Goal: Information Seeking & Learning: Learn about a topic

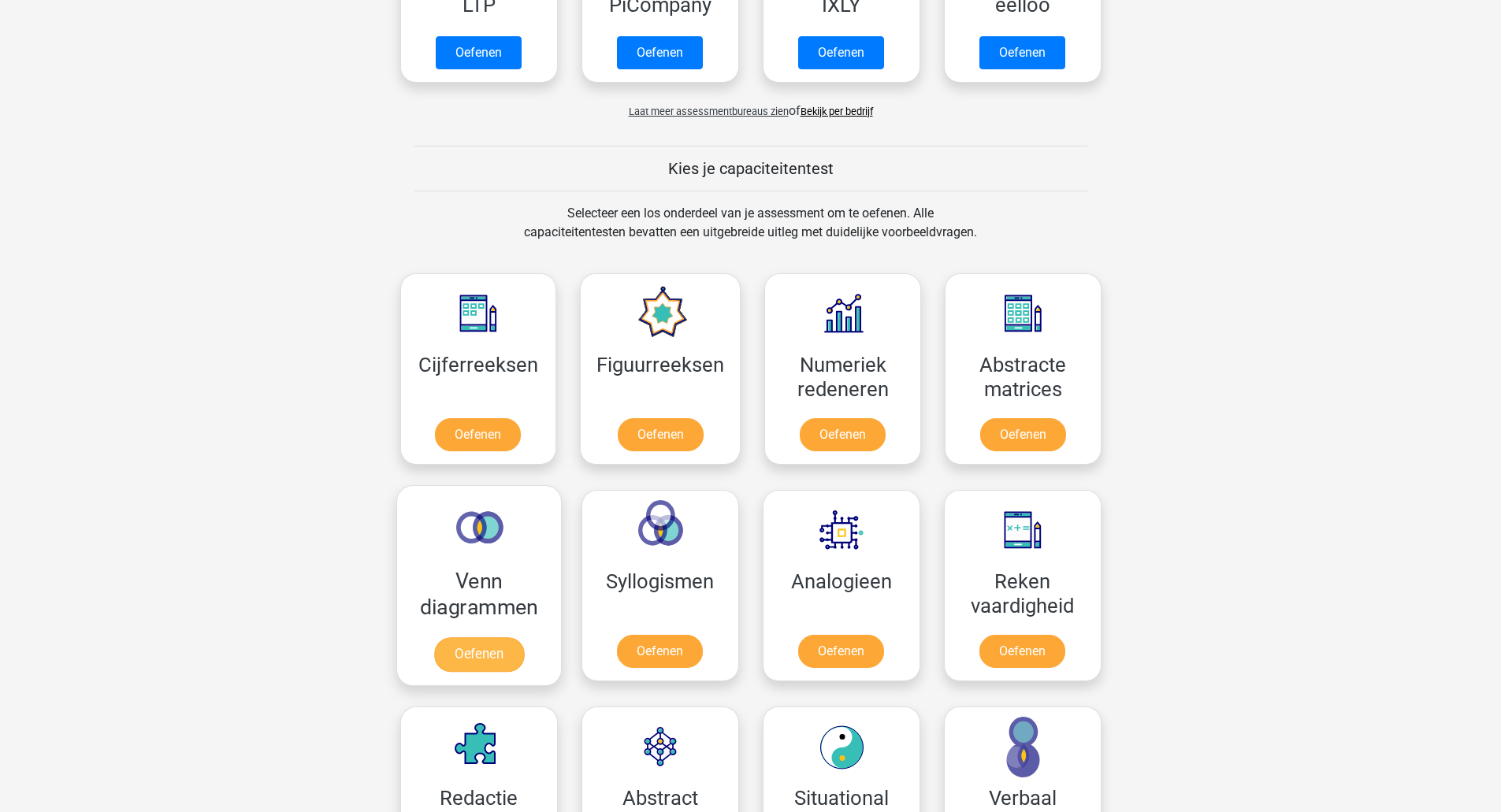
scroll to position [473, 0]
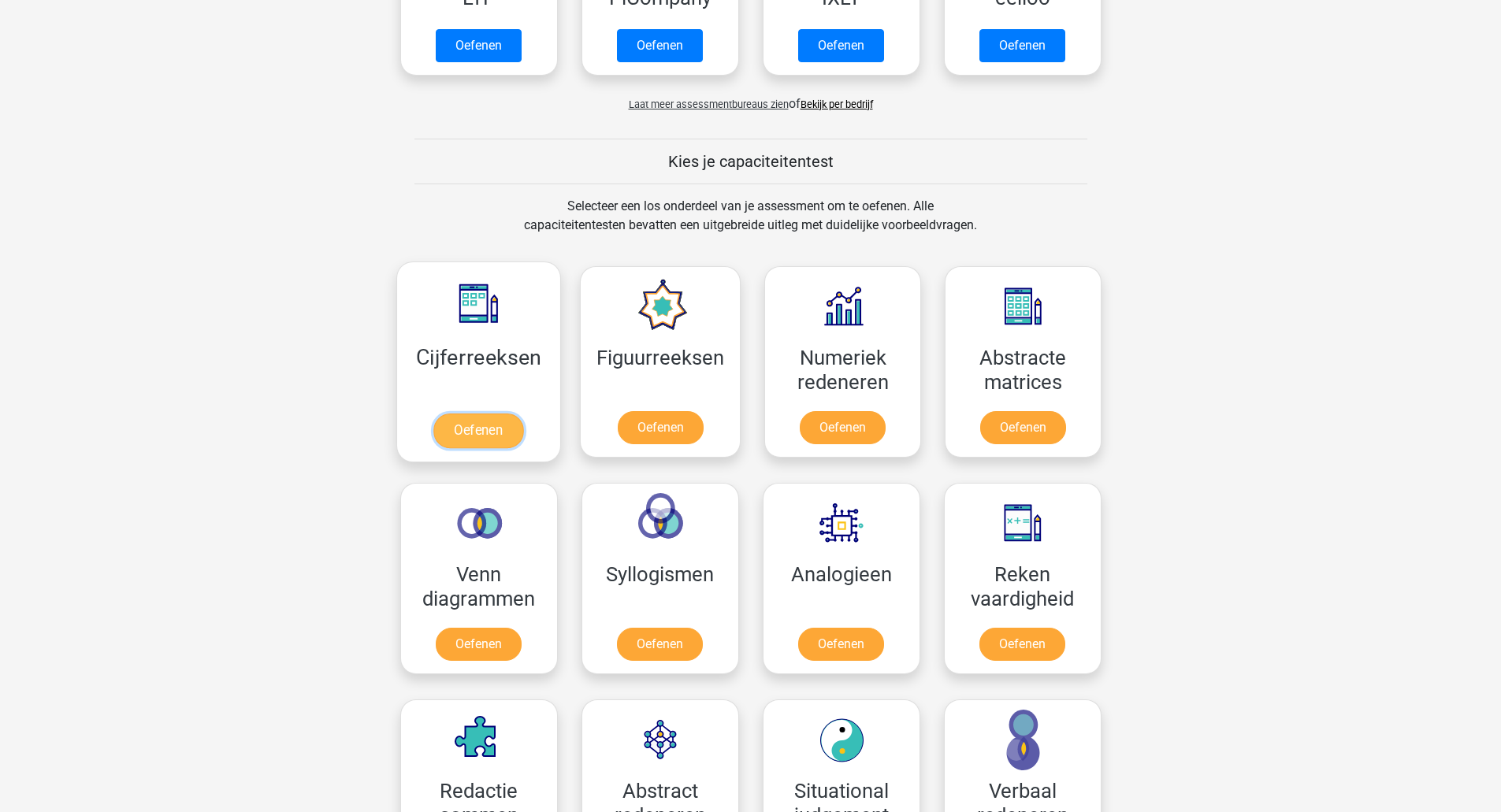
click at [489, 428] on link "Oefenen" at bounding box center [478, 431] width 90 height 35
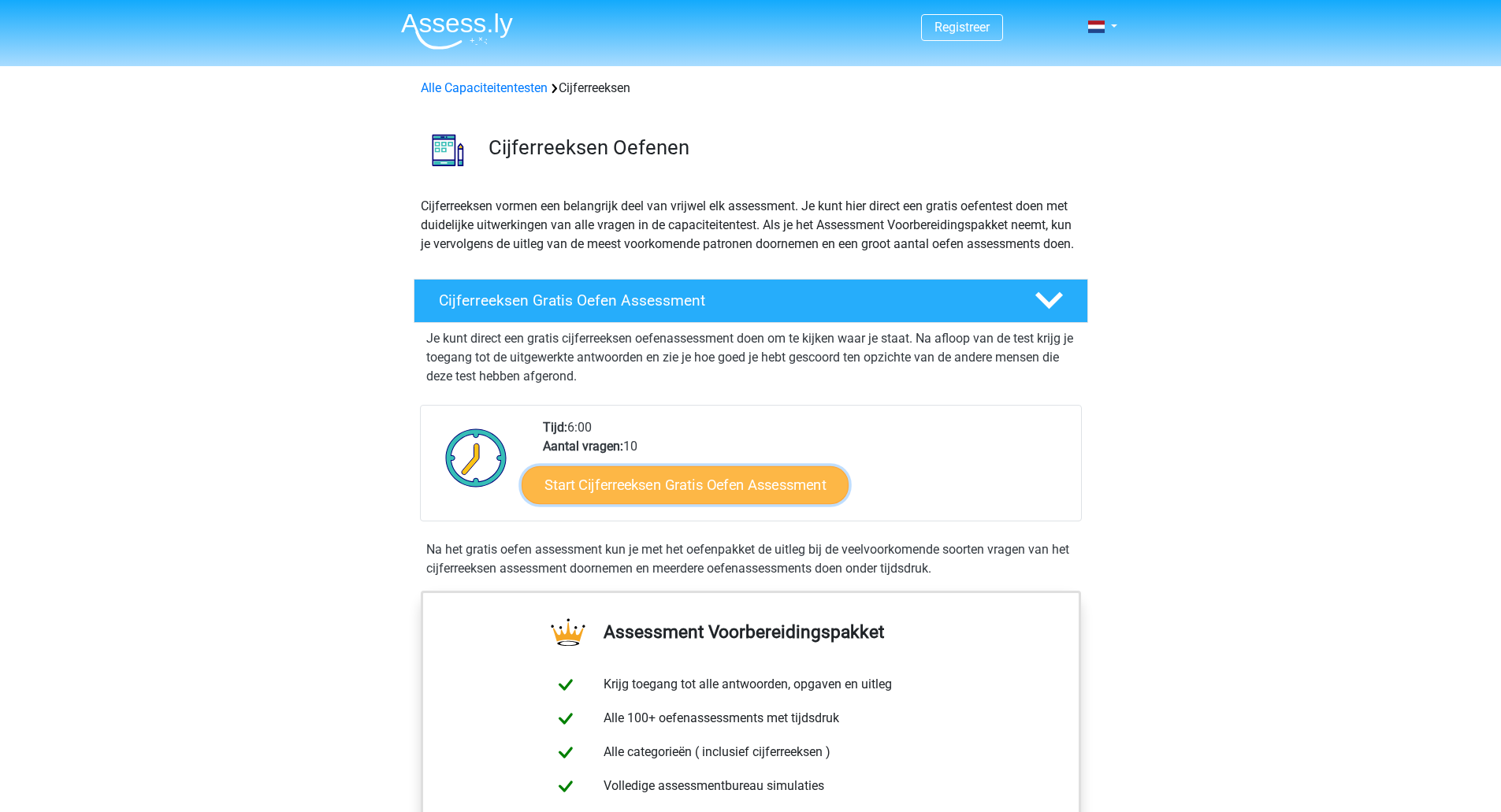
click at [654, 499] on link "Start Cijferreeksen Gratis Oefen Assessment" at bounding box center [685, 485] width 327 height 38
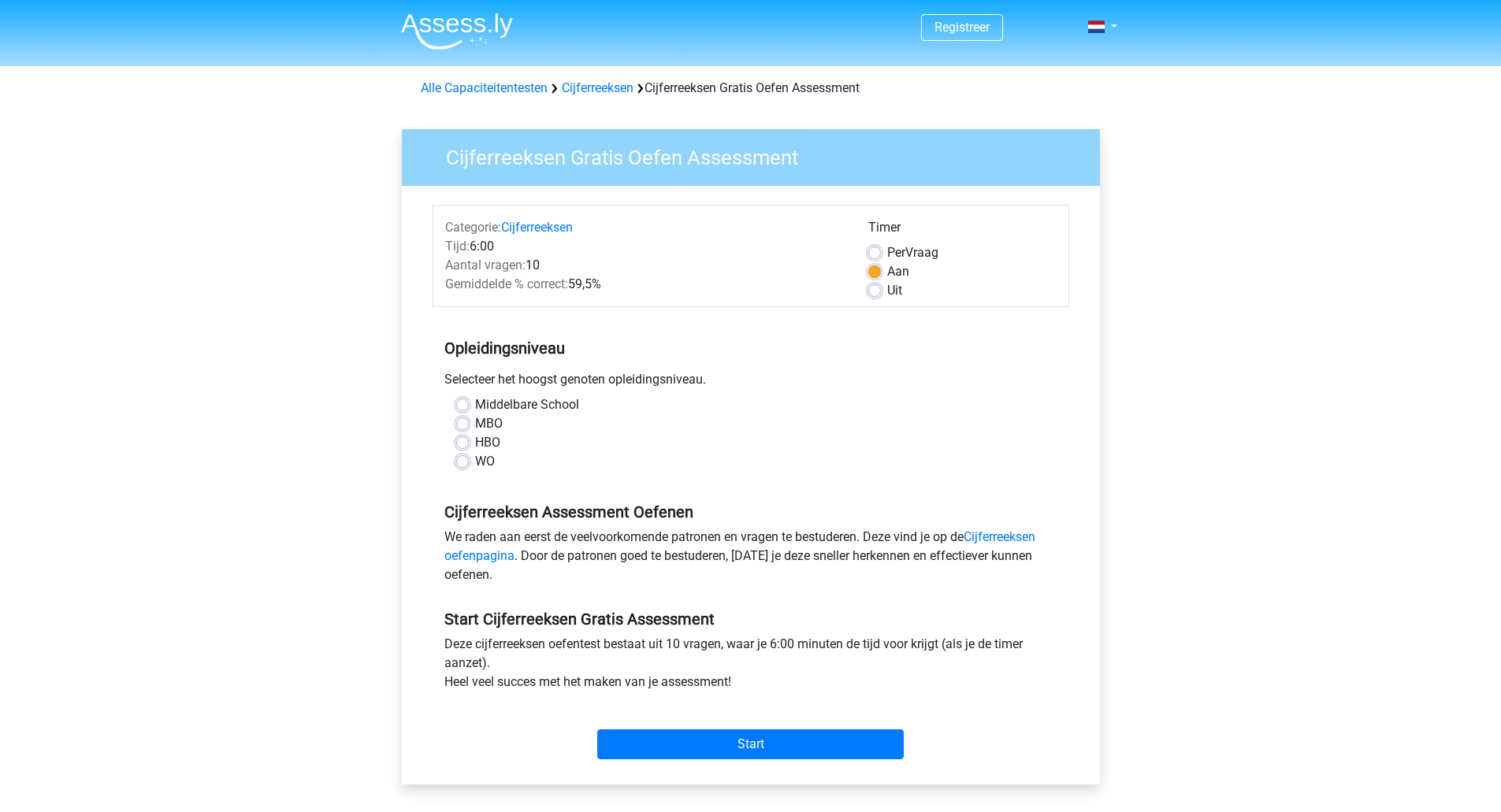
click at [475, 462] on label "WO" at bounding box center [484, 462] width 20 height 19
click at [463, 462] on input "WO" at bounding box center [462, 460] width 13 height 16
radio input "true"
click at [740, 745] on input "Start" at bounding box center [750, 744] width 306 height 30
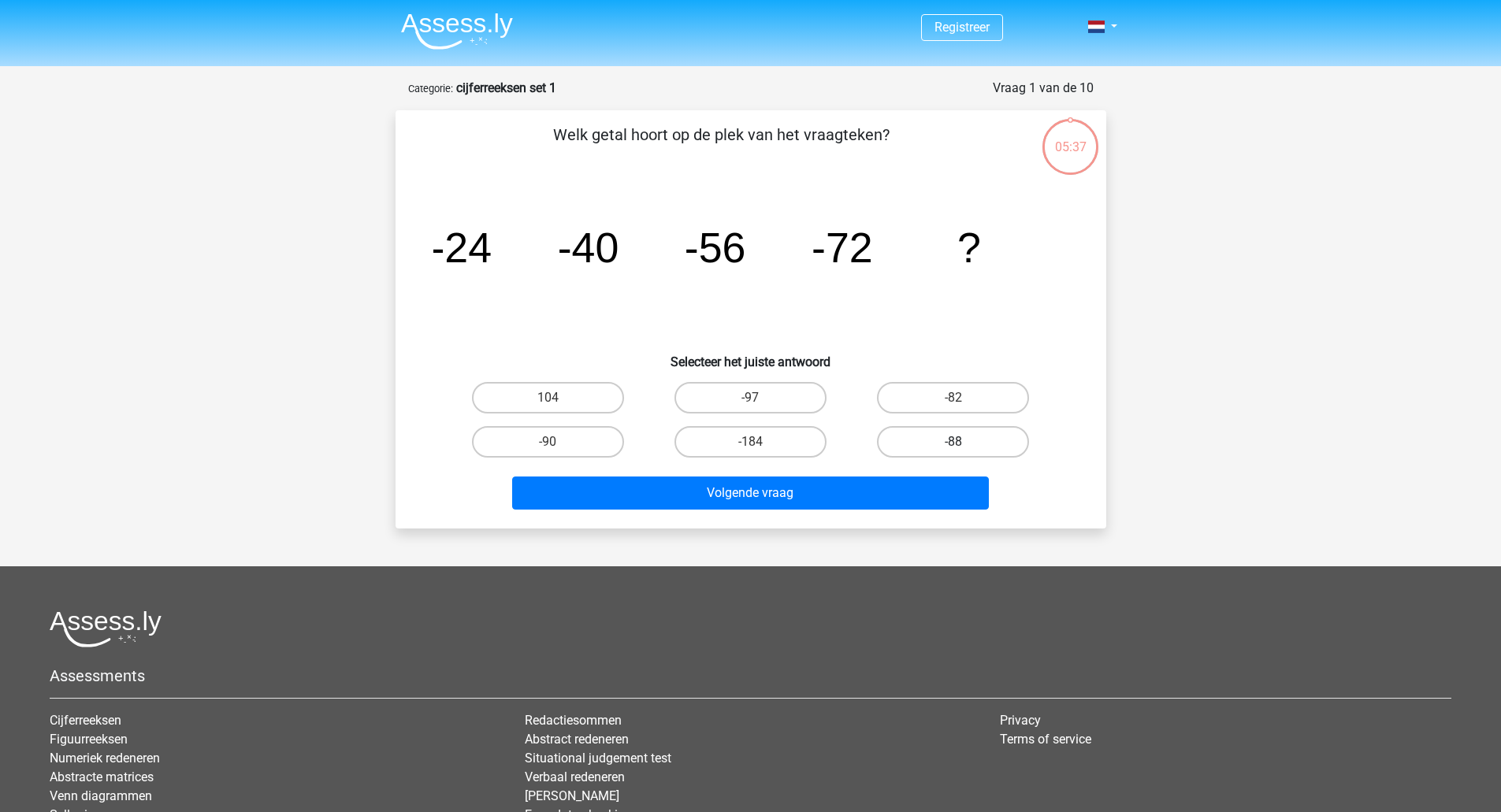
click at [962, 439] on label "-88" at bounding box center [953, 442] width 152 height 31
click at [962, 442] on input "-88" at bounding box center [959, 447] width 10 height 10
radio input "true"
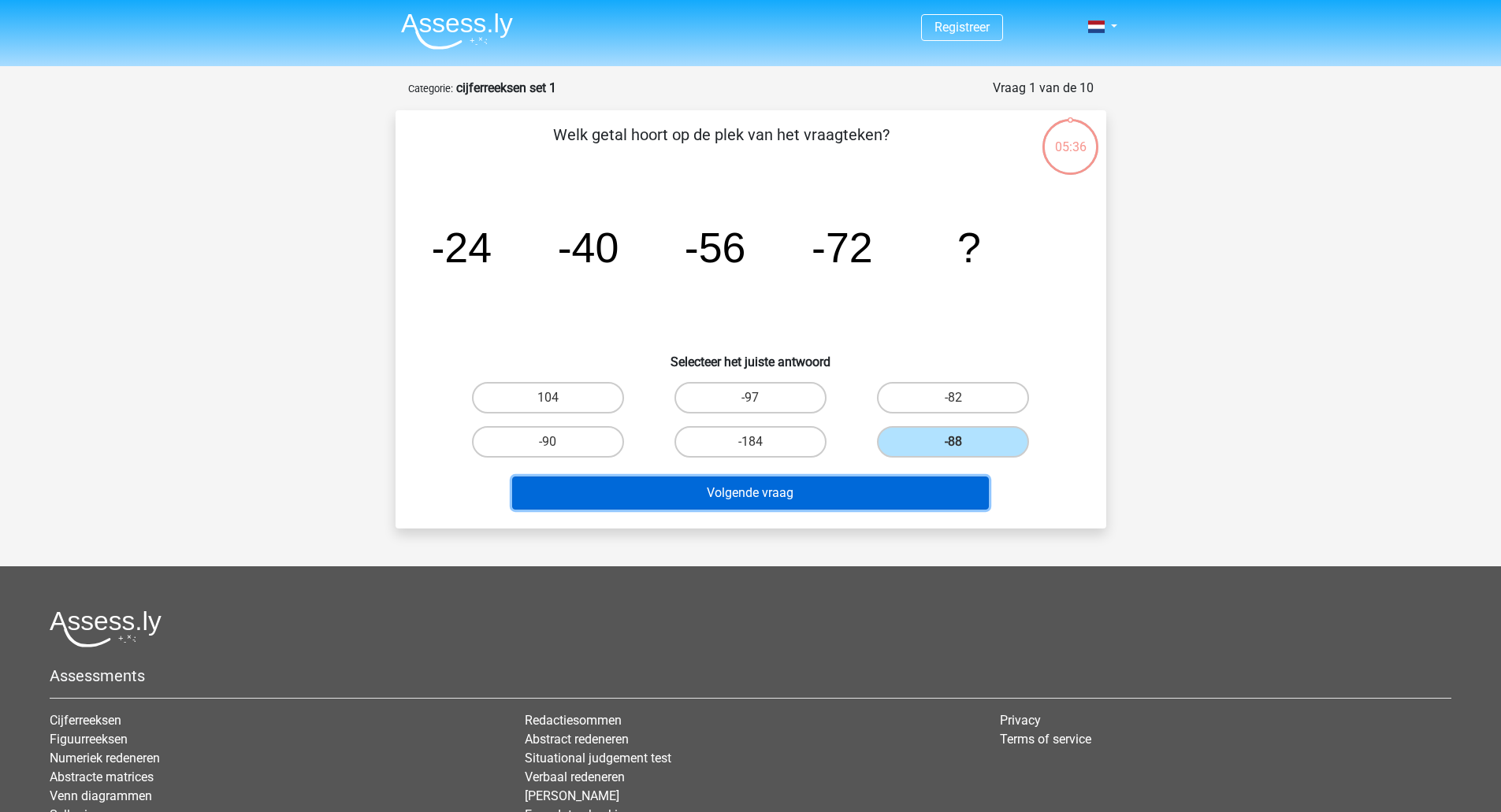
click at [749, 487] on button "Volgende vraag" at bounding box center [750, 493] width 476 height 33
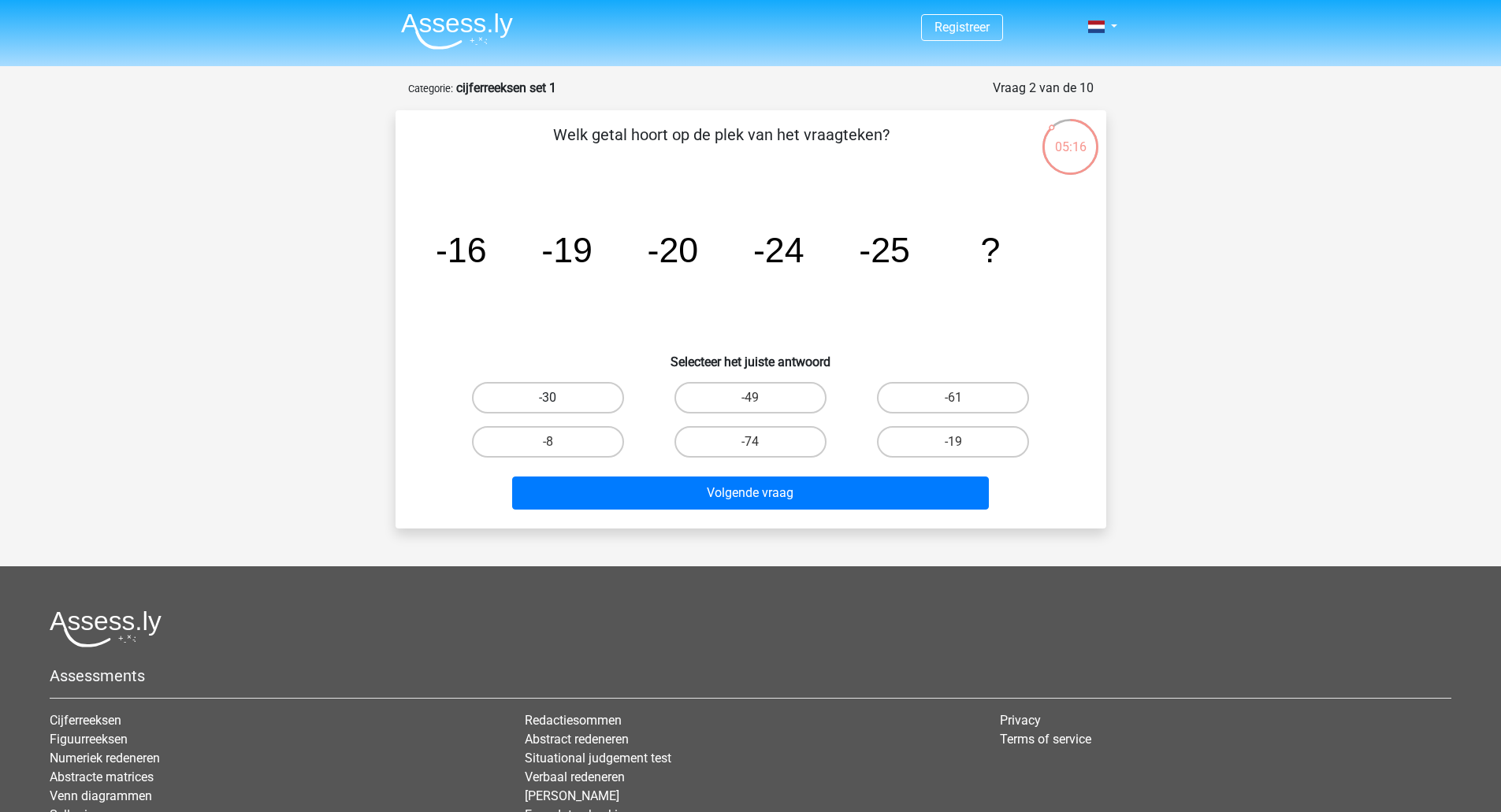
click at [586, 390] on label "-30" at bounding box center [547, 397] width 152 height 31
click at [558, 398] on input "-30" at bounding box center [553, 403] width 10 height 10
radio input "true"
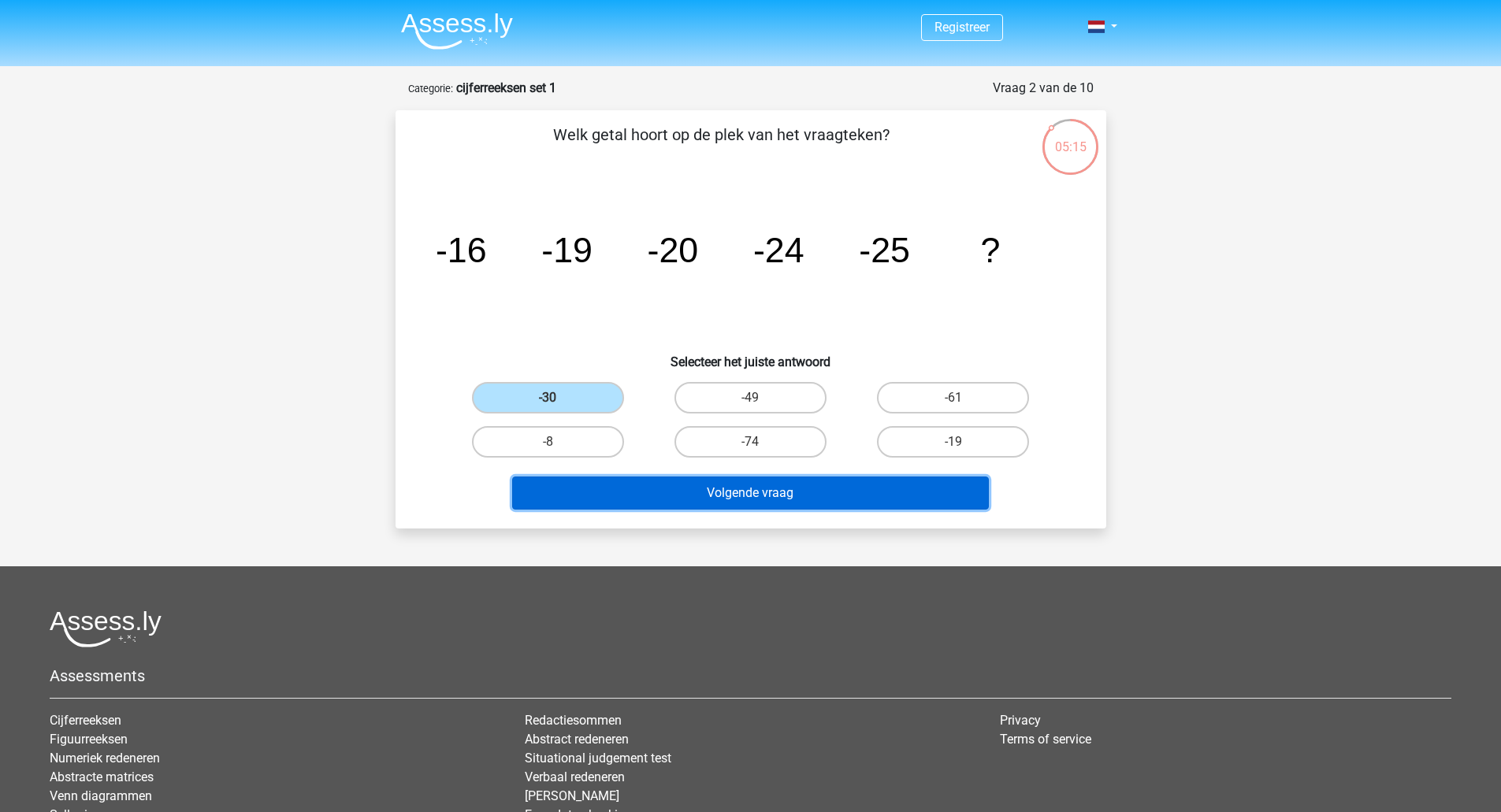
click at [746, 494] on button "Volgende vraag" at bounding box center [750, 493] width 476 height 33
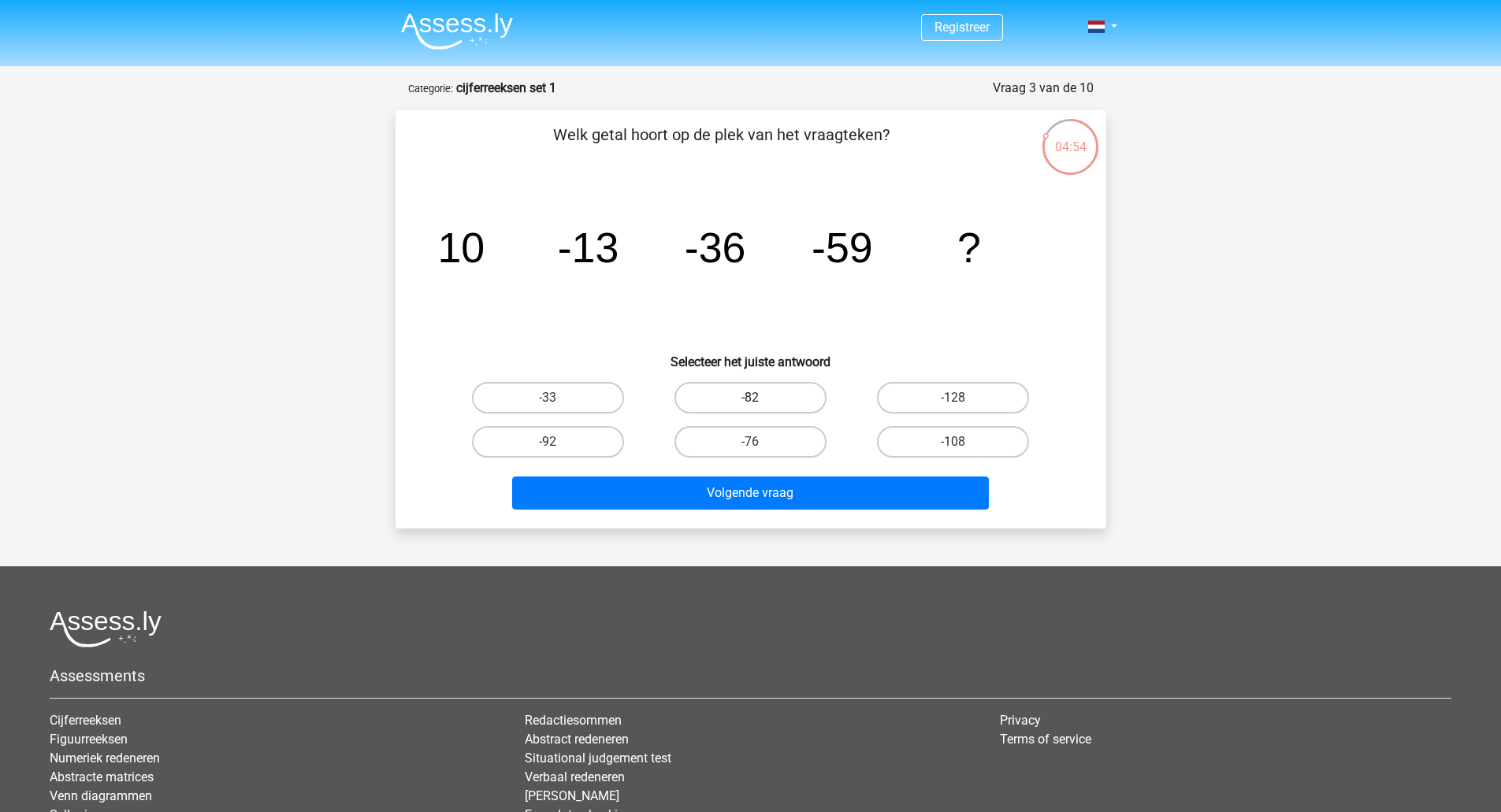
click at [744, 402] on label "-82" at bounding box center [750, 397] width 152 height 31
click at [750, 402] on input "-82" at bounding box center [755, 403] width 10 height 10
radio input "true"
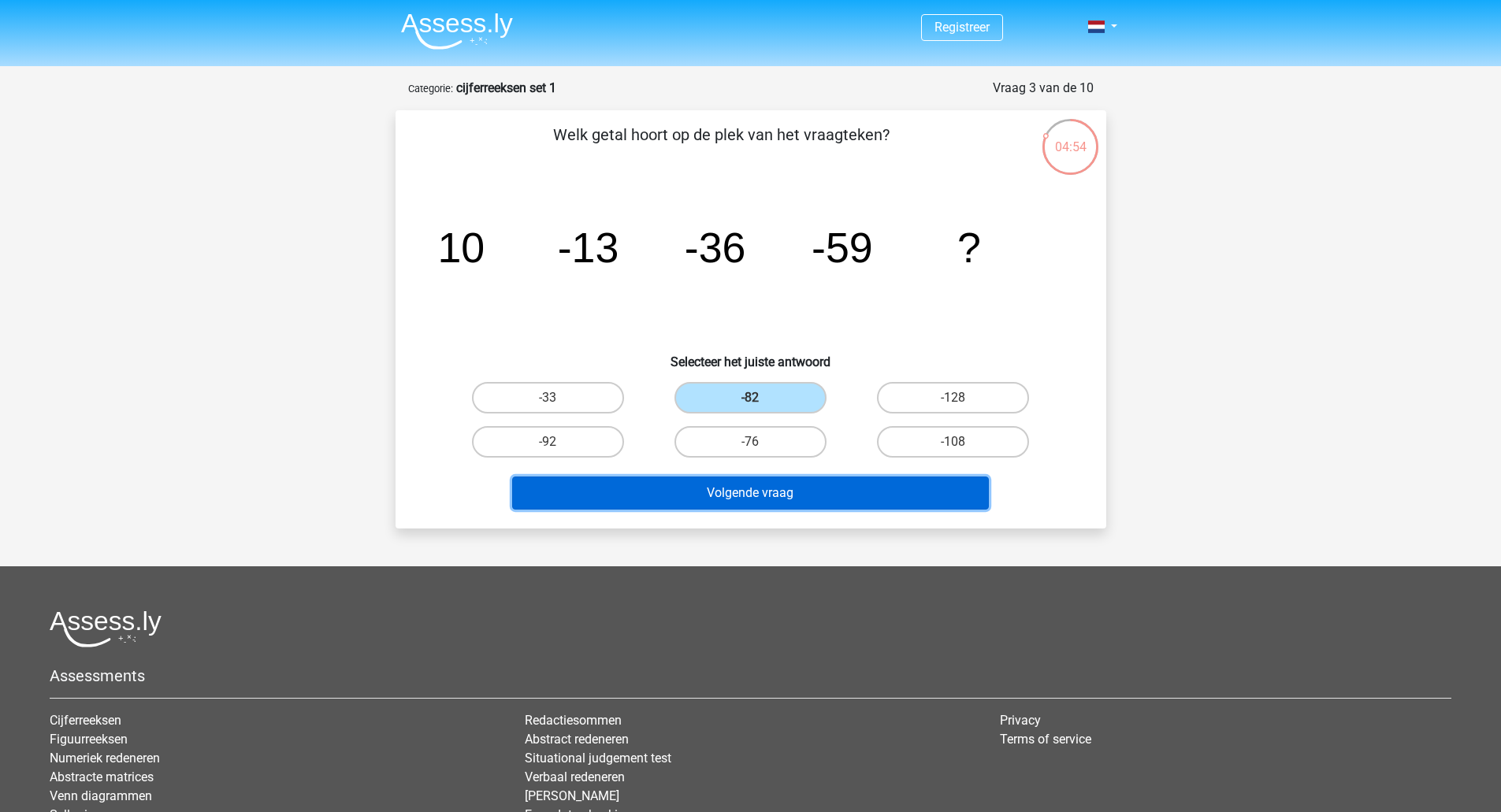
click at [694, 494] on button "Volgende vraag" at bounding box center [750, 493] width 476 height 33
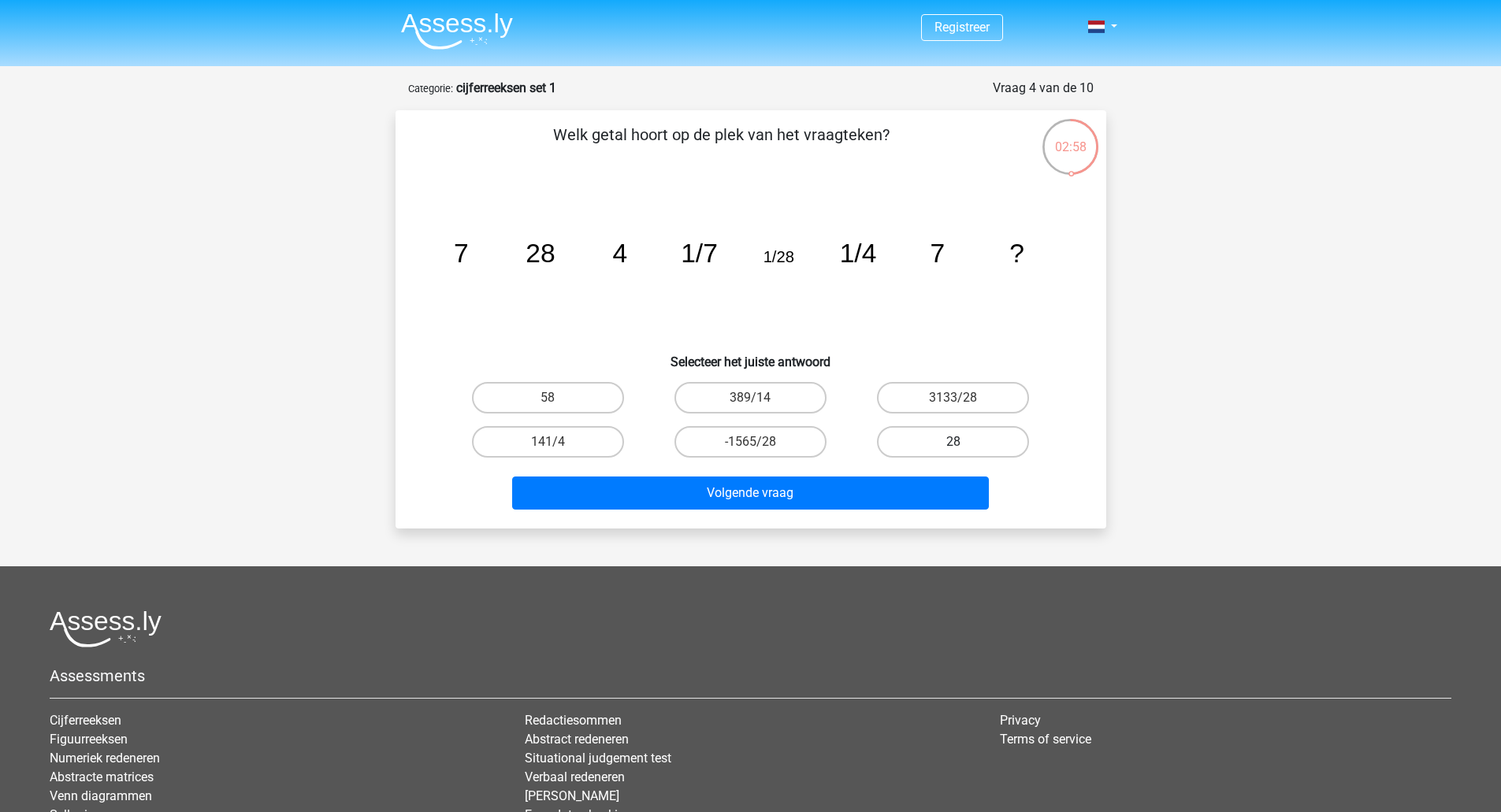
click at [965, 438] on label "28" at bounding box center [953, 442] width 152 height 31
click at [963, 442] on input "28" at bounding box center [959, 447] width 10 height 10
radio input "true"
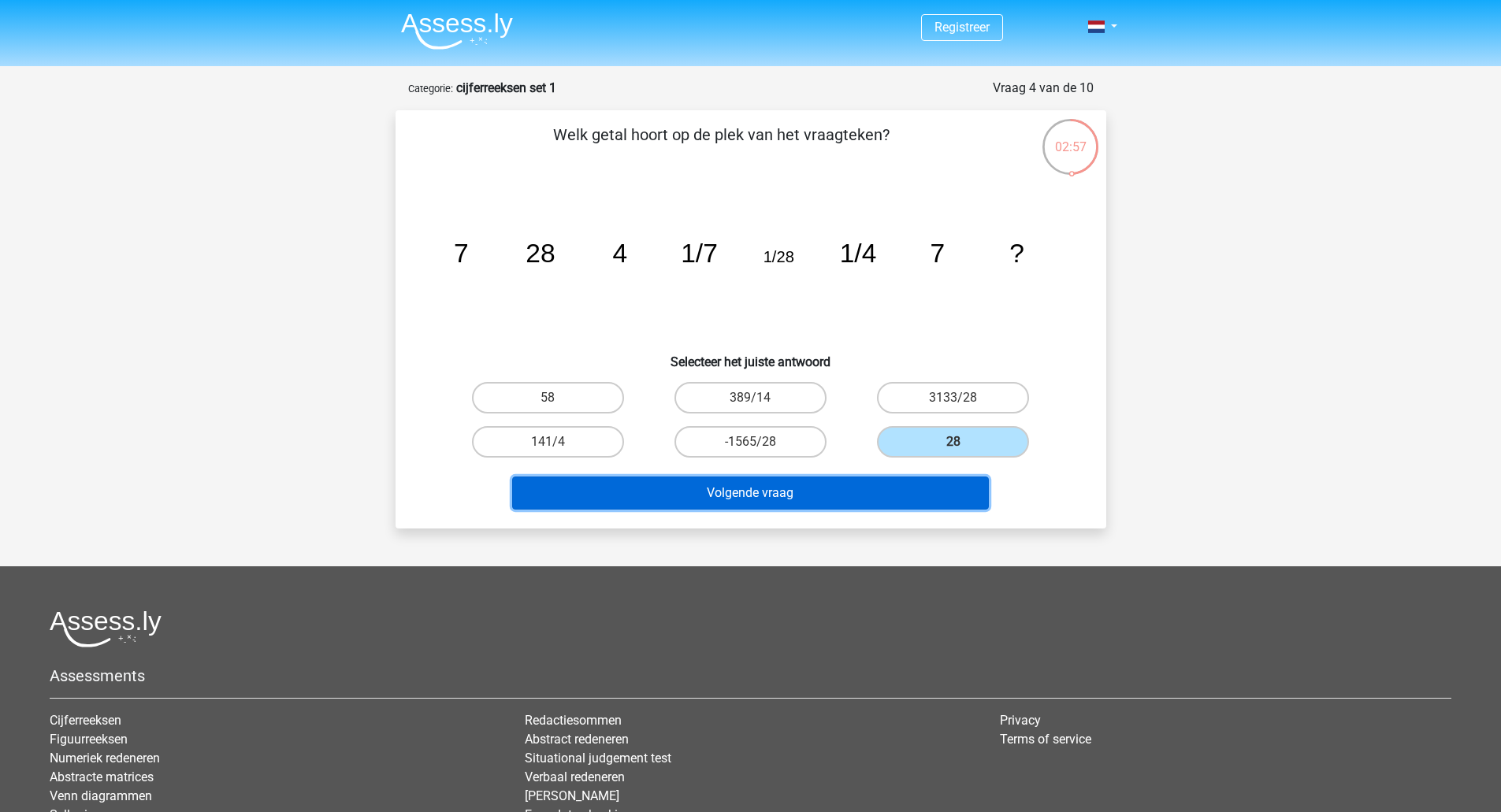
click at [788, 494] on button "Volgende vraag" at bounding box center [750, 493] width 476 height 33
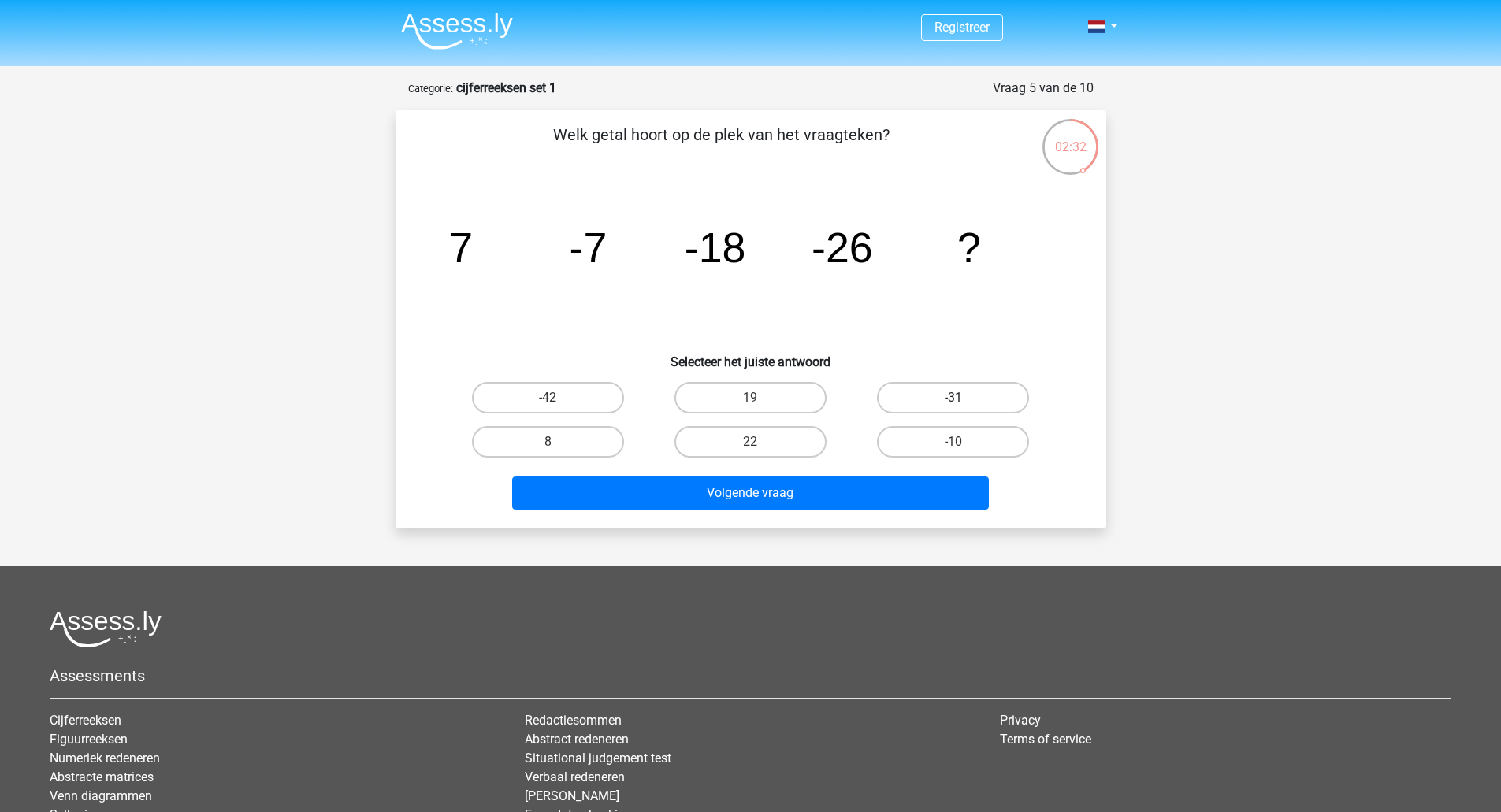
click at [990, 382] on label "-31" at bounding box center [953, 397] width 152 height 31
click at [963, 398] on input "-31" at bounding box center [959, 403] width 10 height 10
radio input "true"
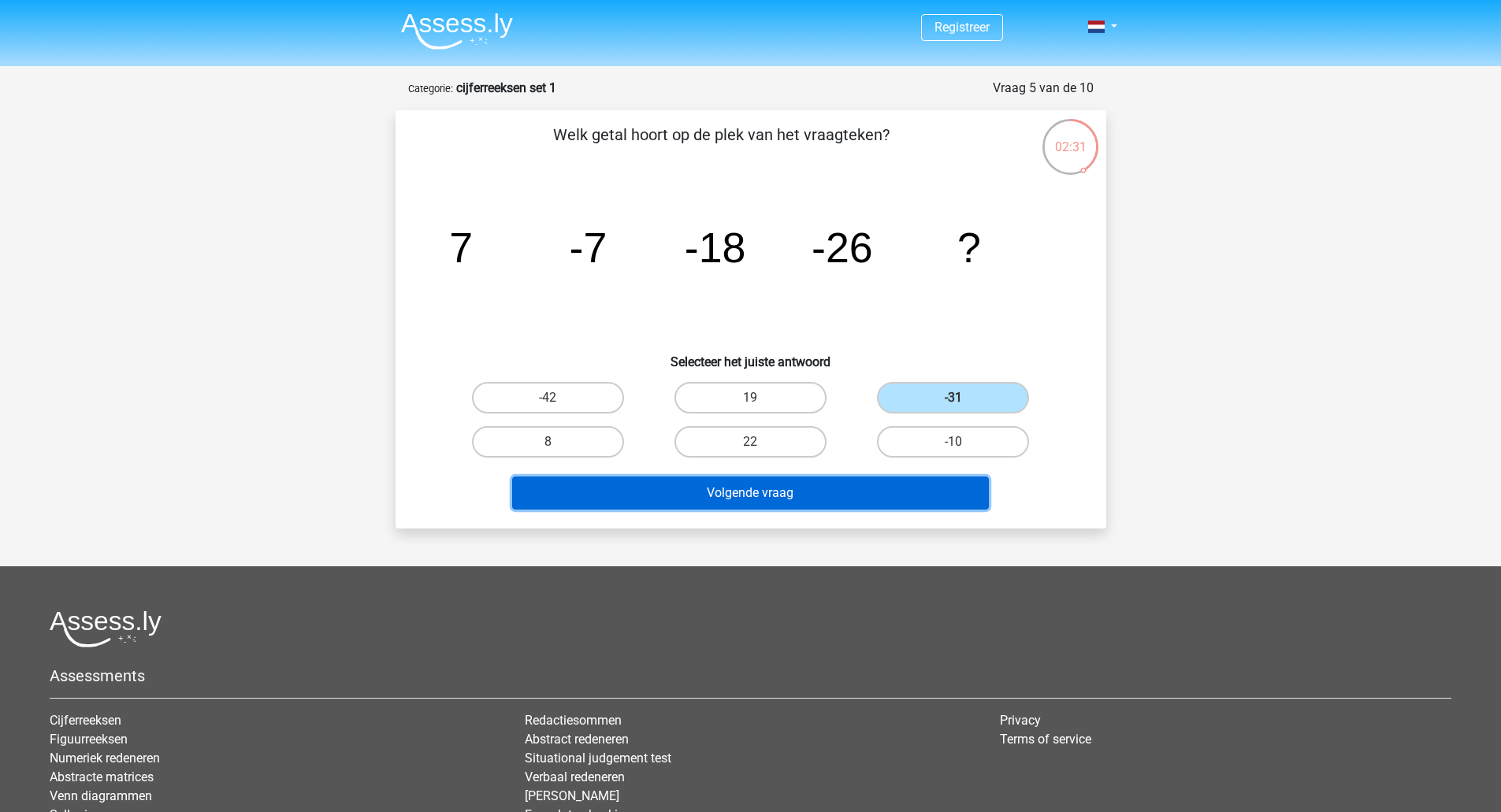
click at [826, 483] on button "Volgende vraag" at bounding box center [750, 493] width 476 height 33
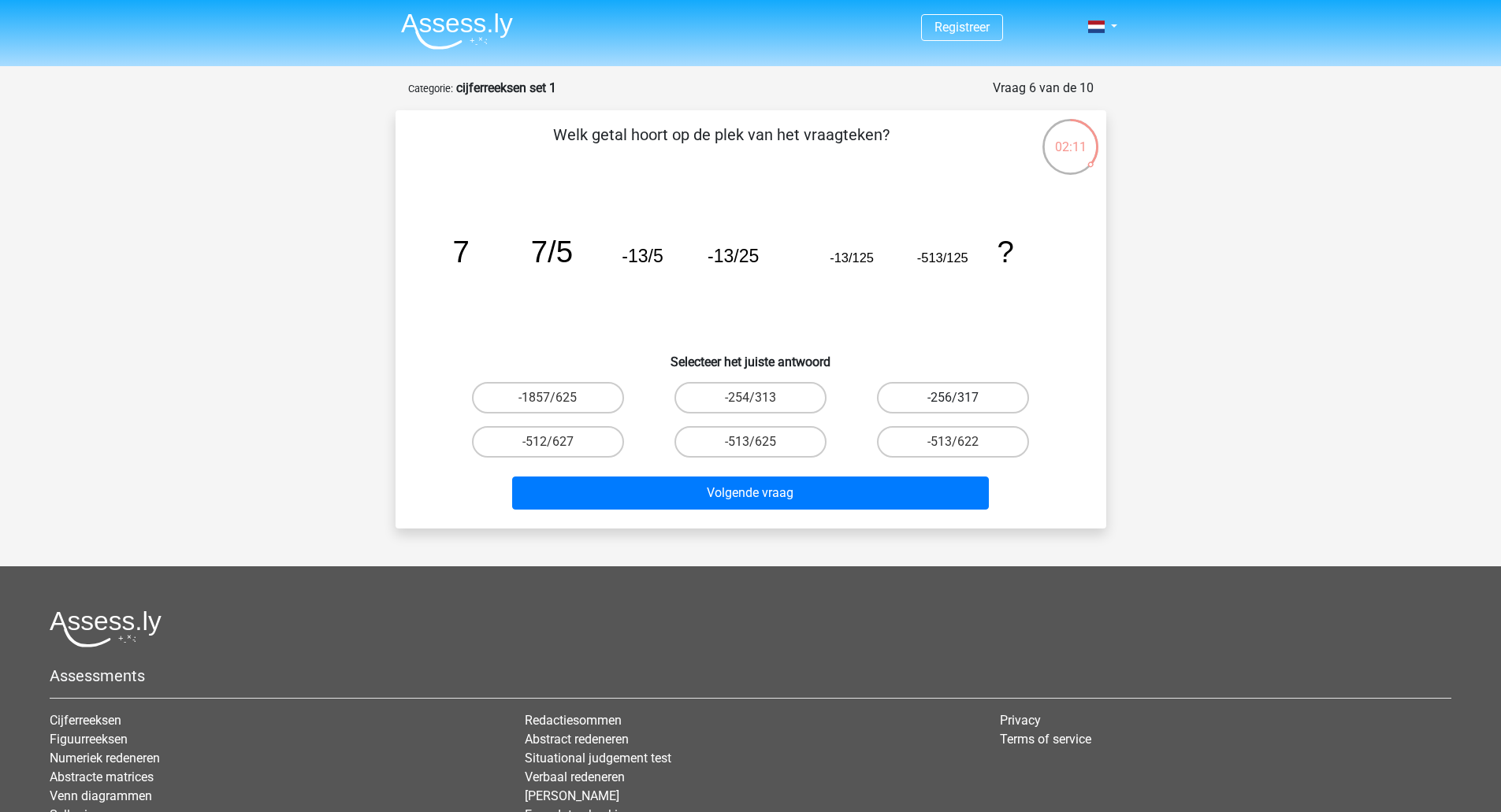
click at [933, 390] on label "-256/317" at bounding box center [953, 397] width 152 height 31
click at [954, 398] on input "-256/317" at bounding box center [959, 403] width 10 height 10
radio input "true"
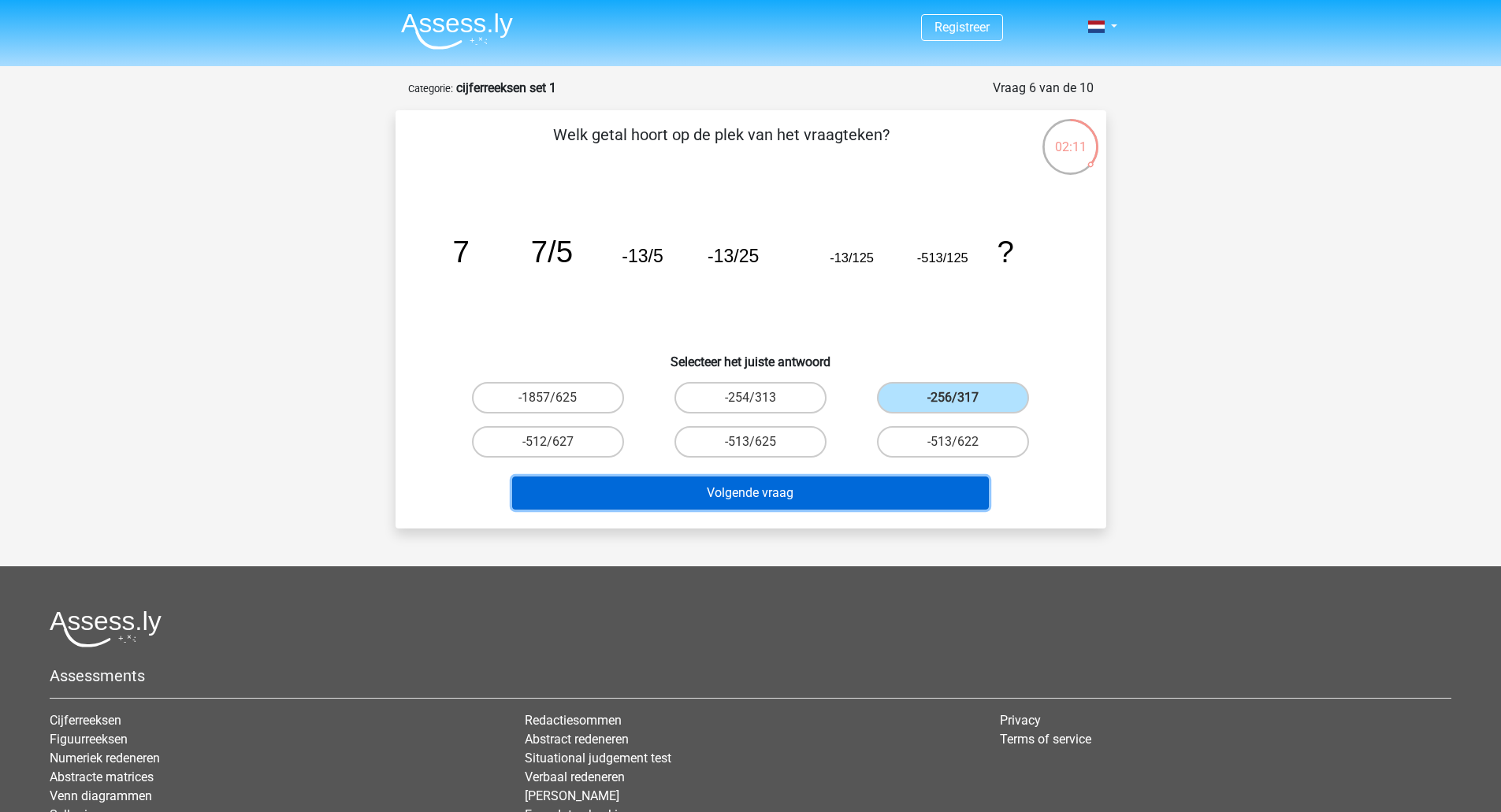
click at [783, 484] on button "Volgende vraag" at bounding box center [750, 493] width 476 height 33
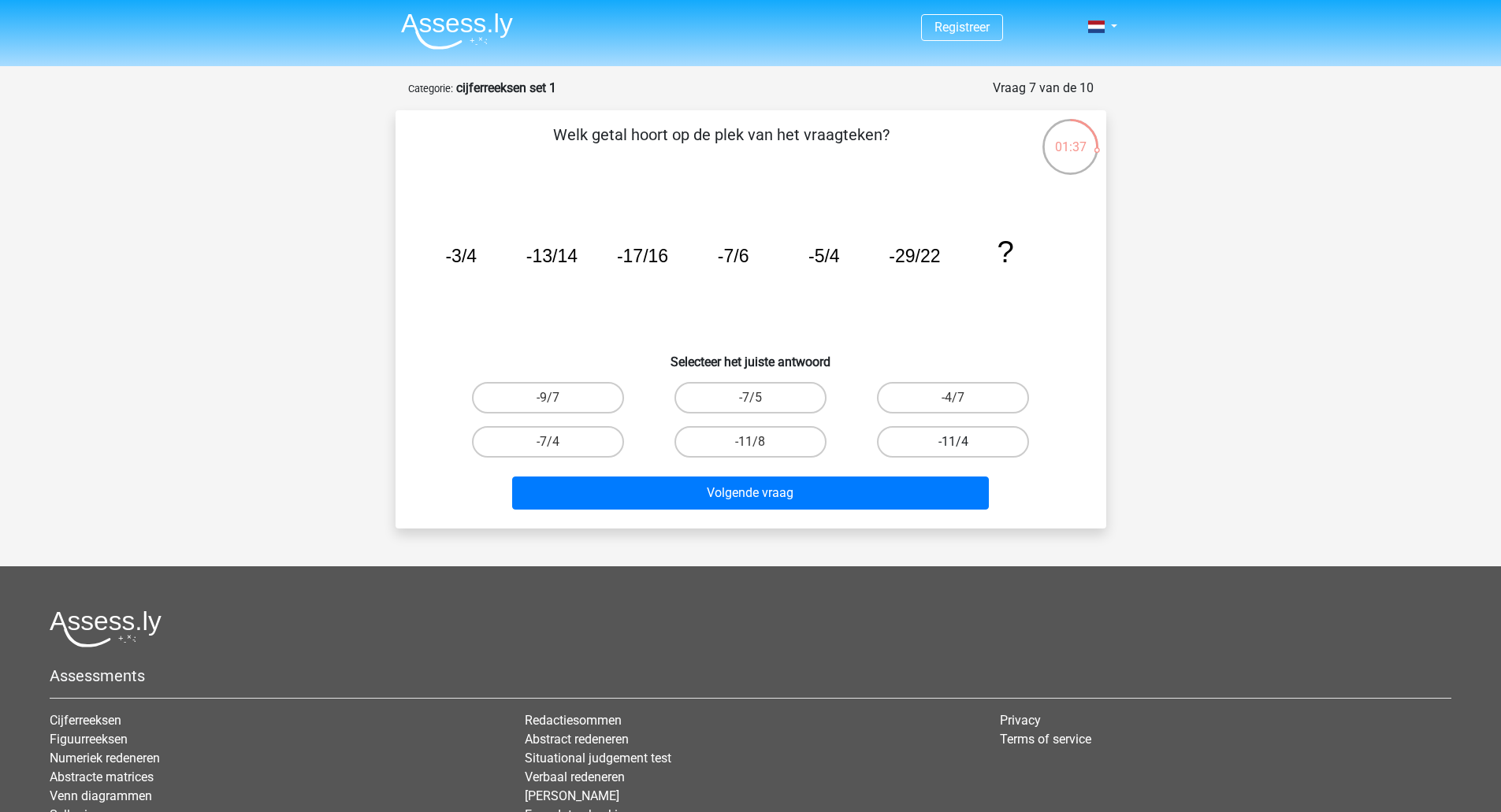
click at [919, 445] on label "-11/4" at bounding box center [953, 442] width 152 height 31
click at [954, 445] on input "-11/4" at bounding box center [959, 447] width 10 height 10
radio input "true"
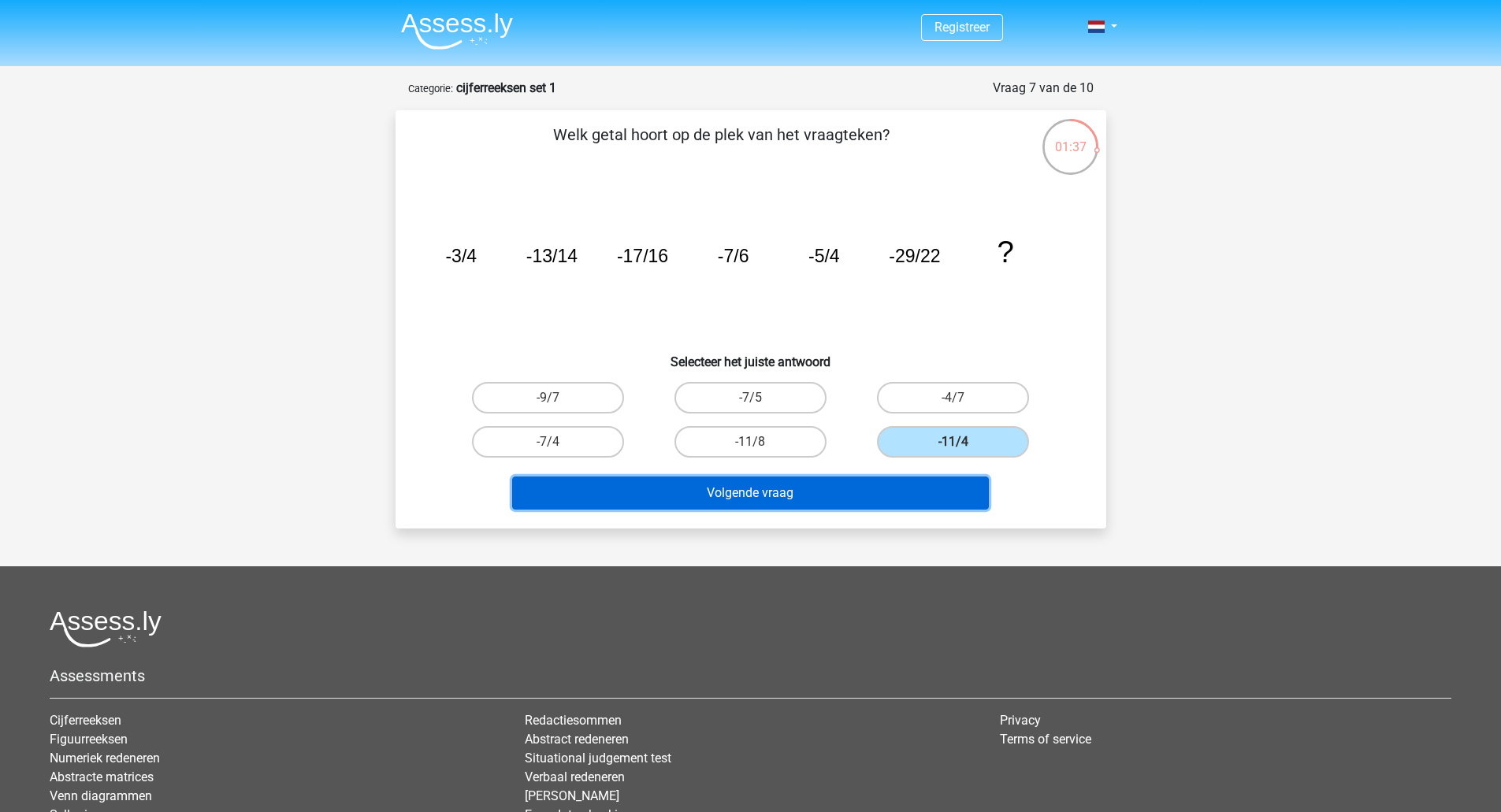
click at [815, 503] on button "Volgende vraag" at bounding box center [750, 493] width 476 height 33
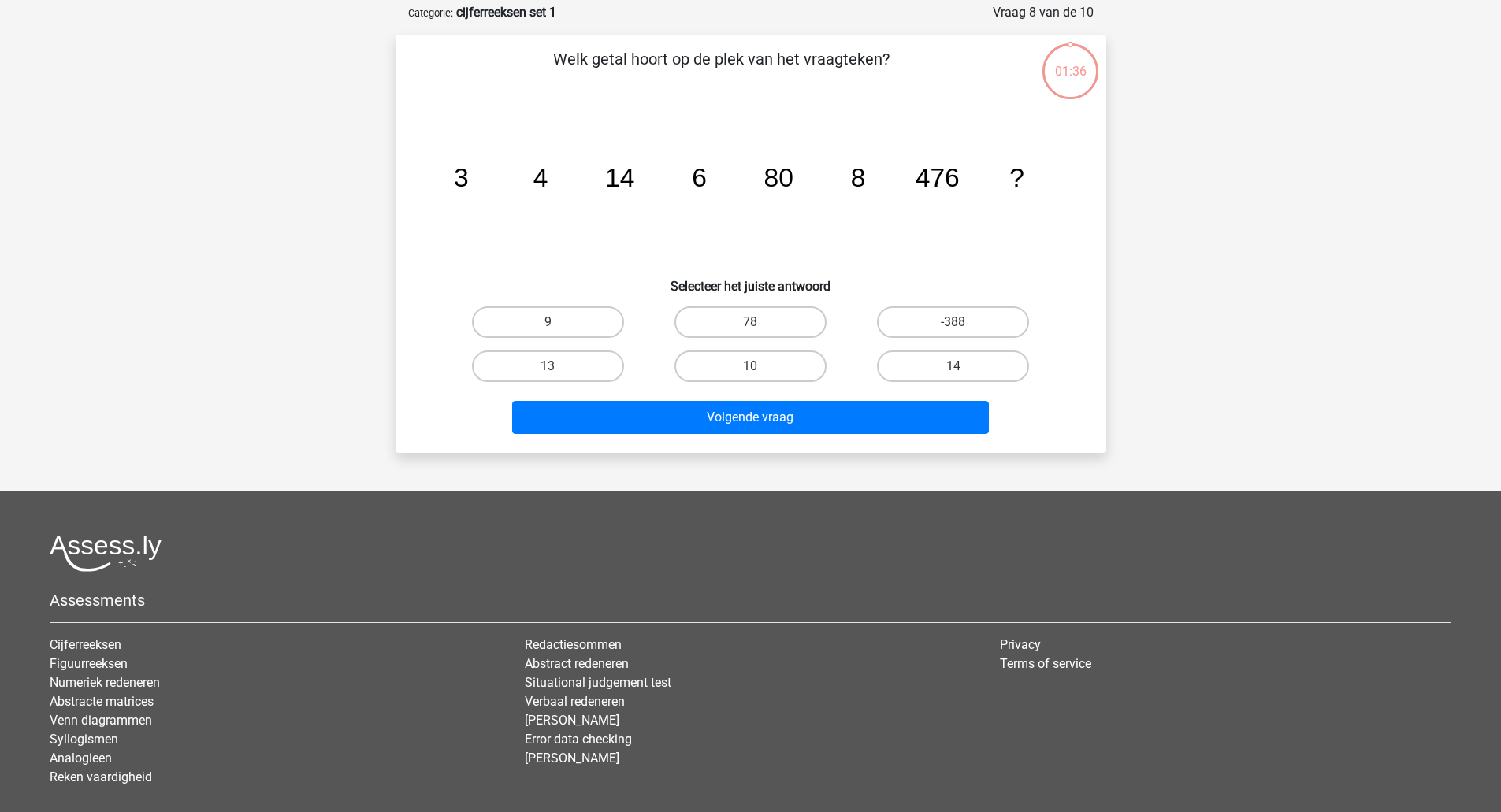
scroll to position [79, 0]
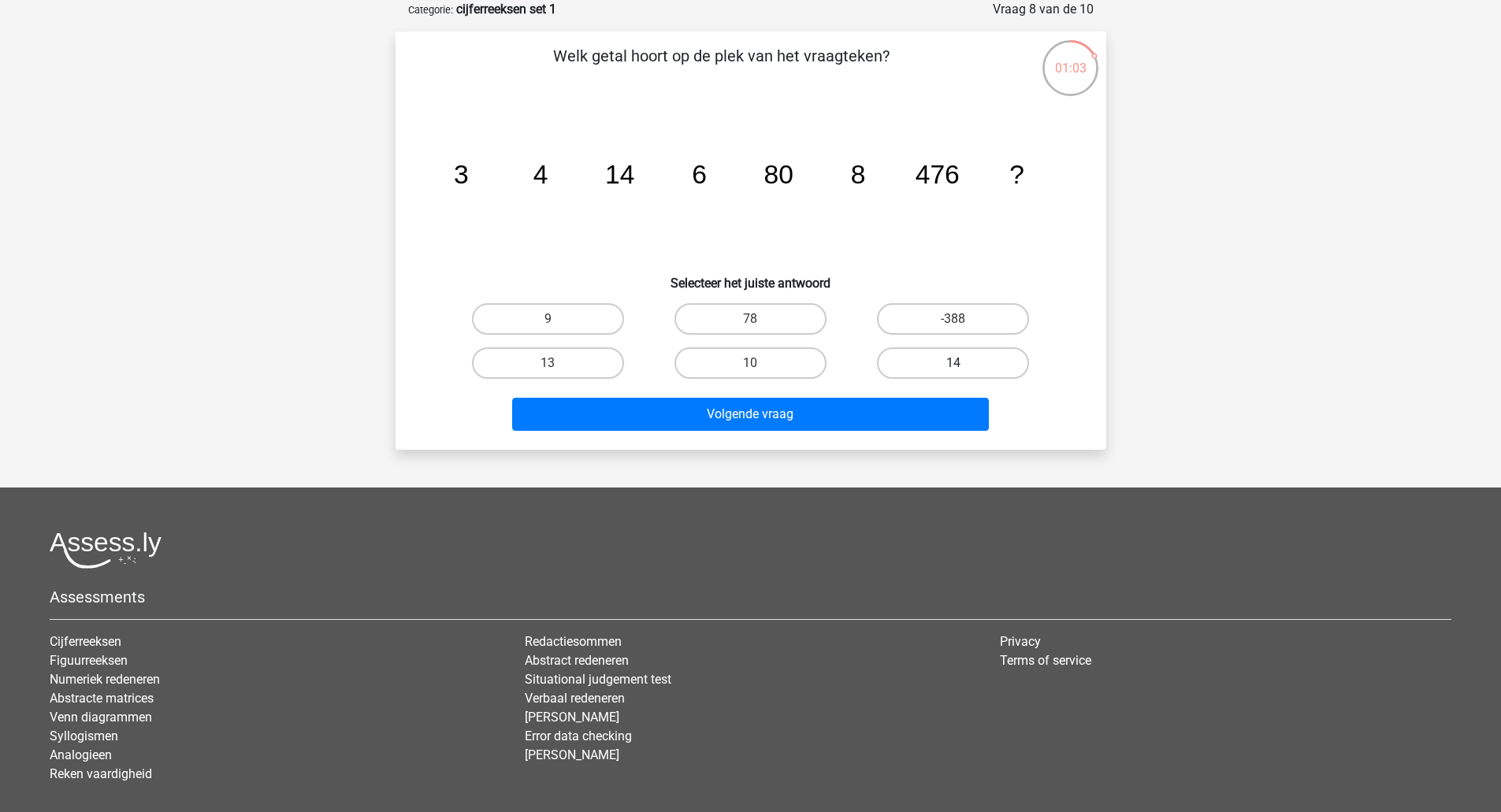
click at [927, 358] on label "14" at bounding box center [953, 363] width 152 height 31
click at [954, 363] on input "14" at bounding box center [959, 369] width 10 height 10
radio input "true"
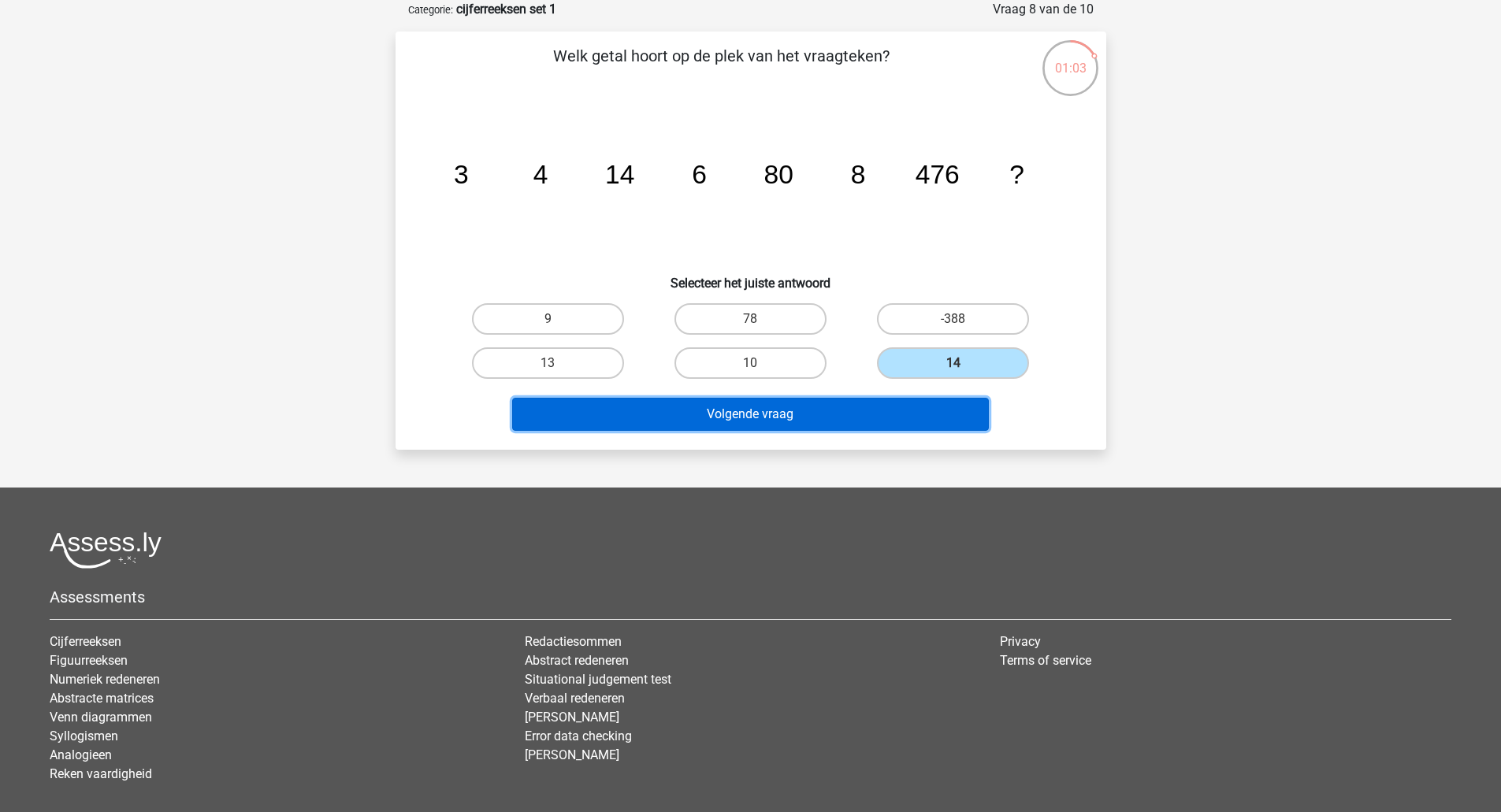
click at [838, 410] on button "Volgende vraag" at bounding box center [750, 415] width 476 height 33
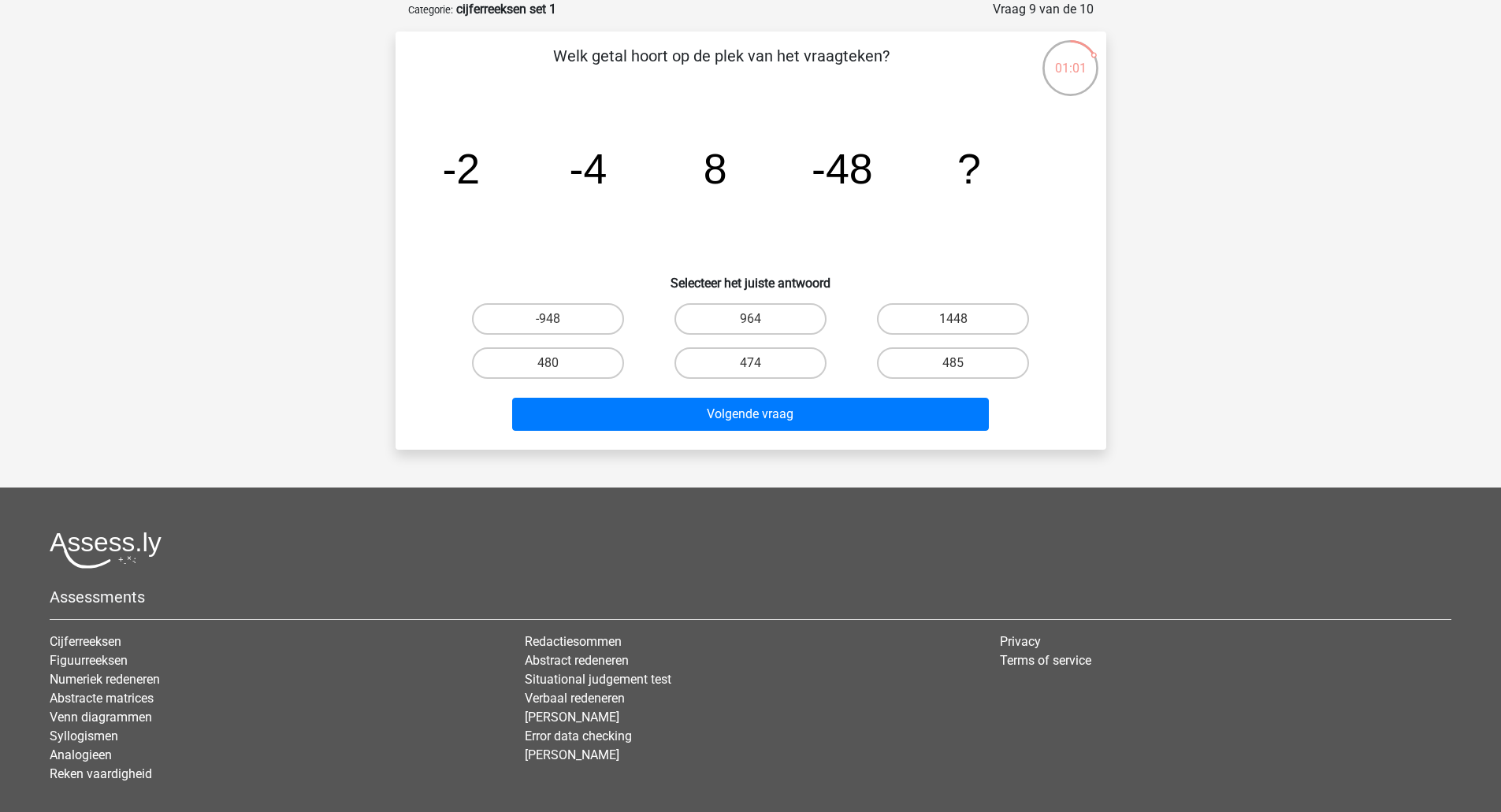
click at [954, 367] on input "485" at bounding box center [959, 369] width 10 height 10
radio input "true"
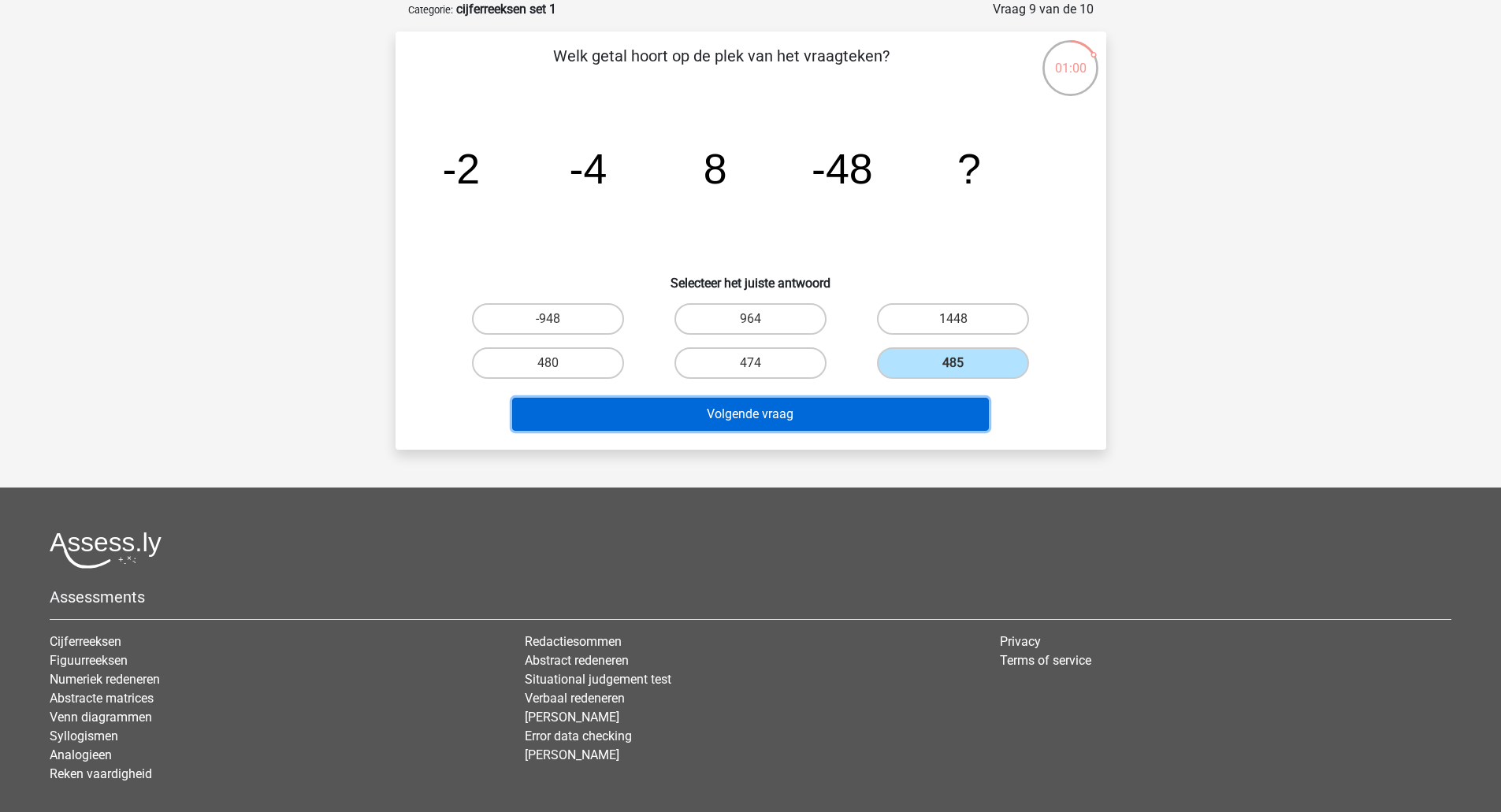
click at [848, 414] on button "Volgende vraag" at bounding box center [750, 415] width 476 height 33
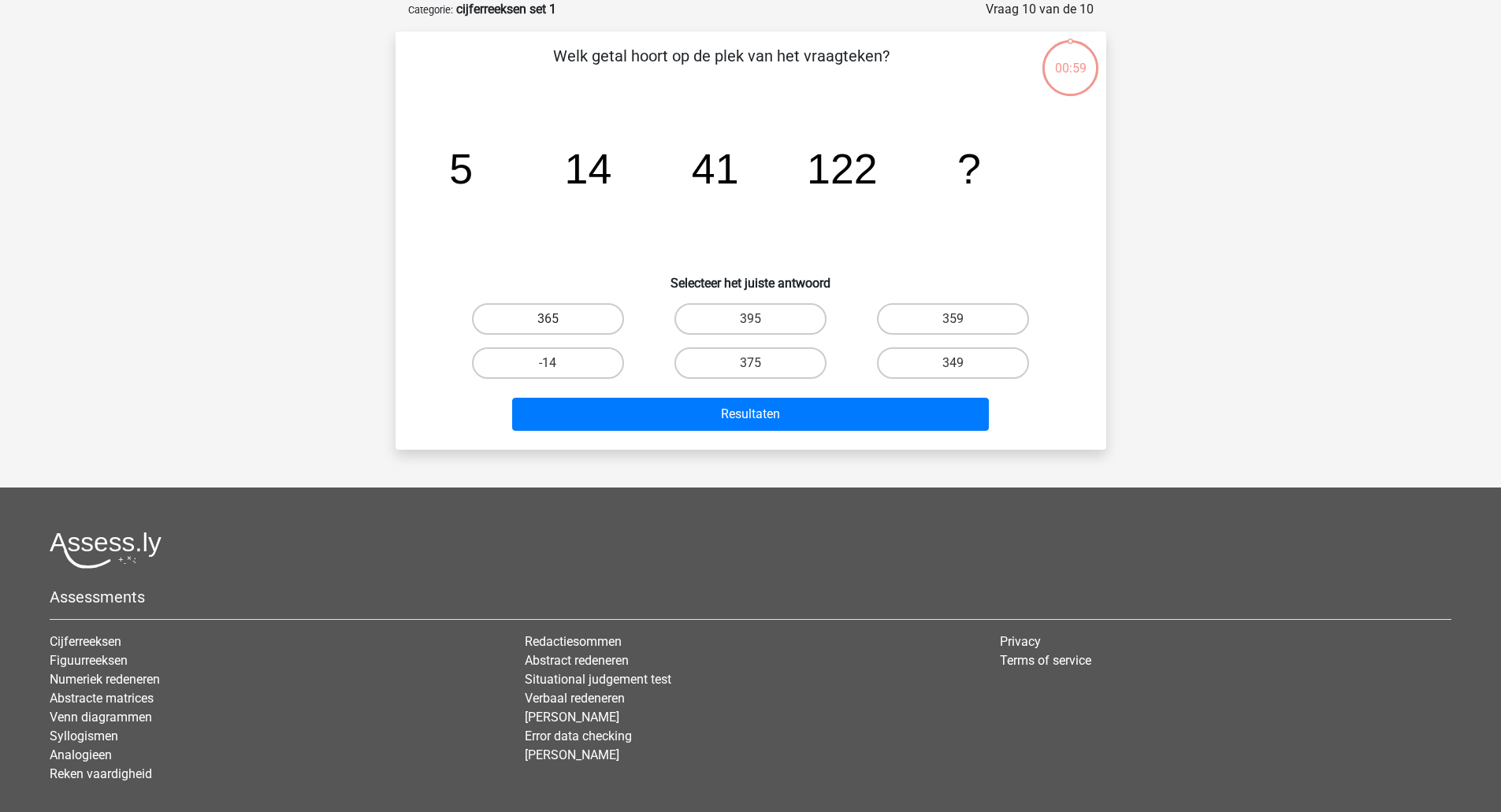
click at [554, 331] on label "365" at bounding box center [547, 319] width 152 height 31
click at [554, 330] on input "365" at bounding box center [553, 324] width 10 height 10
radio input "true"
click at [633, 390] on div "Resultaten" at bounding box center [750, 411] width 660 height 52
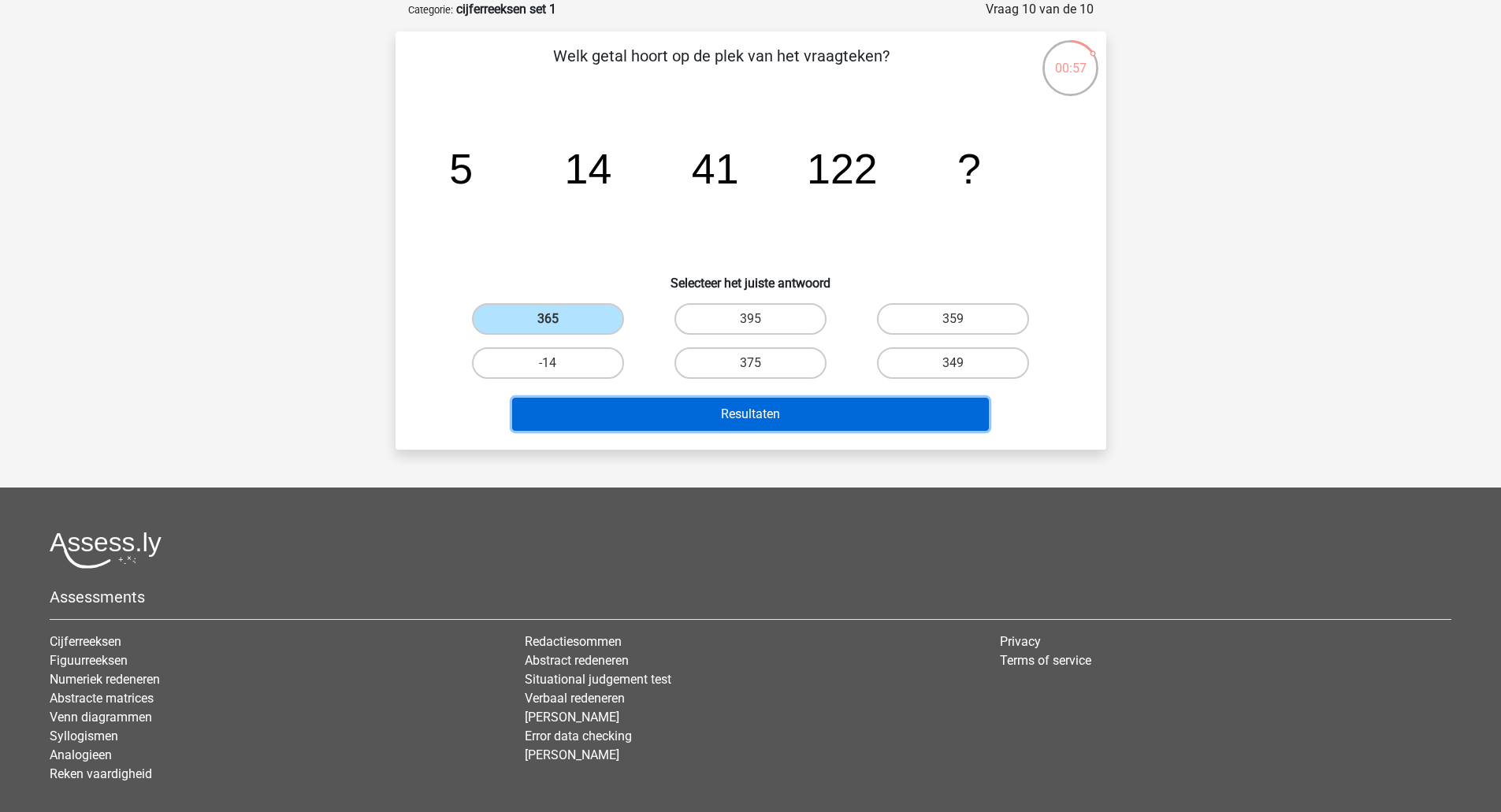
click at [635, 409] on button "Resultaten" at bounding box center [750, 415] width 476 height 33
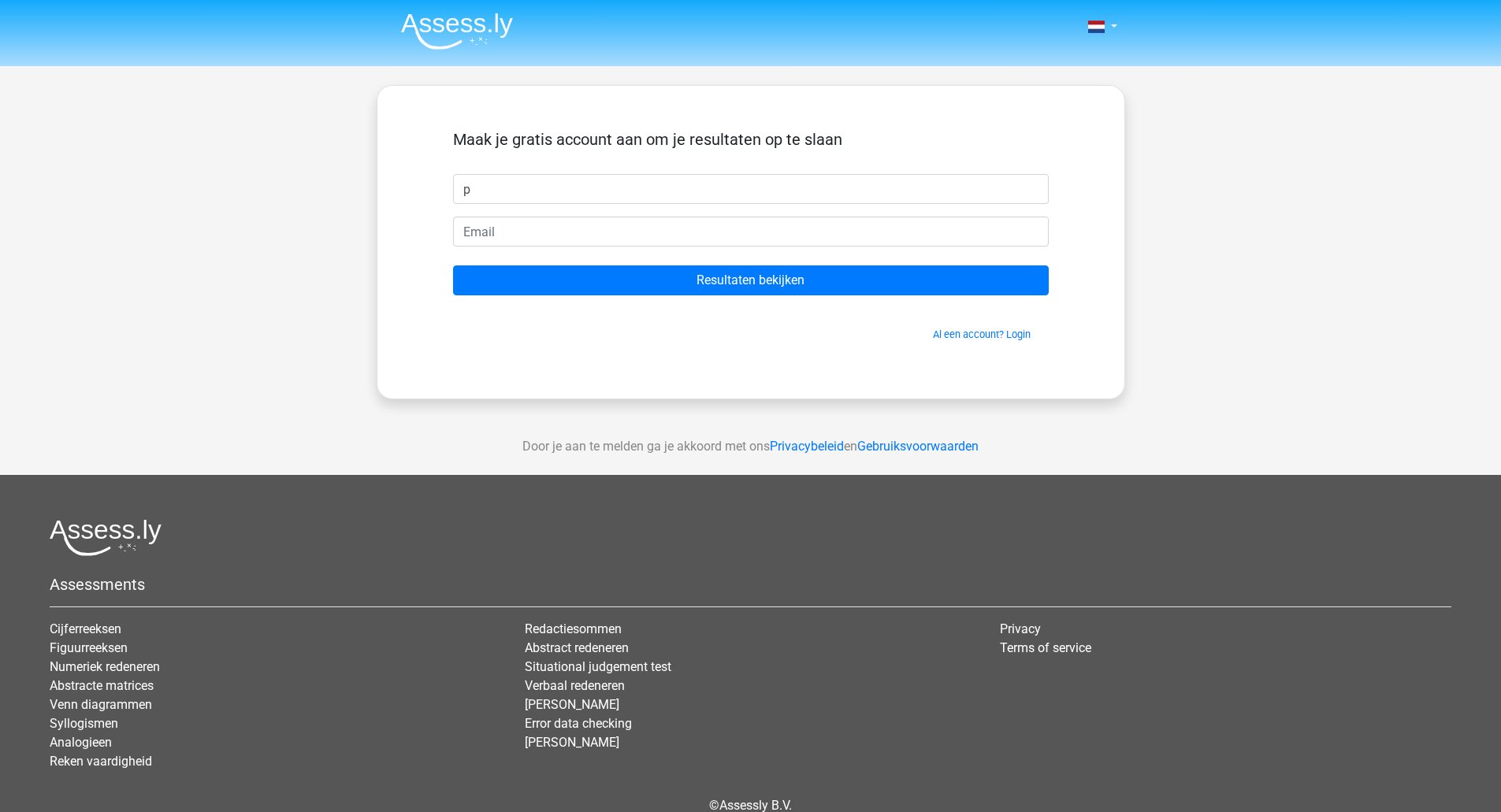
type input "[PERSON_NAME]"
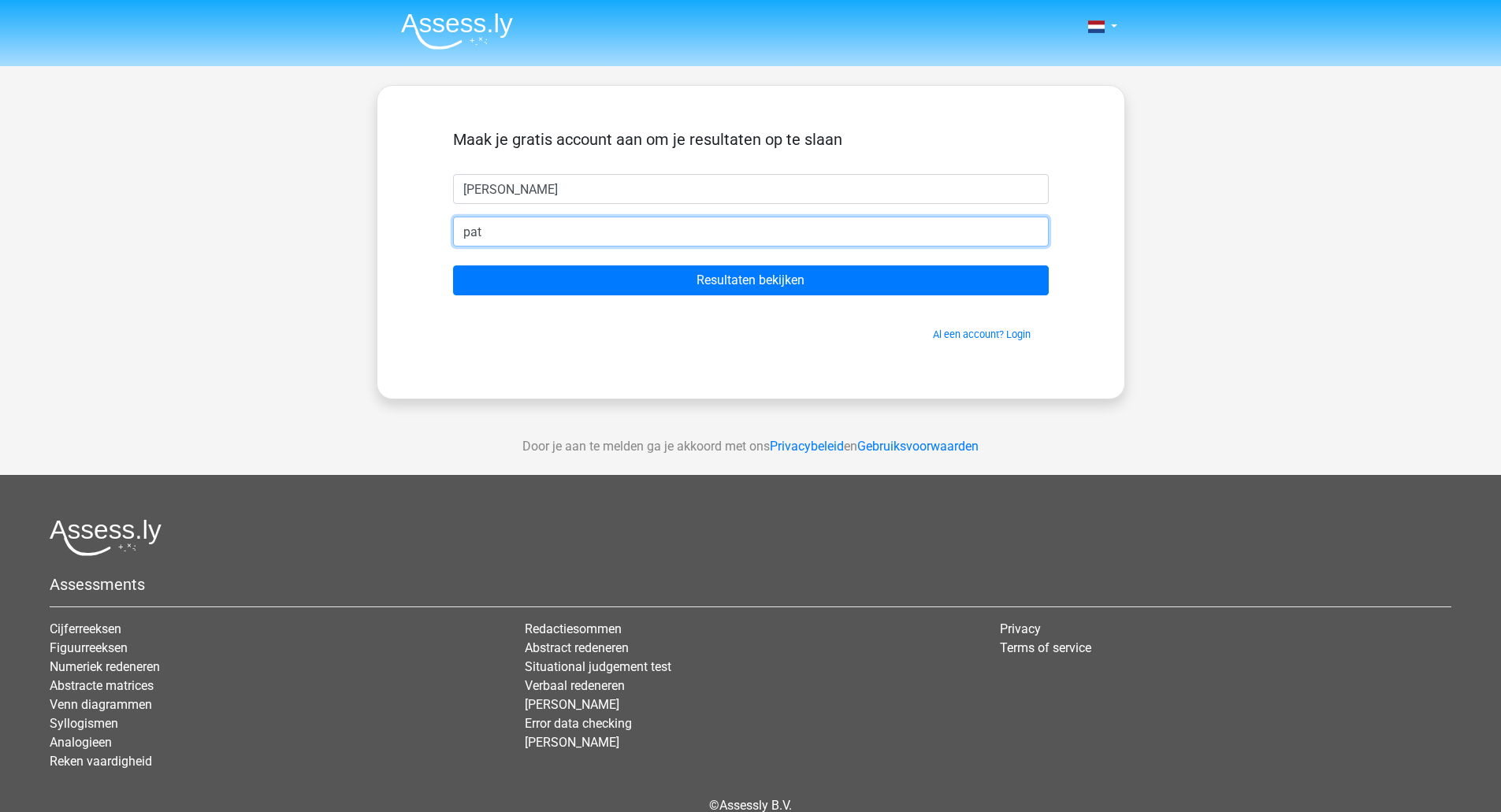
type input "[EMAIL_ADDRESS][DOMAIN_NAME]"
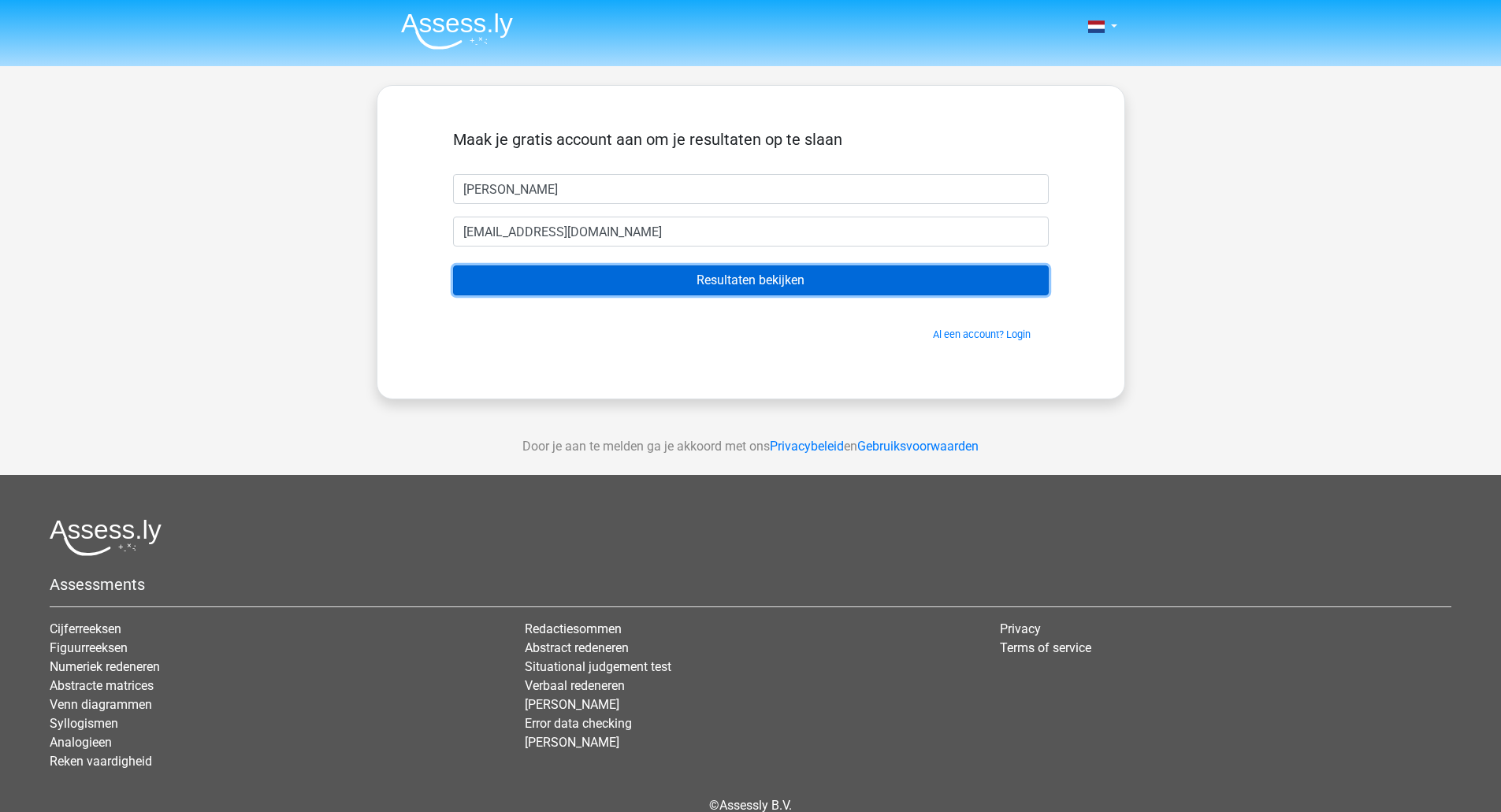
click at [714, 278] on input "Resultaten bekijken" at bounding box center [750, 280] width 595 height 30
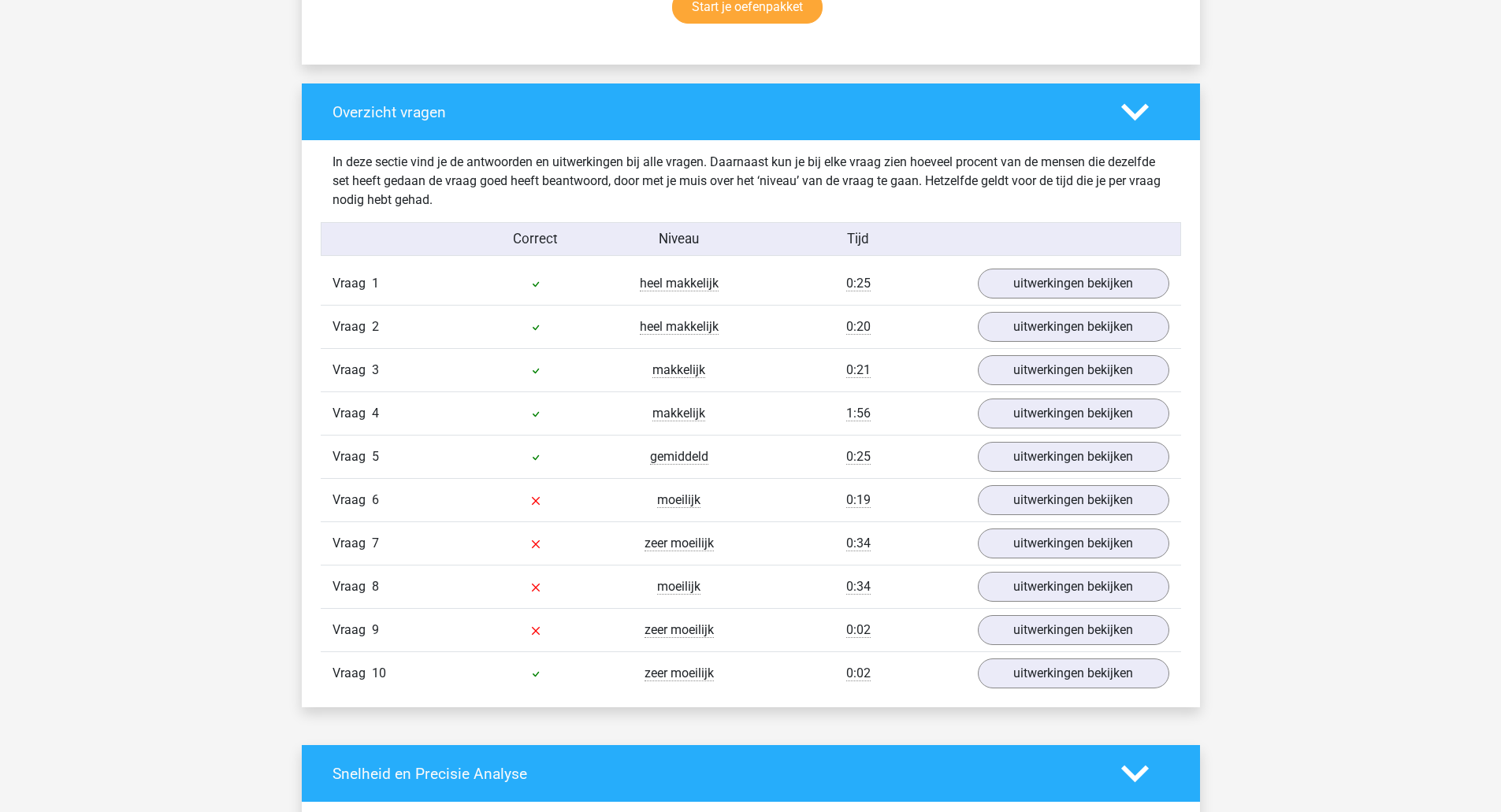
scroll to position [1103, 0]
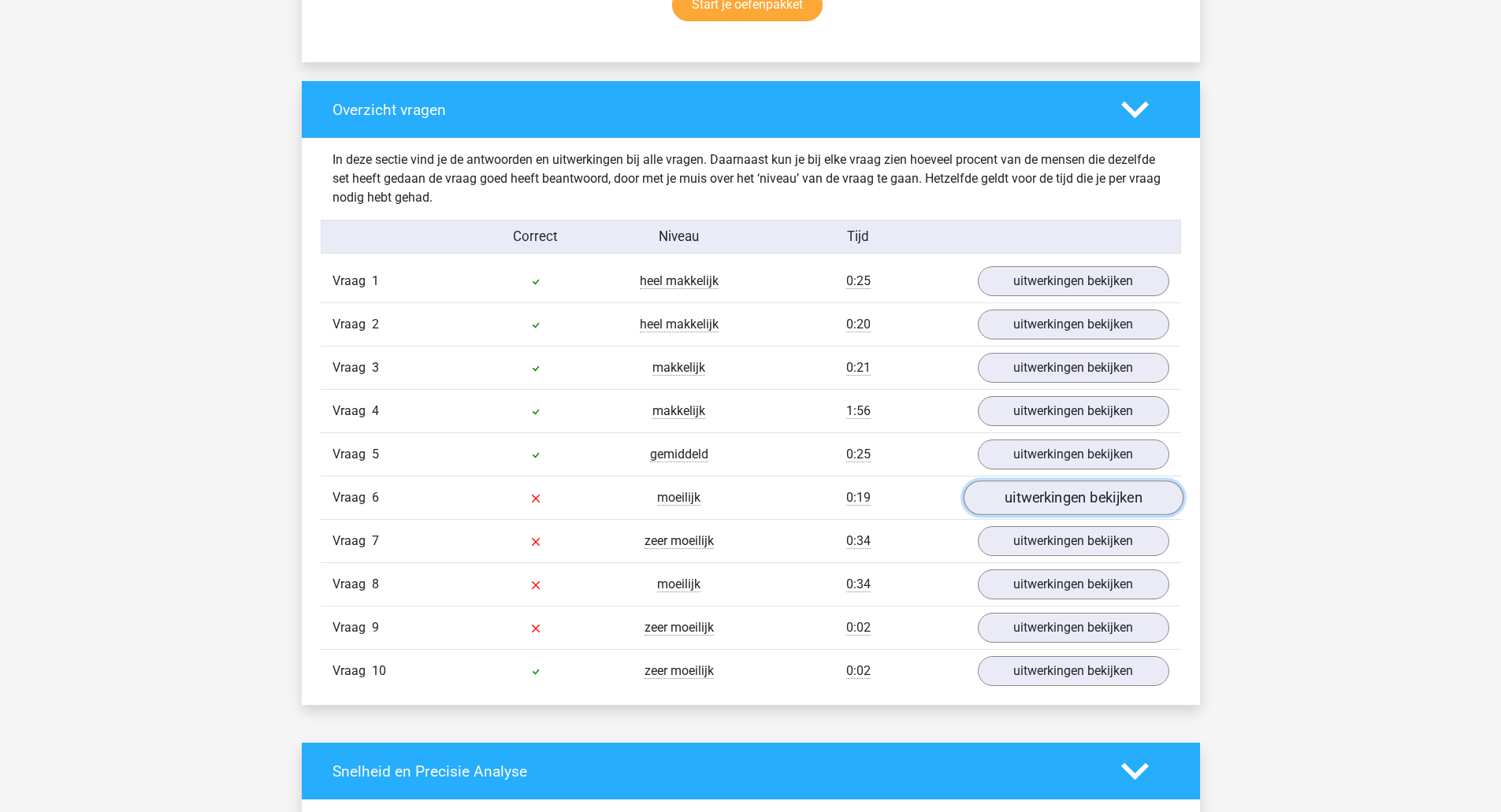
click at [1089, 492] on link "uitwerkingen bekijken" at bounding box center [1072, 499] width 220 height 35
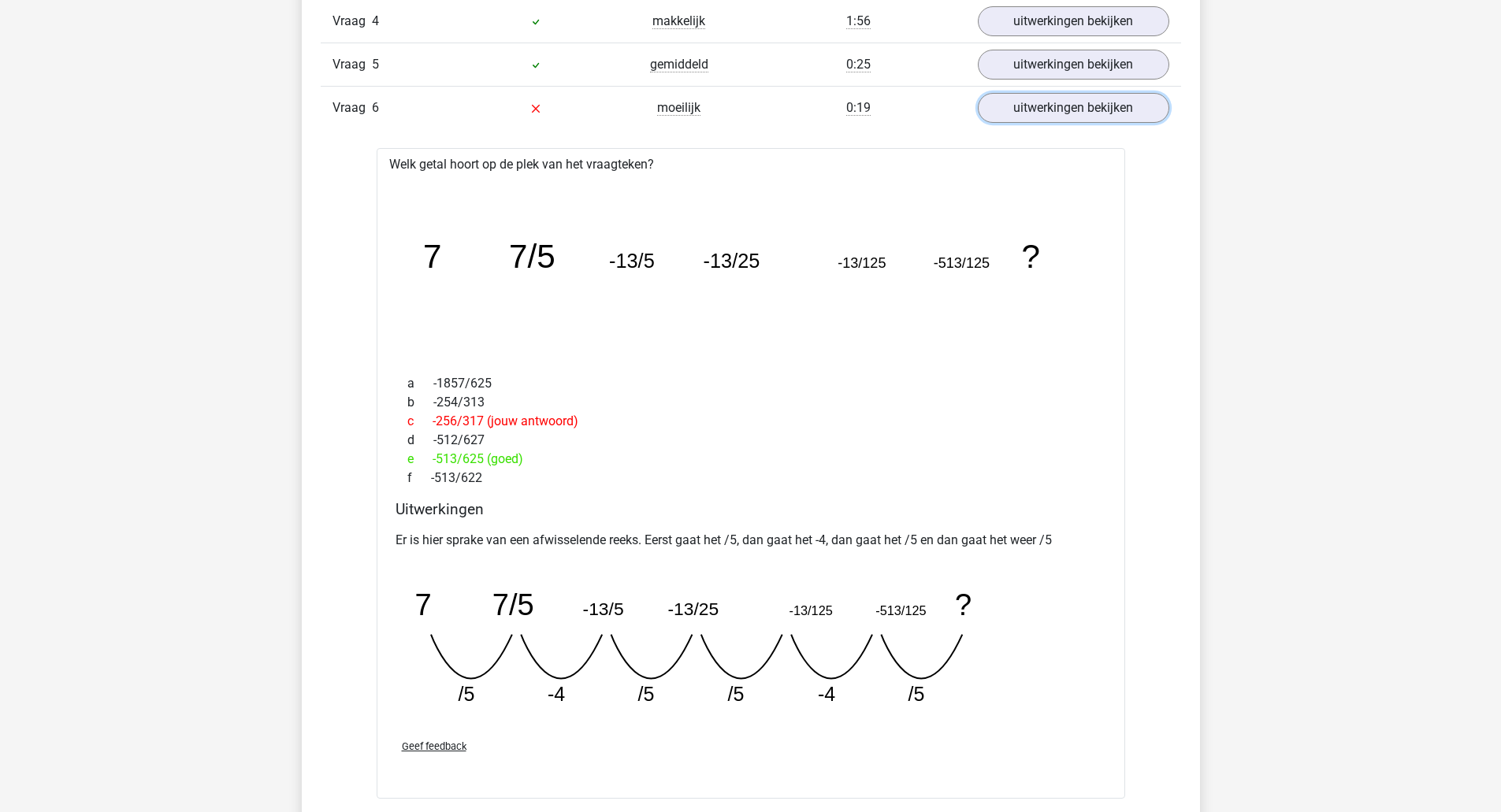
scroll to position [1496, 0]
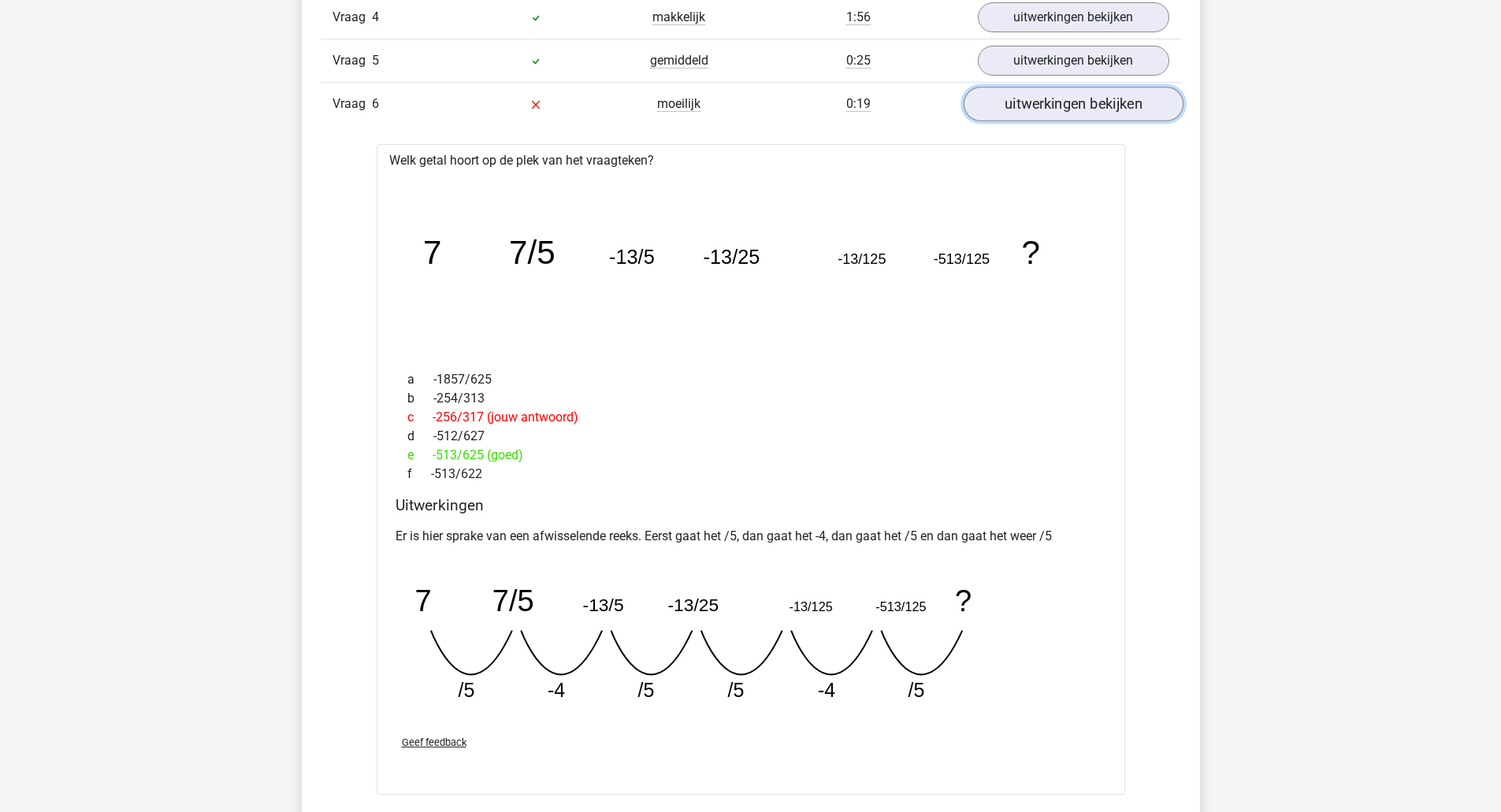
click at [1063, 109] on link "uitwerkingen bekijken" at bounding box center [1072, 105] width 220 height 35
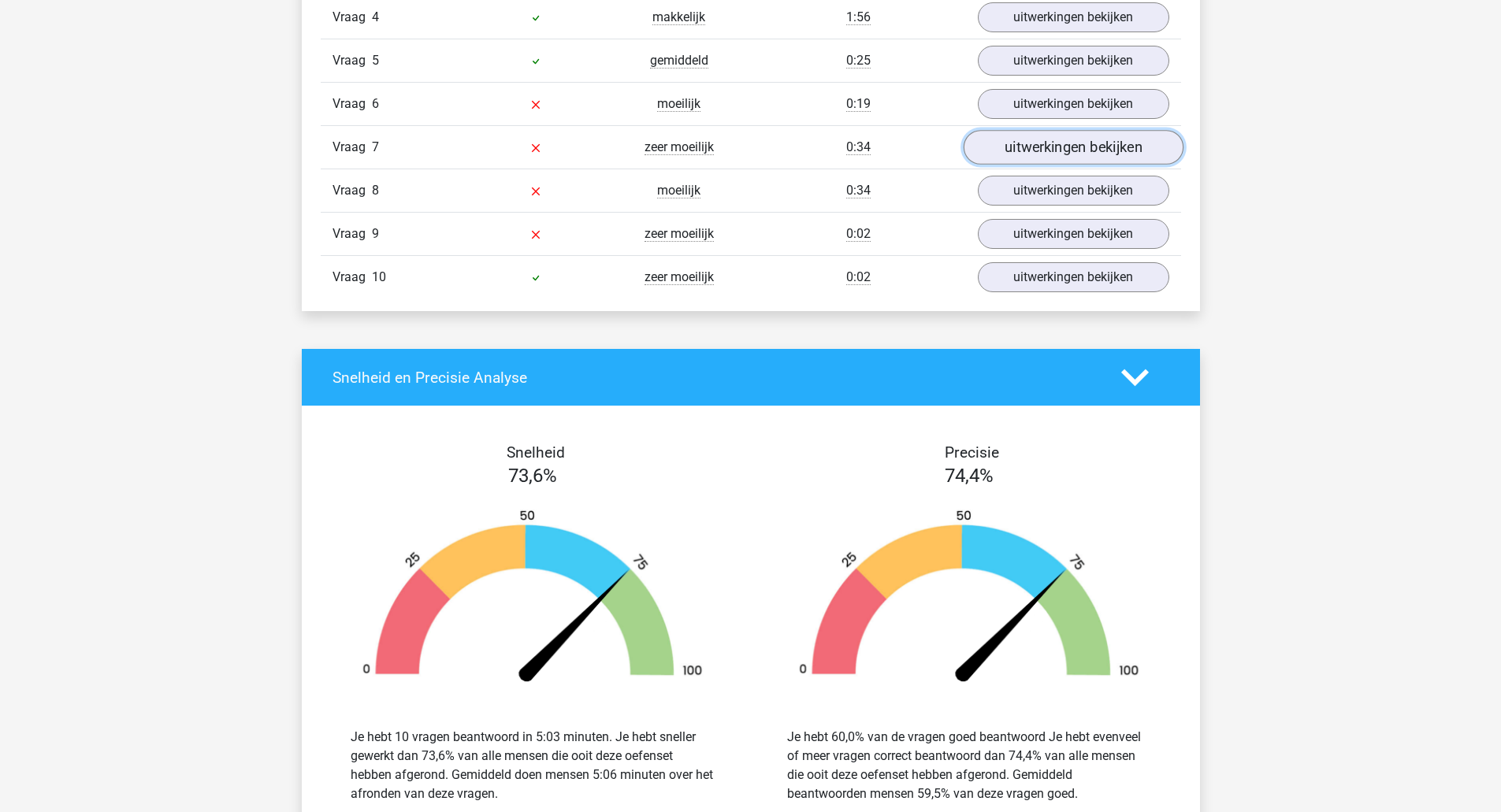
click at [1068, 154] on link "uitwerkingen bekijken" at bounding box center [1072, 148] width 220 height 35
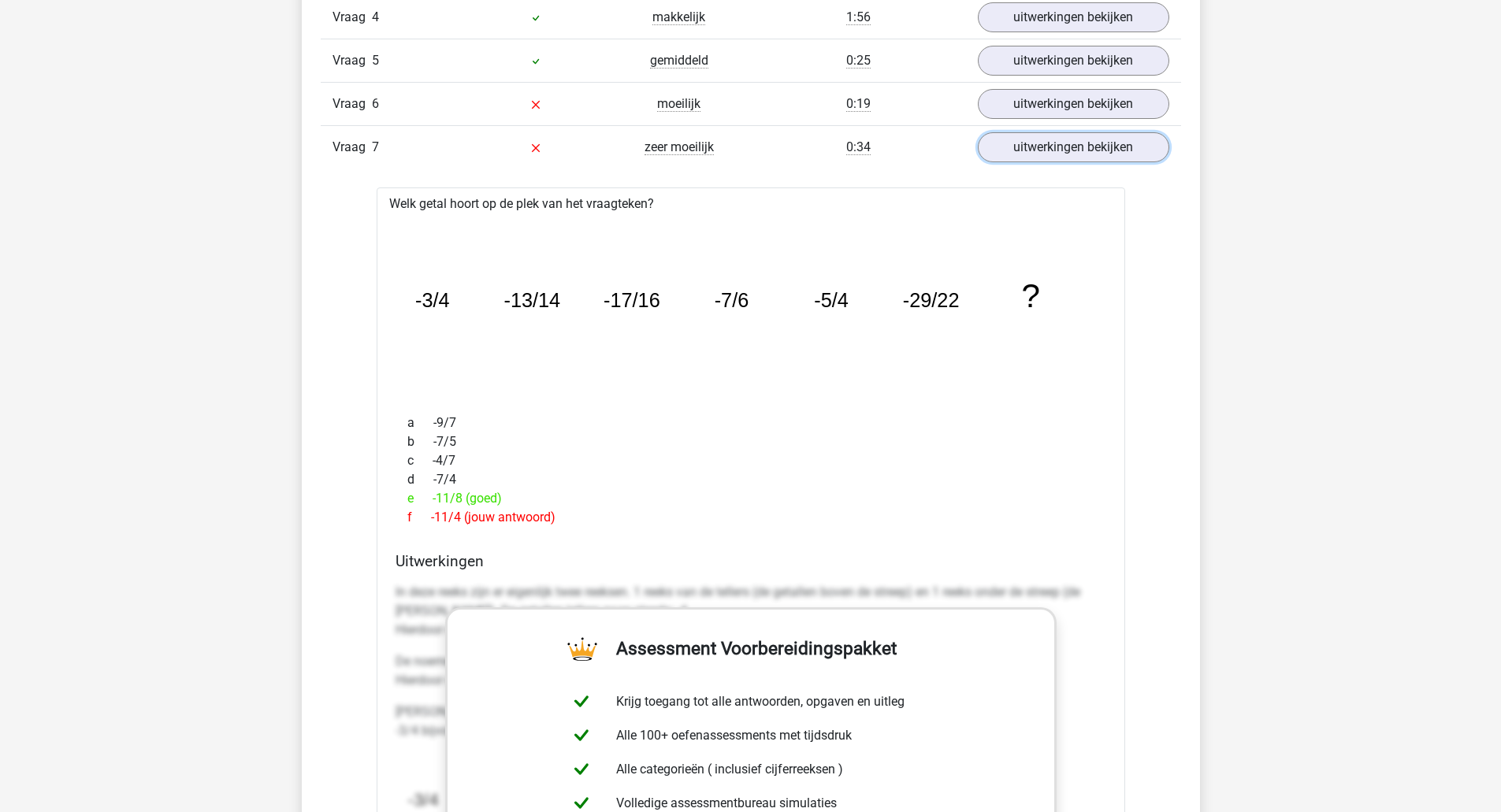
scroll to position [1654, 0]
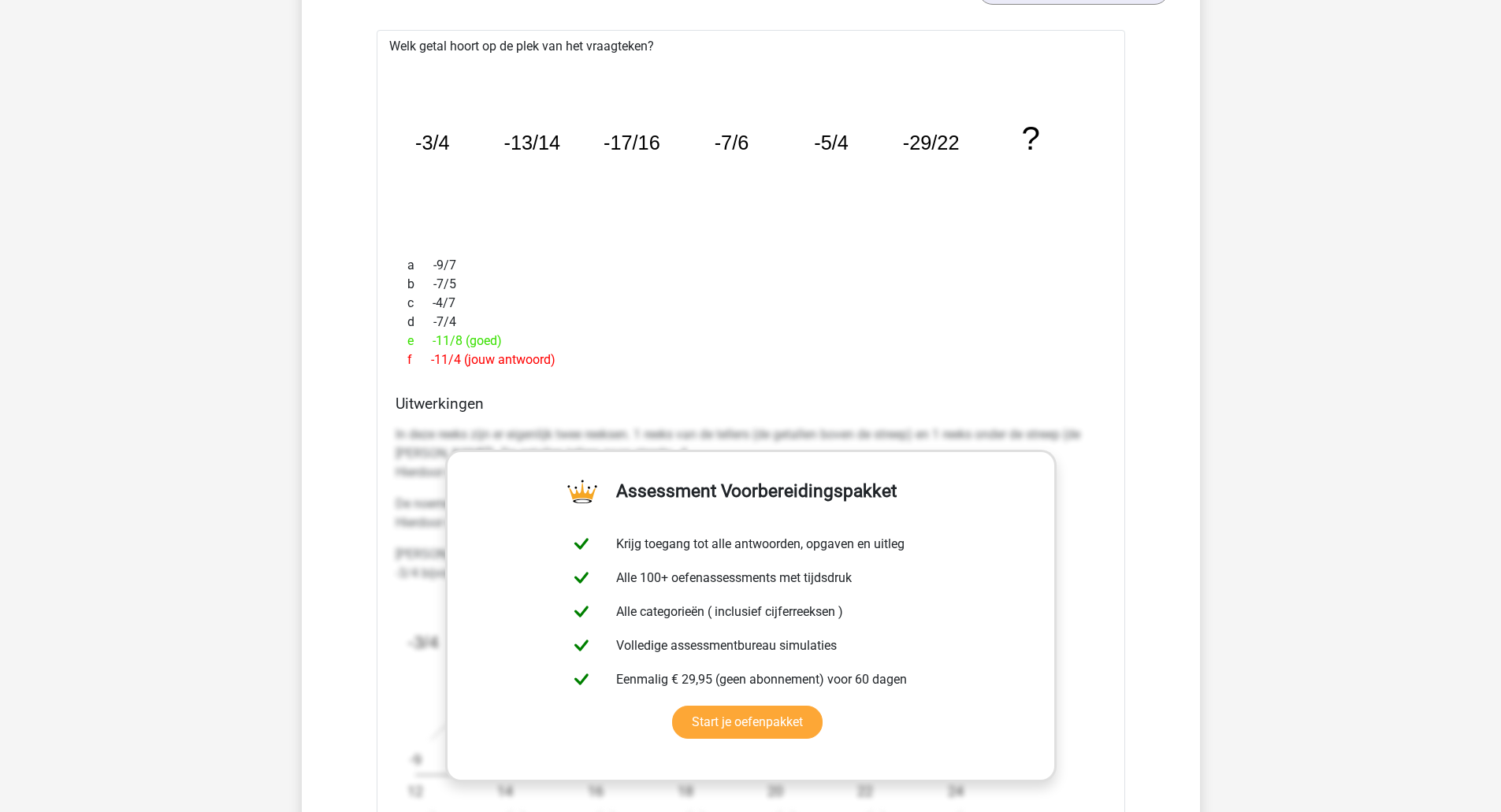
click at [1118, 564] on div "Welk getal hoort op de plek van het vraagteken? image/svg+xml -3/4 -13/14 -17/1…" at bounding box center [750, 497] width 749 height 934
click at [931, 383] on div "Welk getal hoort op de plek van het vraagteken? image/svg+xml -3/4 -13/14 -17/1…" at bounding box center [750, 497] width 749 height 934
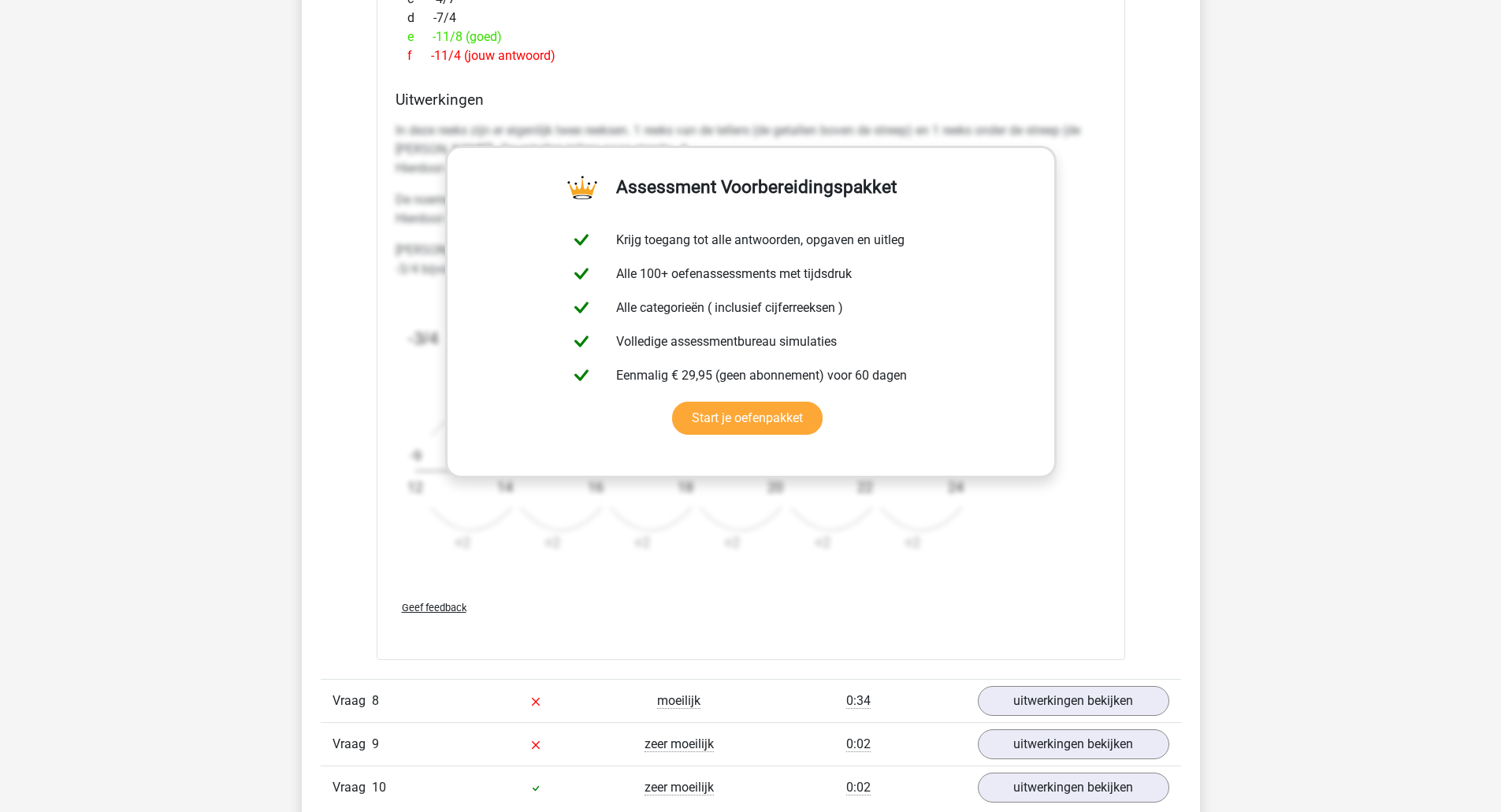
scroll to position [2048, 0]
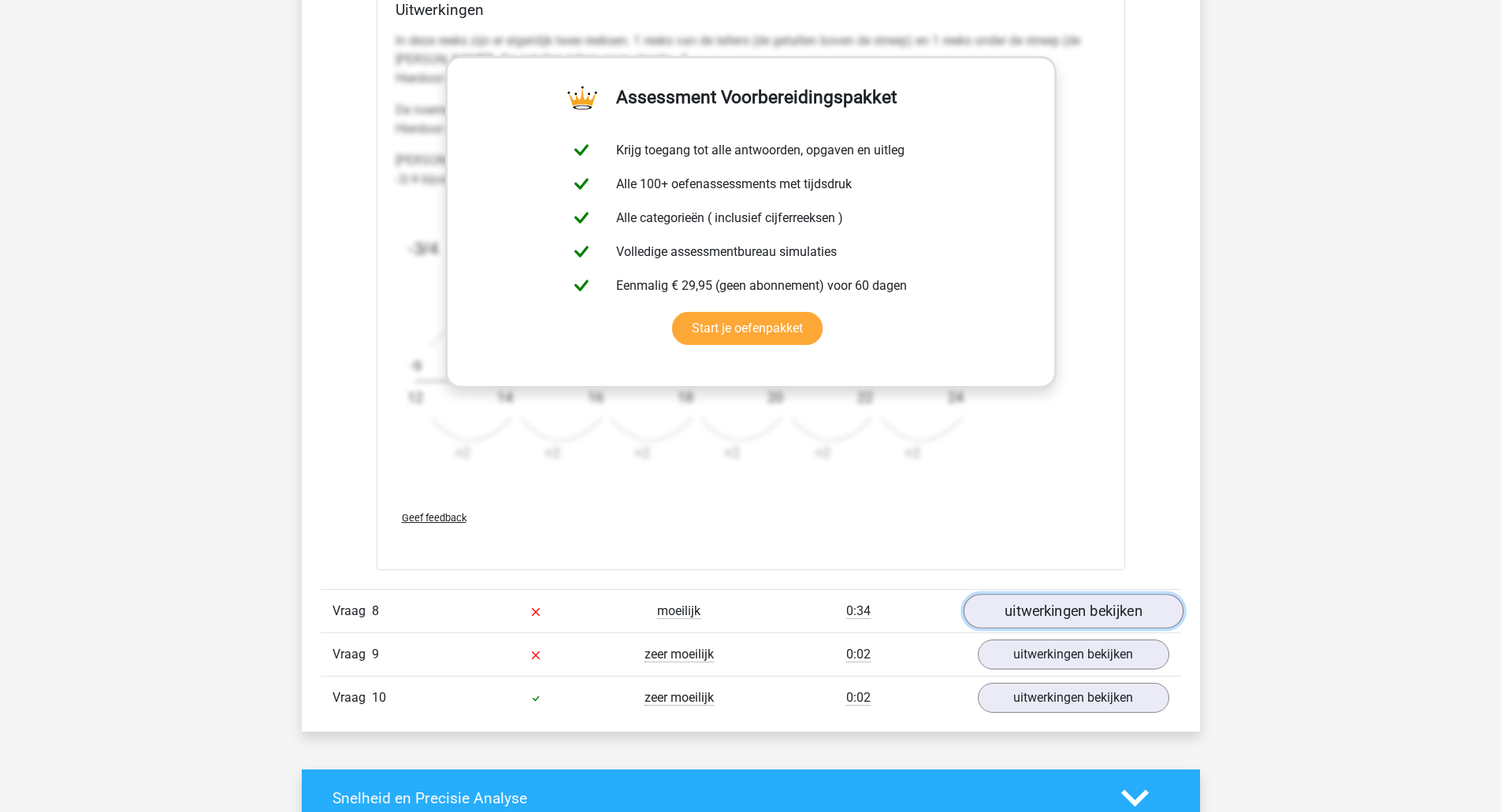
click at [1080, 613] on link "uitwerkingen bekijken" at bounding box center [1072, 612] width 220 height 35
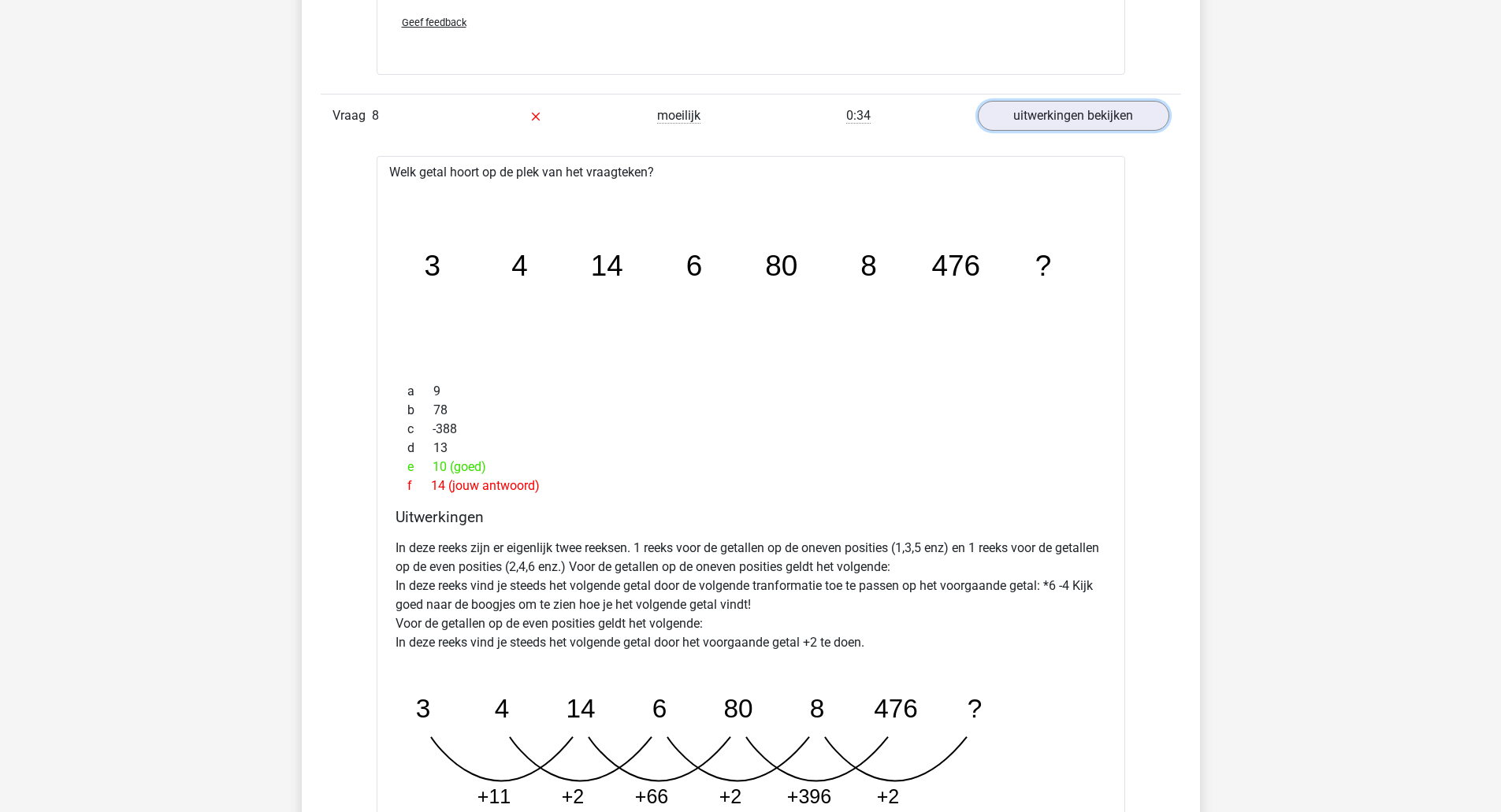
scroll to position [2284, 0]
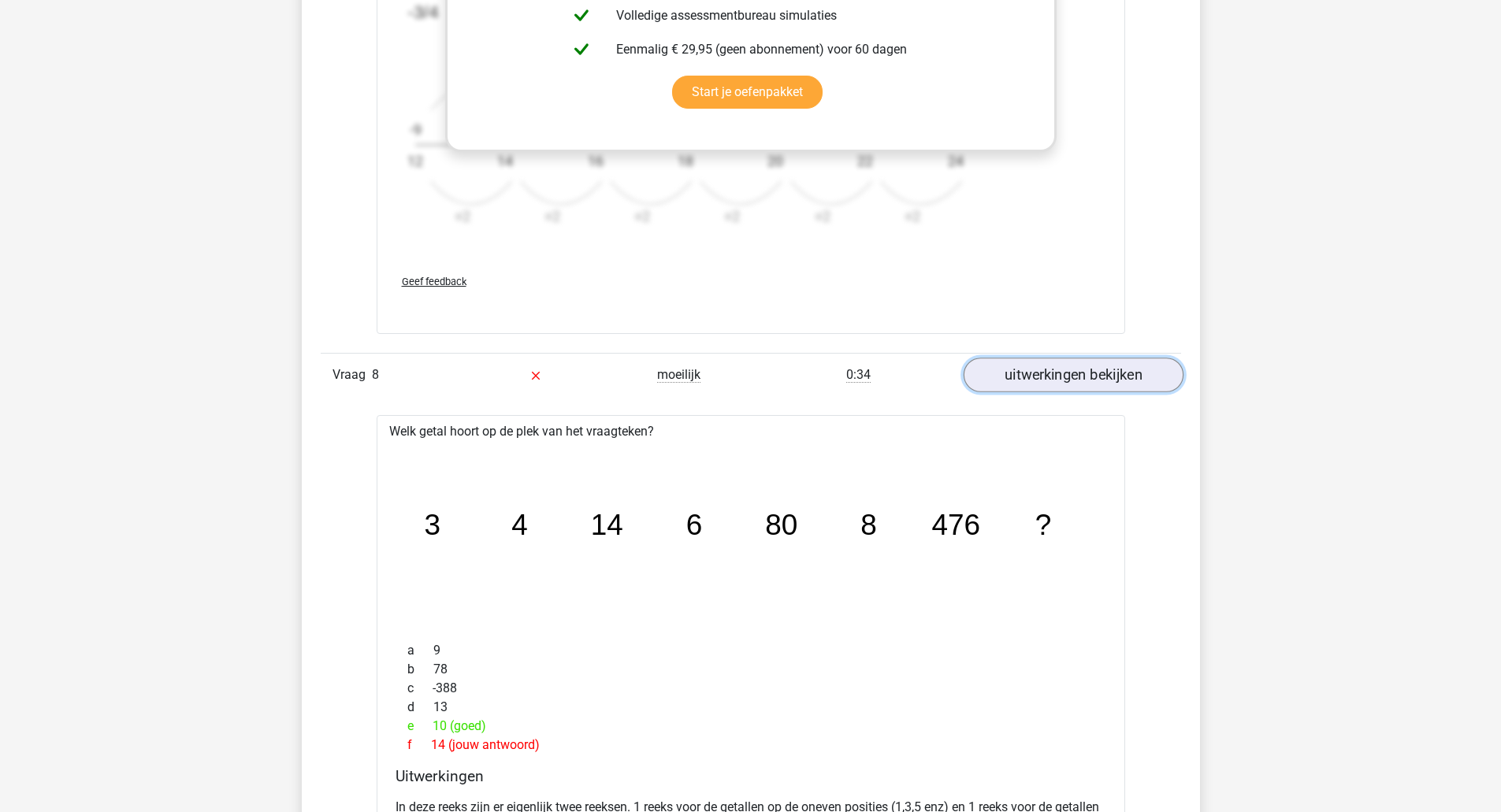
click at [1066, 370] on link "uitwerkingen bekijken" at bounding box center [1072, 375] width 220 height 35
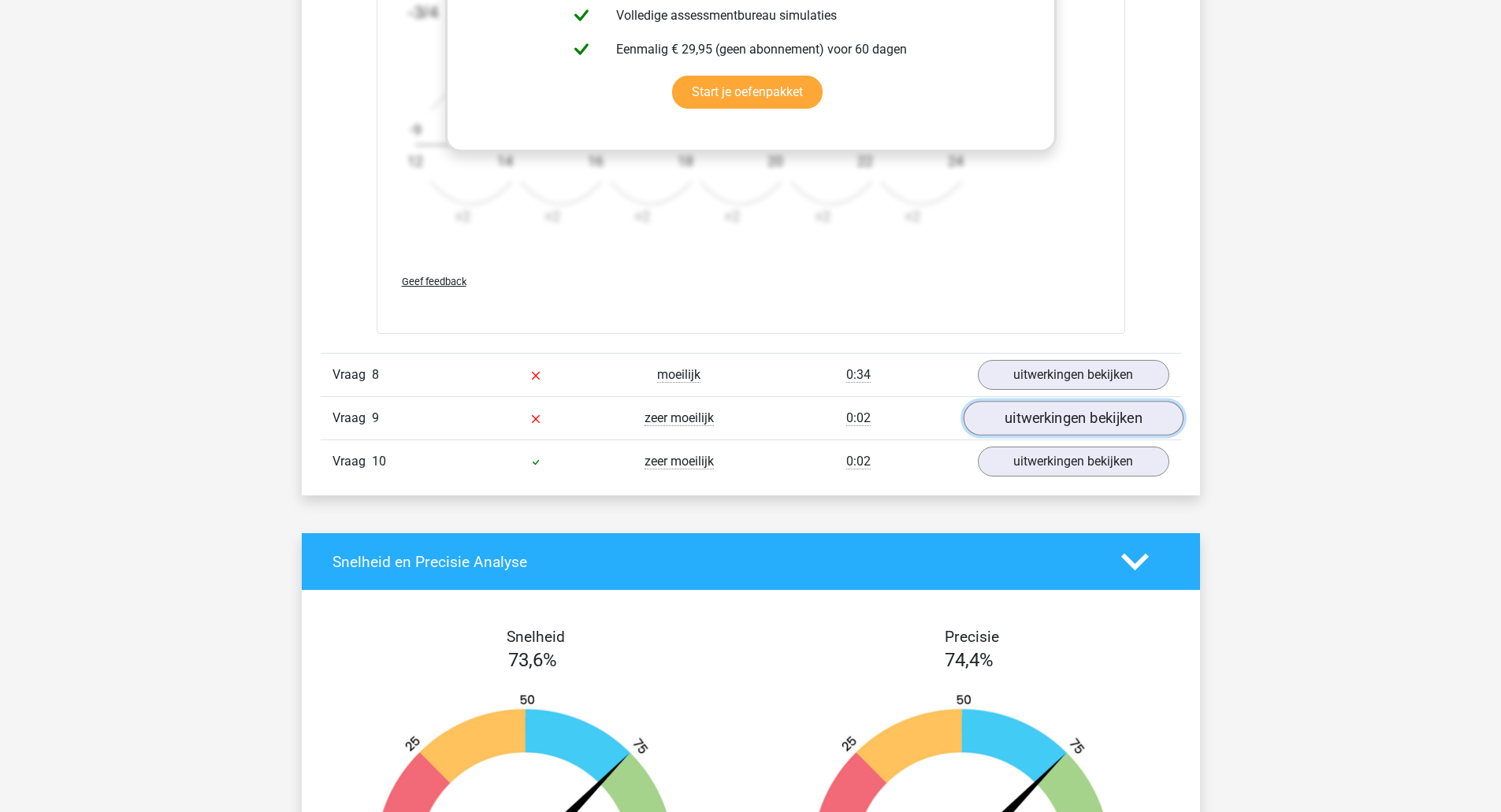
click at [1084, 415] on link "uitwerkingen bekijken" at bounding box center [1072, 418] width 220 height 35
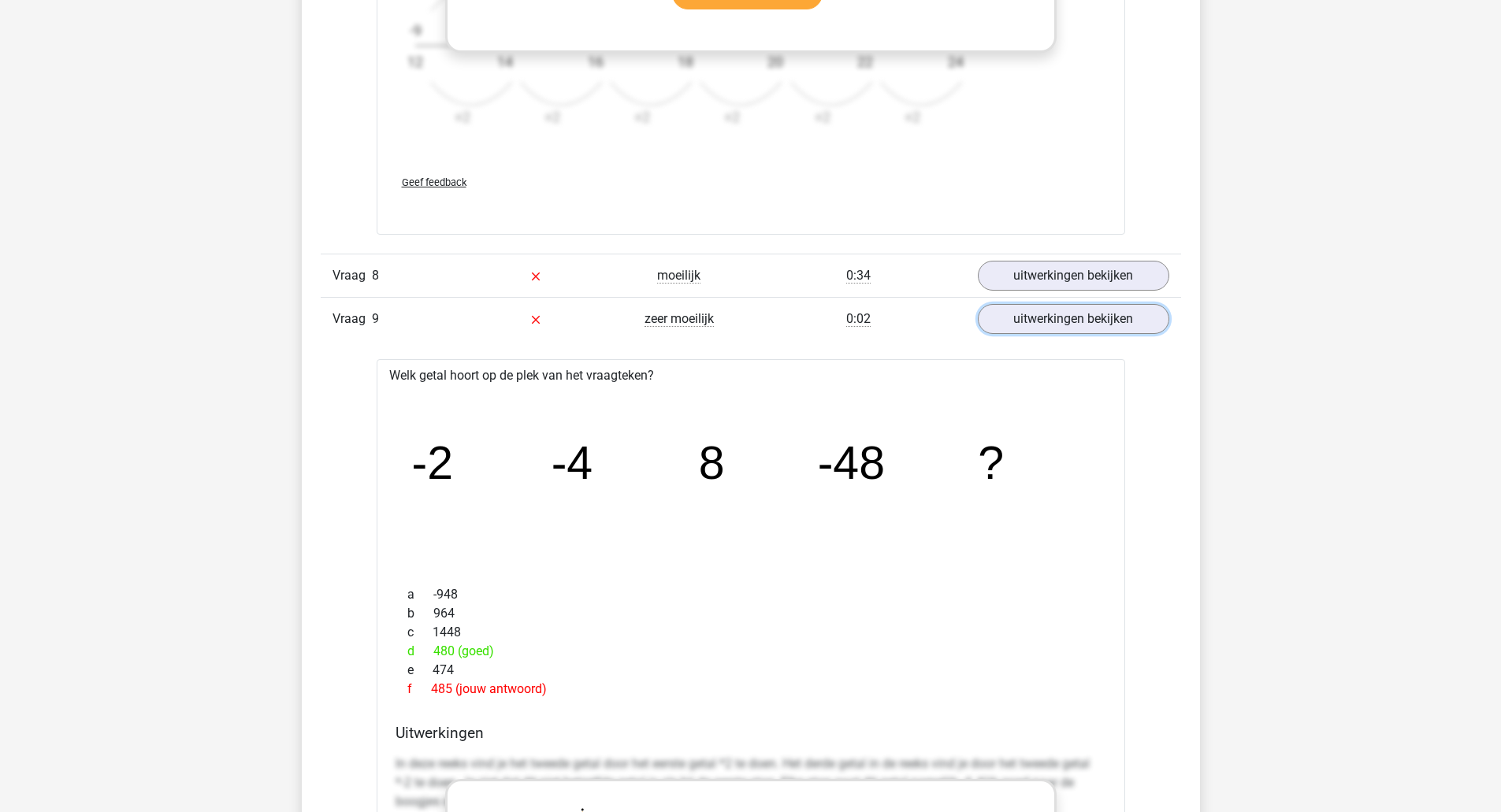
scroll to position [2363, 0]
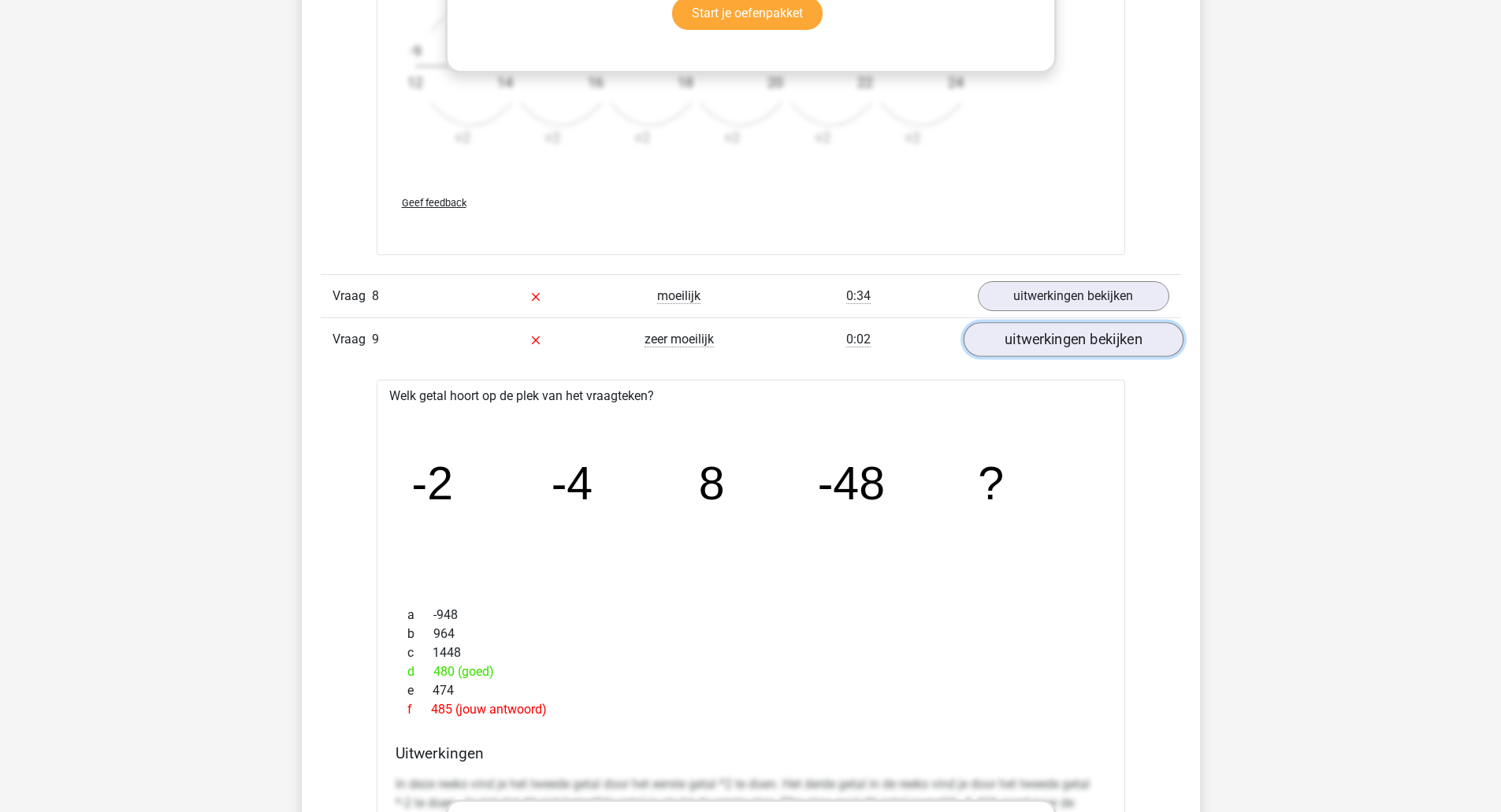
click at [1074, 343] on link "uitwerkingen bekijken" at bounding box center [1072, 339] width 220 height 35
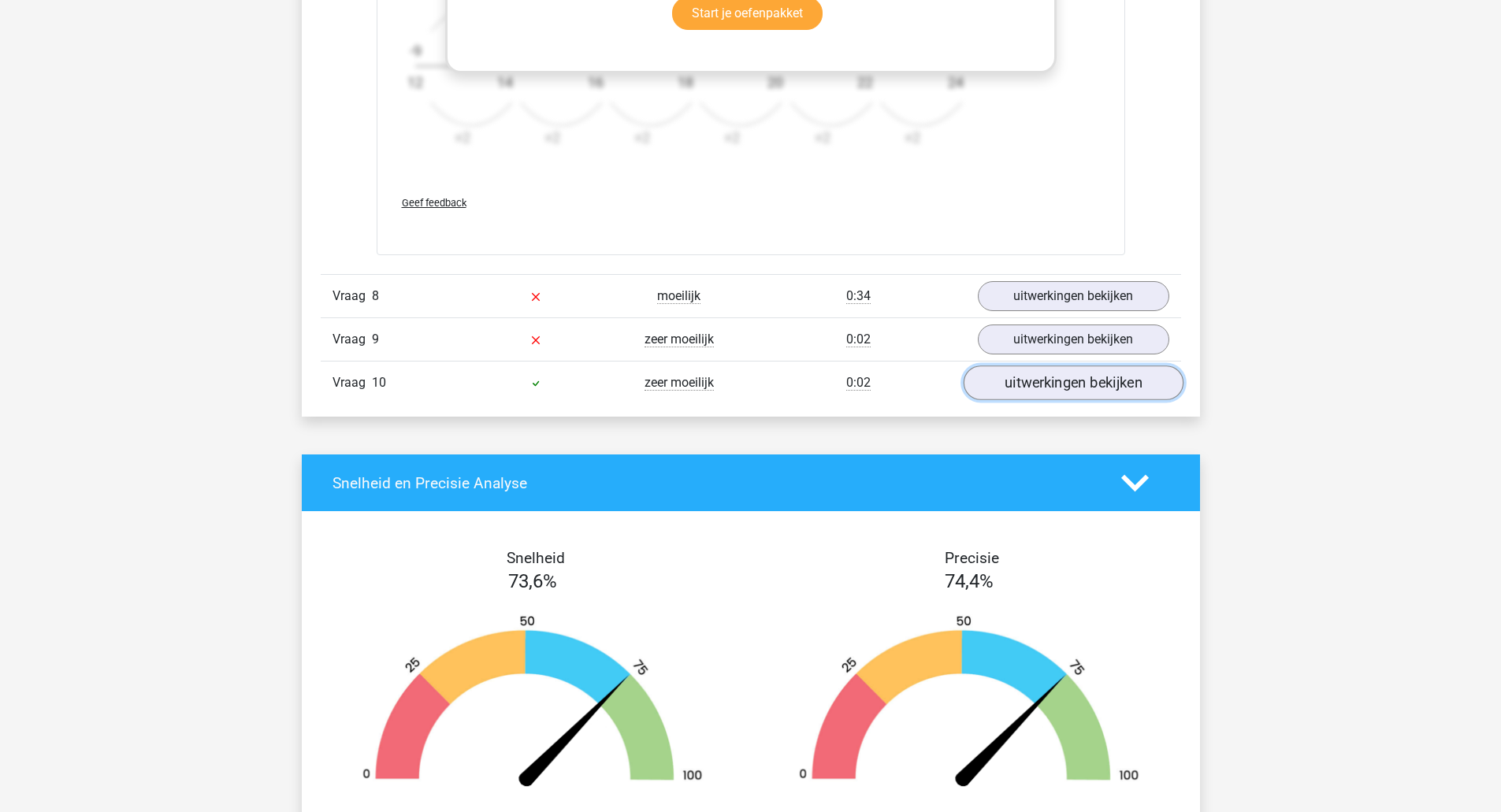
click at [1070, 385] on link "uitwerkingen bekijken" at bounding box center [1072, 383] width 220 height 35
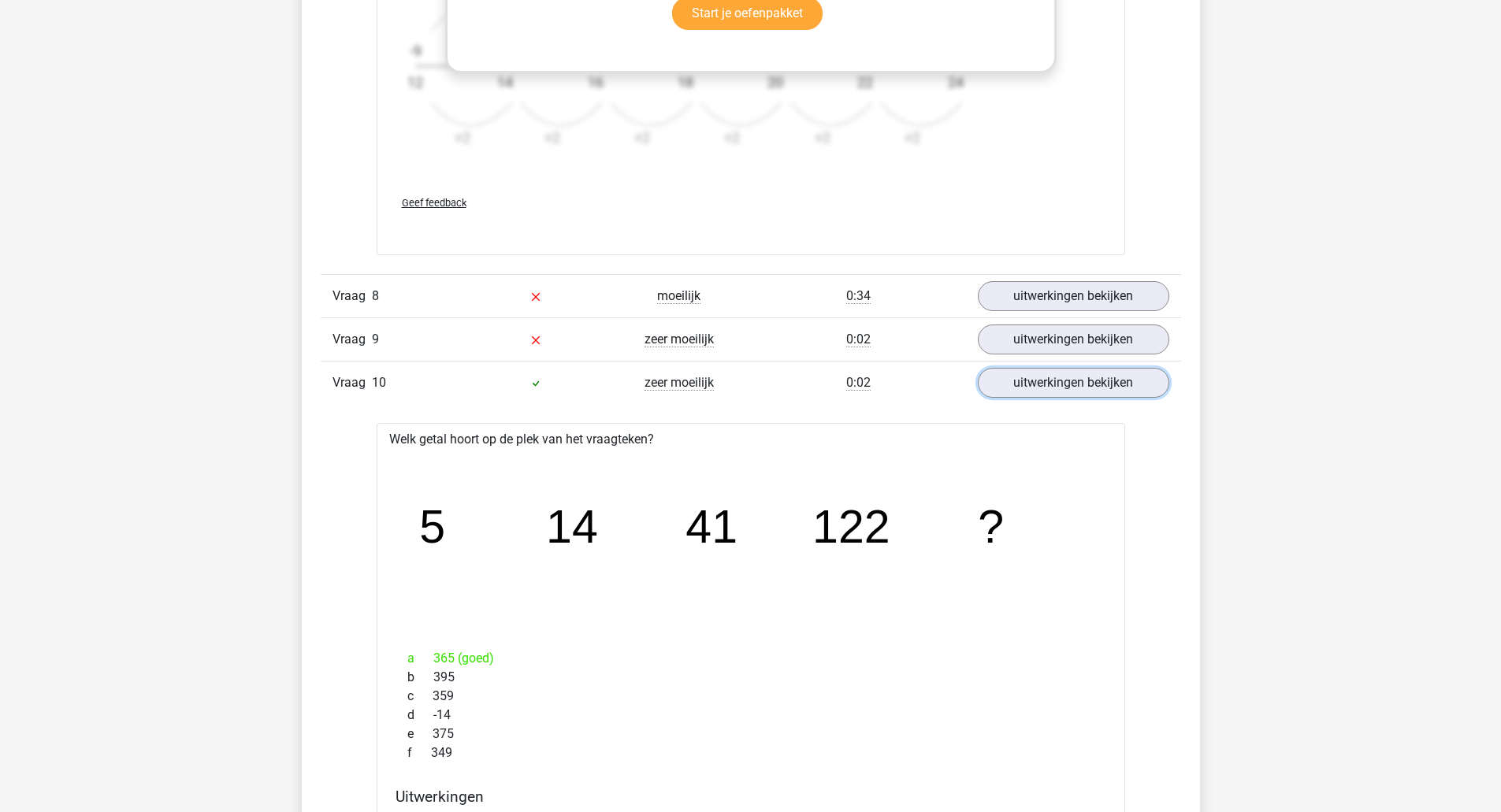
click at [1064, 390] on link "uitwerkingen bekijken" at bounding box center [1073, 383] width 192 height 30
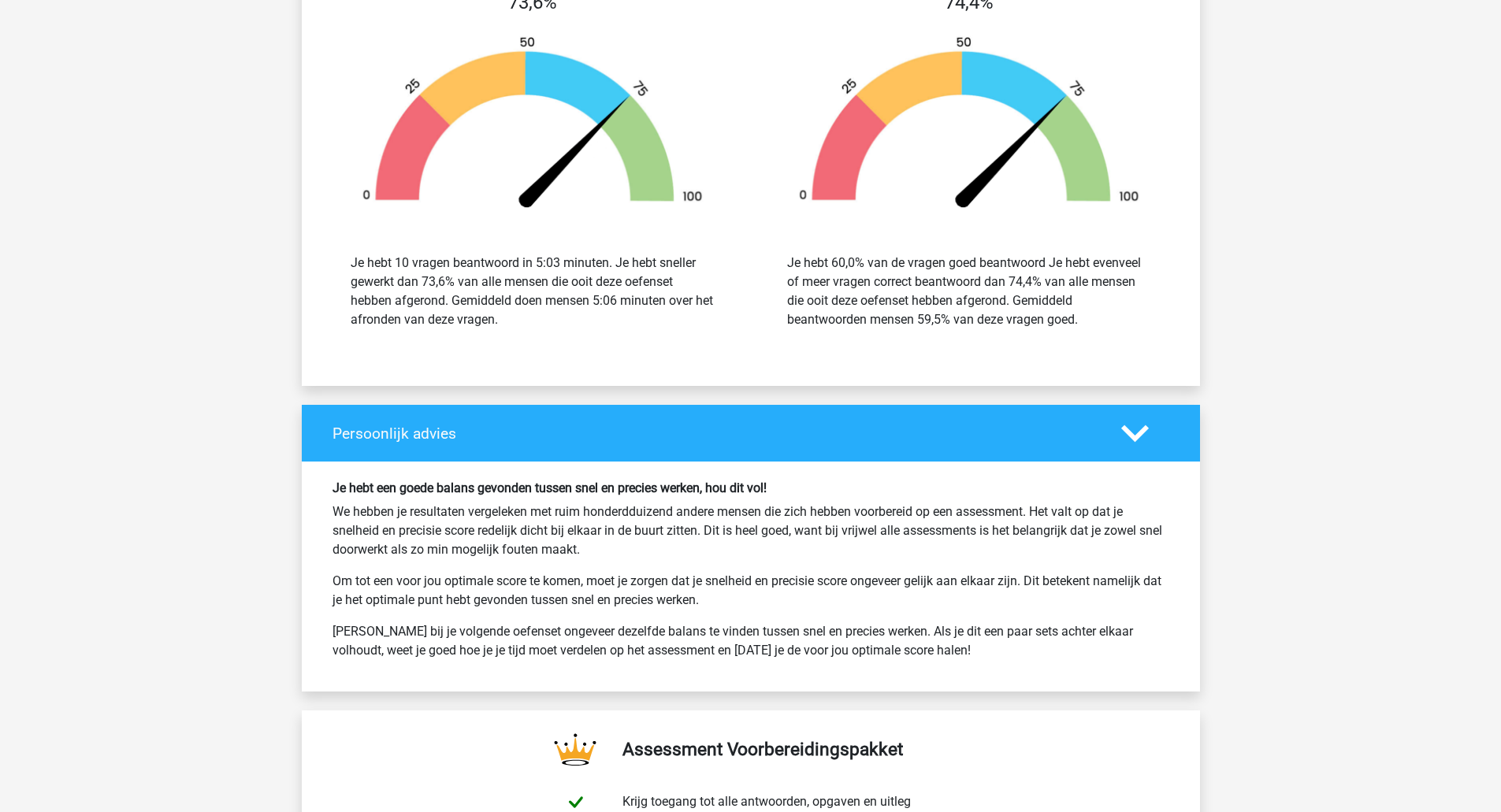
scroll to position [2993, 0]
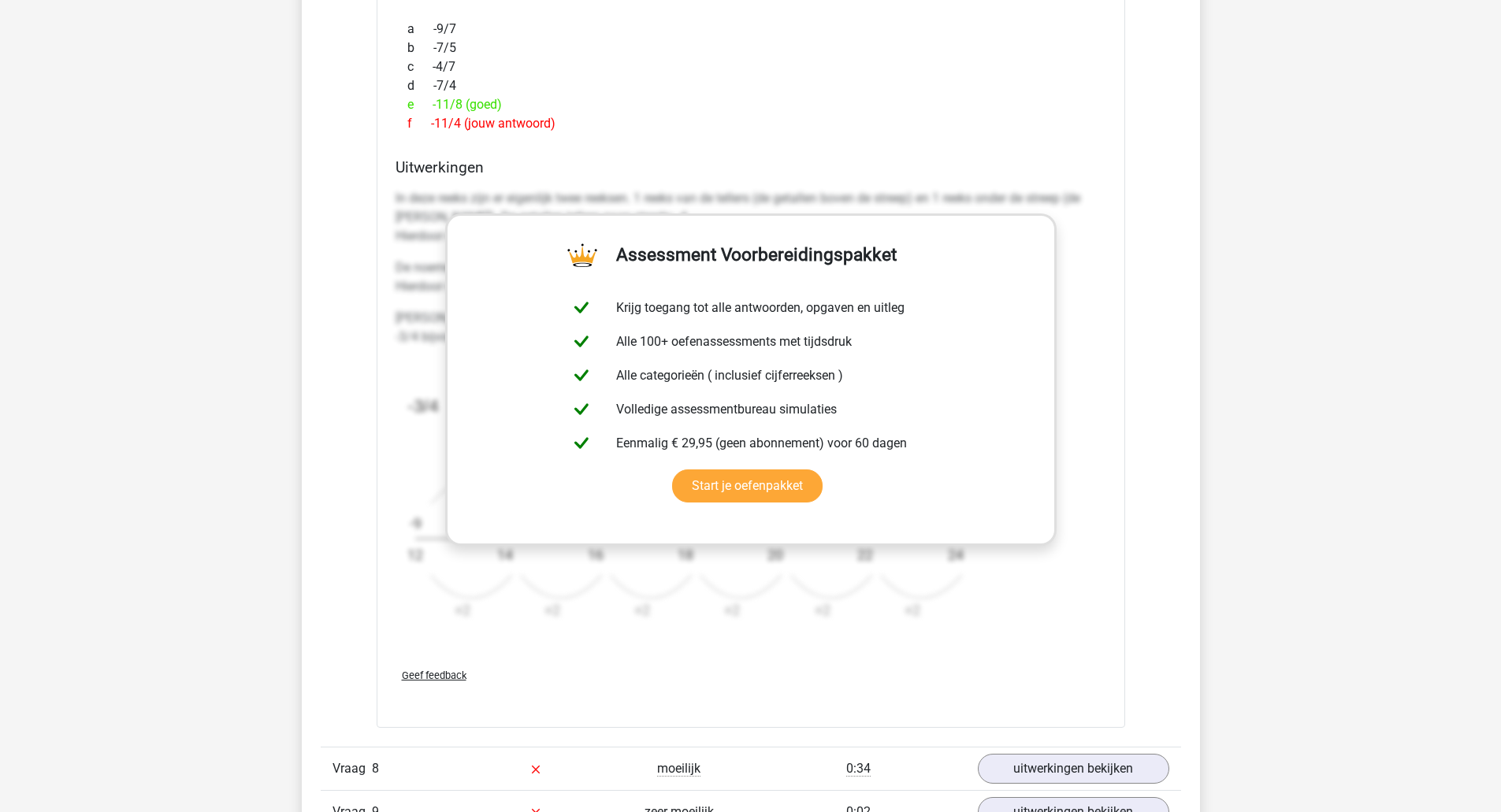
click at [1157, 343] on div "Vraag 1 heel makkelijk 0:25 uitwerkingen bekijken Welk getal hoort op de plek v…" at bounding box center [750, 174] width 836 height 1405
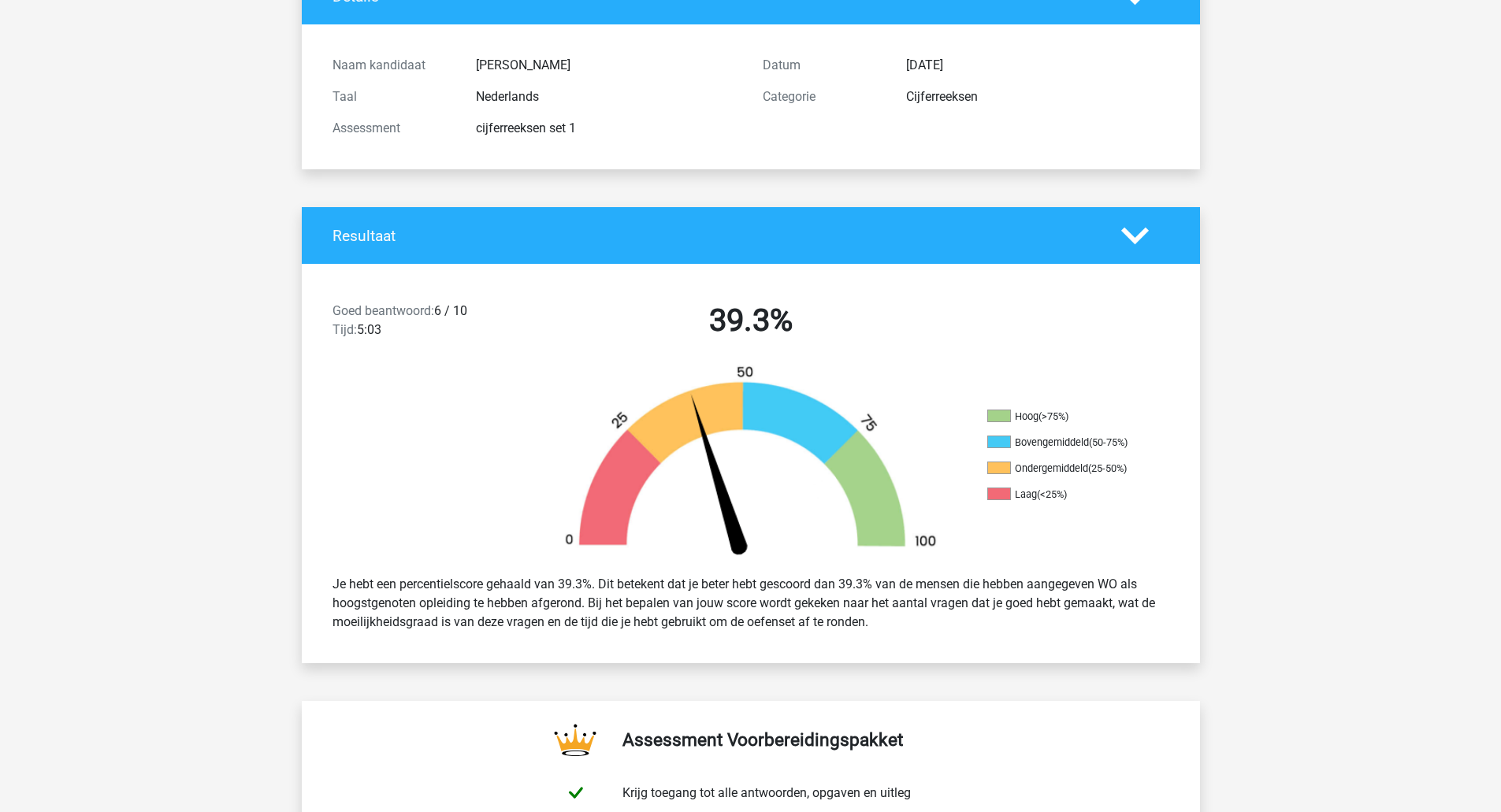
scroll to position [0, 0]
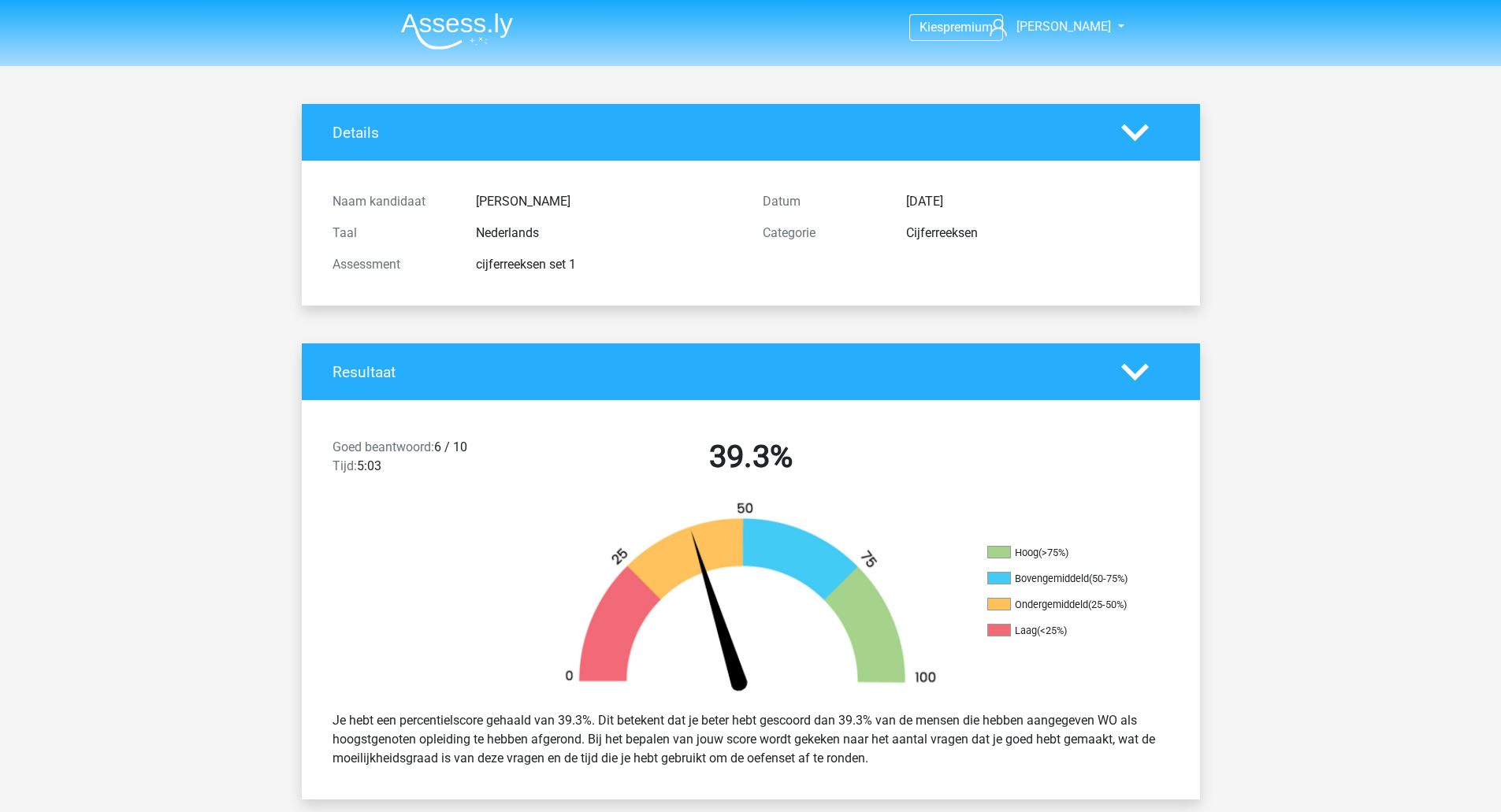
click at [1157, 366] on div at bounding box center [1144, 372] width 72 height 28
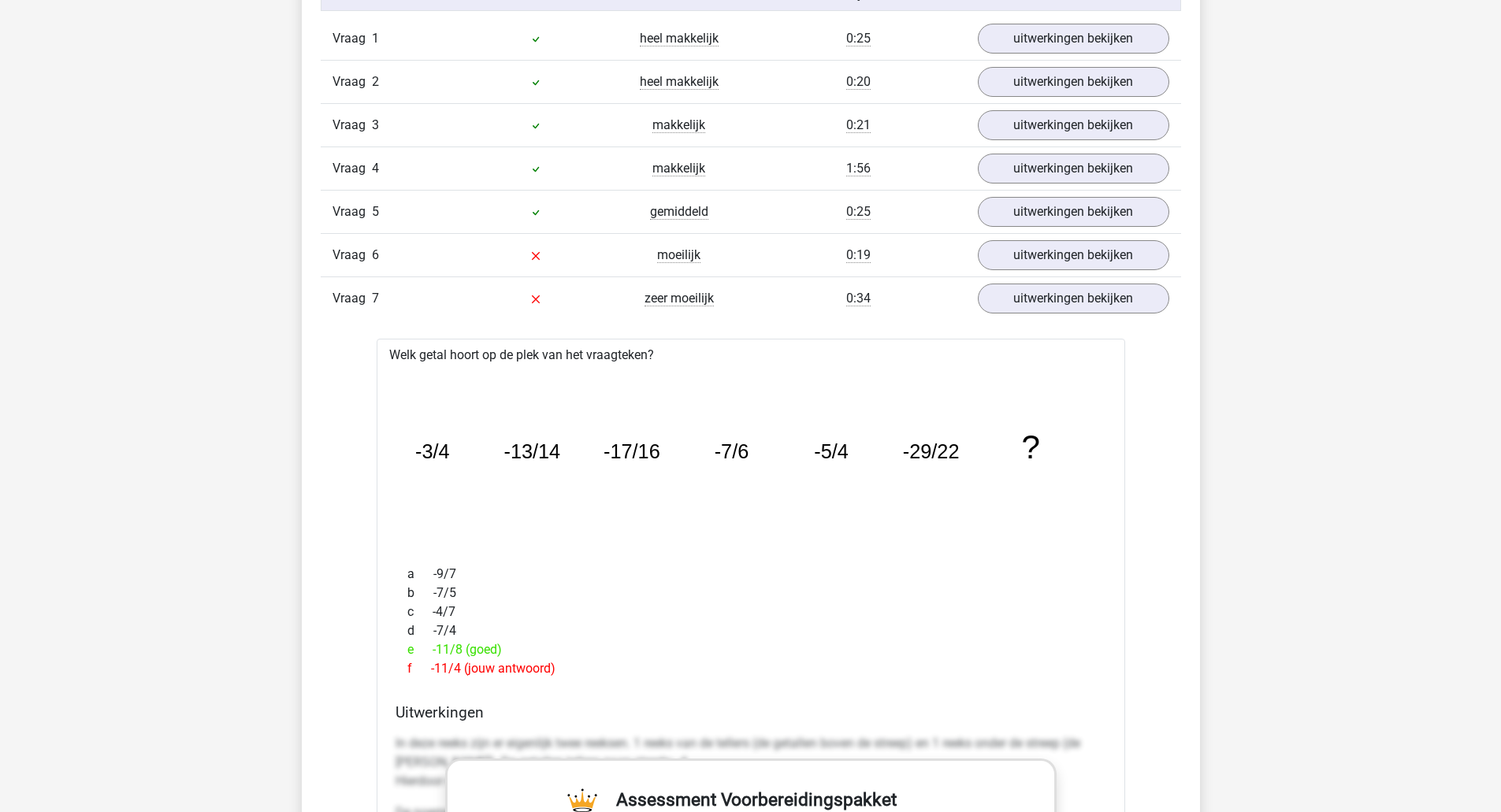
scroll to position [1339, 0]
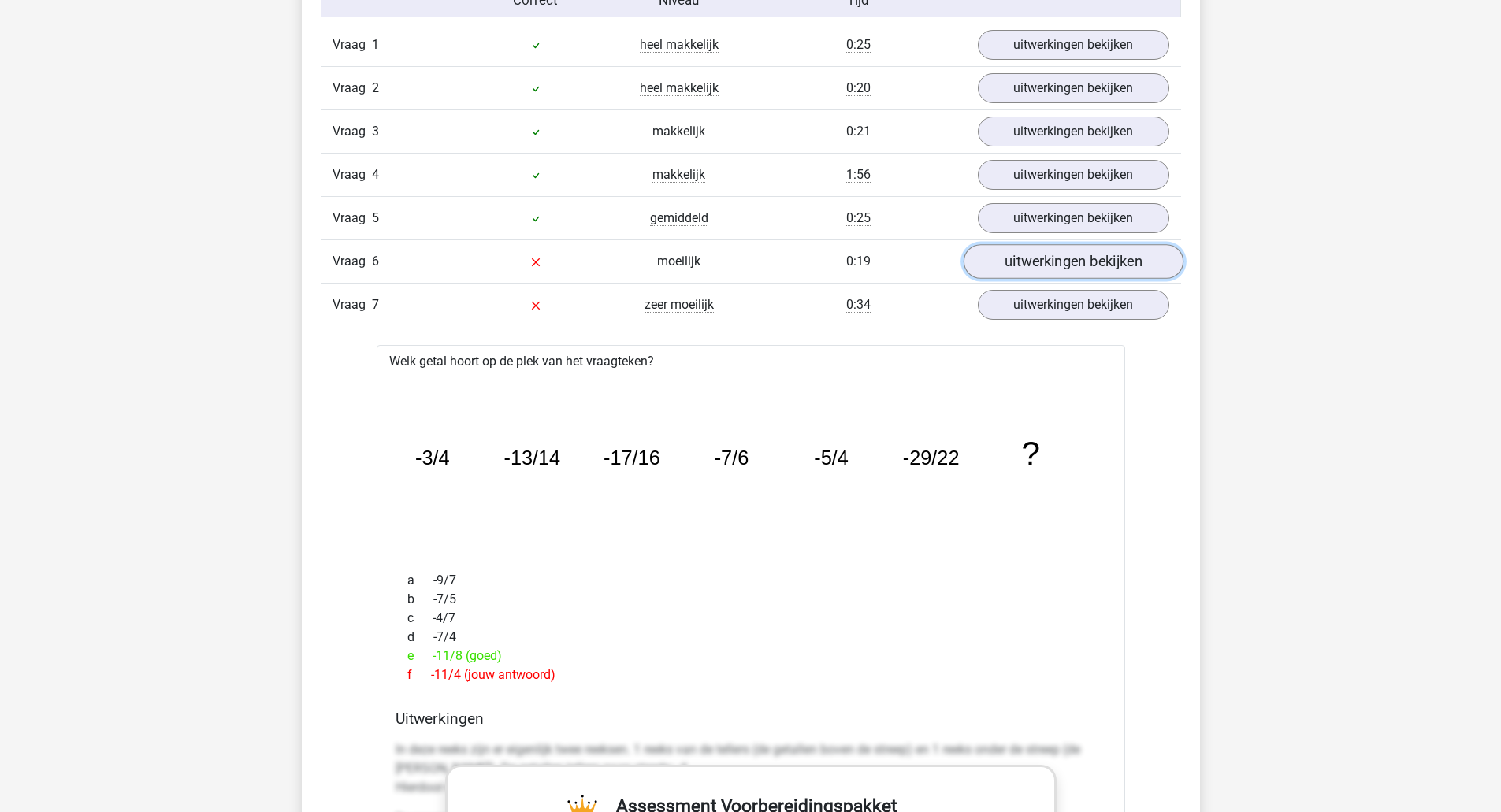
click at [1097, 265] on link "uitwerkingen bekijken" at bounding box center [1072, 262] width 220 height 35
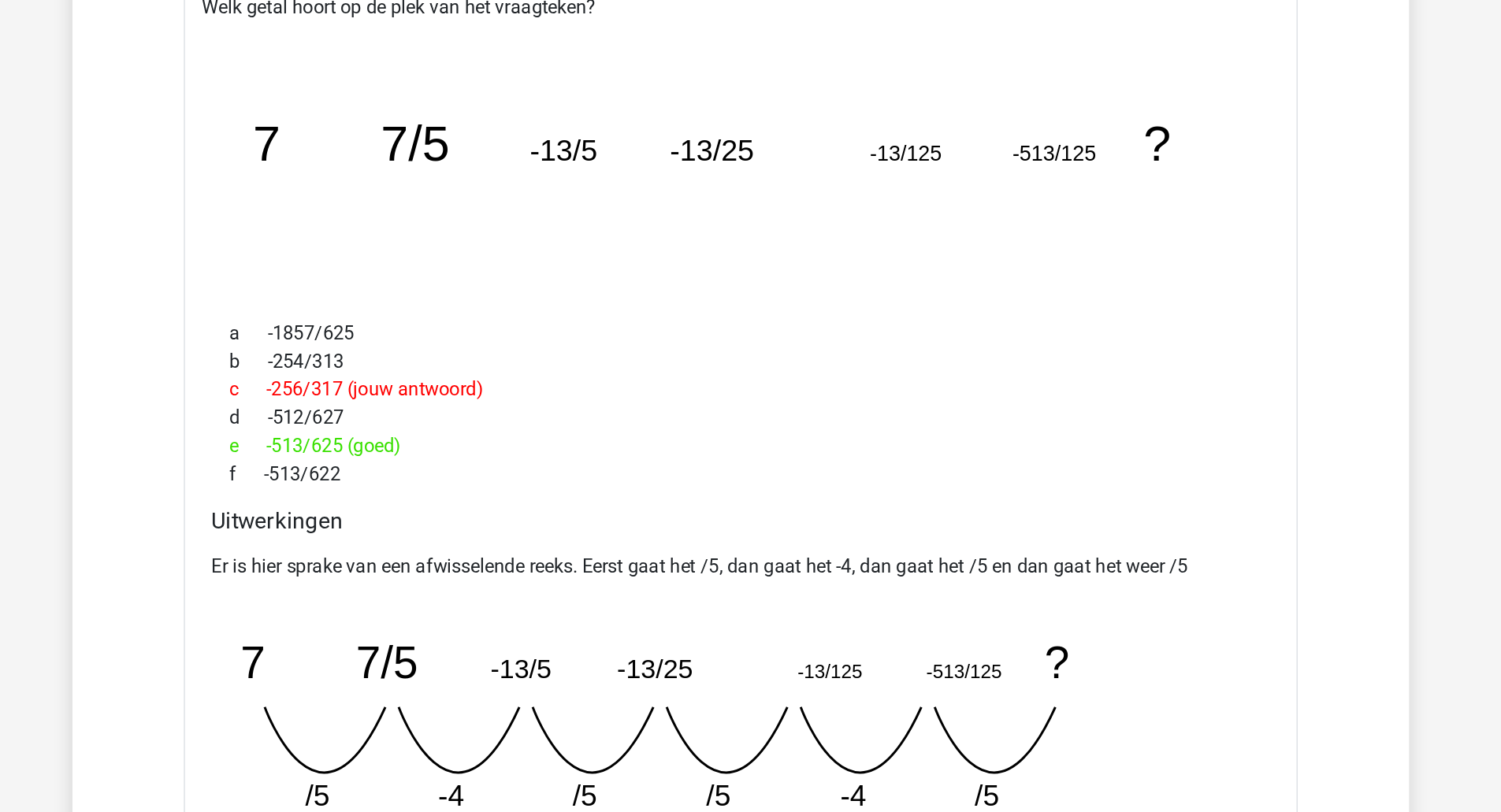
scroll to position [1450, 0]
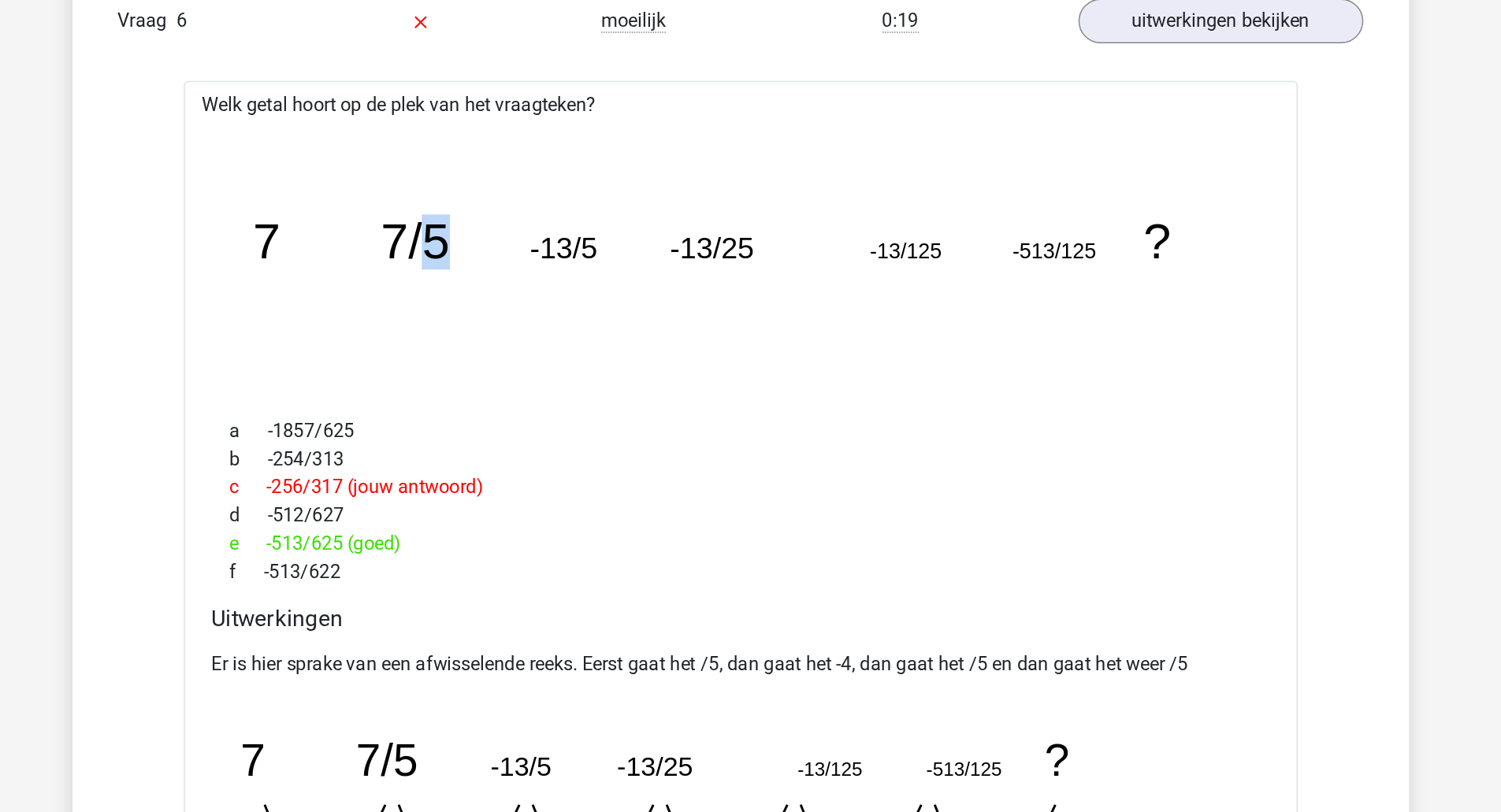
click at [645, 468] on div "c -256/317 (jouw antwoord)" at bounding box center [750, 463] width 711 height 19
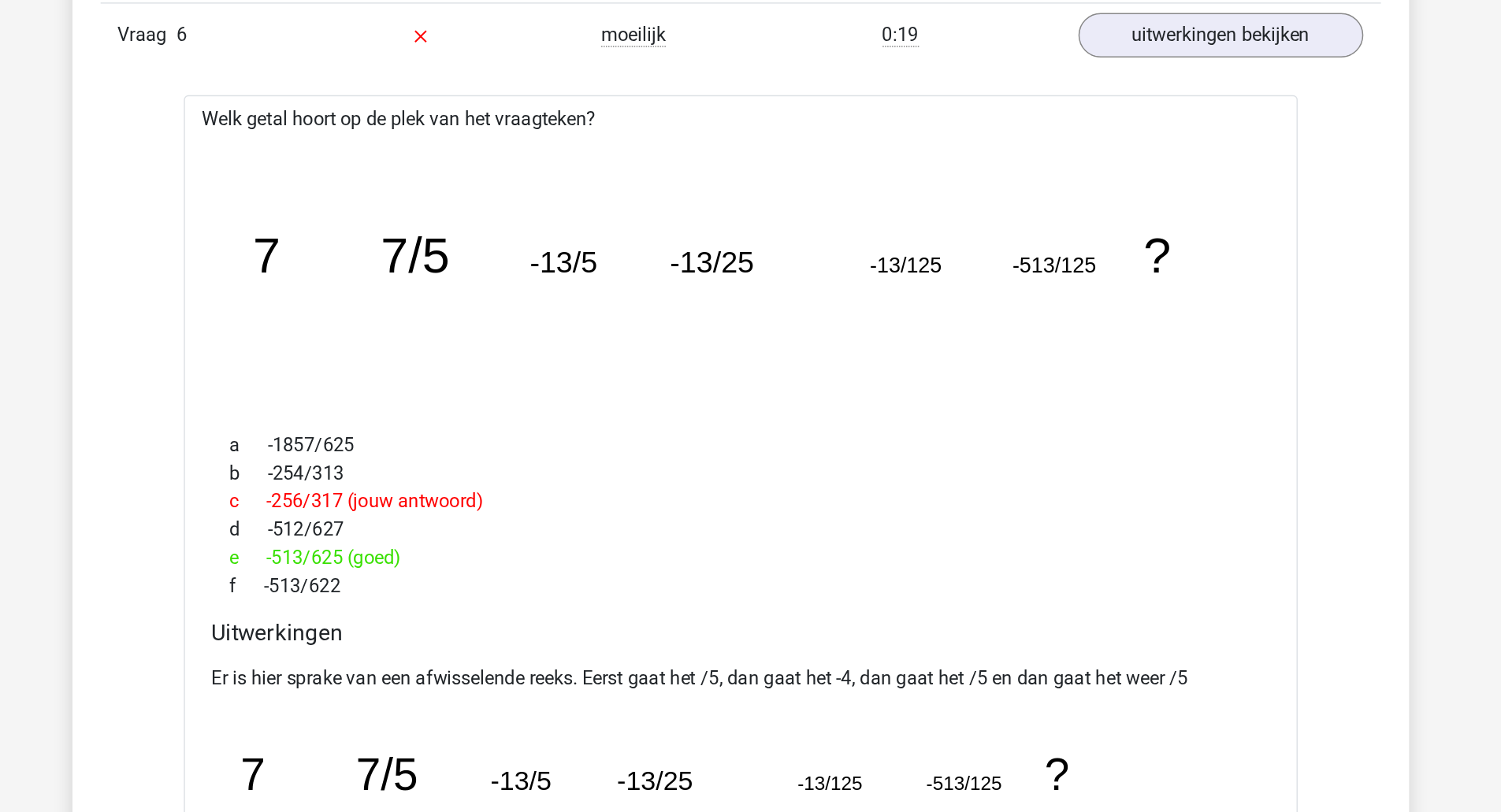
click at [643, 326] on icon "image/svg+xml 7 7/5 -13/5 -13/25 -13/125 -513/125 ?" at bounding box center [750, 310] width 698 height 175
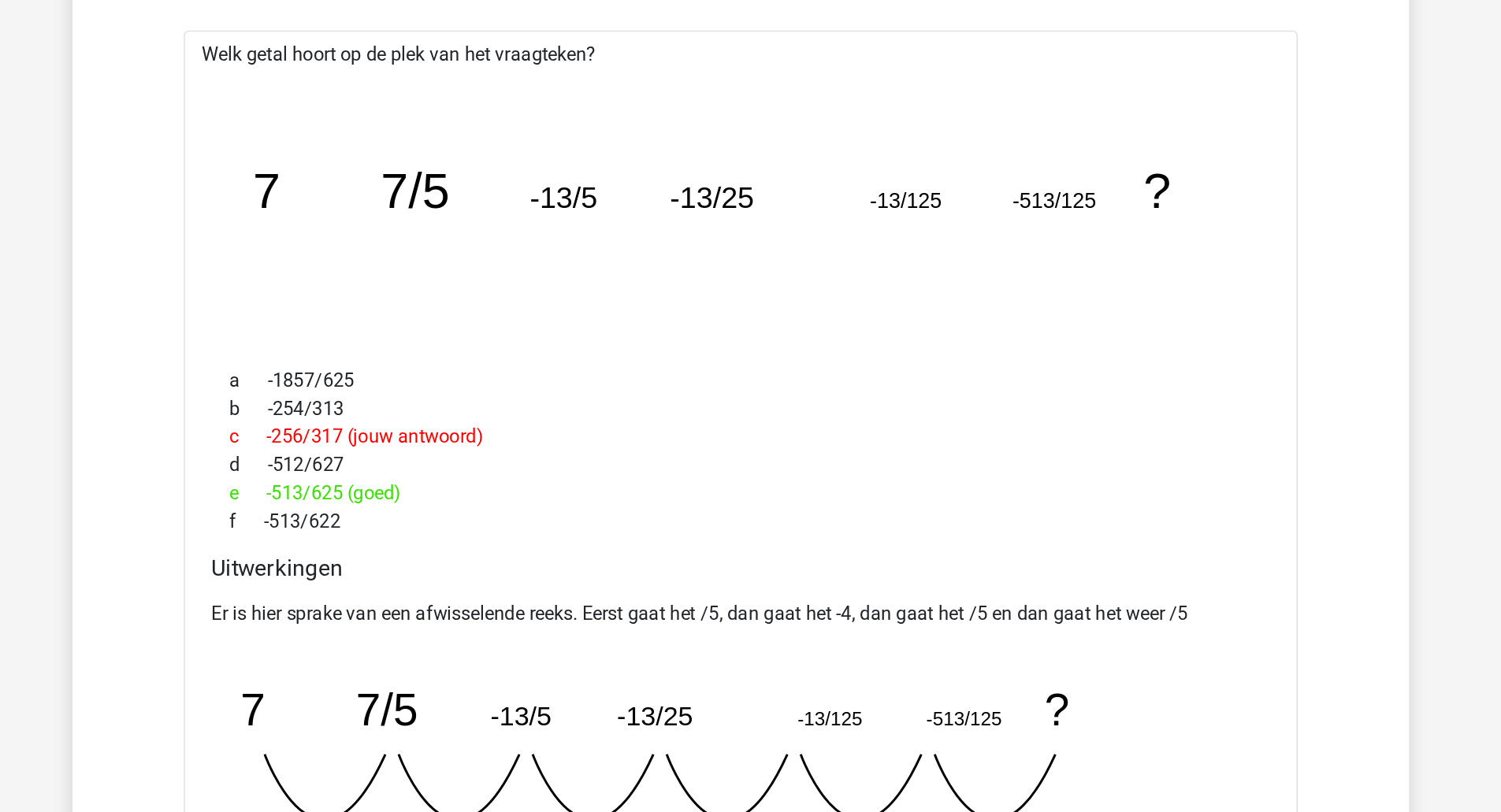
click at [619, 341] on icon "image/svg+xml 7 7/5 -13/5 -13/25 -13/125 -513/125 ?" at bounding box center [750, 310] width 698 height 175
click at [637, 315] on icon "image/svg+xml 7 7/5 -13/5 -13/25 -13/125 -513/125 ?" at bounding box center [750, 310] width 698 height 175
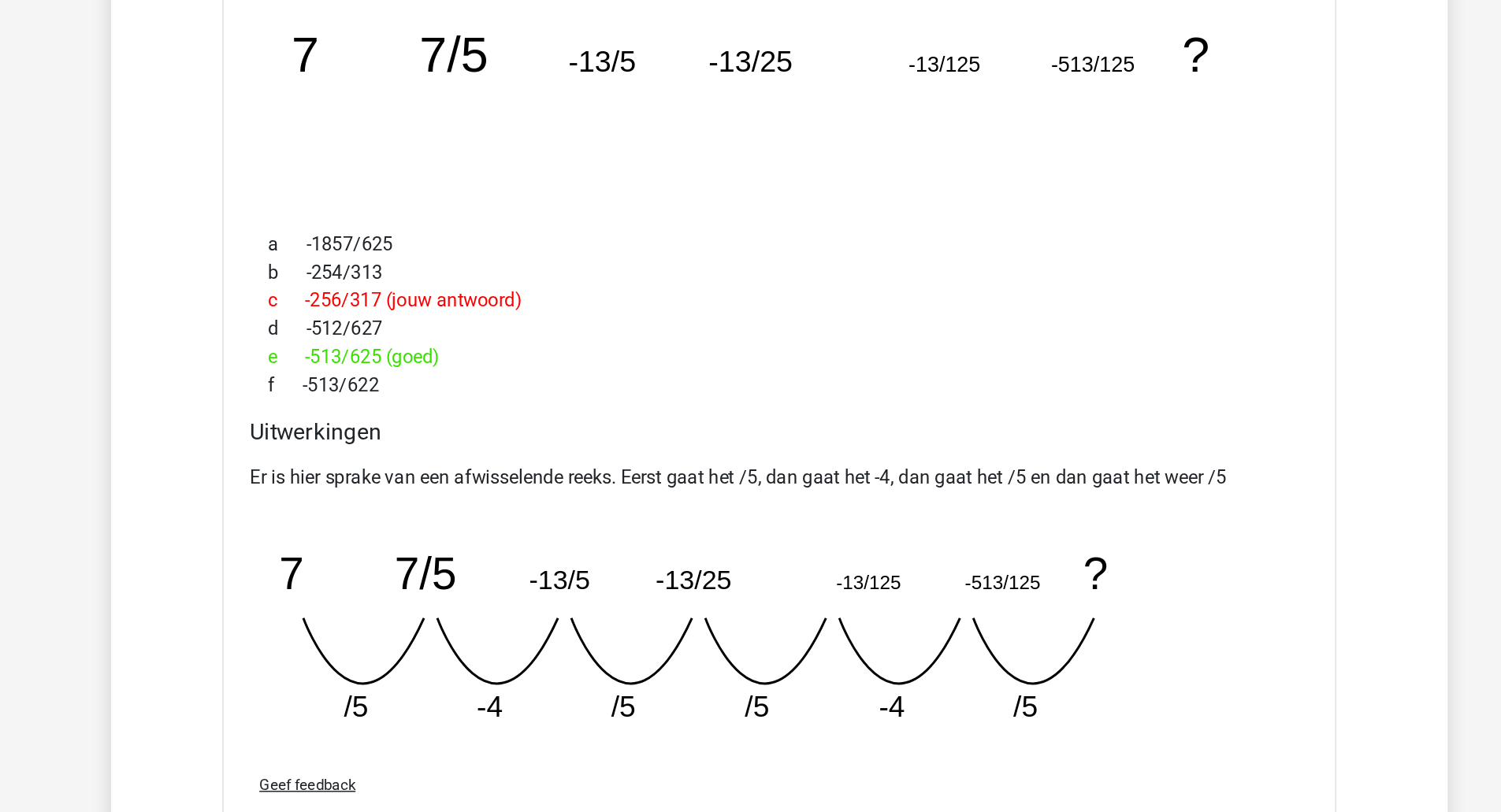
click at [707, 601] on div "Er is hier sprake van een afwisselende reeks. Eerst gaat het /5, dan gaat het -…" at bounding box center [750, 667] width 711 height 201
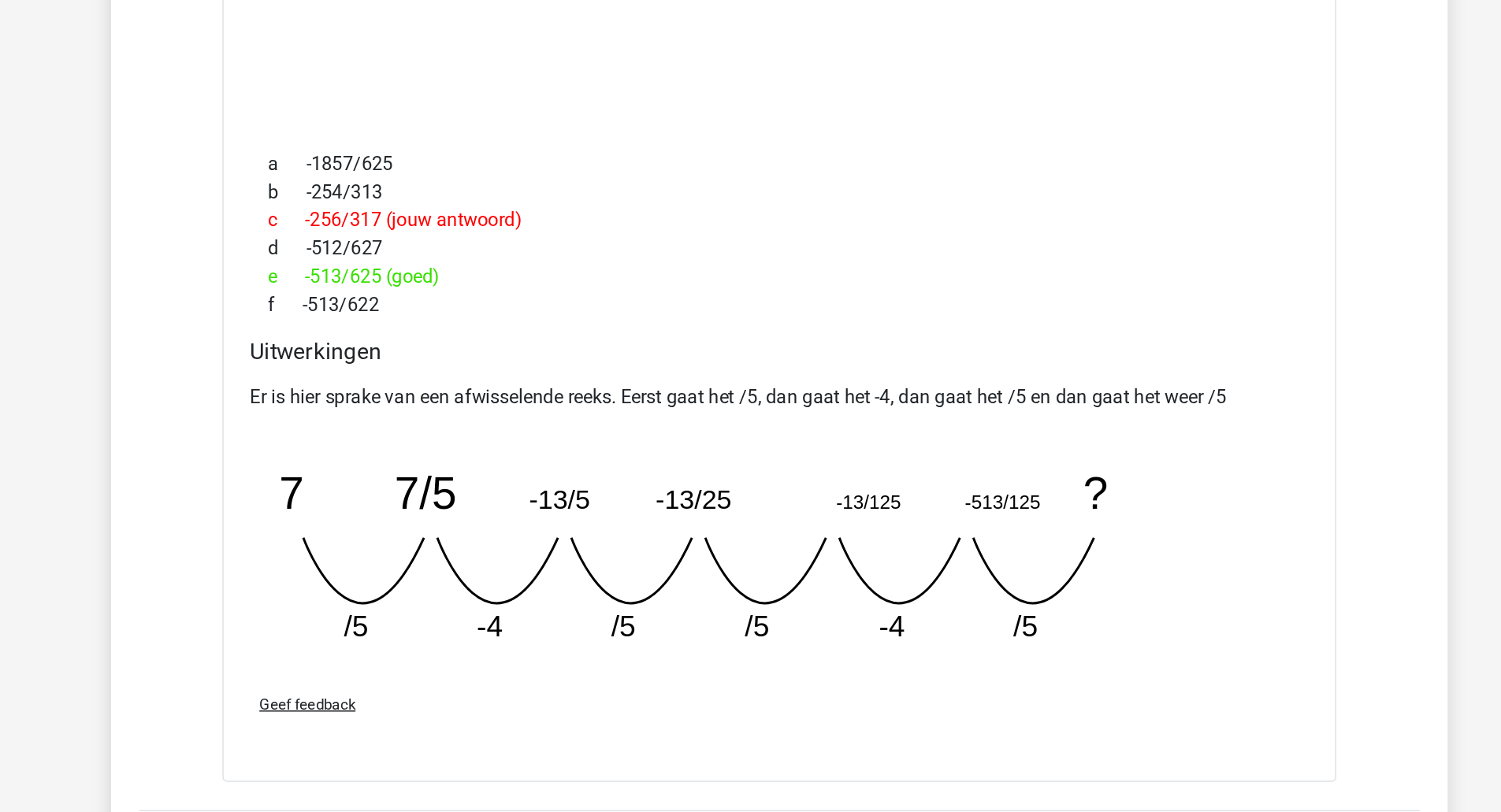
scroll to position [1502, 0]
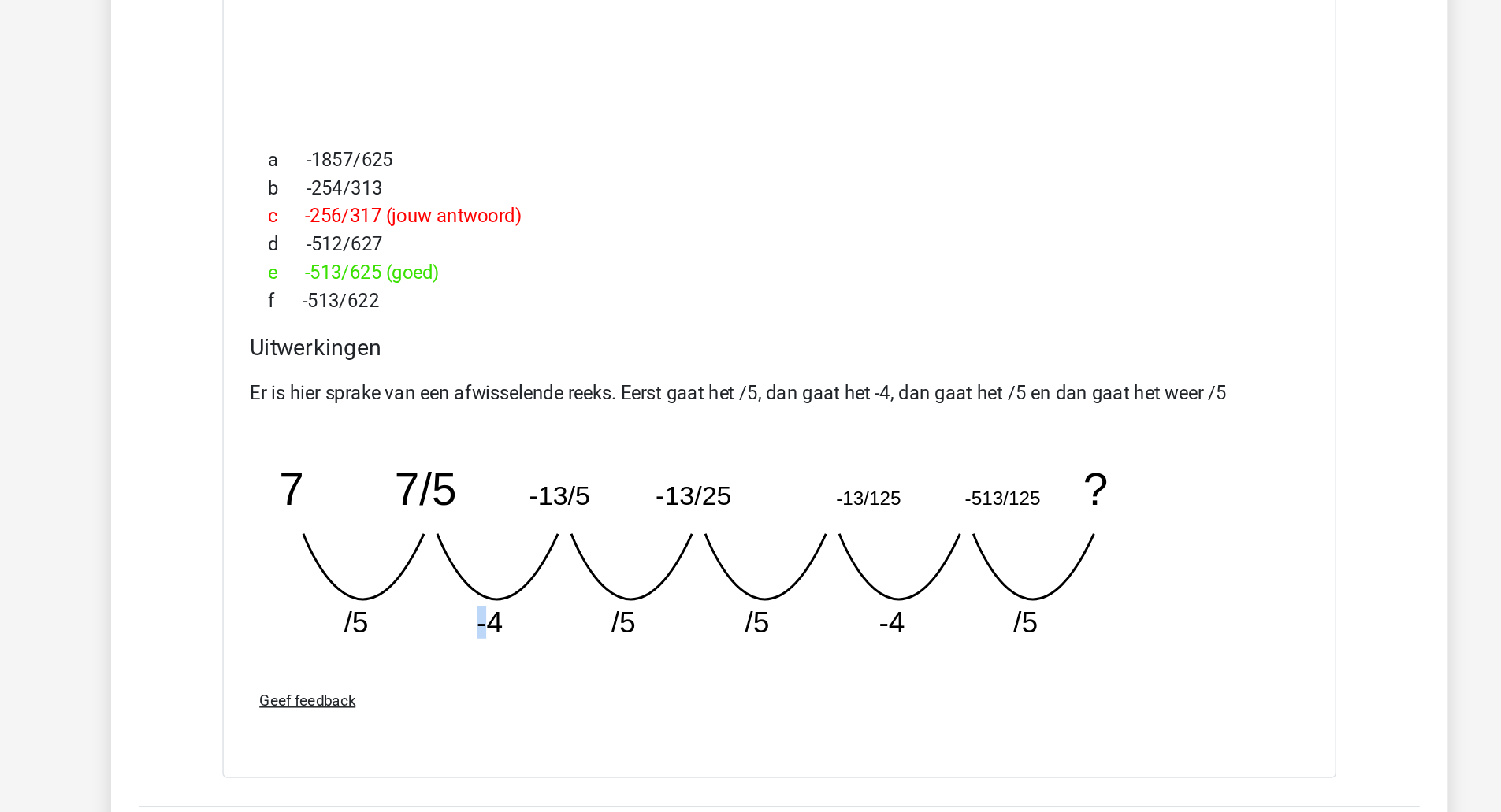
click at [552, 750] on div "Geef feedback" at bounding box center [750, 737] width 723 height 40
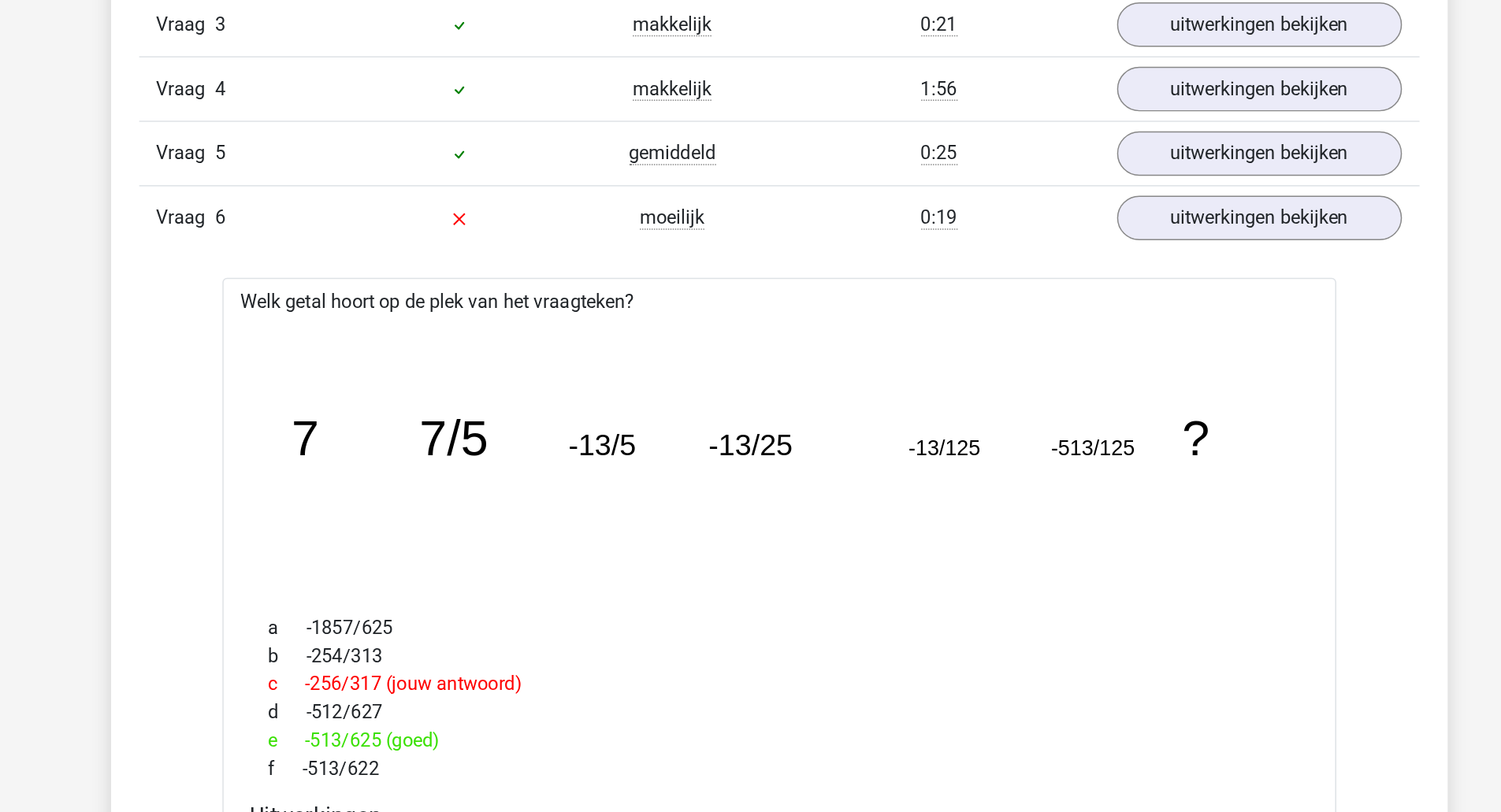
scroll to position [1355, 0]
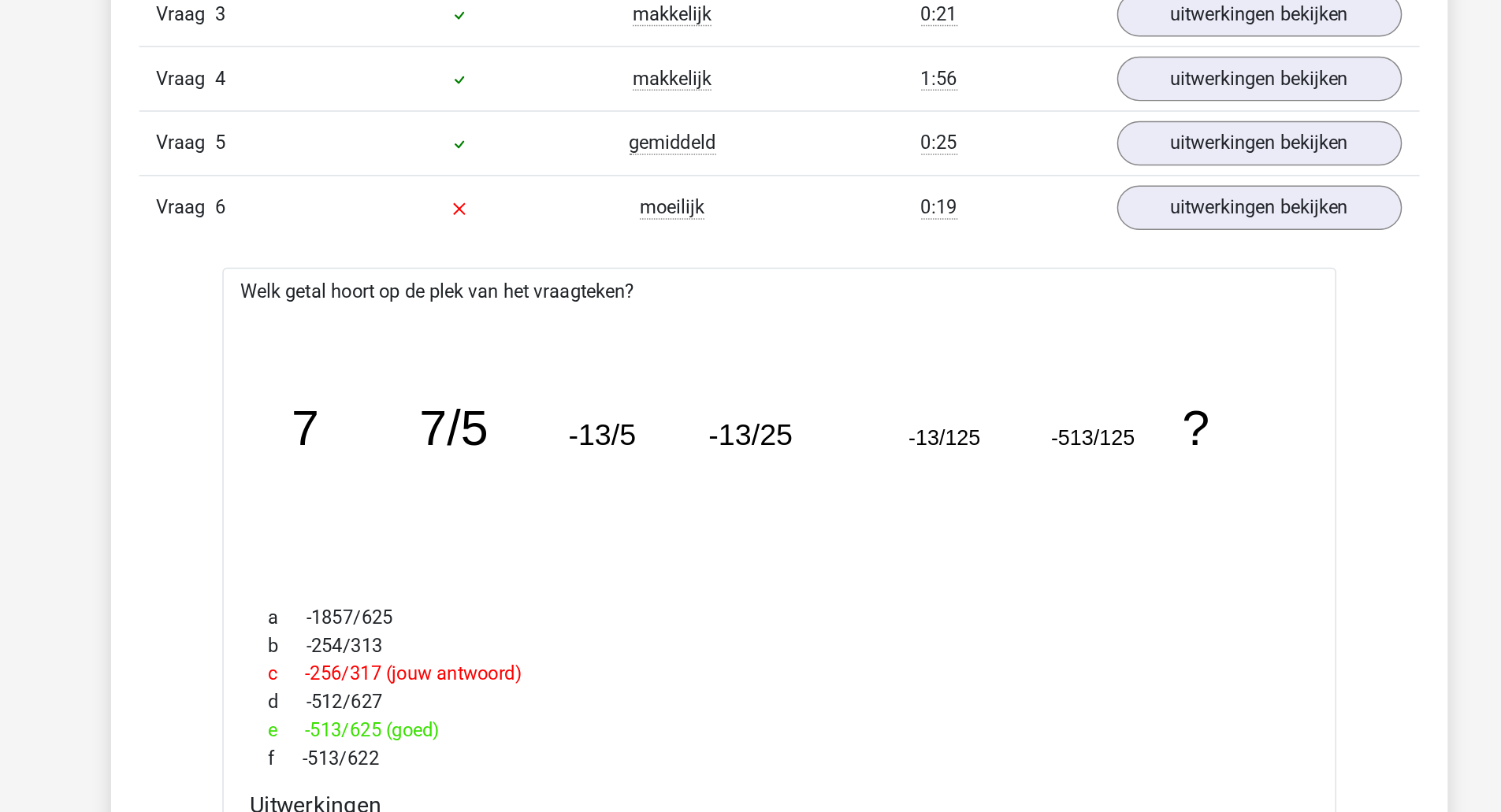
click at [854, 418] on icon "image/svg+xml 7 7/5 -13/5 -13/25 -13/125 -513/125 ?" at bounding box center [750, 406] width 698 height 175
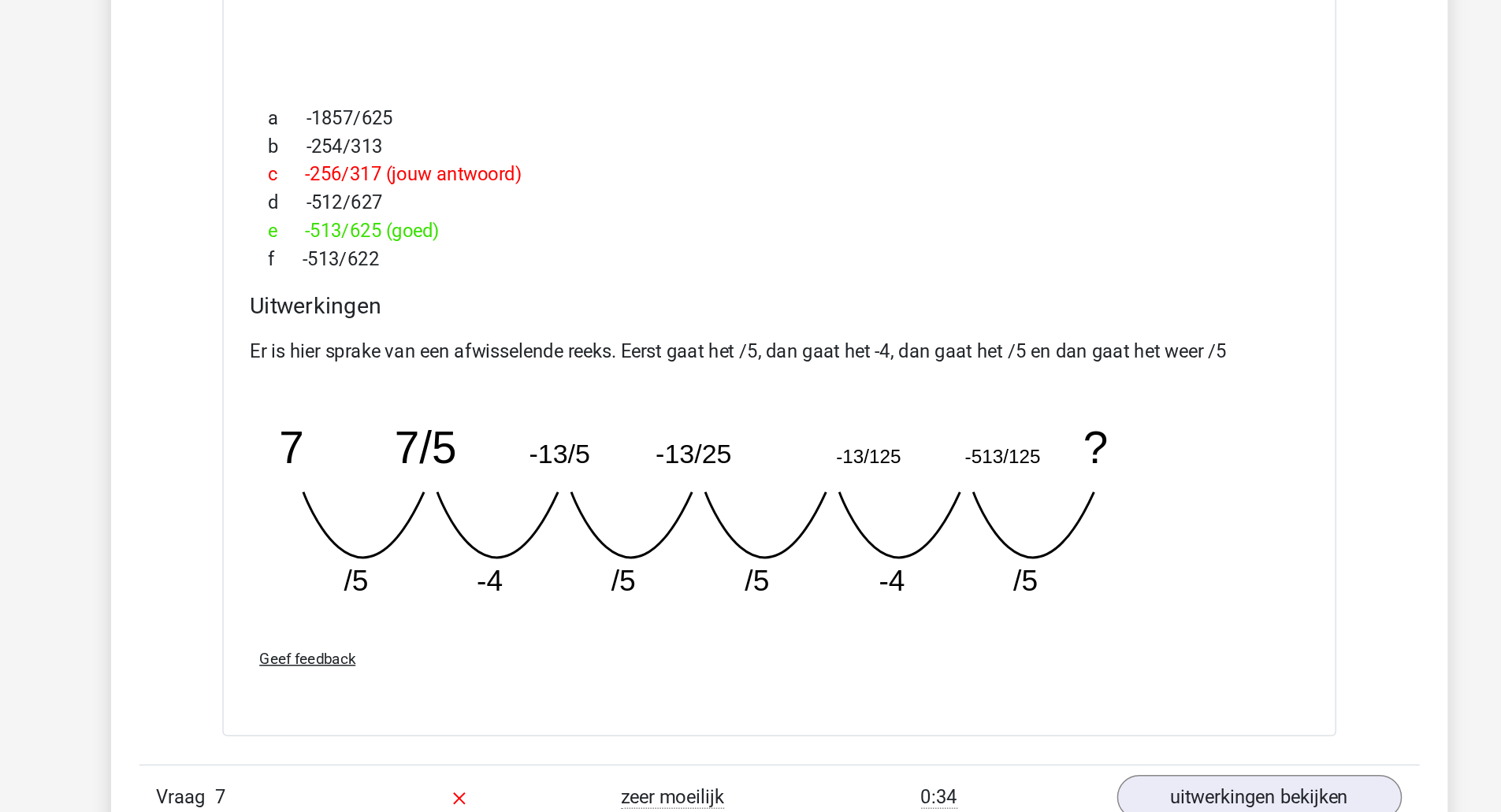
scroll to position [1547, 0]
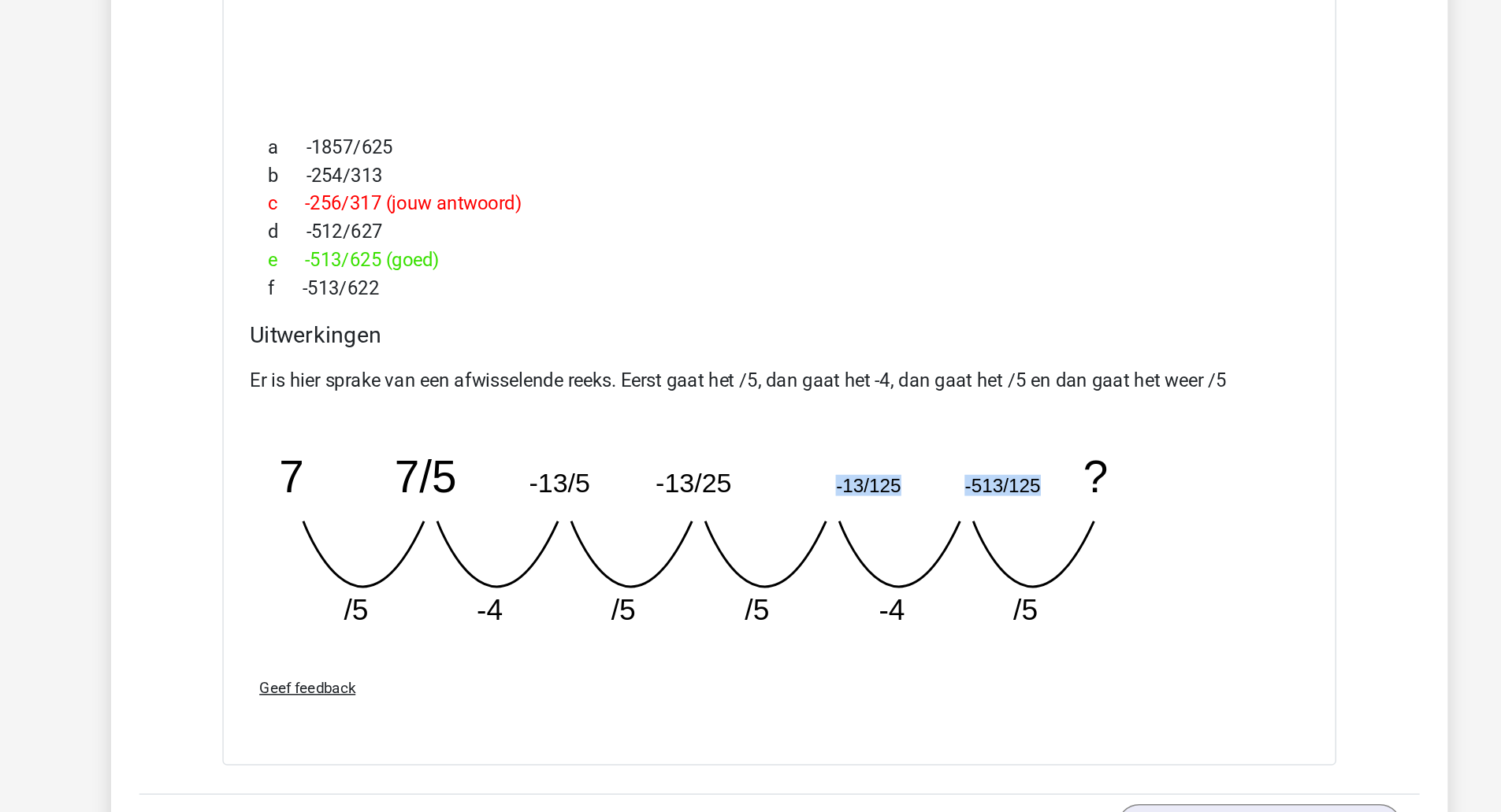
drag, startPoint x: 927, startPoint y: 557, endPoint x: 789, endPoint y: 553, distance: 138.1
click at [789, 553] on icon "image/svg+xml 7 7/5 -13/5 -13/25 -13/125 -513/125 ? /5 -4 /5 /5 -4" at bounding box center [711, 587] width 630 height 158
copy g "-13/125 -513/125"
click at [1111, 504] on div "Uitwerkingen Er is hier sprake van een afwisselende reeks. Eerst gaat het /5, d…" at bounding box center [750, 559] width 723 height 226
drag, startPoint x: 932, startPoint y: 553, endPoint x: 416, endPoint y: 543, distance: 516.1
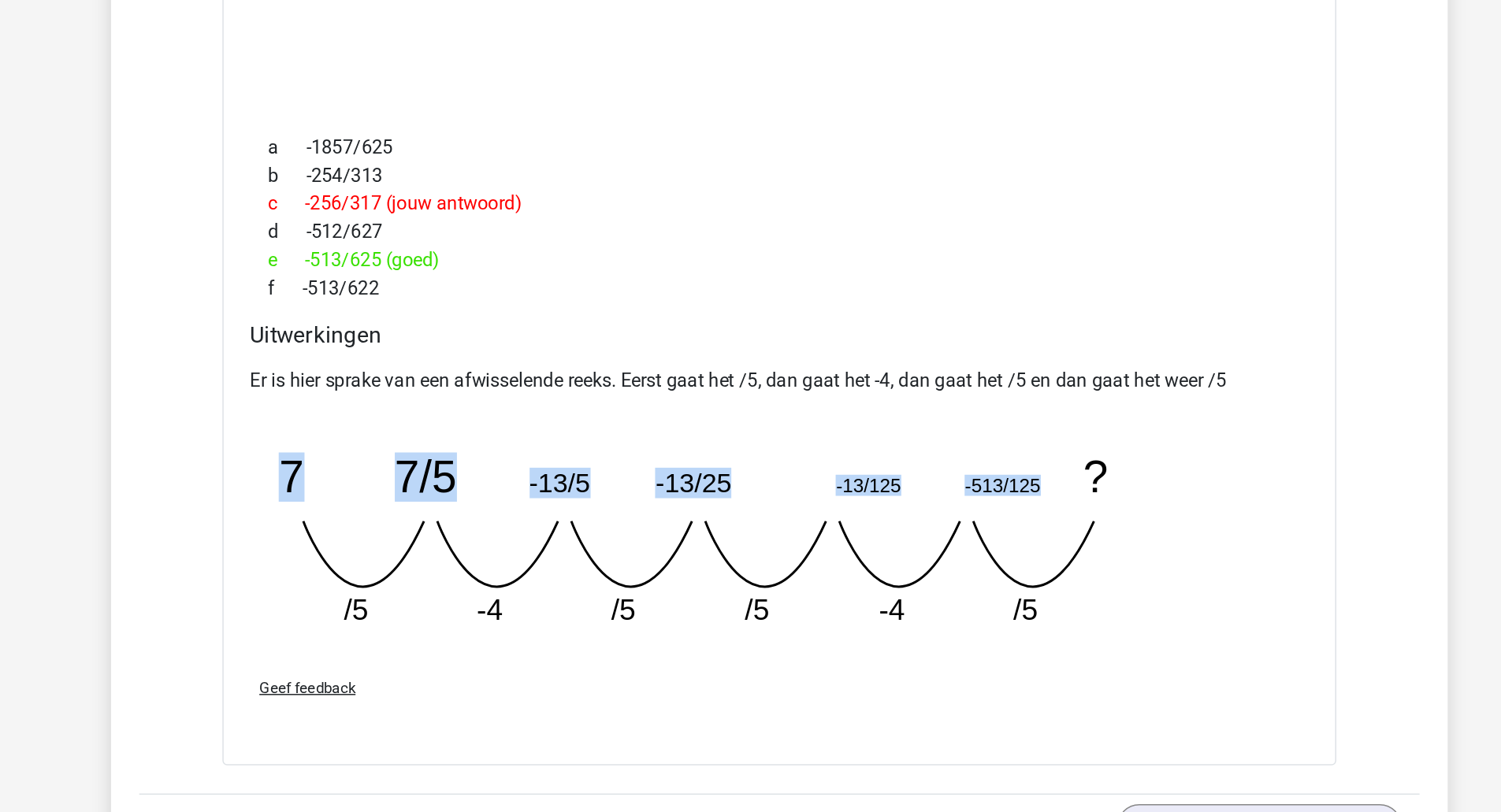
click at [416, 543] on icon "image/svg+xml 7 7/5 -13/5 -13/25 -13/125 -513/125 ? /5 -4 /5 /5 -4" at bounding box center [711, 587] width 630 height 158
copy g "7 7/5 -13/5 -13/25 -13/125 -513/125"
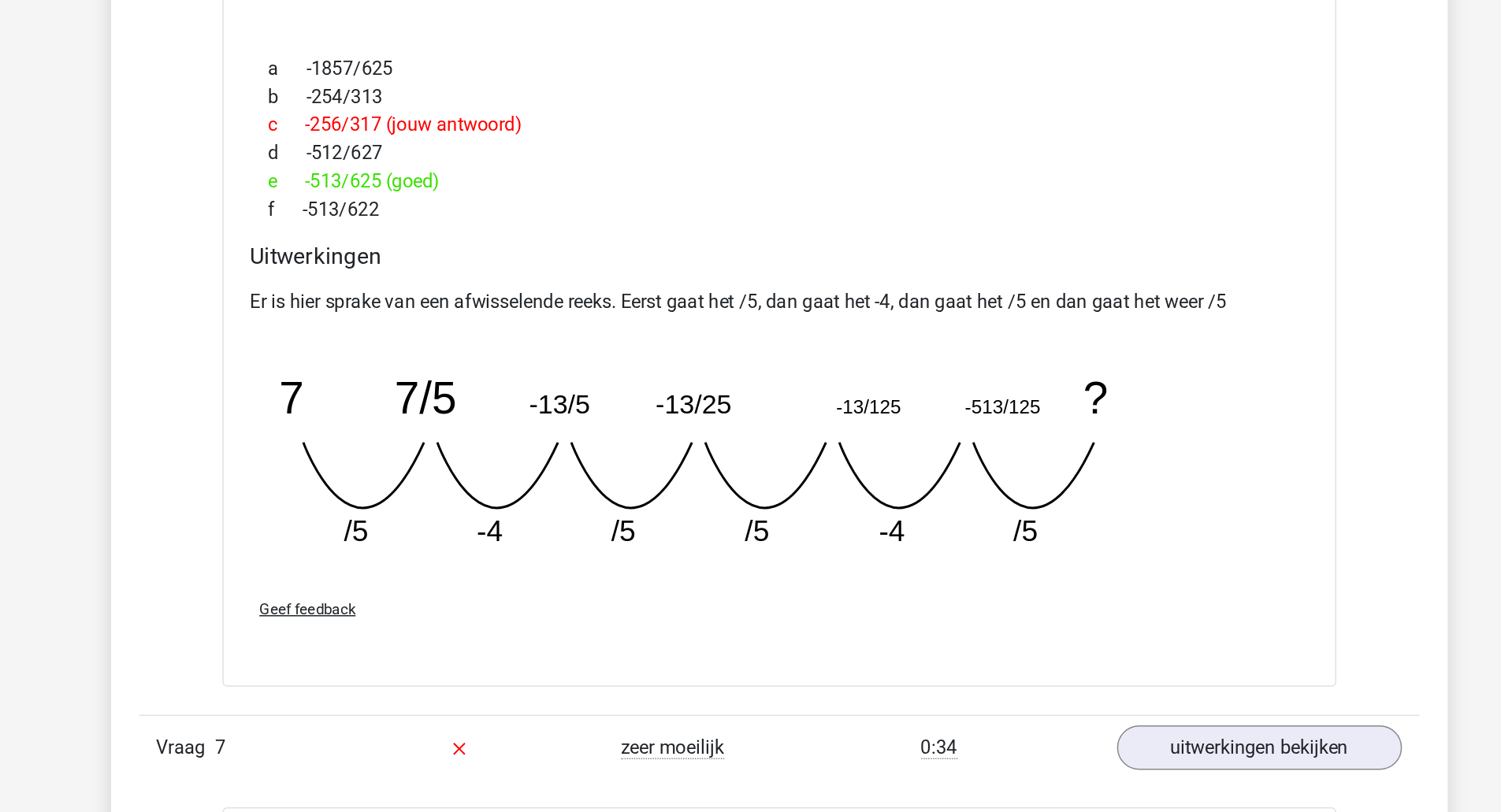
click at [783, 379] on div "e -513/625 (goed)" at bounding box center [750, 389] width 711 height 19
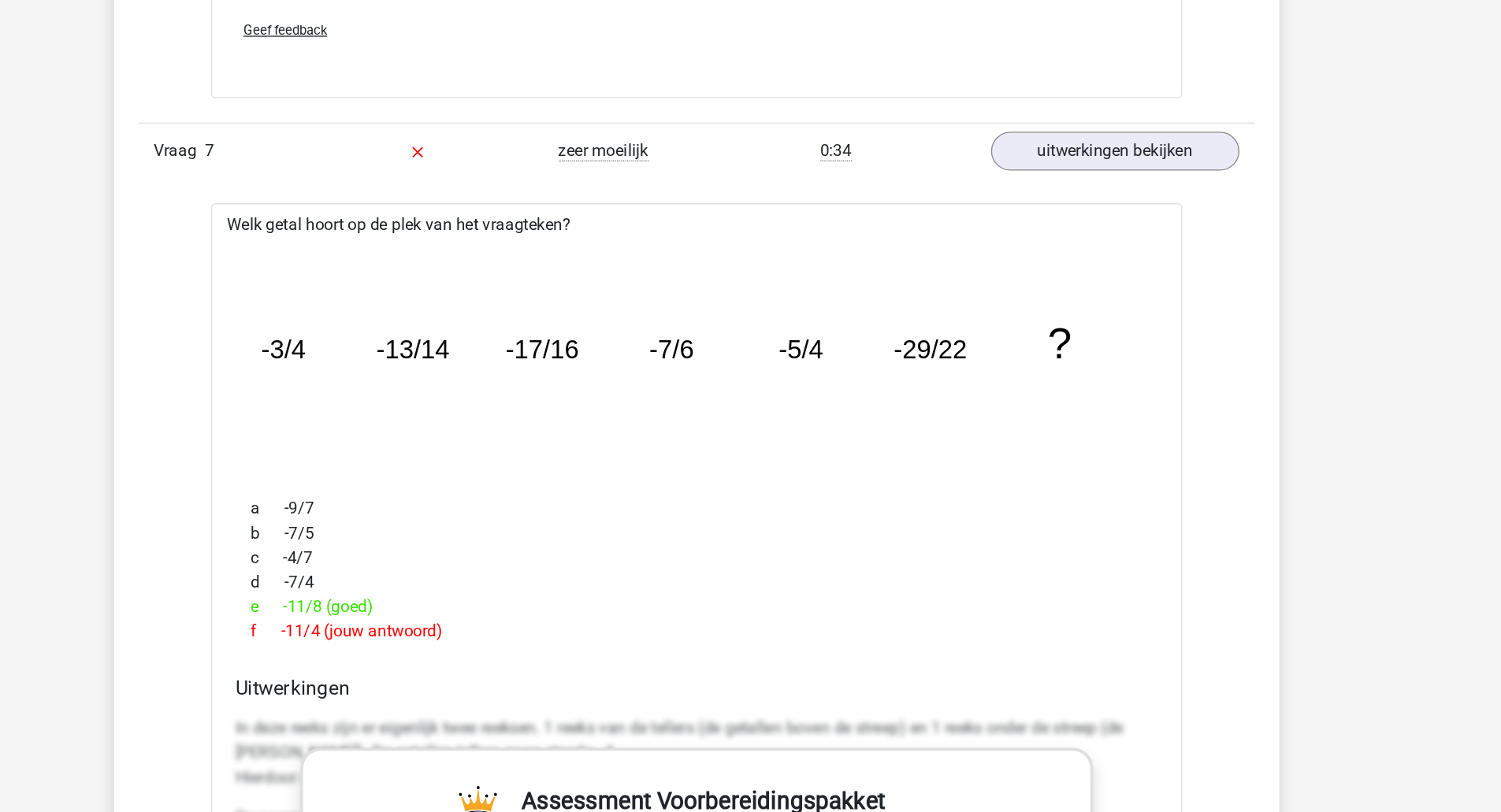
scroll to position [2051, 0]
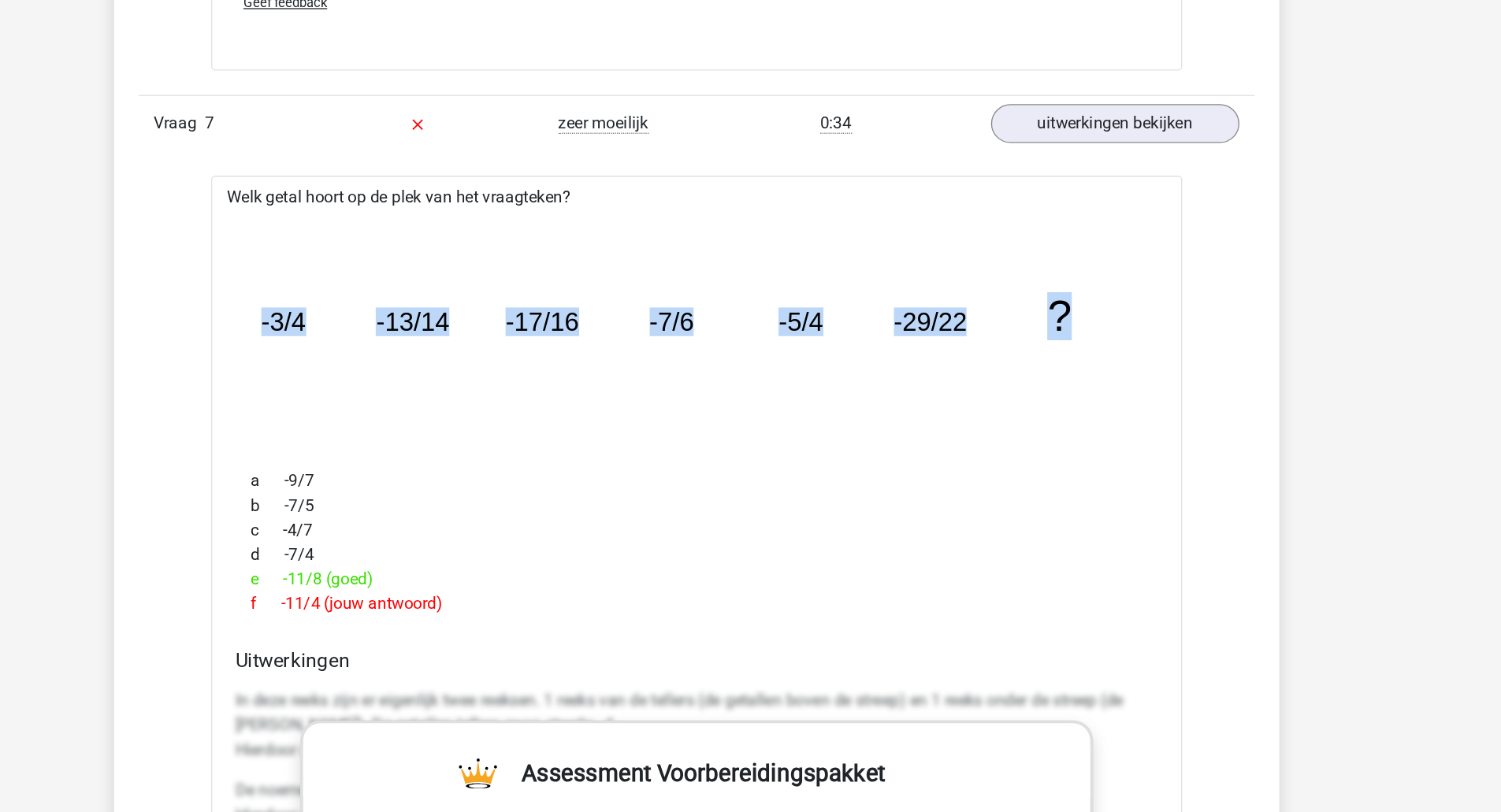
drag, startPoint x: 1019, startPoint y: 431, endPoint x: 402, endPoint y: 441, distance: 617.1
click at [402, 441] on icon "image/svg+xml -3/4 -13/14 -17/16 -7/6 -5/4 -29/22 ?" at bounding box center [750, 442] width 698 height 175
copy g "-3/4 -13/14 -17/16 -7/6 -5/4 -29/22 ?"
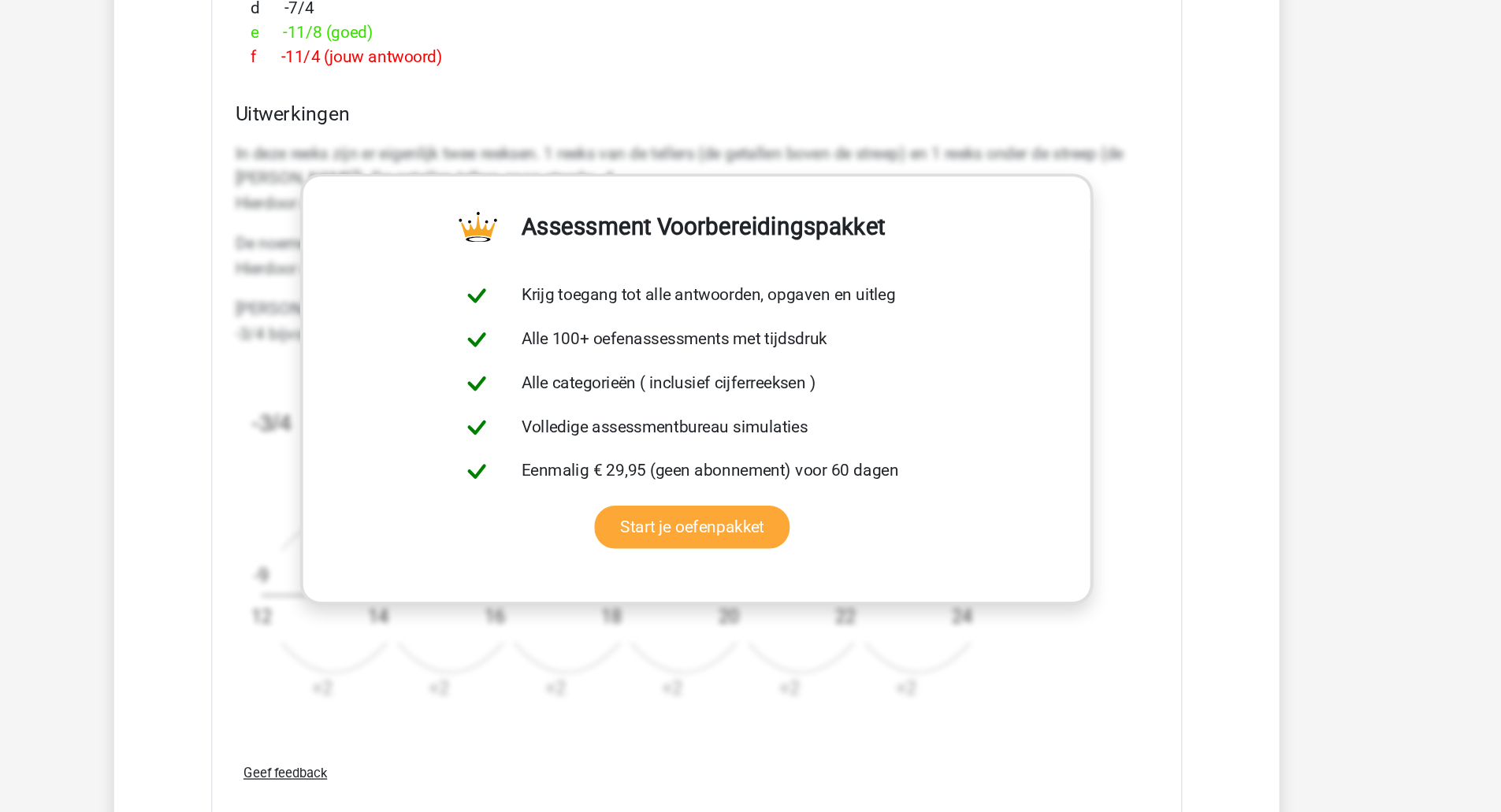
click at [1310, 538] on div "Kies premium Patrick patrickbeukelman@gmail.com" at bounding box center [750, 79] width 1501 height 5103
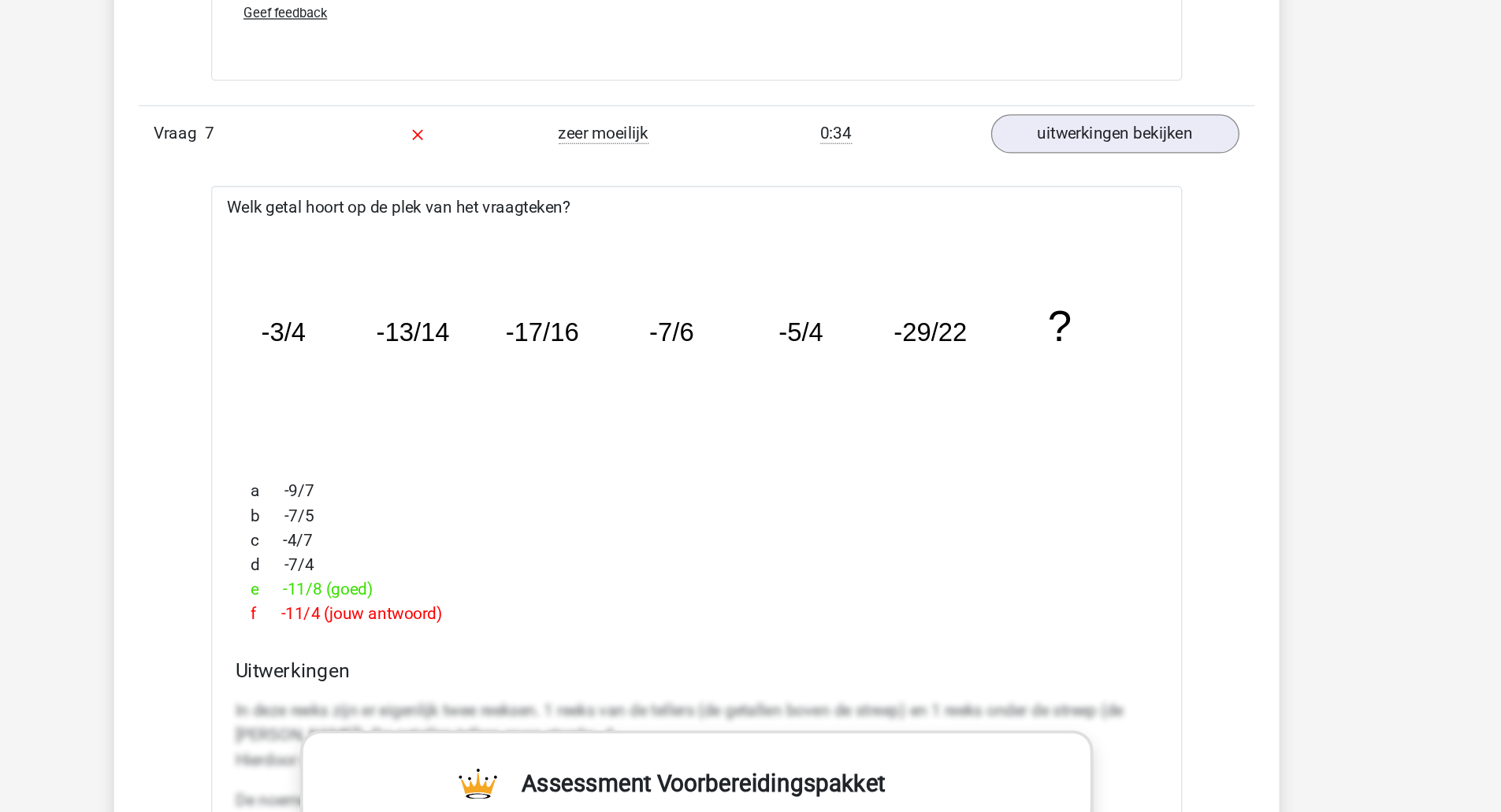
scroll to position [2229, 0]
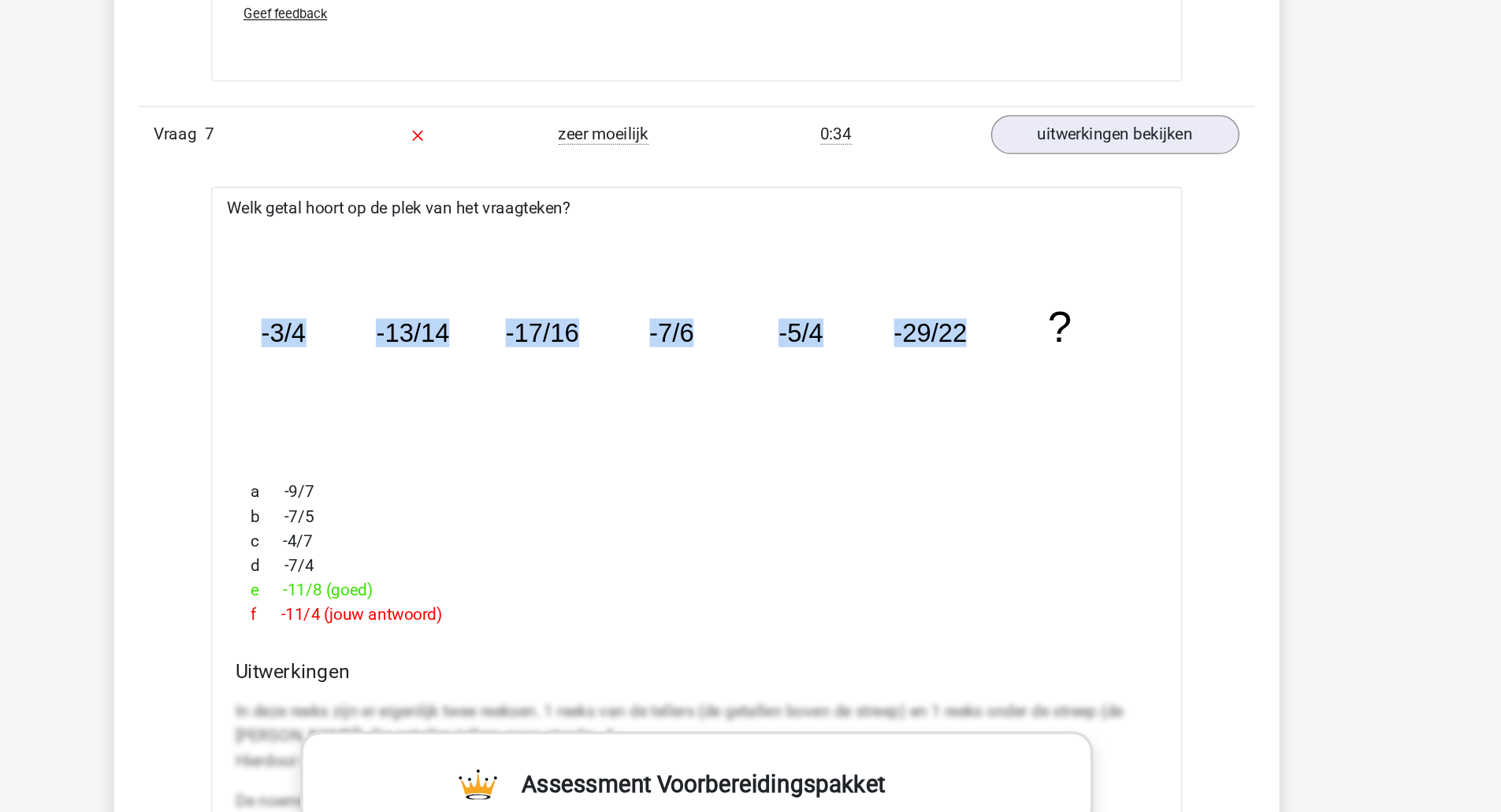
drag, startPoint x: 962, startPoint y: 258, endPoint x: 411, endPoint y: 262, distance: 551.0
click at [411, 262] on icon "image/svg+xml -3/4 -13/14 -17/16 -7/6 -5/4 -29/22 ?" at bounding box center [750, 264] width 698 height 175
copy g "-3/4 -13/14 -17/16 -7/6 -5/4 -29/22"
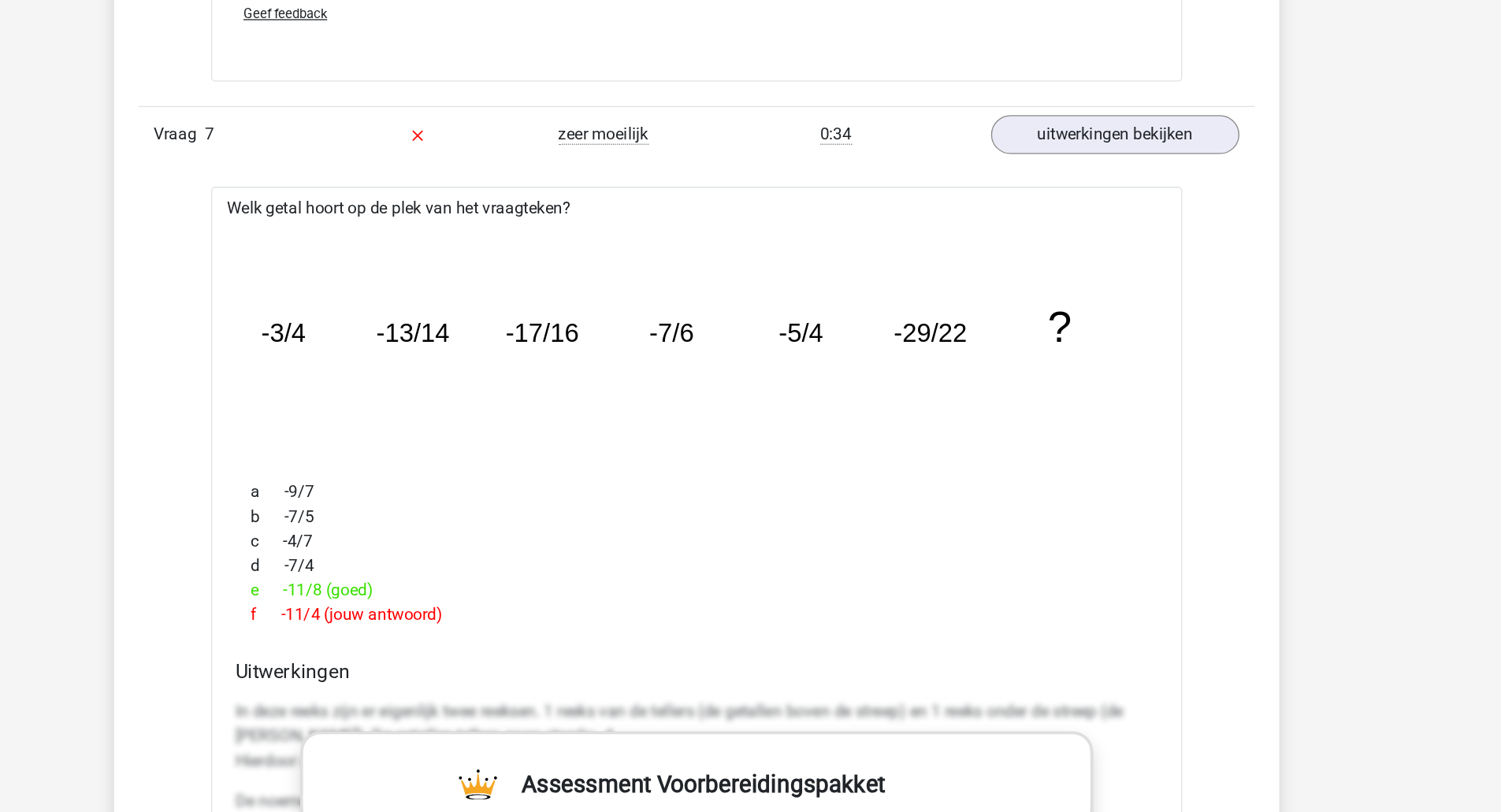
click at [825, 441] on div "d -7/4" at bounding box center [750, 436] width 711 height 19
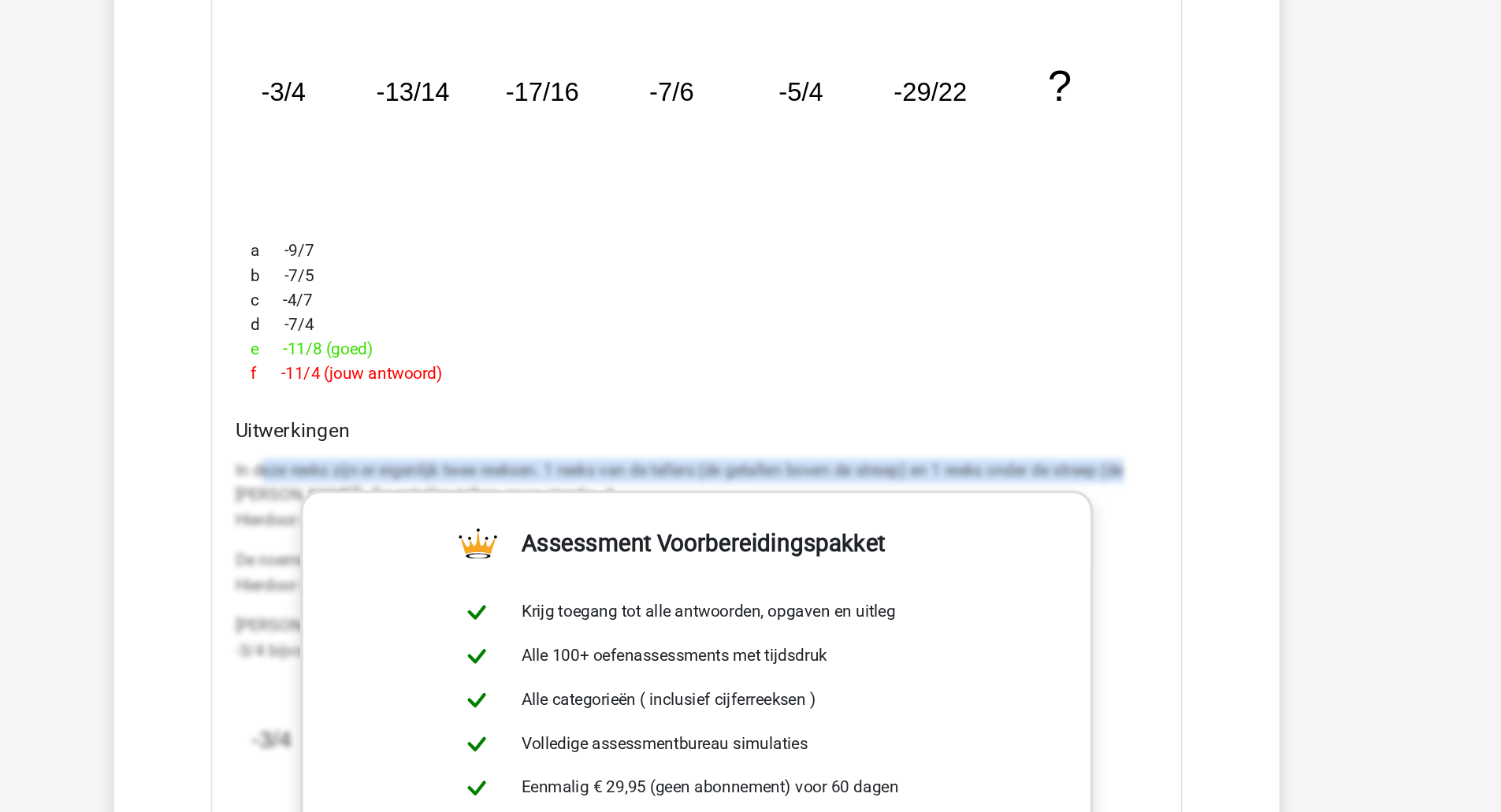
drag, startPoint x: 417, startPoint y: 546, endPoint x: 1107, endPoint y: 551, distance: 690.0
click at [1107, 551] on div "Uitwerkingen In deze reeks zijn er eigenlijk twee reeksen. 1 reeks van de telle…" at bounding box center [750, 757] width 723 height 497
copy p "eze reeks zijn er eigenlijk twee reeksen. 1 reeks van de tellers (de getallen b…"
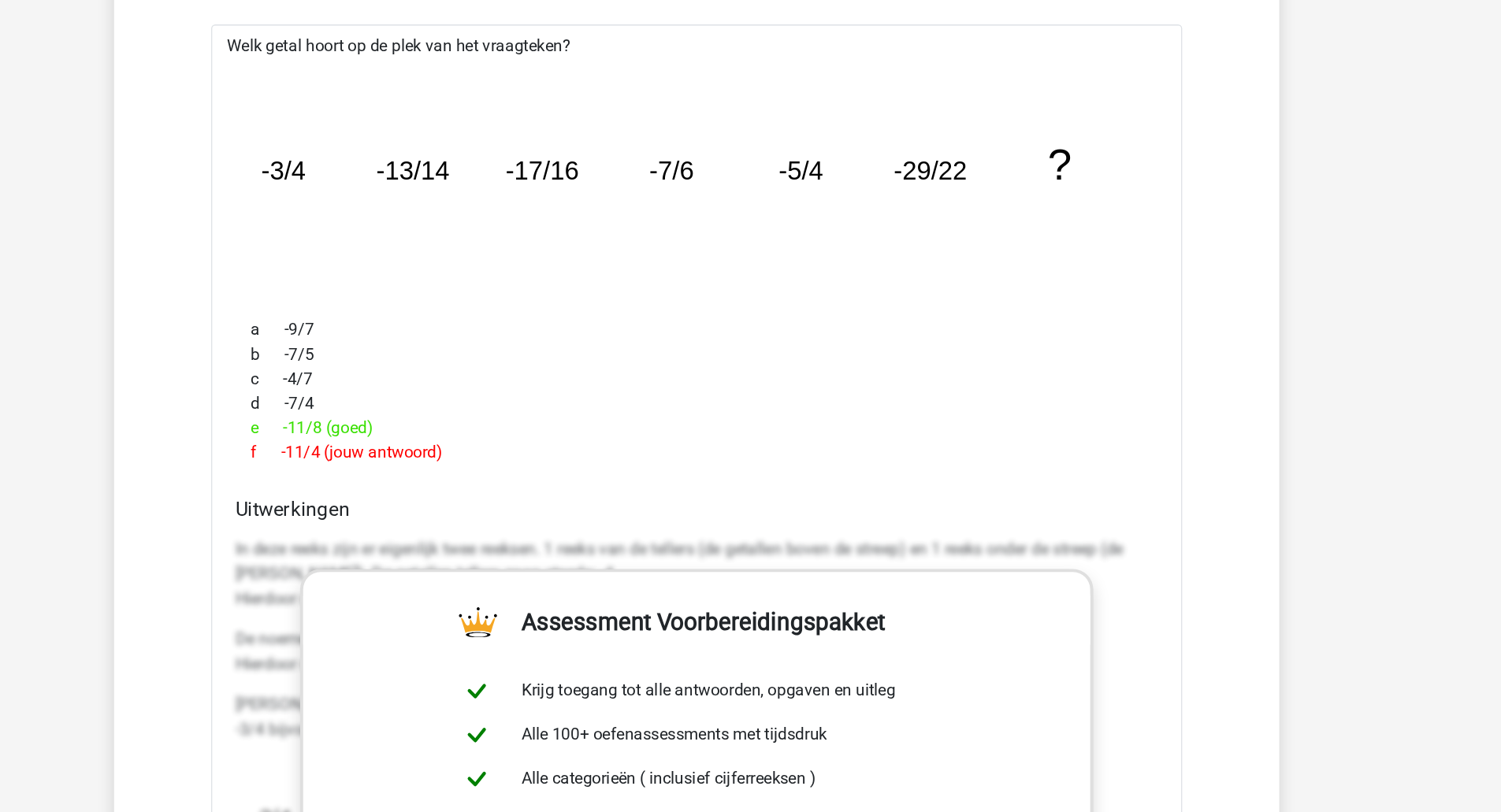
click at [1088, 412] on div "c -4/7" at bounding box center [750, 419] width 711 height 19
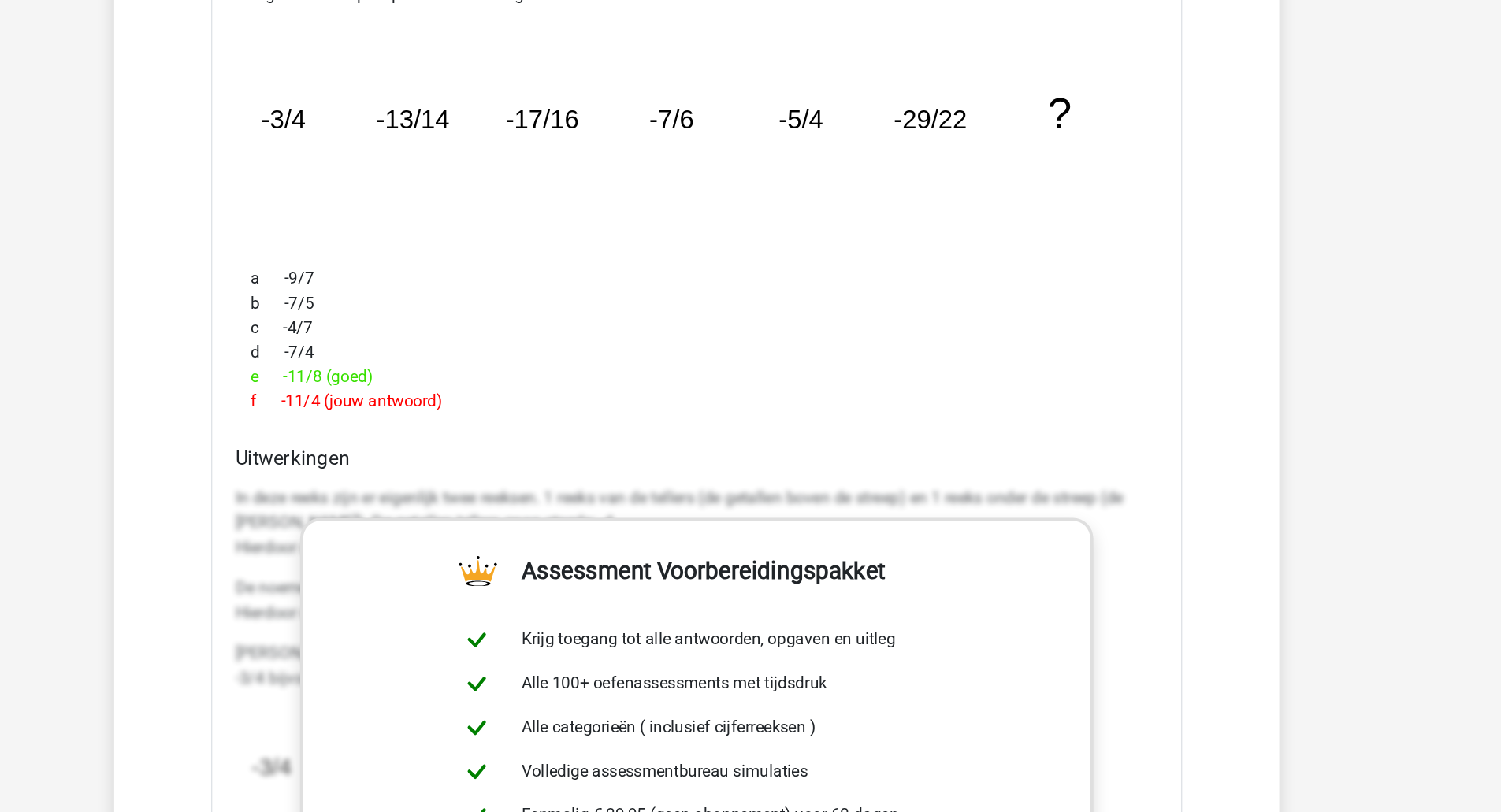
scroll to position [2229, 0]
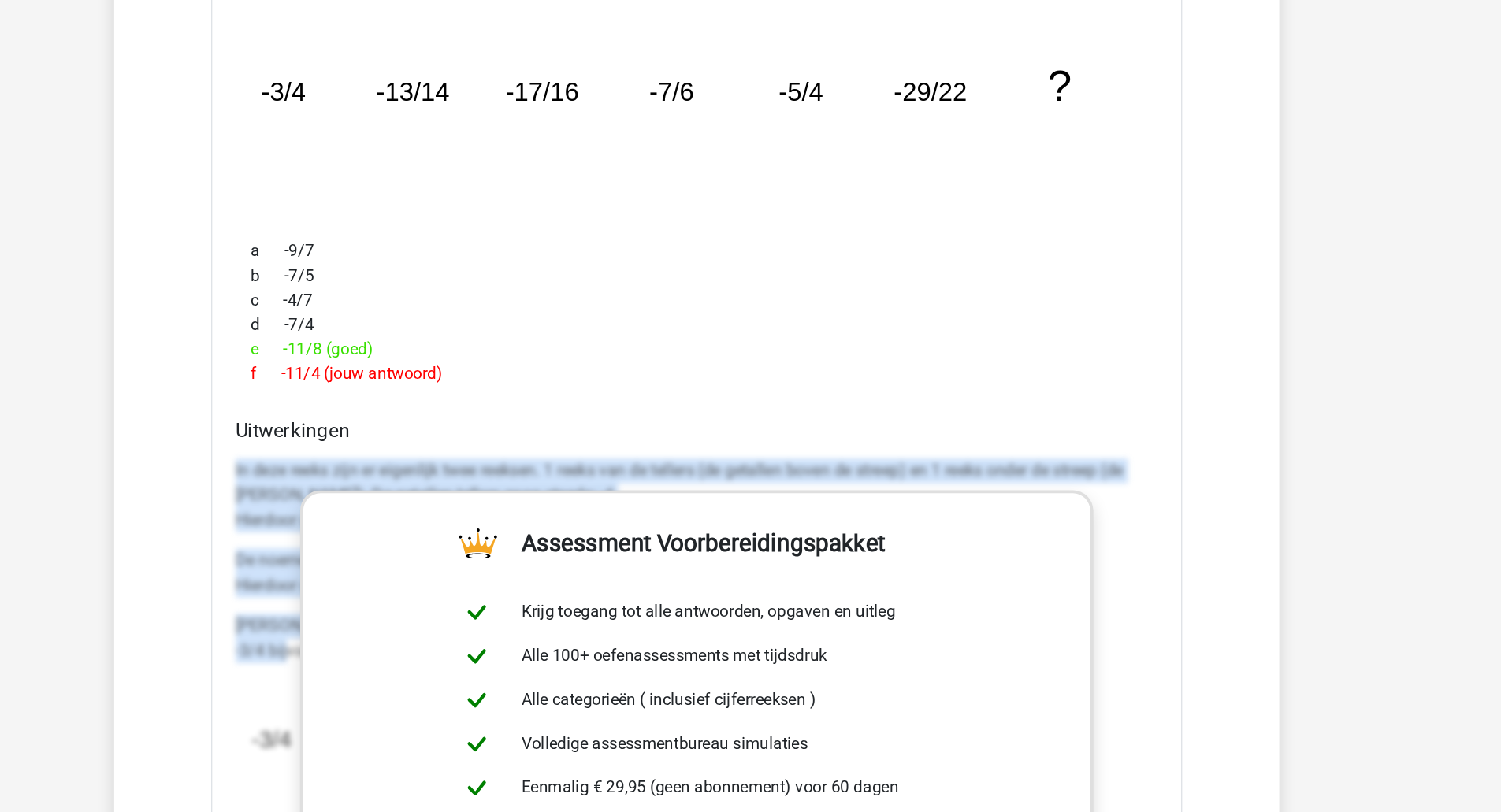
drag, startPoint x: 397, startPoint y: 553, endPoint x: 436, endPoint y: 677, distance: 130.0
click at [436, 678] on div "Uitwerkingen In deze reeks zijn er eigenlijk twee reeksen. 1 reeks van de telle…" at bounding box center [750, 757] width 723 height 497
copy div "In deze reeks zijn er eigenlijk twee reeksen. 1 reeks van de tellers (de getall…"
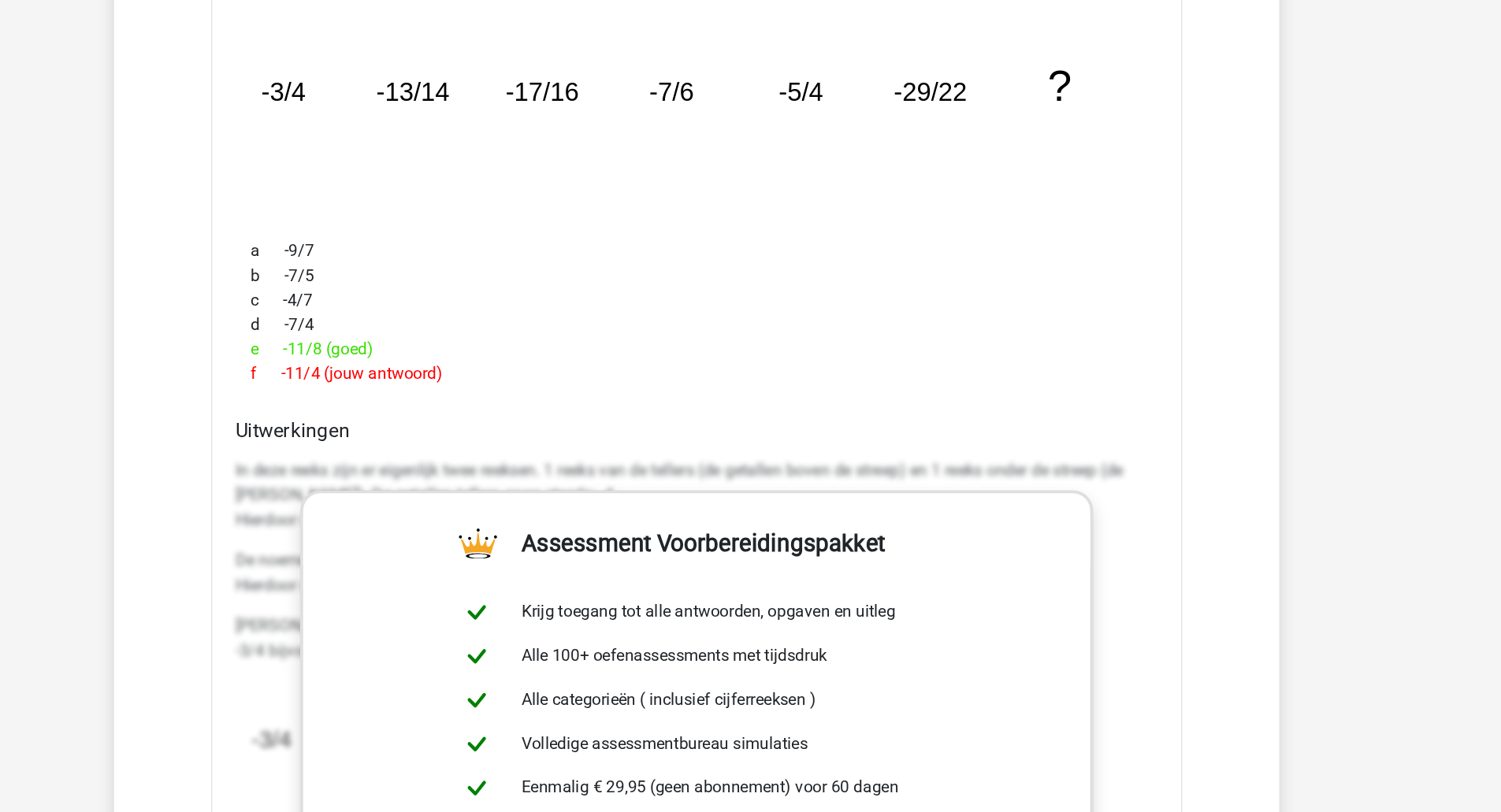
click at [954, 465] on div "f -11/4 (jouw antwoord)" at bounding box center [750, 475] width 711 height 19
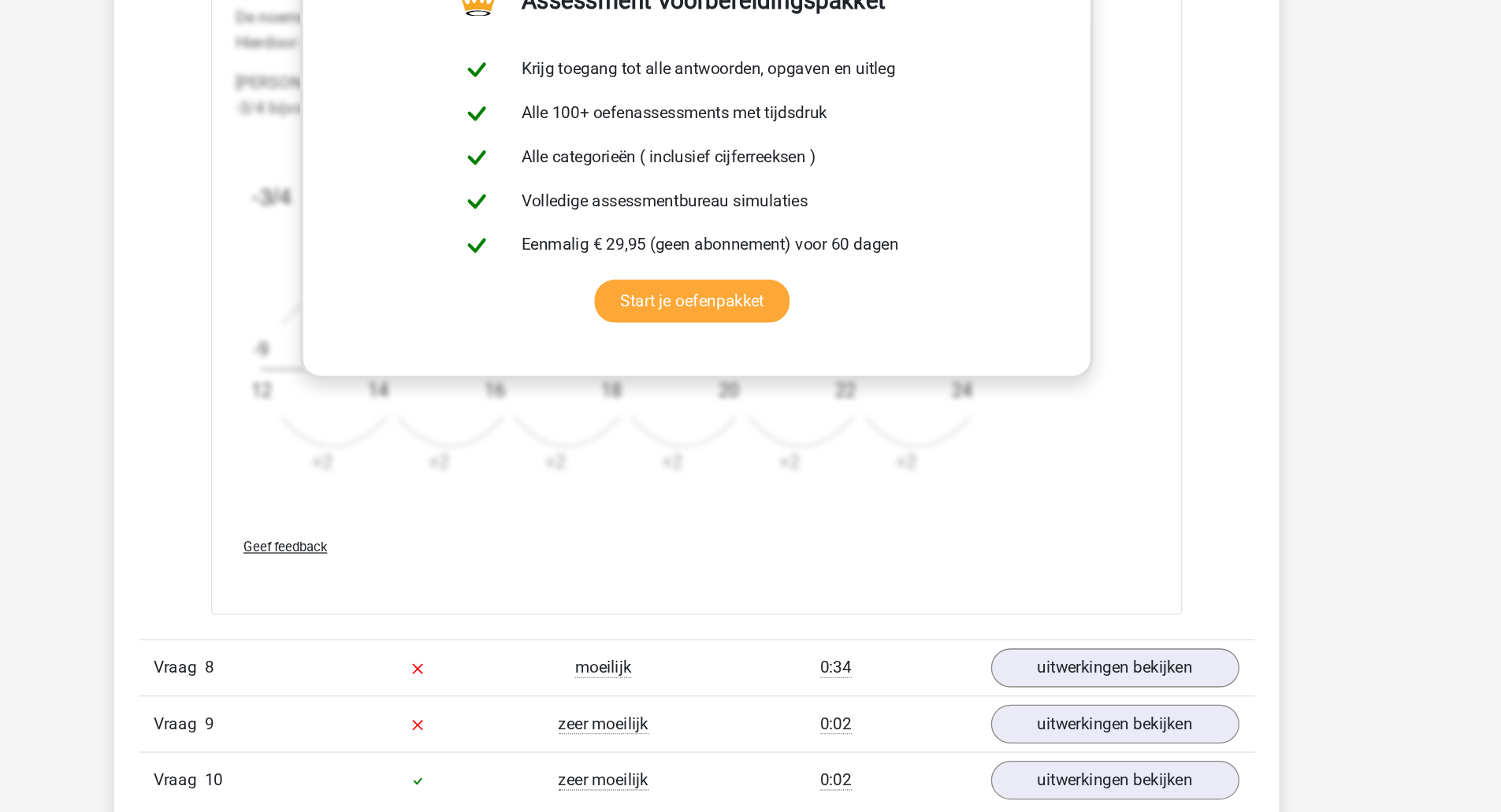
scroll to position [2714, 0]
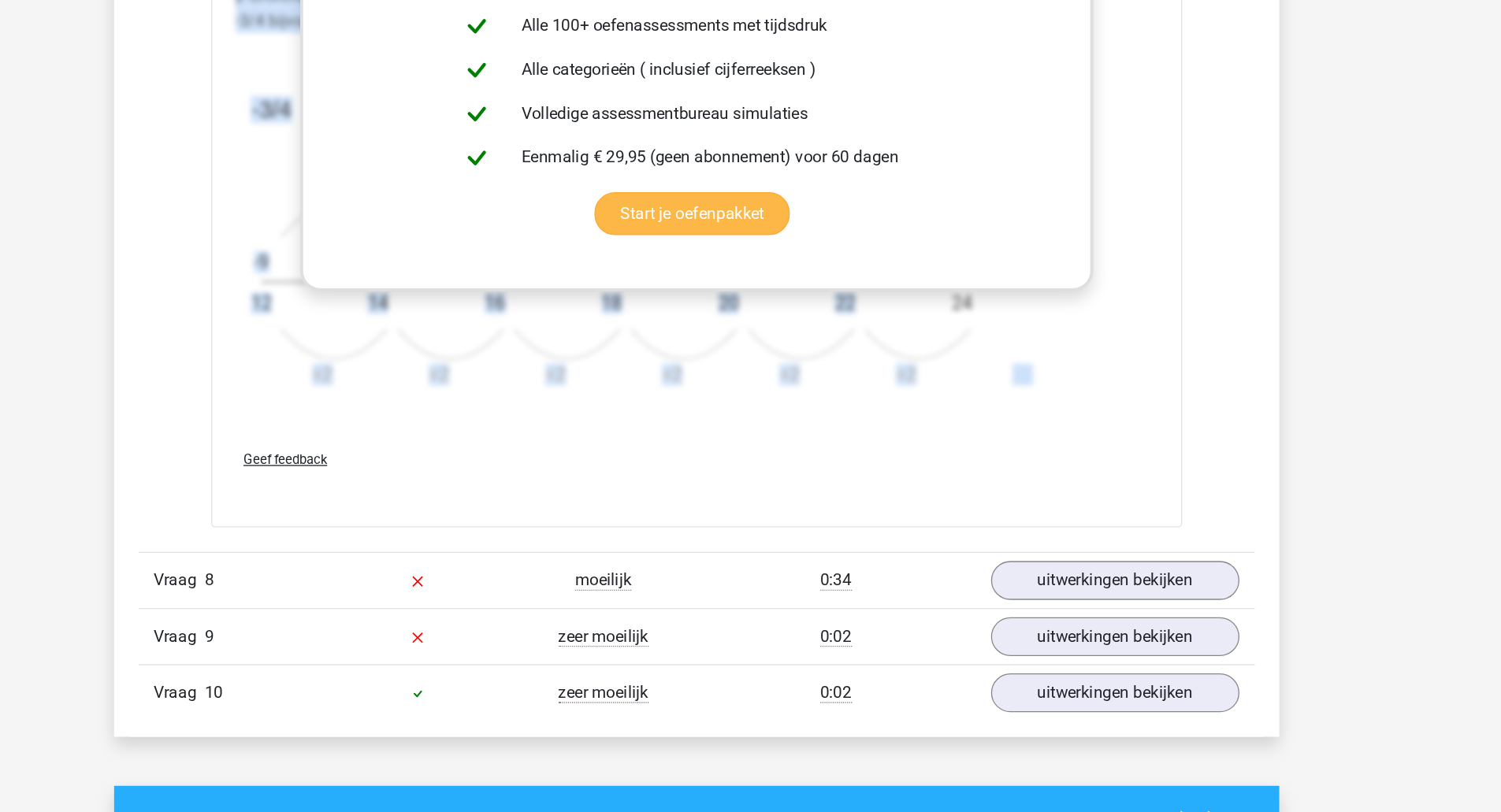
drag, startPoint x: 1049, startPoint y: 506, endPoint x: 491, endPoint y: 342, distance: 581.6
click at [491, 342] on div "Welk getal hoort op de plek van het vraagteken? image/svg+xml -3/4 -13/14 -17/1…" at bounding box center [750, 125] width 749 height 934
copy div "Uitwerkingen In deze reeks zijn er eigenlijk twee reeksen. 1 reeks van de telle…"
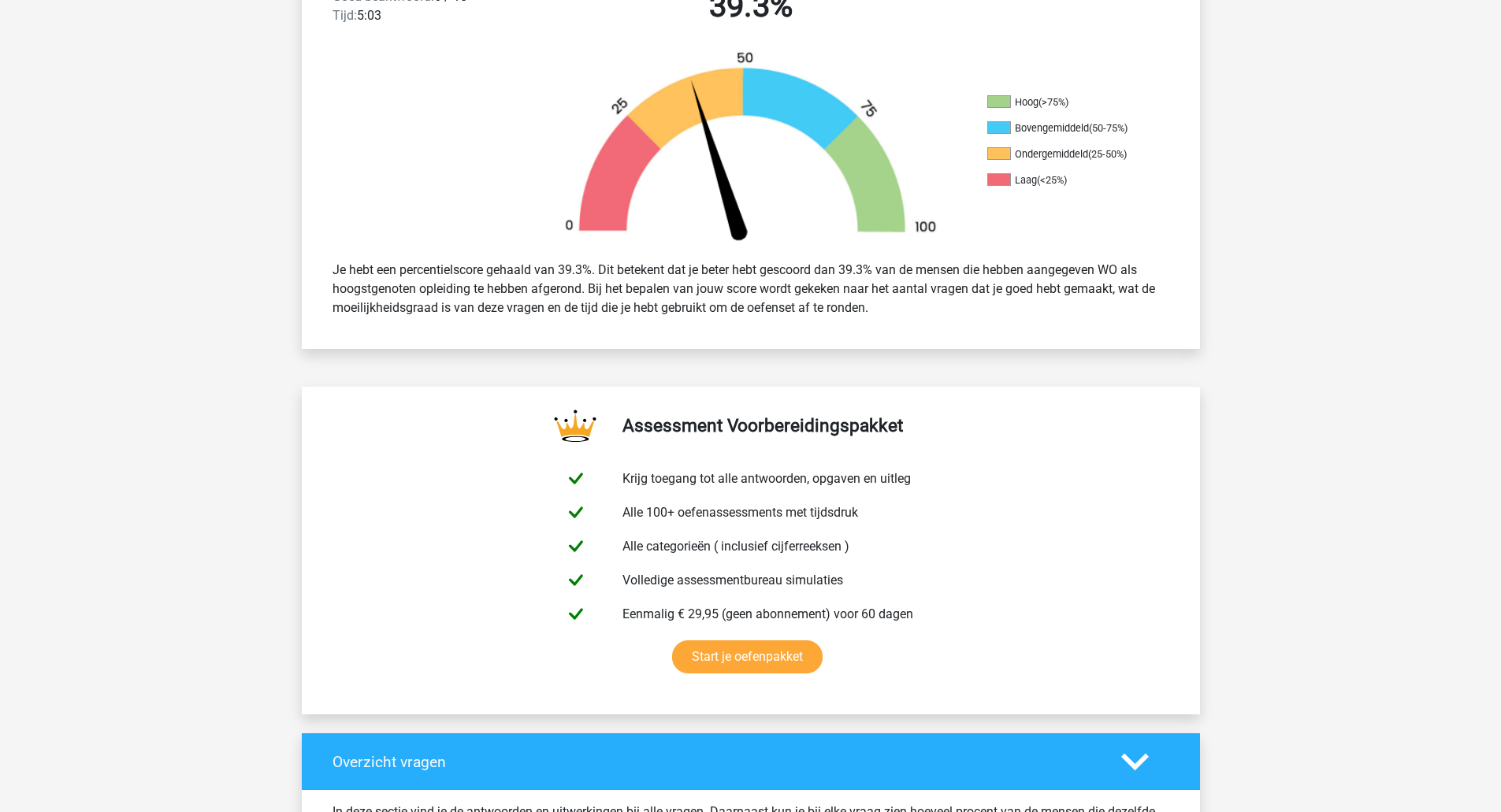
scroll to position [0, 0]
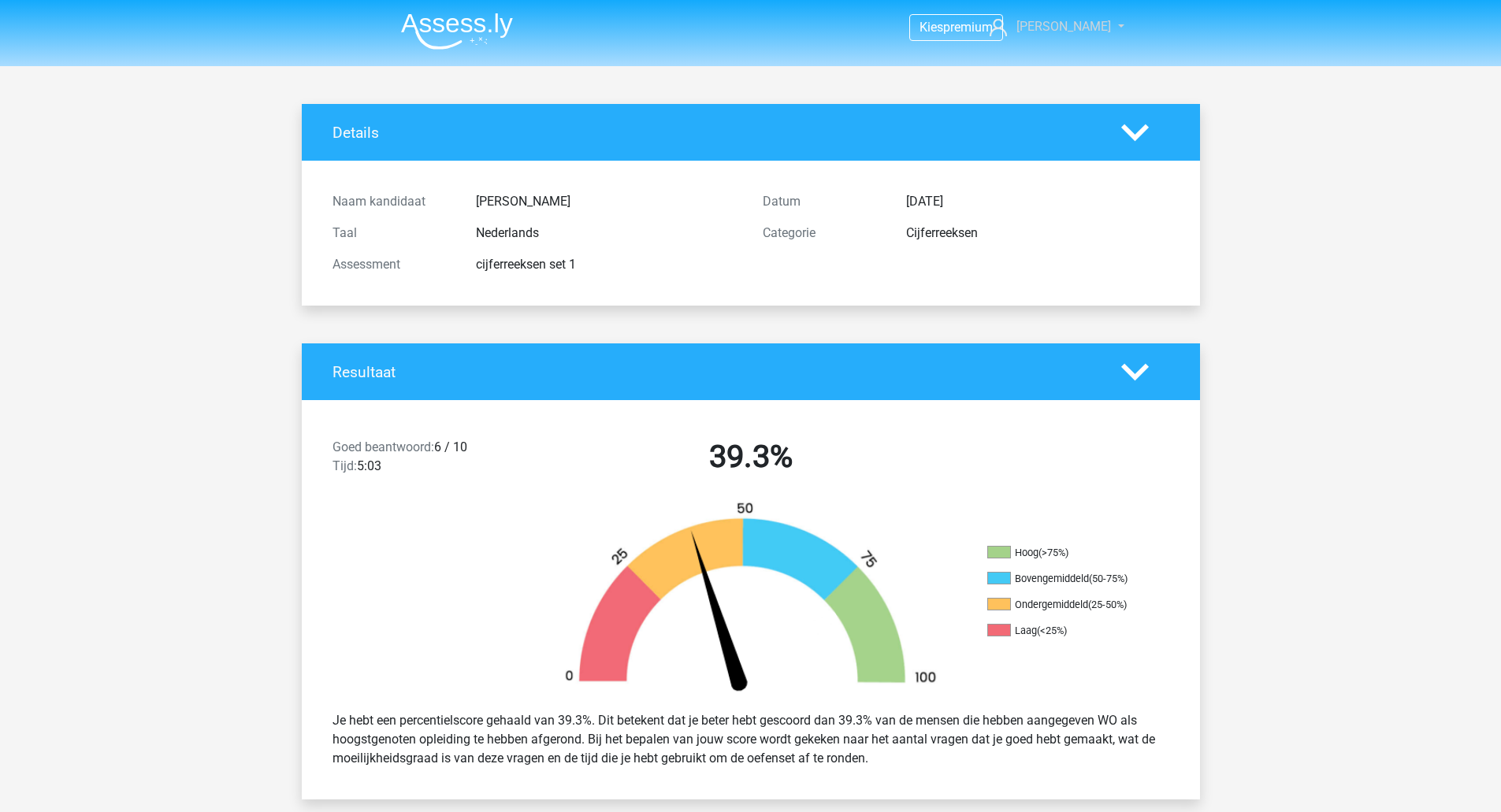
click at [1062, 27] on span "[PERSON_NAME]" at bounding box center [1063, 26] width 95 height 15
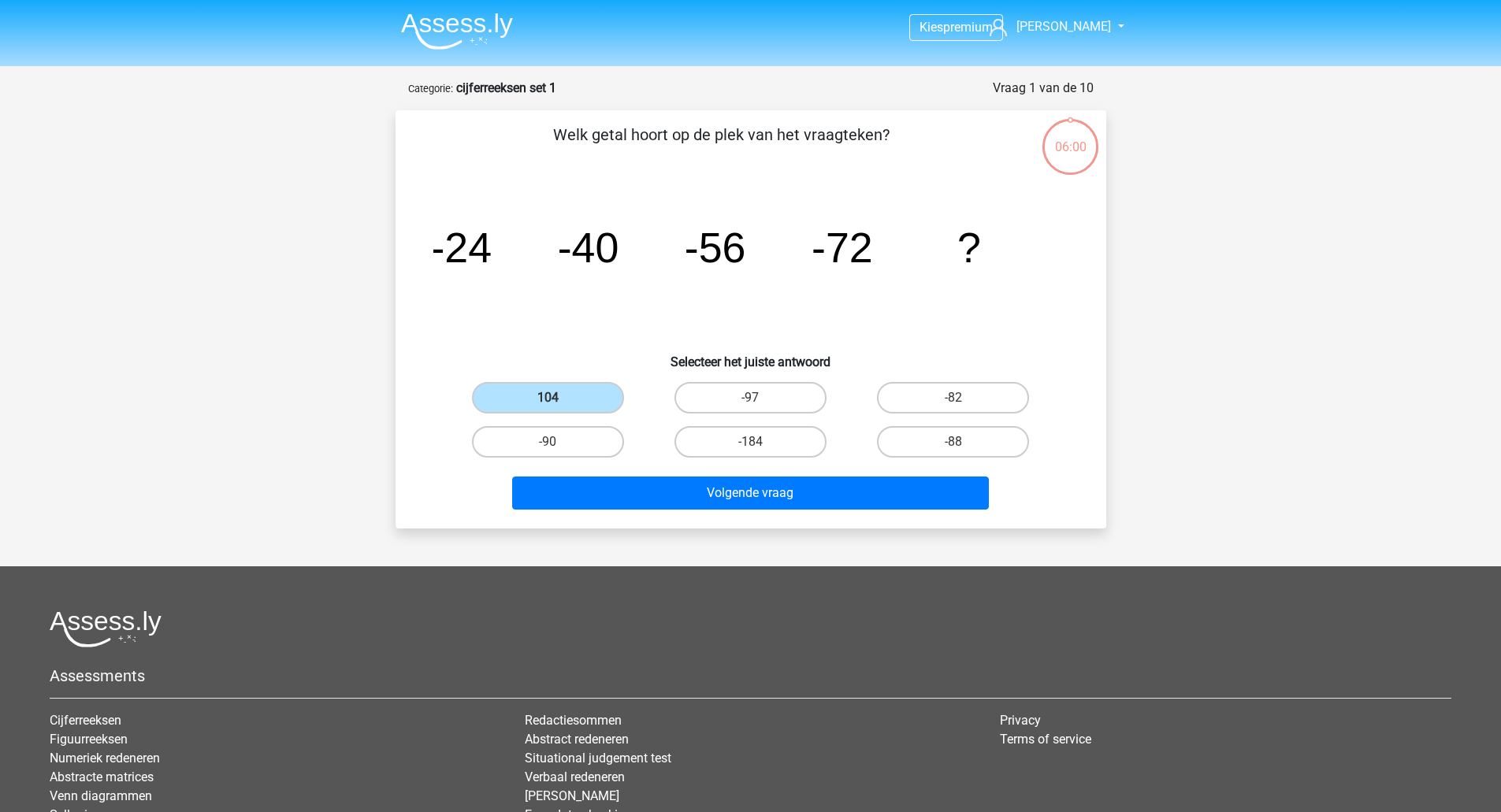
scroll to position [79, 0]
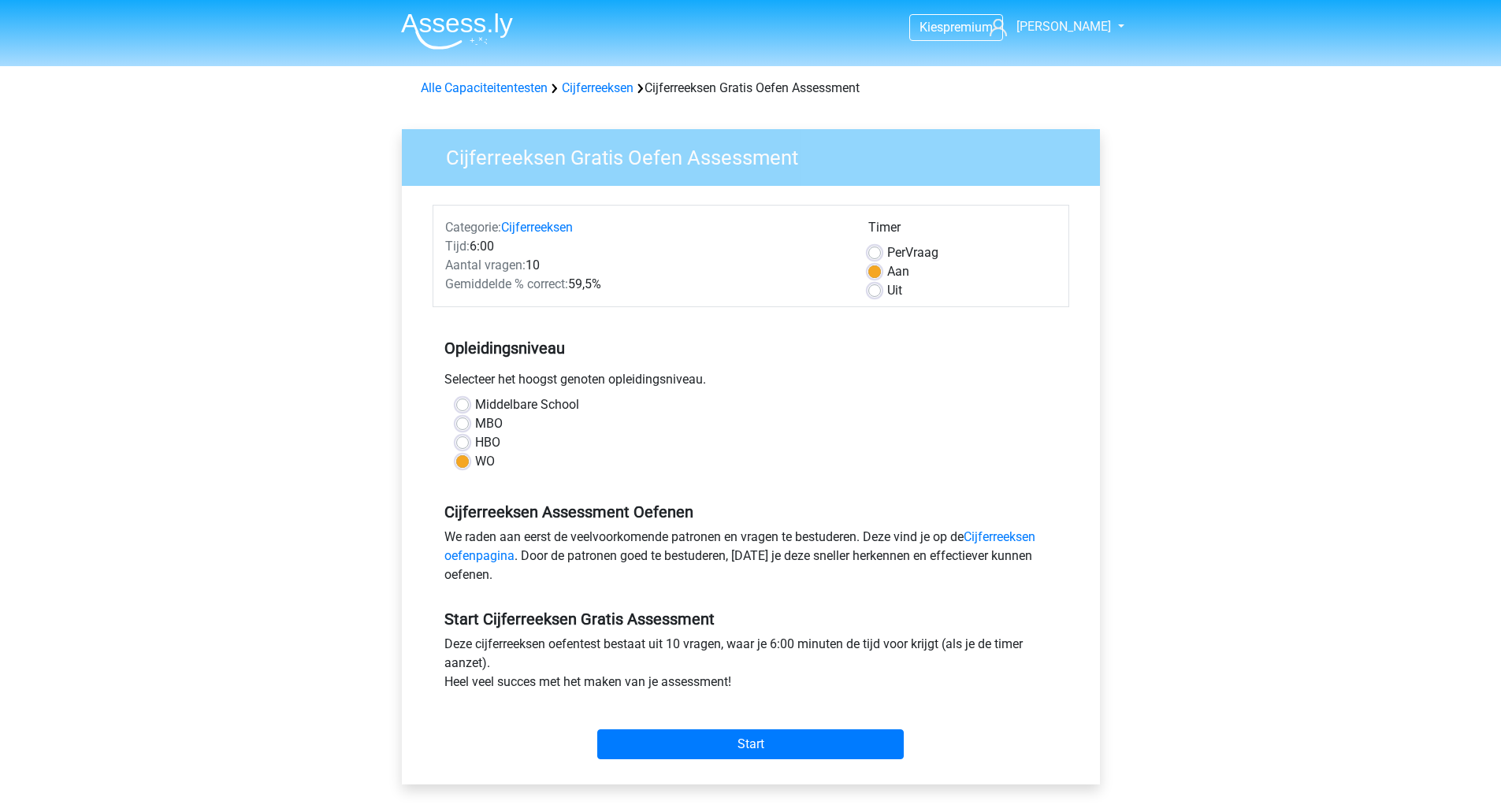
click at [488, 28] on img at bounding box center [456, 31] width 112 height 37
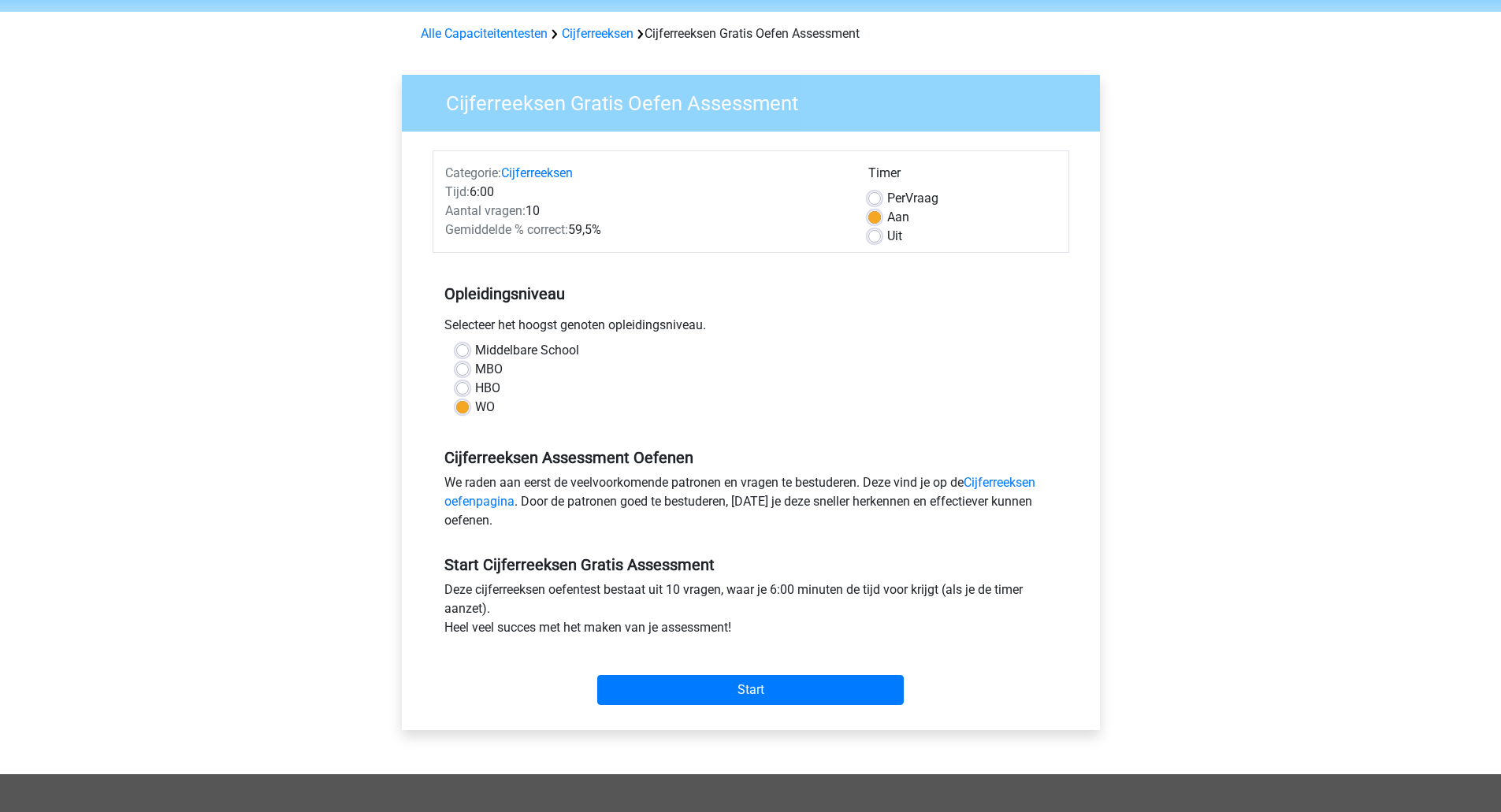
scroll to position [79, 0]
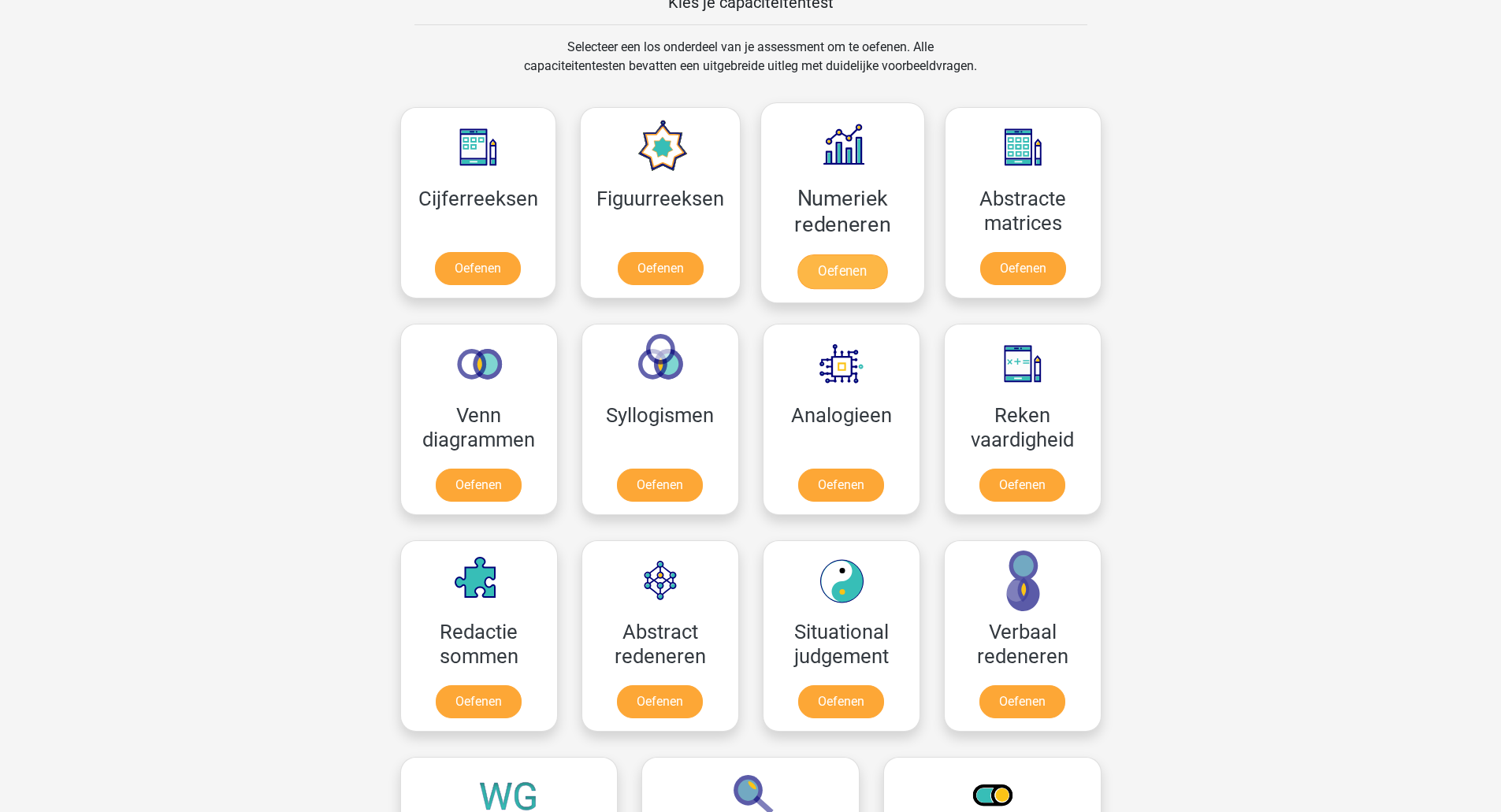
scroll to position [709, 0]
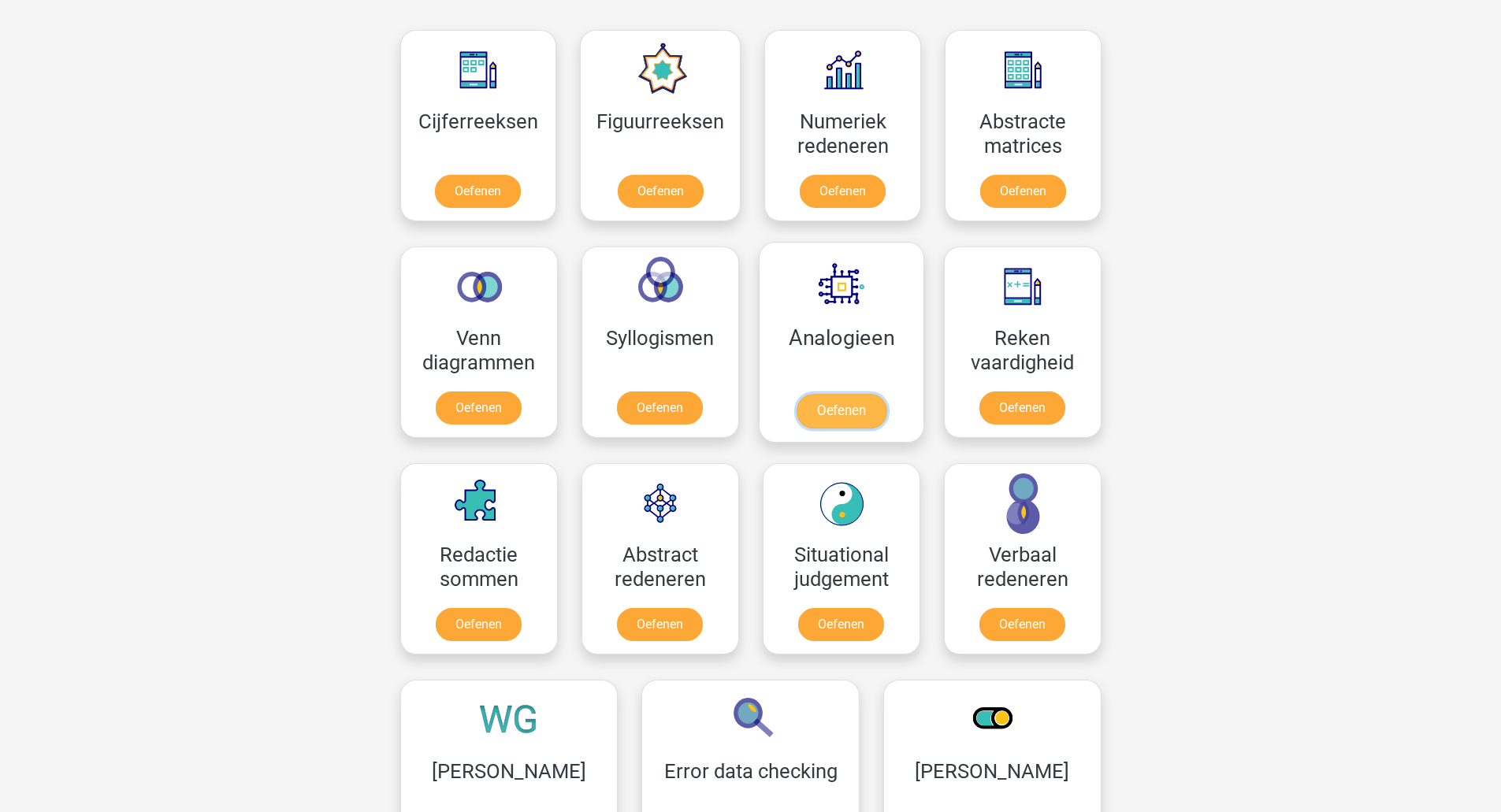
click at [849, 409] on link "Oefenen" at bounding box center [841, 411] width 90 height 35
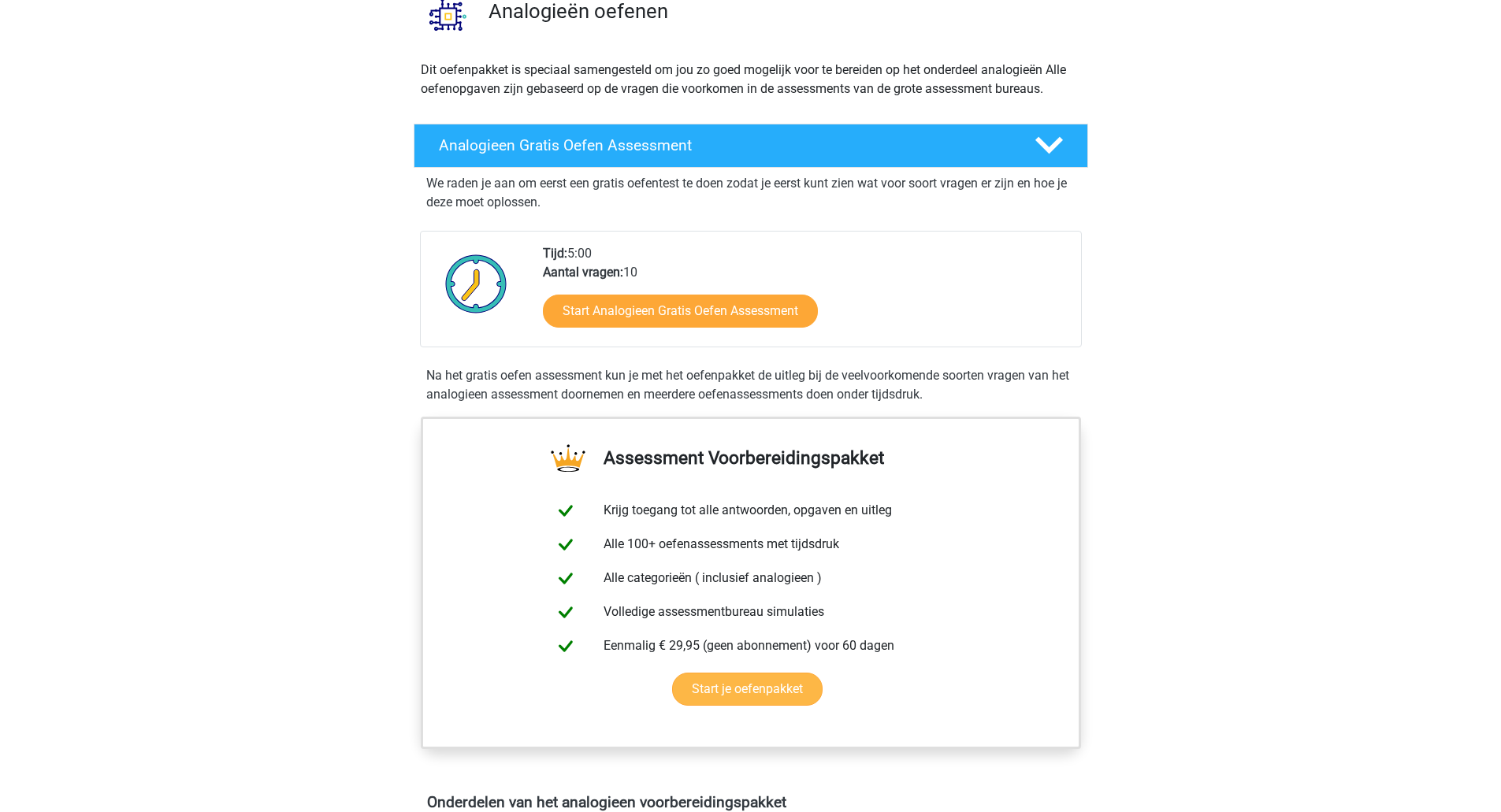
scroll to position [236, 0]
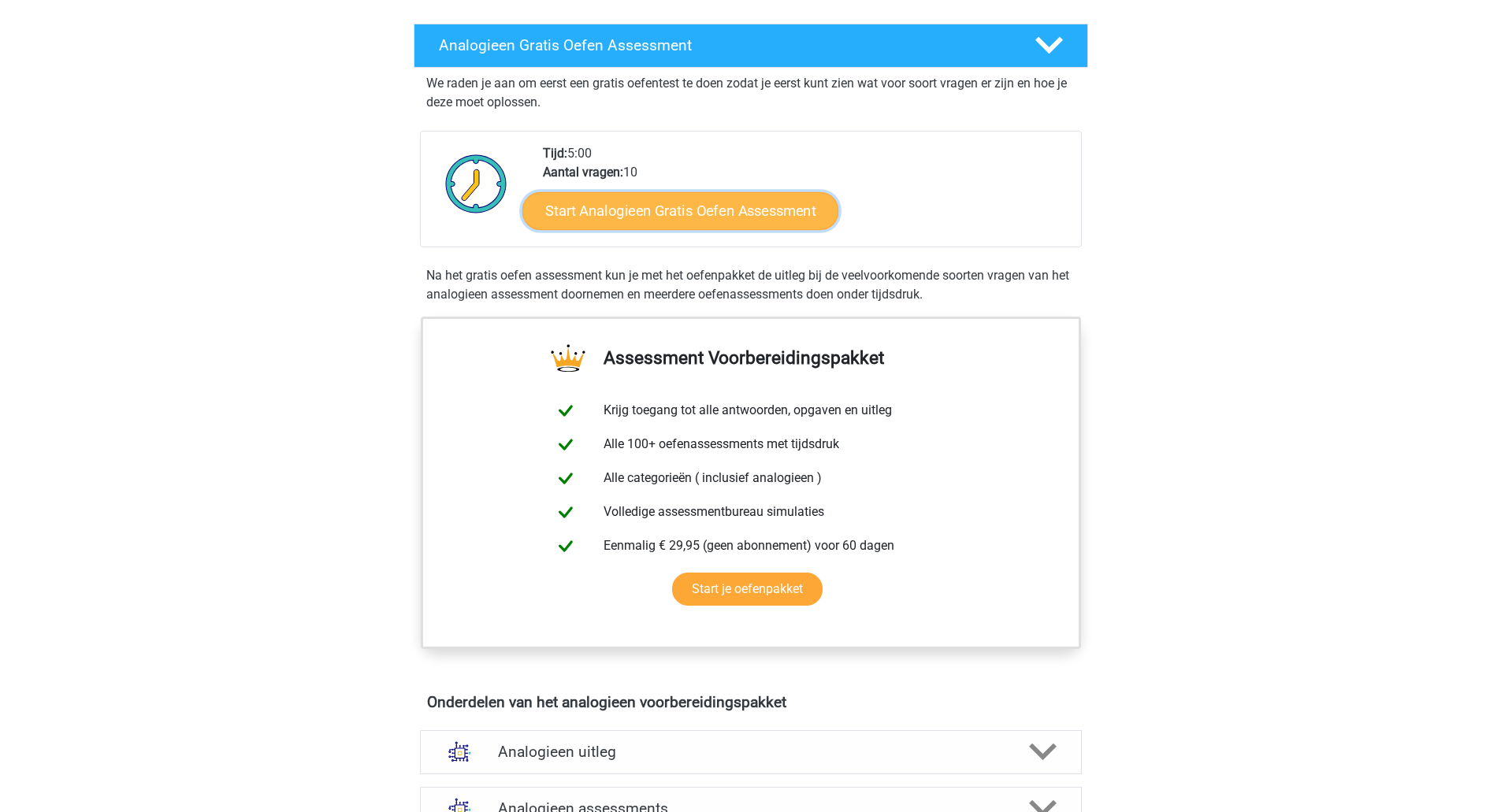
click at [722, 216] on link "Start Analogieen Gratis Oefen Assessment" at bounding box center [680, 211] width 316 height 38
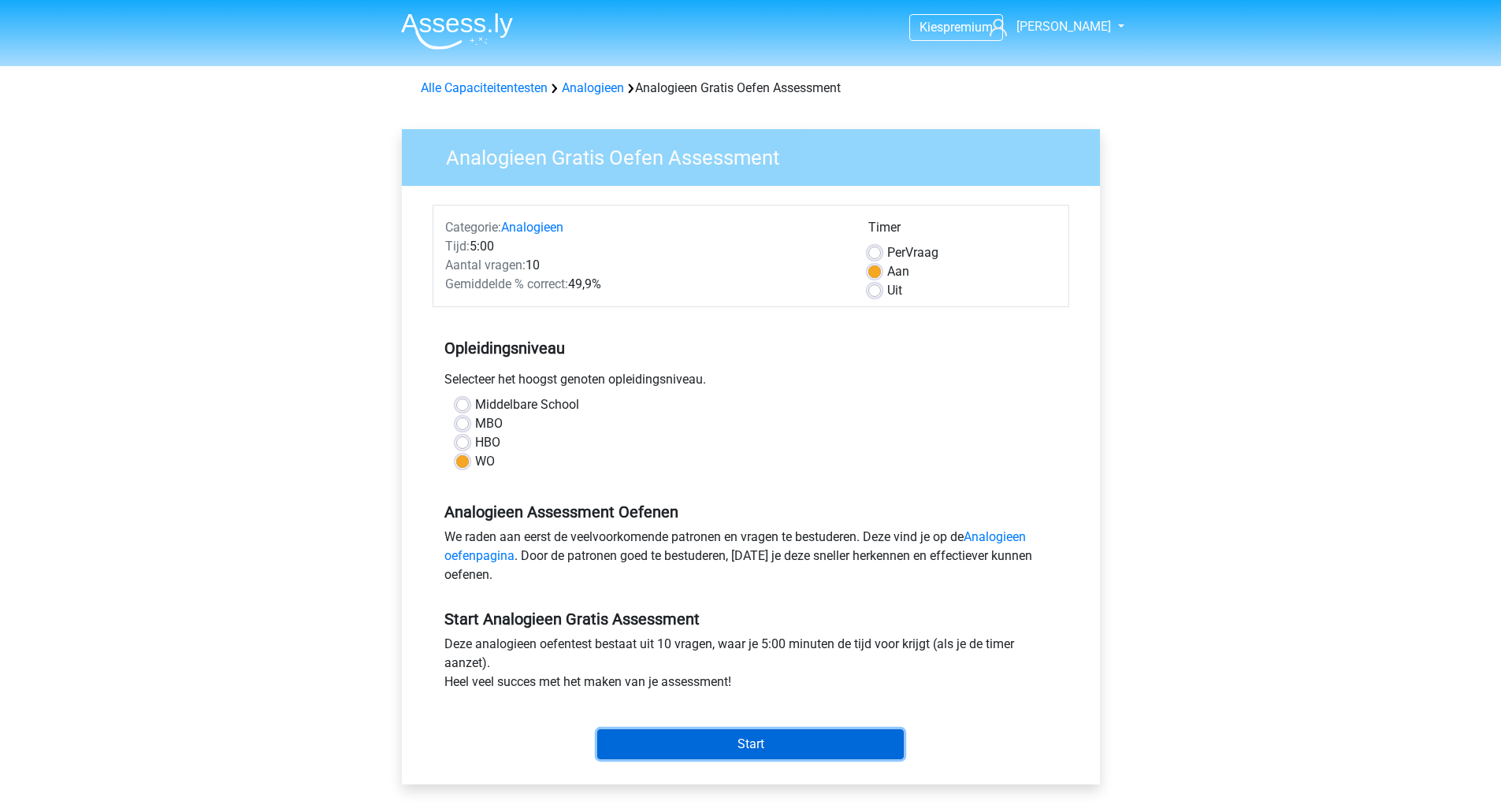
click at [747, 737] on input "Start" at bounding box center [750, 744] width 306 height 30
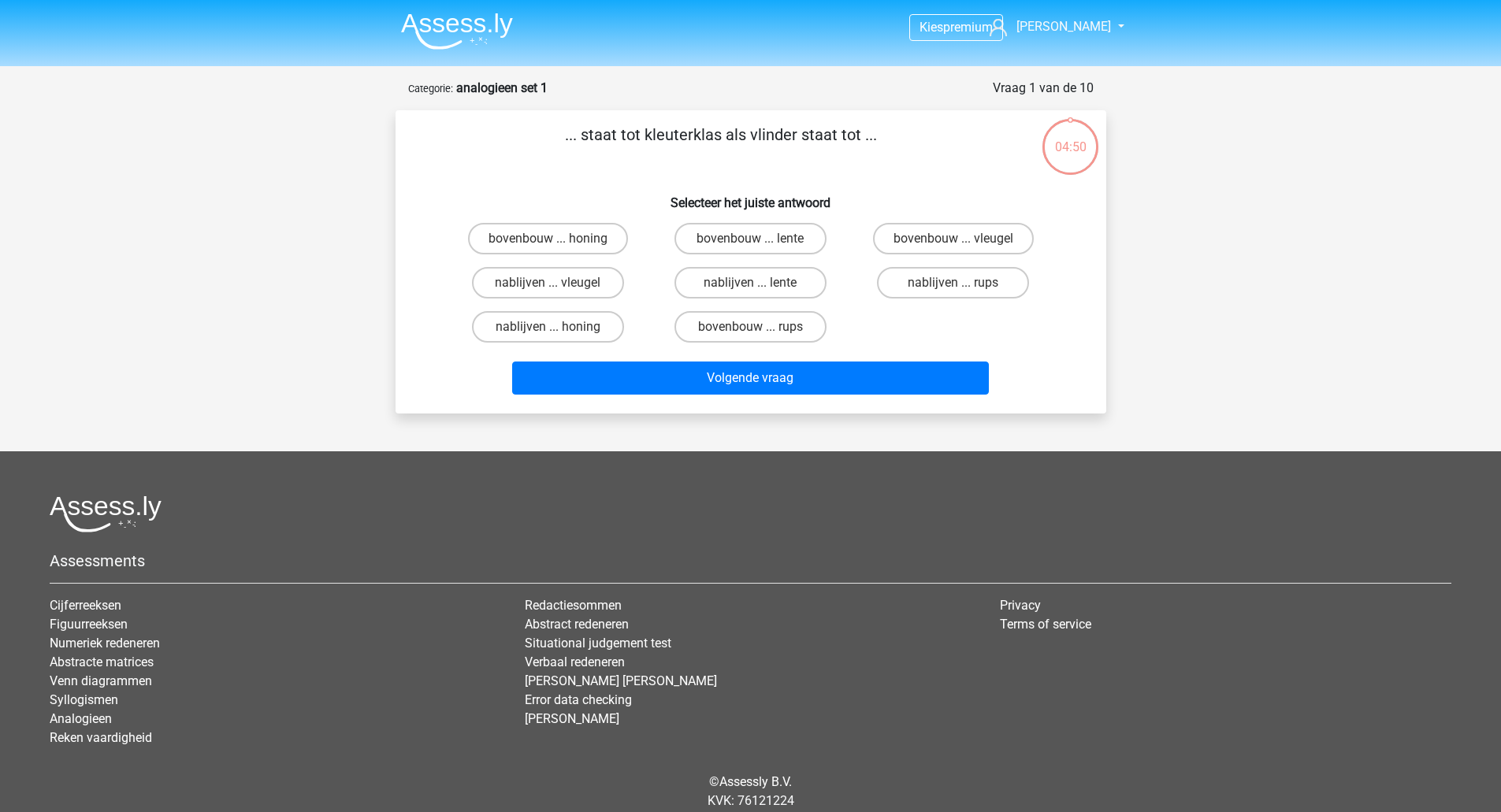
click at [550, 288] on input "nablijven ... vleugel" at bounding box center [553, 288] width 10 height 10
radio input "true"
click at [715, 318] on label "bovenbouw ... rups" at bounding box center [750, 327] width 152 height 31
click at [750, 327] on input "bovenbouw ... rups" at bounding box center [755, 332] width 10 height 10
radio input "true"
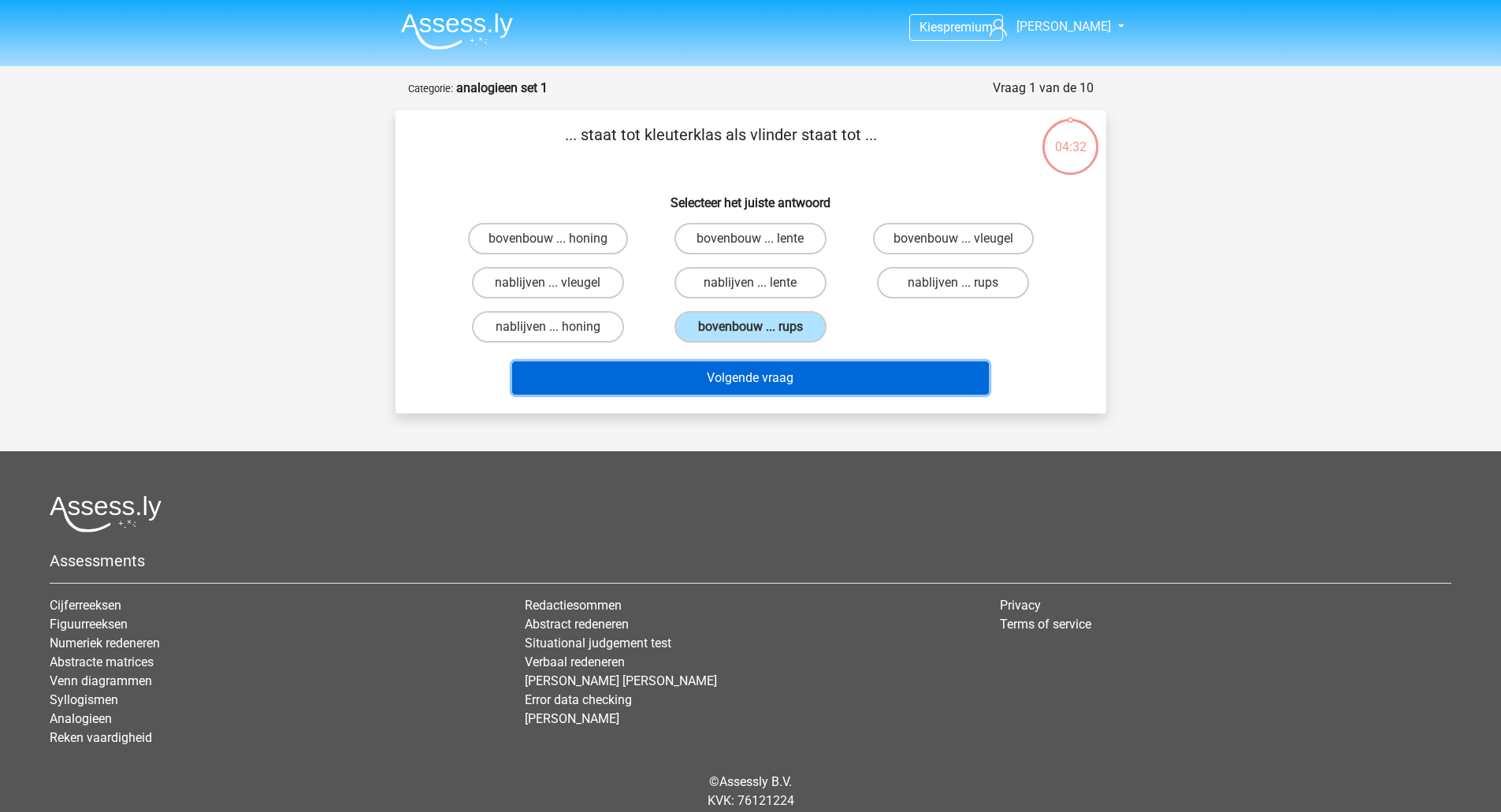
click at [739, 372] on button "Volgende vraag" at bounding box center [750, 378] width 476 height 33
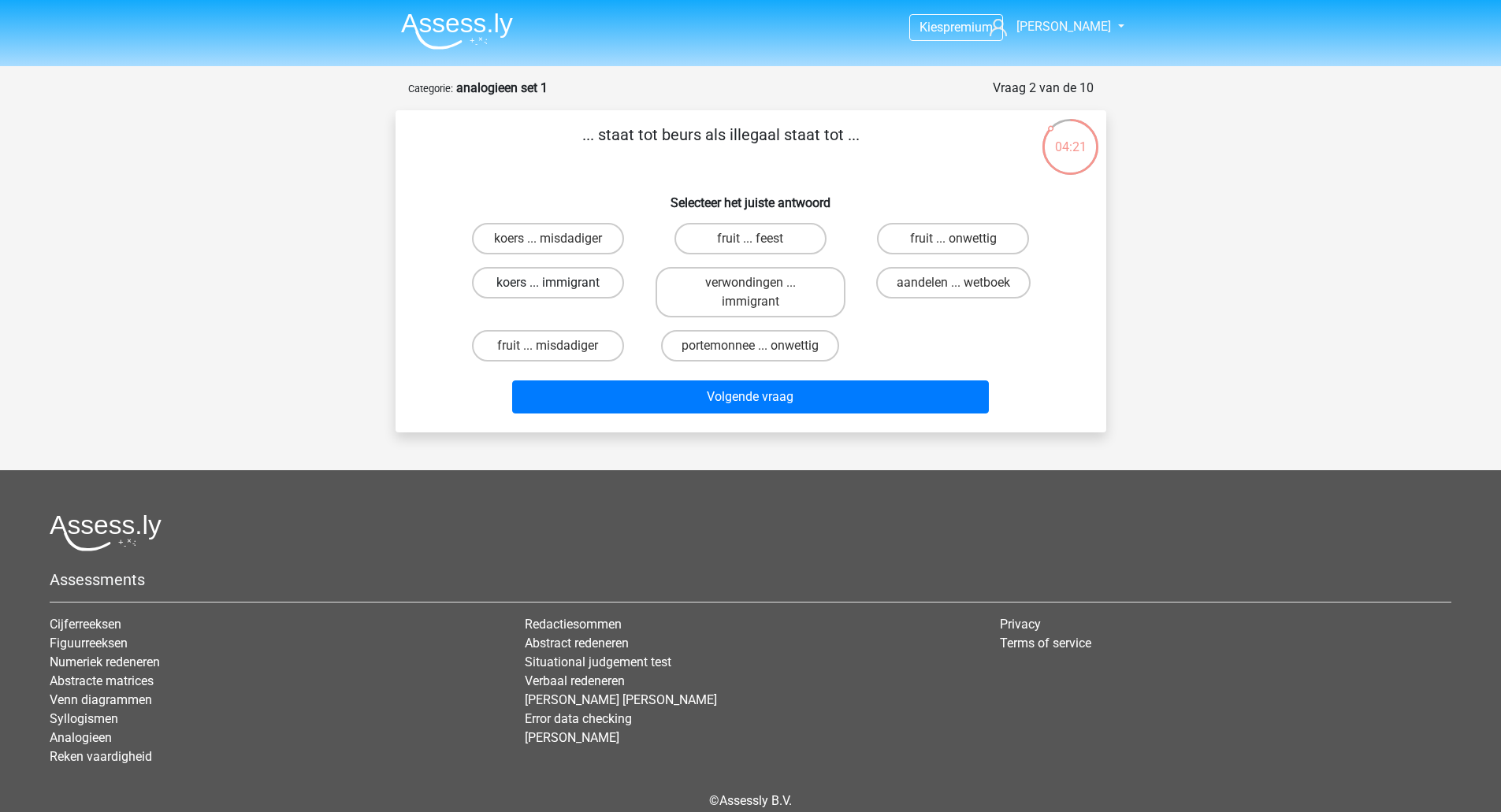
click at [540, 287] on label "koers ... immigrant" at bounding box center [547, 283] width 152 height 31
click at [547, 287] on input "koers ... immigrant" at bounding box center [553, 288] width 10 height 10
radio input "true"
click at [562, 242] on label "koers ... misdadiger" at bounding box center [547, 239] width 152 height 31
click at [558, 242] on input "koers ... misdadiger" at bounding box center [553, 244] width 10 height 10
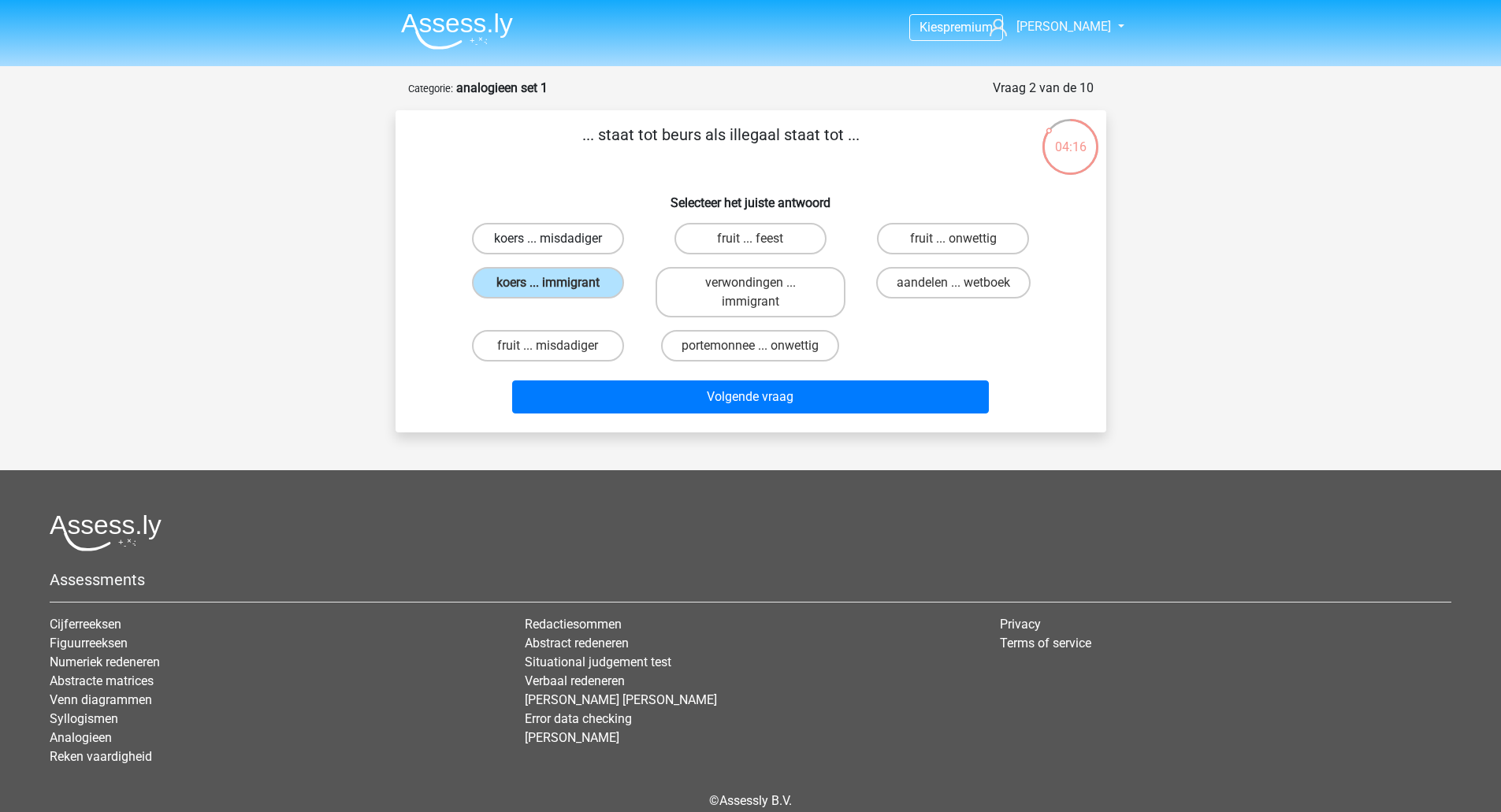
radio input "true"
click at [537, 343] on label "fruit ... misdadiger" at bounding box center [547, 345] width 152 height 31
click at [547, 346] on input "fruit ... misdadiger" at bounding box center [553, 351] width 10 height 10
radio input "true"
click at [922, 240] on label "fruit ... onwettig" at bounding box center [953, 239] width 152 height 31
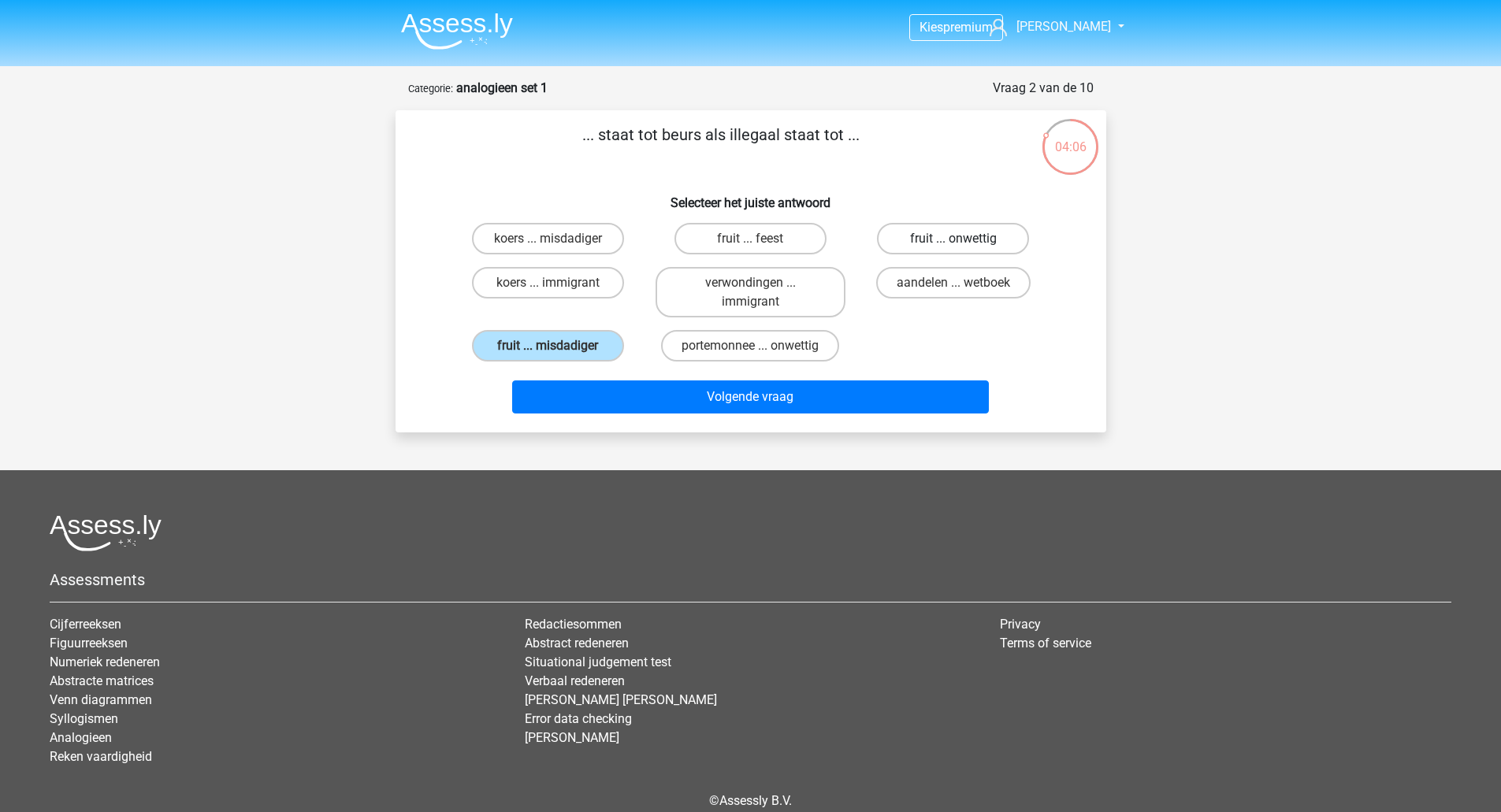
click at [954, 240] on input "fruit ... onwettig" at bounding box center [959, 244] width 10 height 10
radio input "true"
click at [745, 248] on label "fruit ... feest" at bounding box center [750, 239] width 152 height 31
click at [750, 248] on input "fruit ... feest" at bounding box center [755, 244] width 10 height 10
radio input "true"
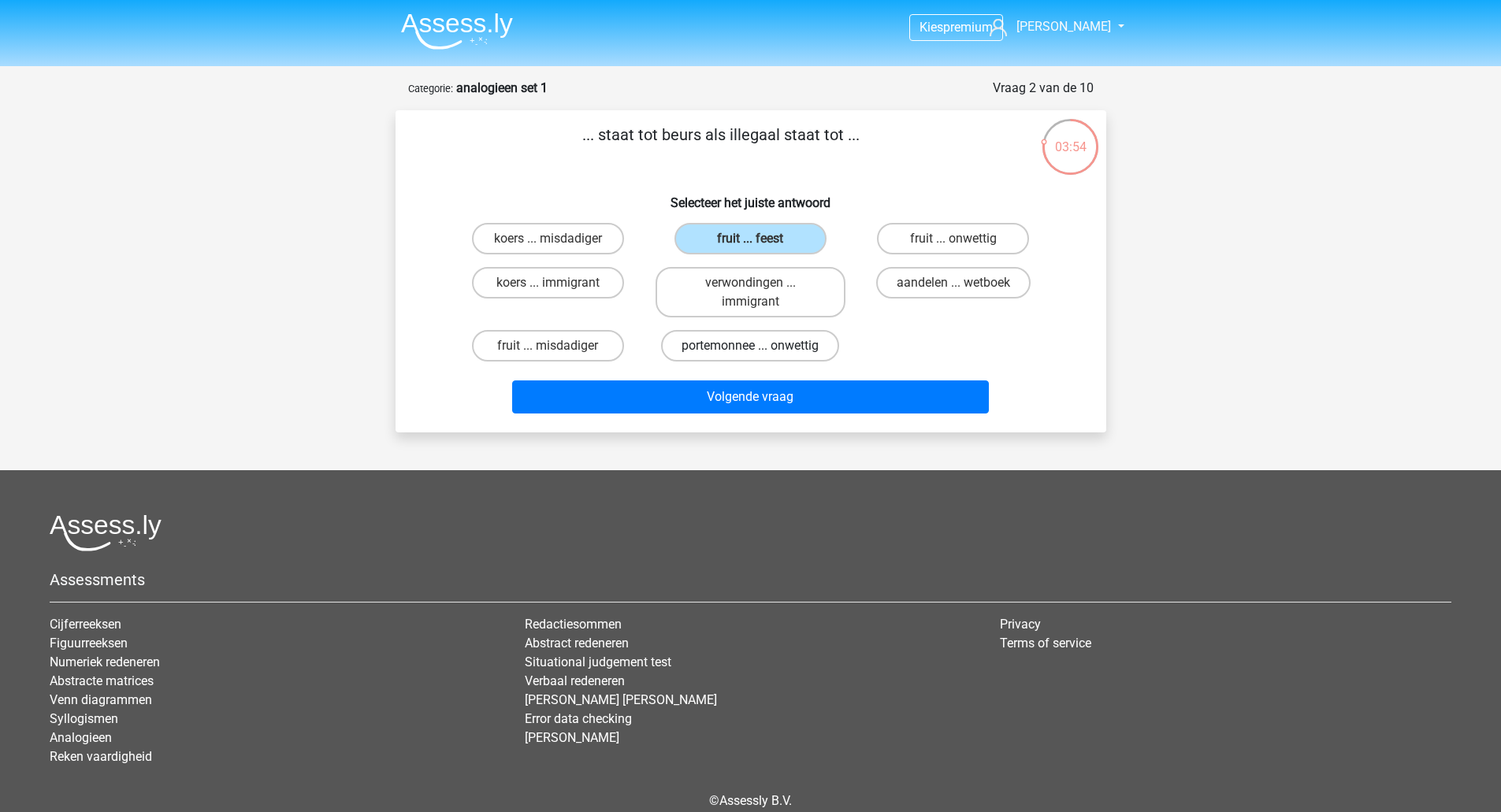
click at [719, 341] on label "portemonnee ... onwettig" at bounding box center [750, 345] width 178 height 31
click at [750, 346] on input "portemonnee ... onwettig" at bounding box center [755, 351] width 10 height 10
radio input "true"
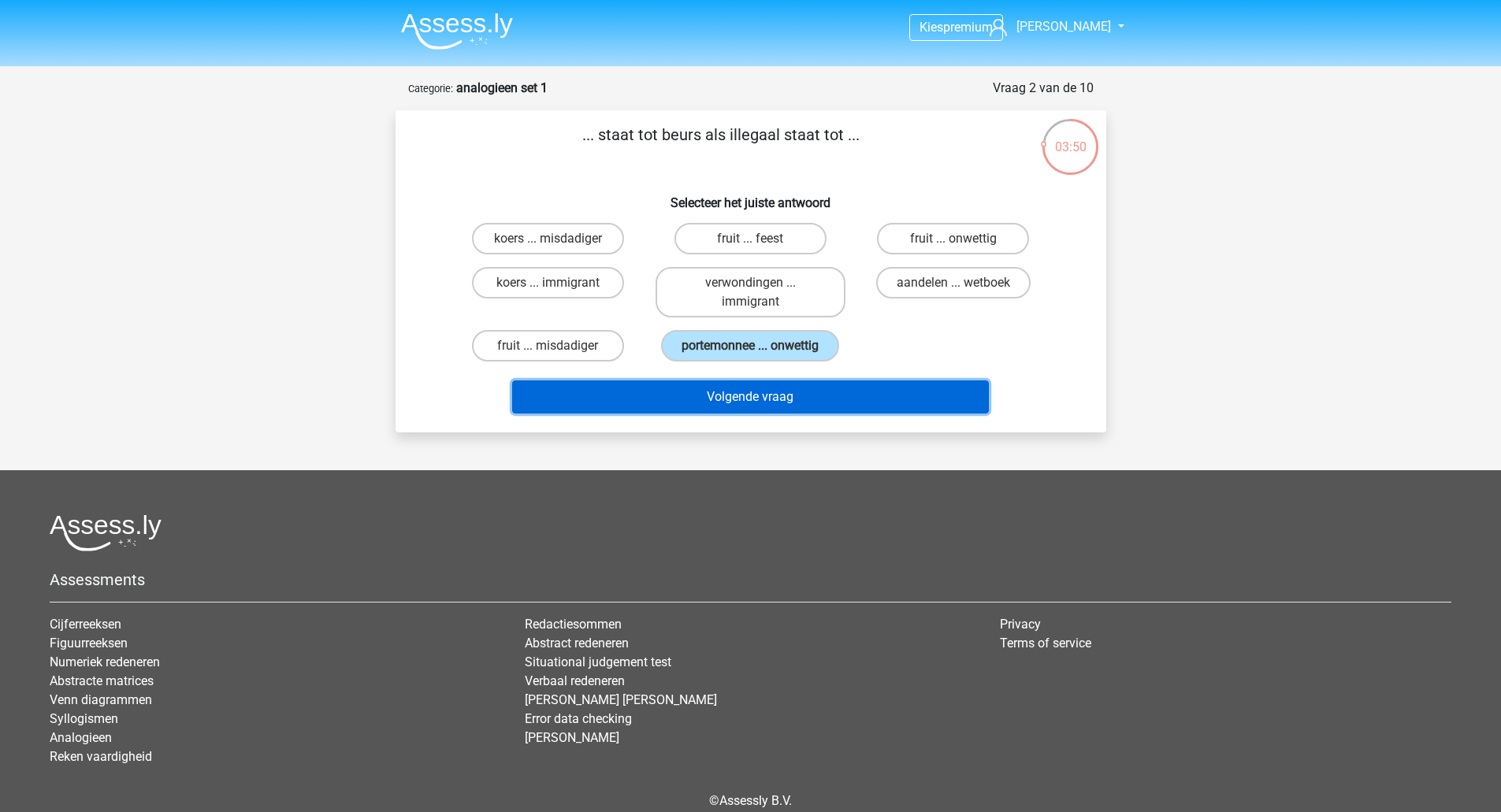
click at [706, 398] on button "Volgende vraag" at bounding box center [750, 397] width 476 height 33
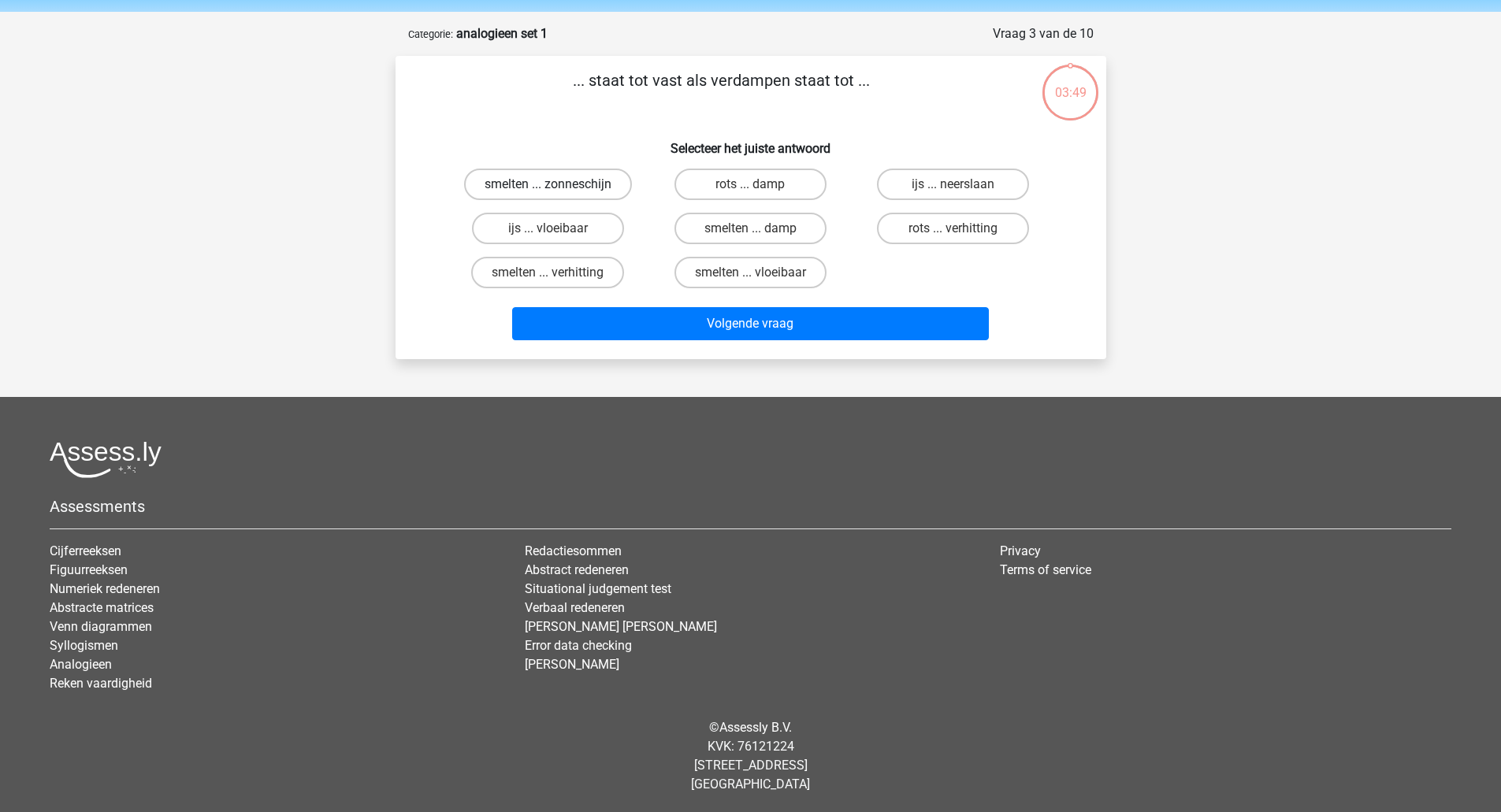
scroll to position [56, 0]
drag, startPoint x: 610, startPoint y: 90, endPoint x: 740, endPoint y: 75, distance: 130.9
click at [728, 75] on p "... staat tot vast als verdampen staat tot ..." at bounding box center [721, 91] width 601 height 47
click at [740, 75] on p "... staat tot vast als verdampen staat tot ..." at bounding box center [721, 91] width 601 height 47
click at [571, 267] on label "smelten ... verhitting" at bounding box center [547, 272] width 153 height 31
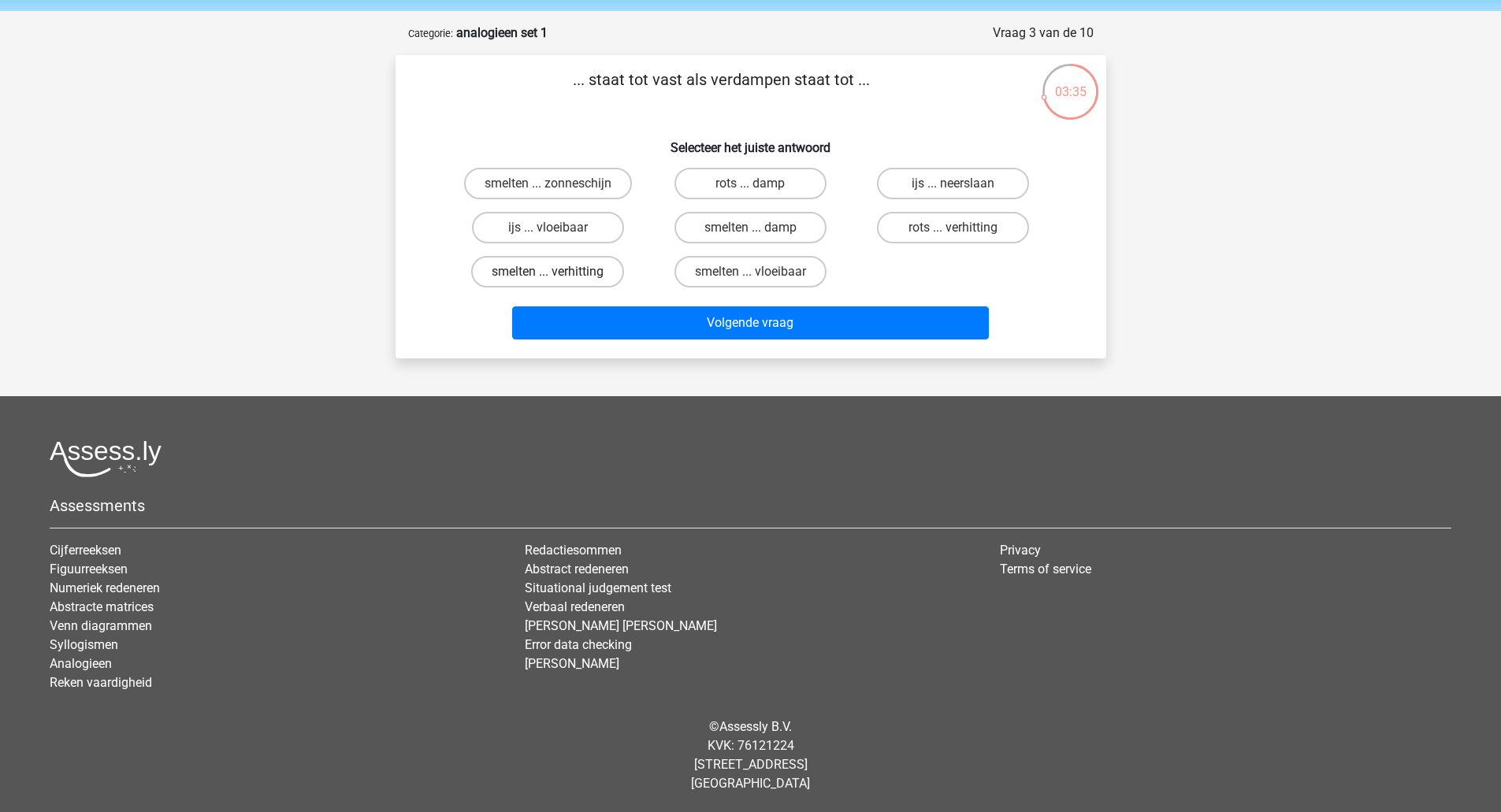
click at [558, 272] on input "smelten ... verhitting" at bounding box center [553, 277] width 10 height 10
radio input "true"
click at [560, 187] on label "smelten ... zonneschijn" at bounding box center [547, 183] width 167 height 31
click at [558, 187] on input "smelten ... zonneschijn" at bounding box center [553, 189] width 10 height 10
radio input "true"
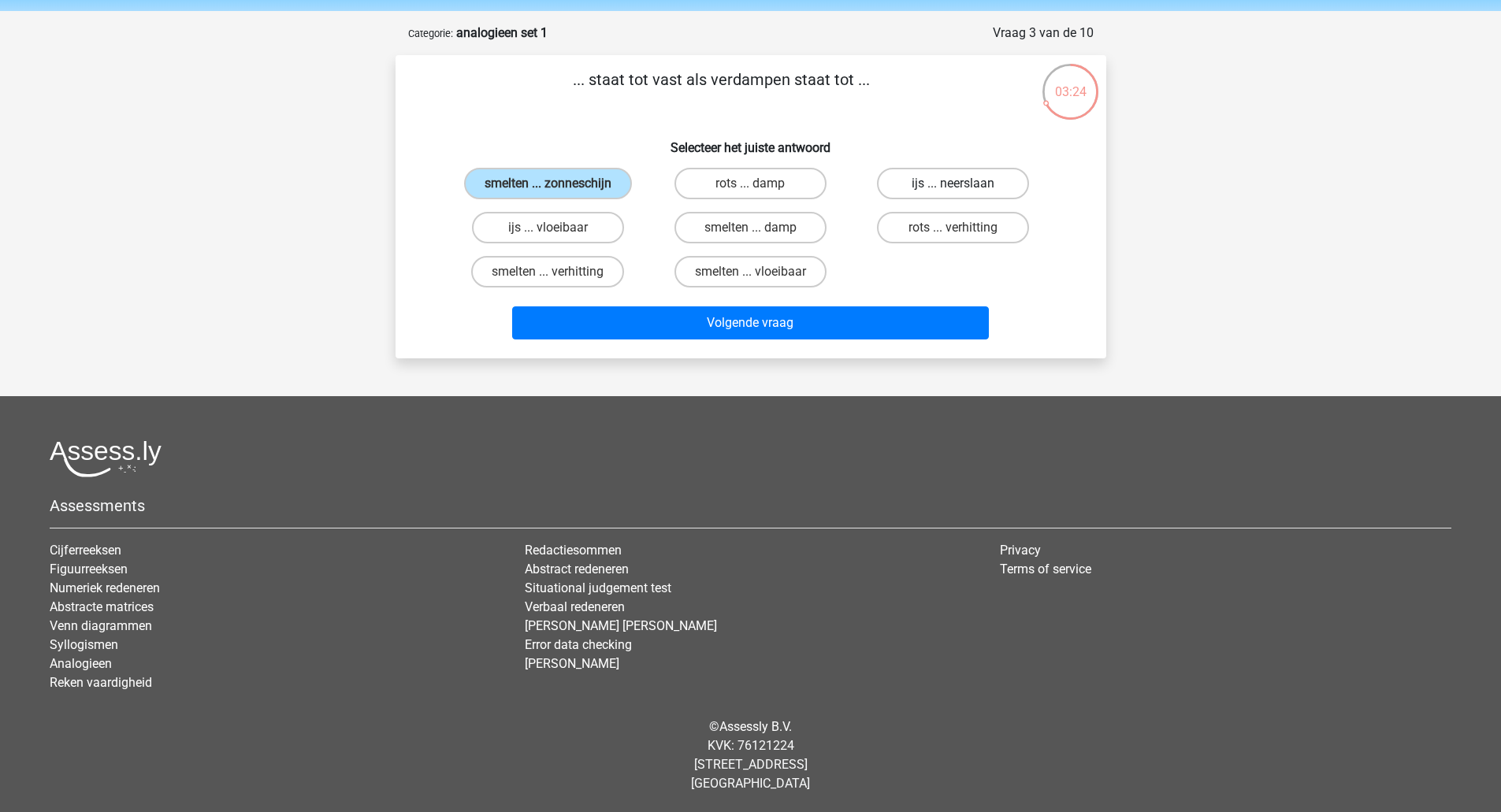
click at [950, 183] on label "ijs ... neerslaan" at bounding box center [953, 183] width 152 height 31
click at [954, 184] on input "ijs ... neerslaan" at bounding box center [959, 189] width 10 height 10
radio input "true"
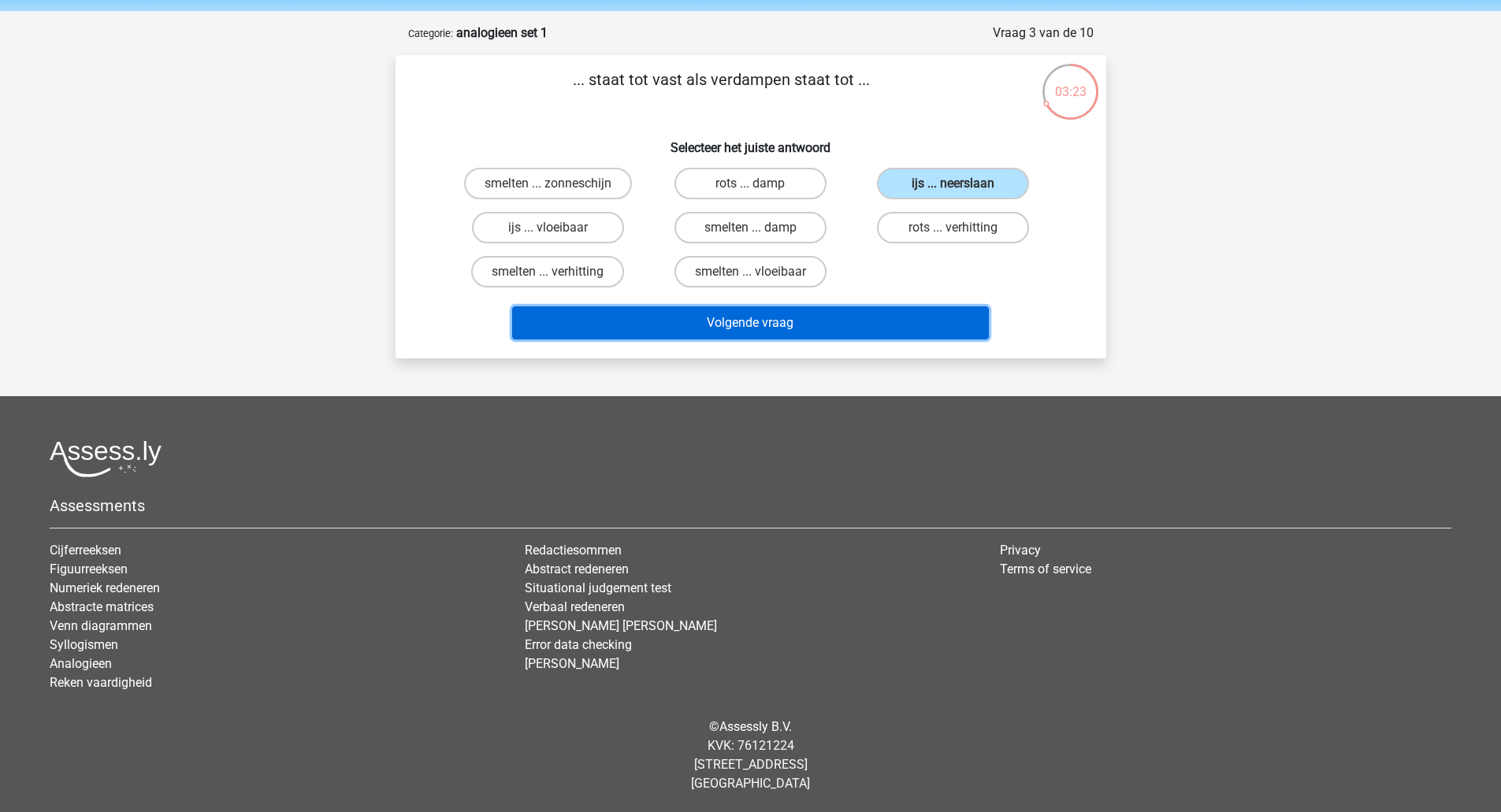
click at [751, 321] on button "Volgende vraag" at bounding box center [750, 323] width 476 height 33
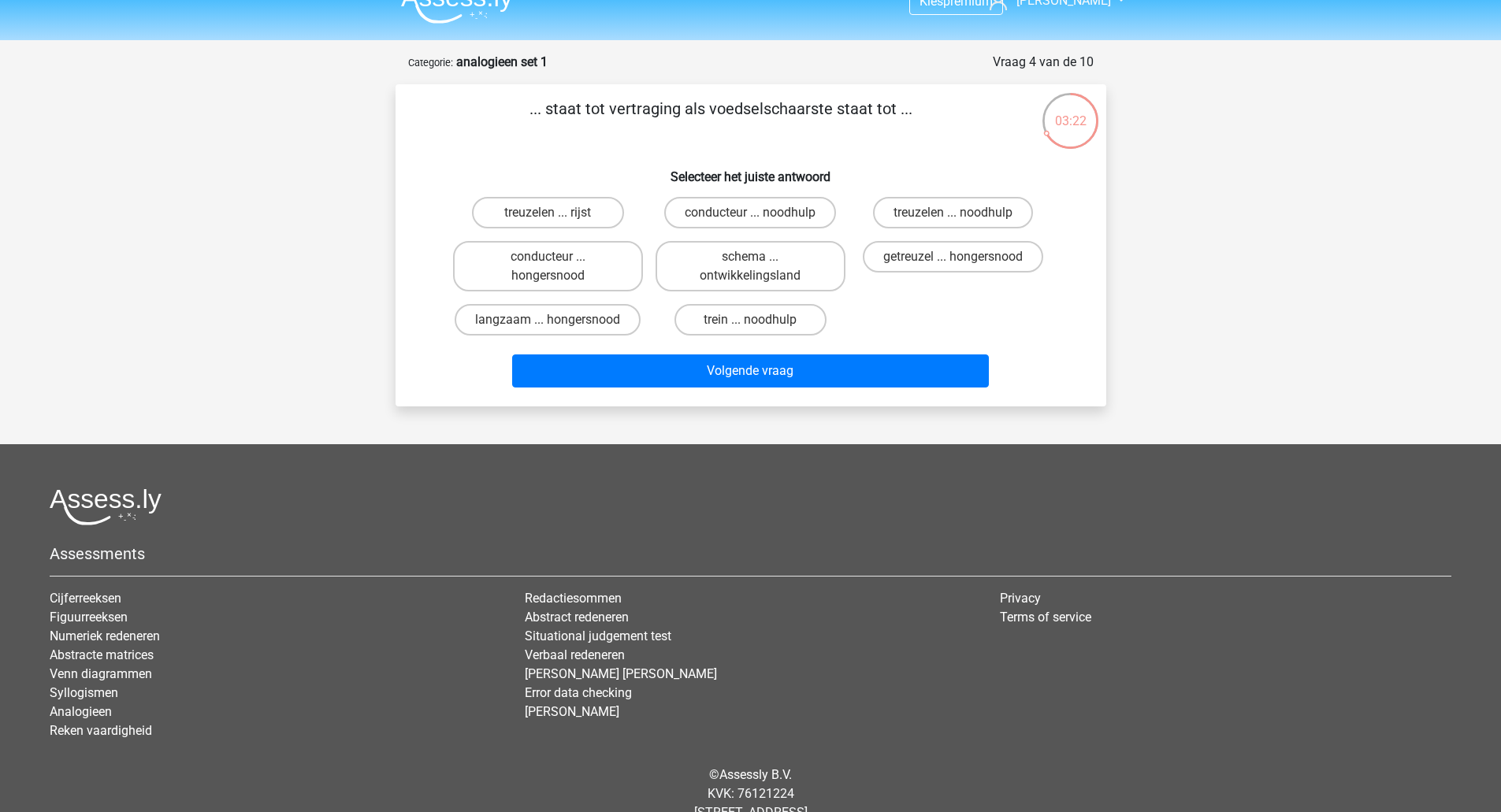
scroll to position [0, 0]
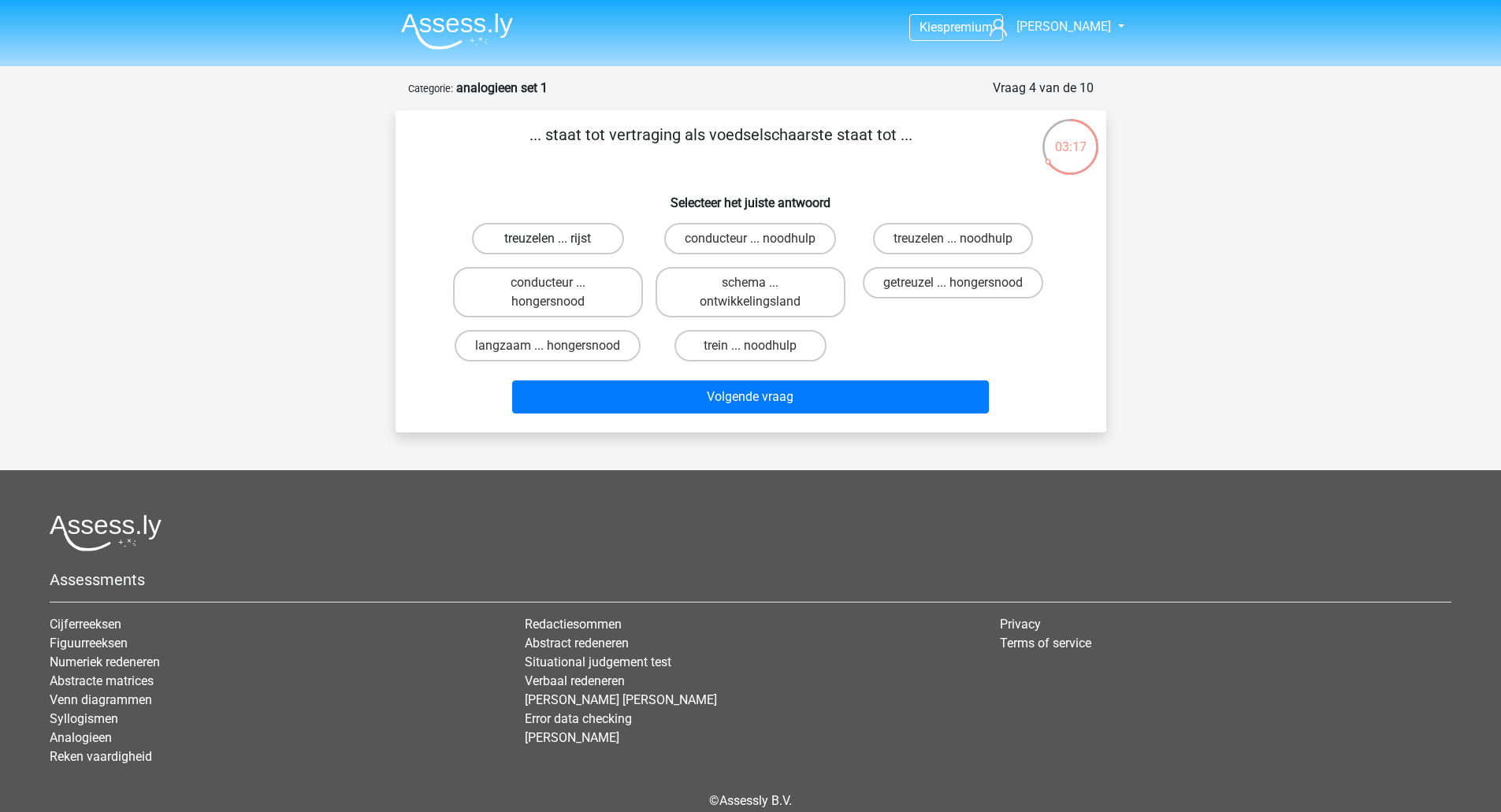
click at [566, 239] on label "treuzelen ... rijst" at bounding box center [547, 239] width 152 height 31
click at [558, 239] on input "treuzelen ... rijst" at bounding box center [553, 244] width 10 height 10
radio input "true"
click at [579, 341] on label "langzaam ... hongersnood" at bounding box center [547, 345] width 186 height 31
click at [558, 346] on input "langzaam ... hongersnood" at bounding box center [553, 351] width 10 height 10
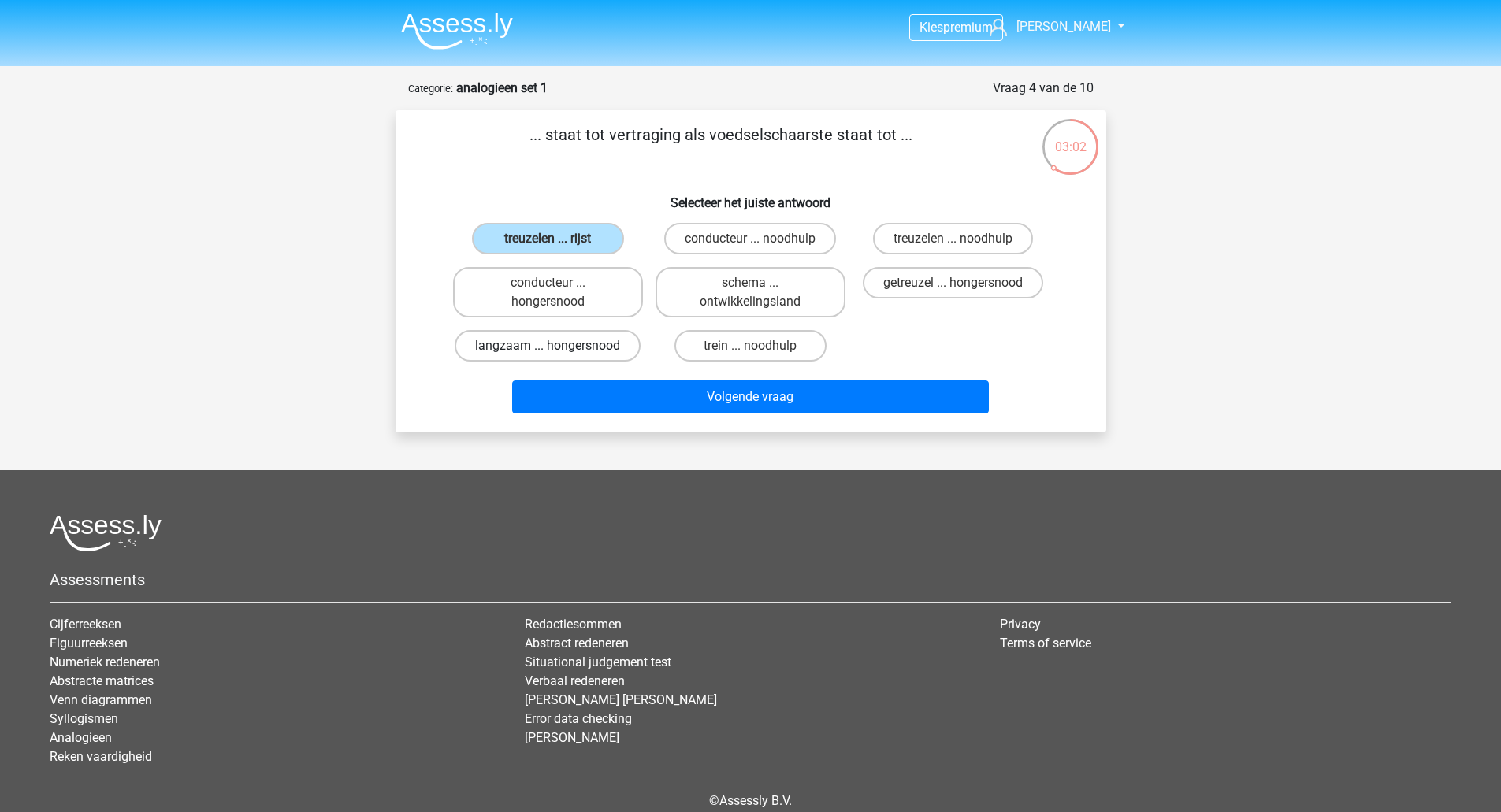
radio input "true"
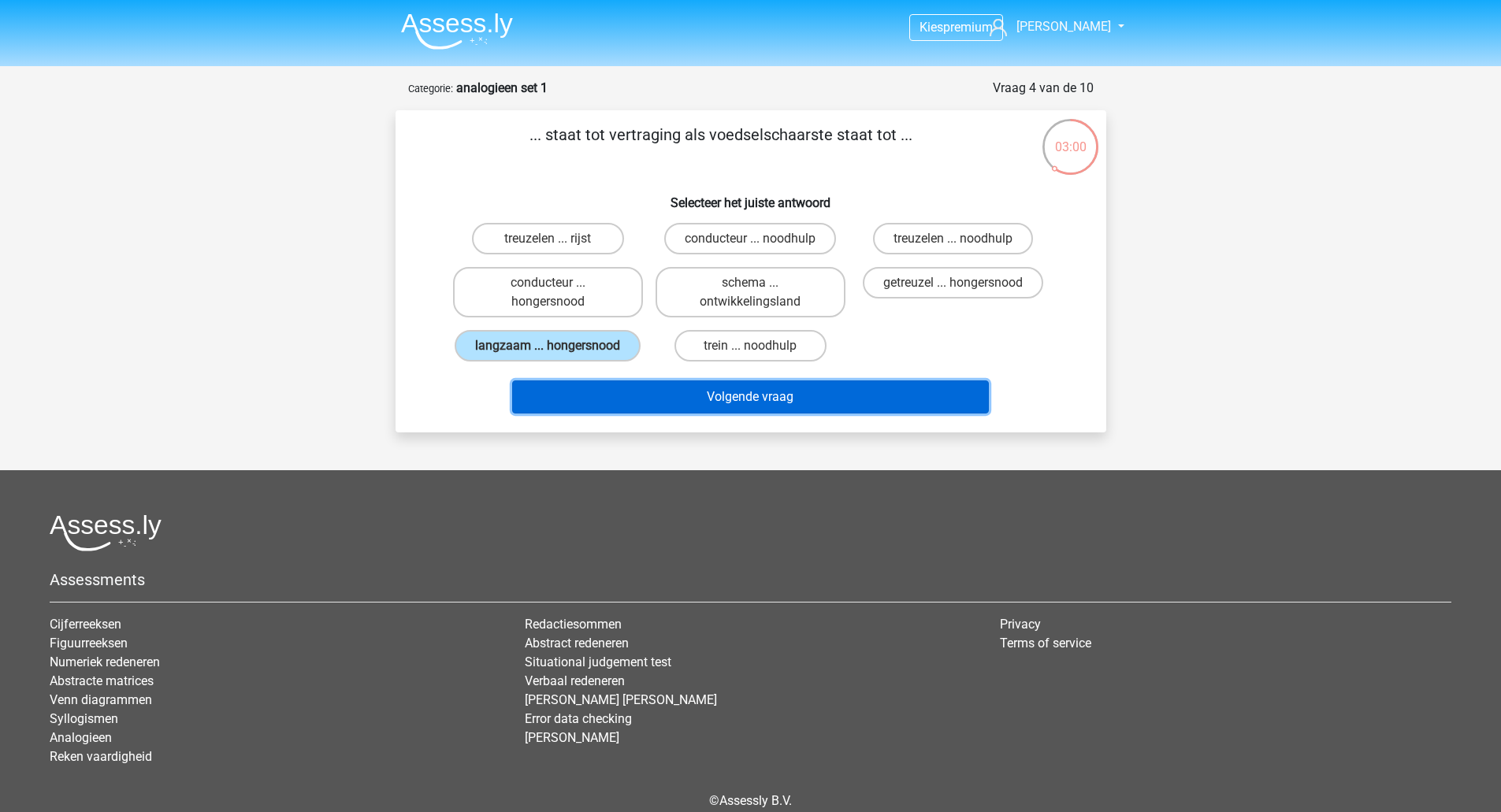
click at [698, 391] on button "Volgende vraag" at bounding box center [750, 397] width 476 height 33
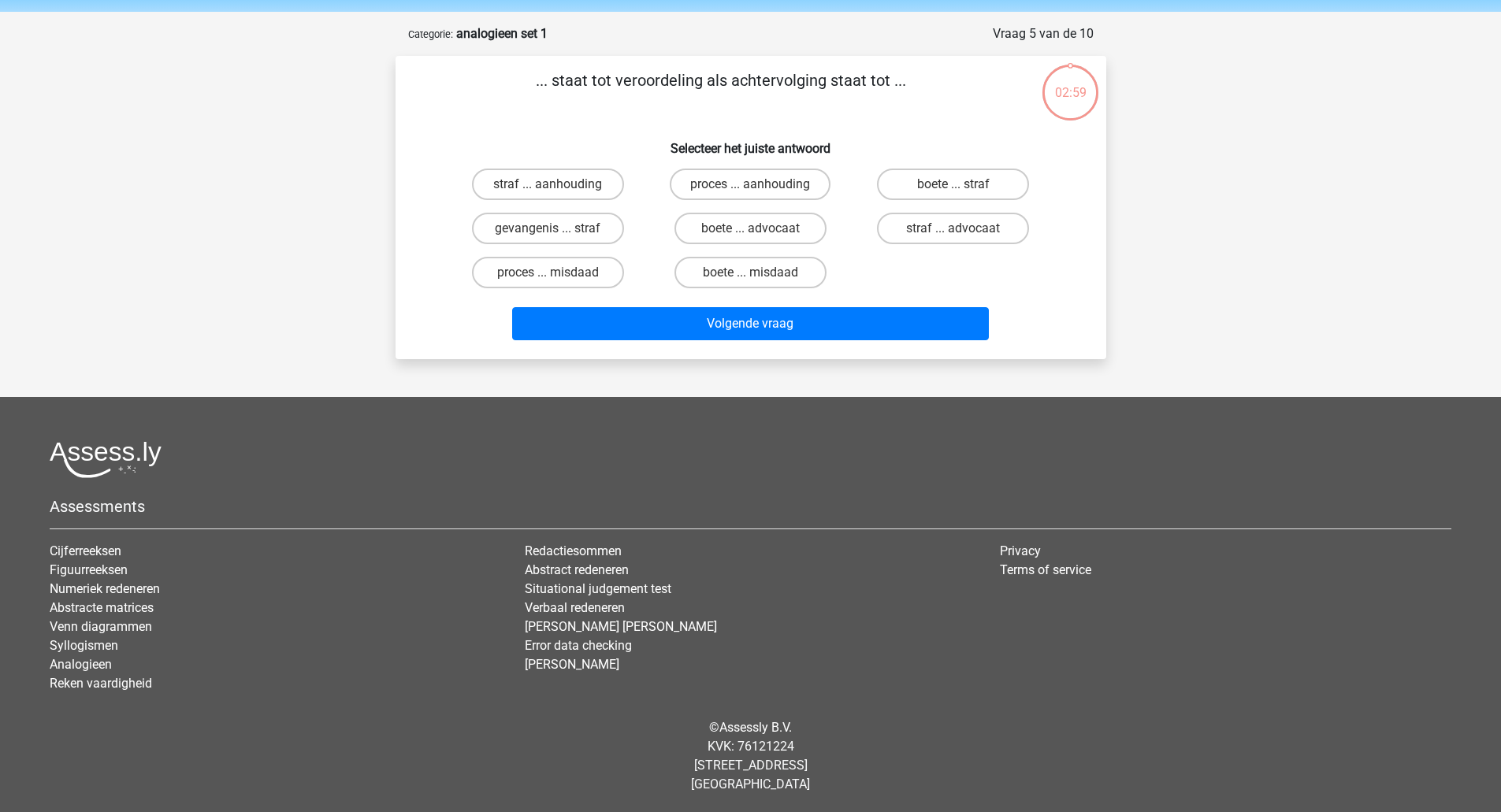
scroll to position [56, 0]
drag, startPoint x: 610, startPoint y: 96, endPoint x: 699, endPoint y: 100, distance: 89.1
click at [639, 95] on p "... staat tot veroordeling als achtervolging staat tot ..." at bounding box center [721, 91] width 601 height 47
drag, startPoint x: 699, startPoint y: 100, endPoint x: 856, endPoint y: 97, distance: 157.0
click at [703, 101] on p "... staat tot veroordeling als achtervolging staat tot ..." at bounding box center [721, 91] width 601 height 47
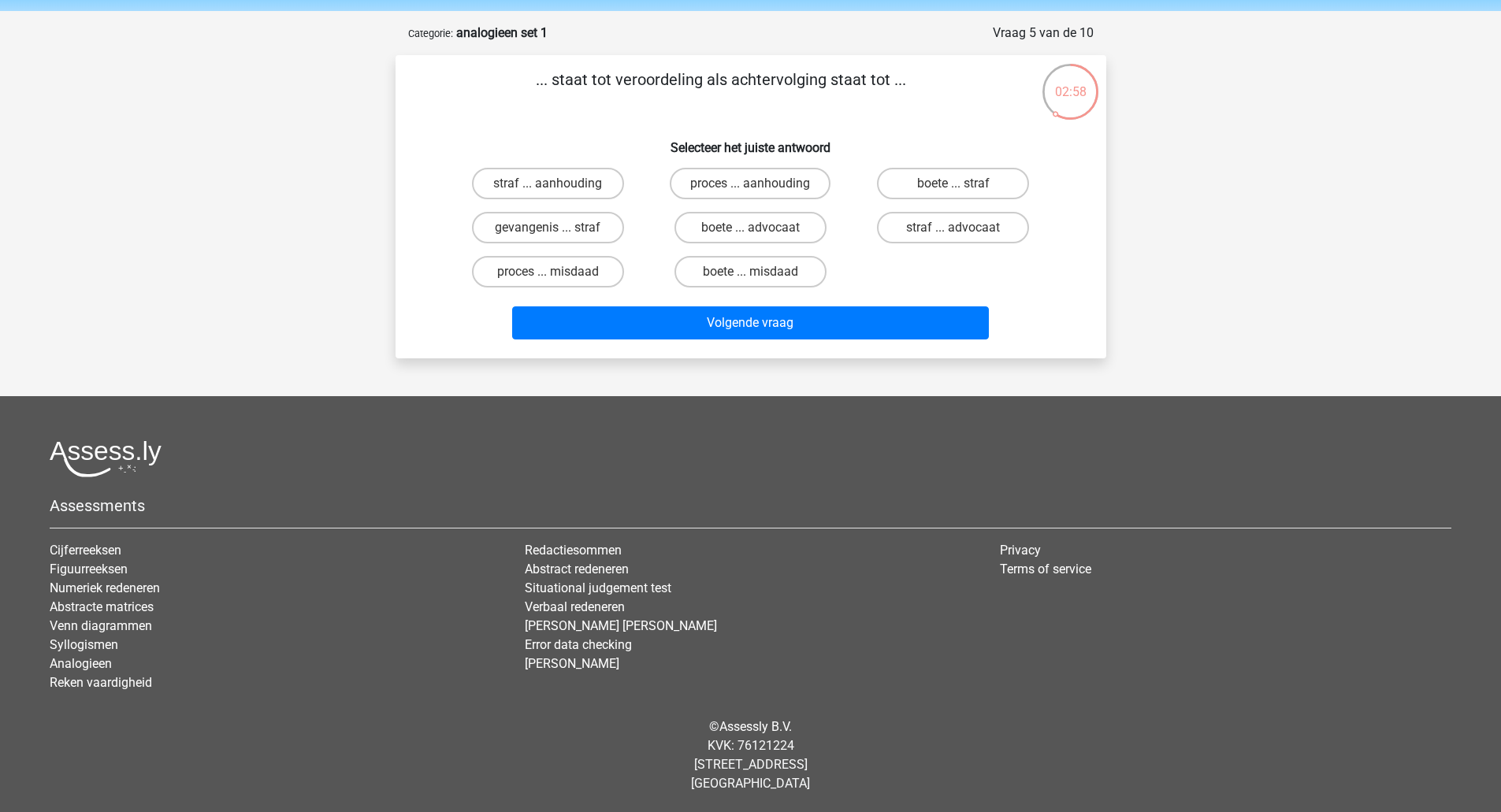
drag, startPoint x: 911, startPoint y: 95, endPoint x: 620, endPoint y: 89, distance: 291.1
click at [707, 95] on p "... staat tot veroordeling als achtervolging staat tot ..." at bounding box center [721, 91] width 601 height 47
click at [620, 89] on p "... staat tot veroordeling als achtervolging staat tot ..." at bounding box center [721, 91] width 601 height 47
click at [550, 184] on input "straf ... aanhouding" at bounding box center [553, 189] width 10 height 10
radio input "true"
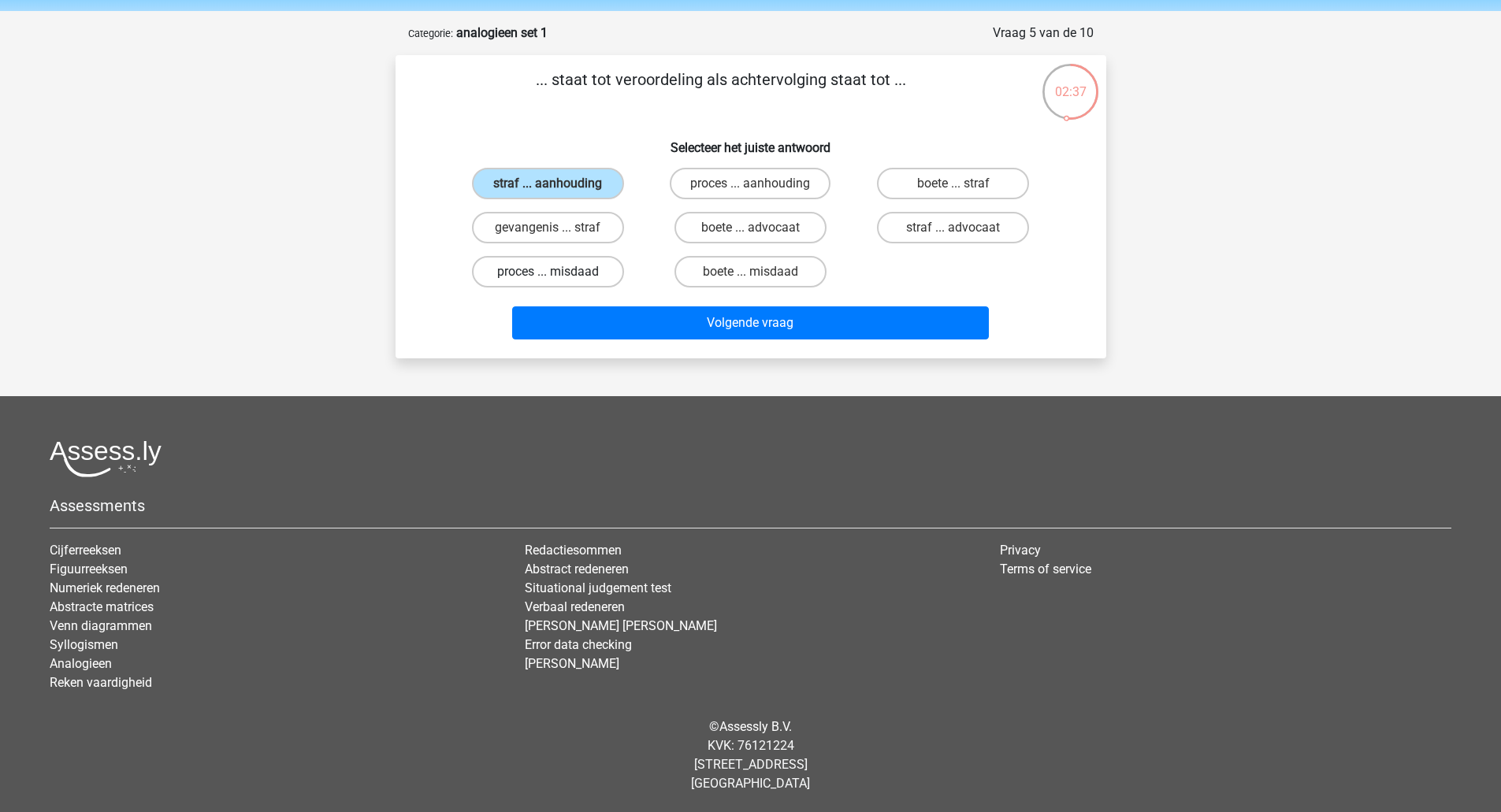
click at [534, 264] on label "proces ... misdaad" at bounding box center [547, 272] width 152 height 31
click at [547, 272] on input "proces ... misdaad" at bounding box center [553, 277] width 10 height 10
radio input "true"
click at [749, 280] on div "boete ... misdaad" at bounding box center [750, 272] width 190 height 31
click at [738, 265] on label "boete ... misdaad" at bounding box center [750, 272] width 152 height 31
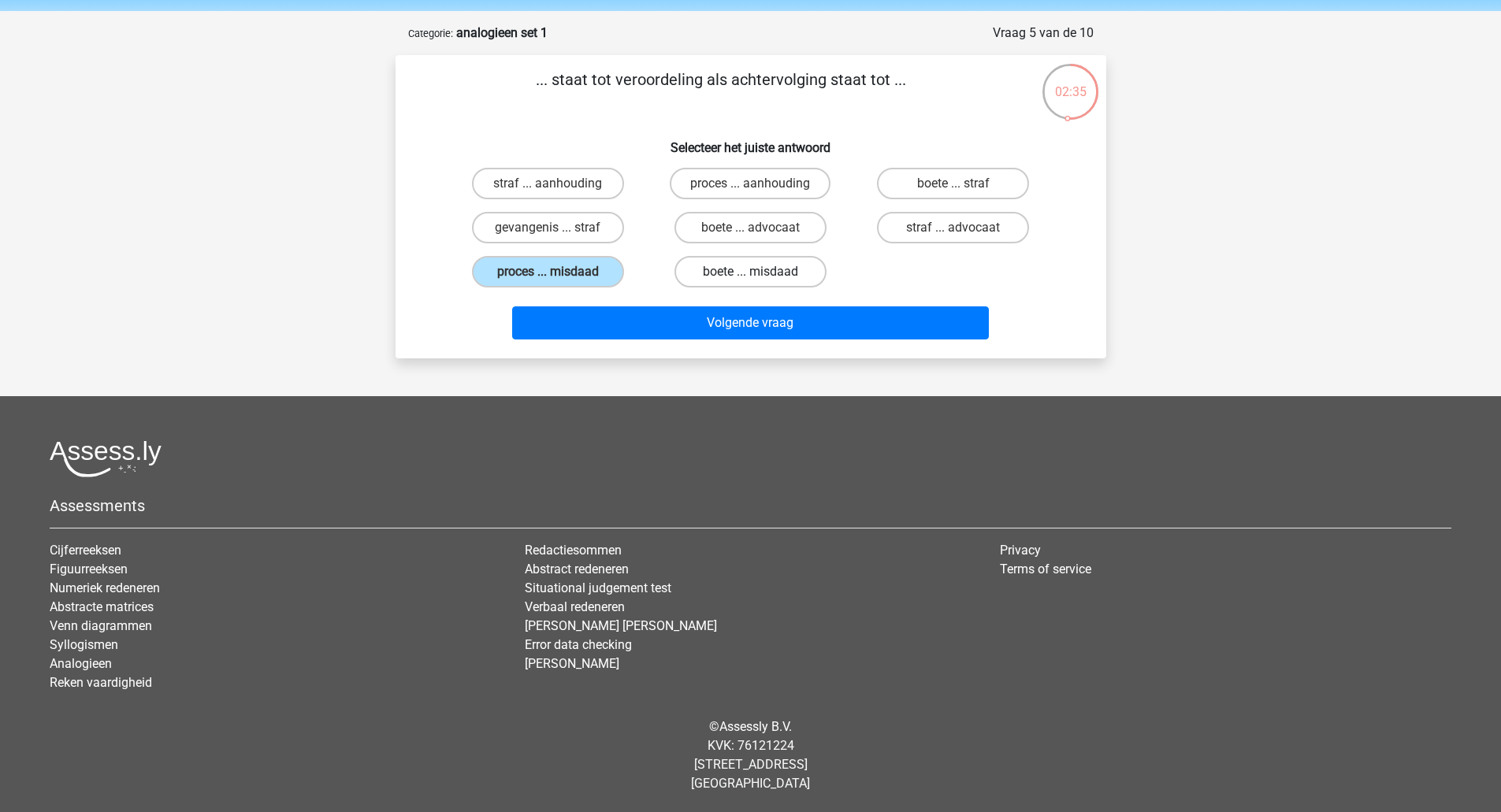
click at [750, 272] on input "boete ... misdaad" at bounding box center [755, 277] width 10 height 10
radio input "true"
click at [774, 227] on label "boete ... advocaat" at bounding box center [750, 227] width 152 height 31
click at [760, 227] on input "boete ... advocaat" at bounding box center [755, 232] width 10 height 10
radio input "true"
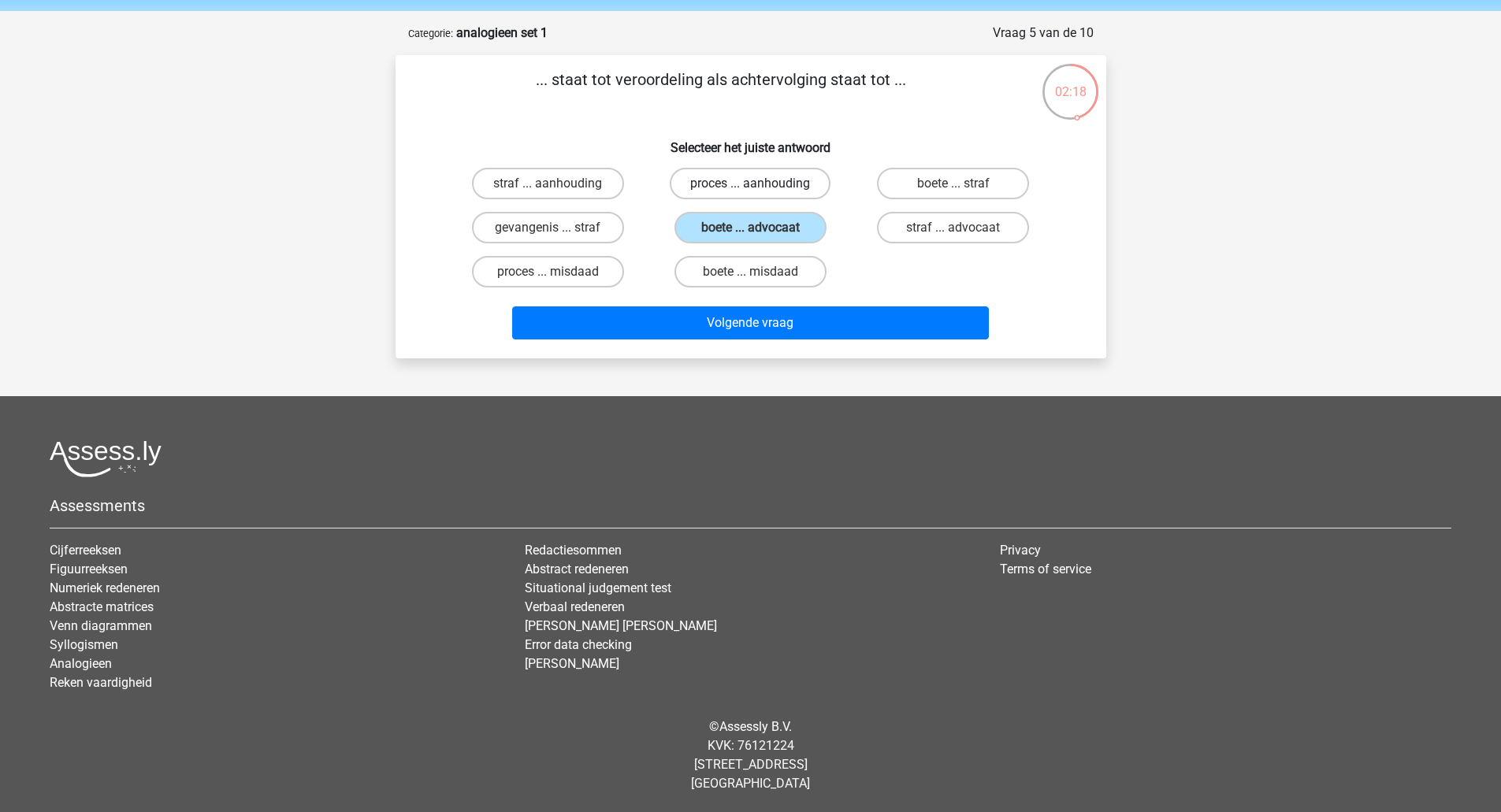
click at [706, 178] on label "proces ... aanhouding" at bounding box center [750, 183] width 161 height 31
click at [750, 184] on input "proces ... aanhouding" at bounding box center [755, 189] width 10 height 10
radio input "true"
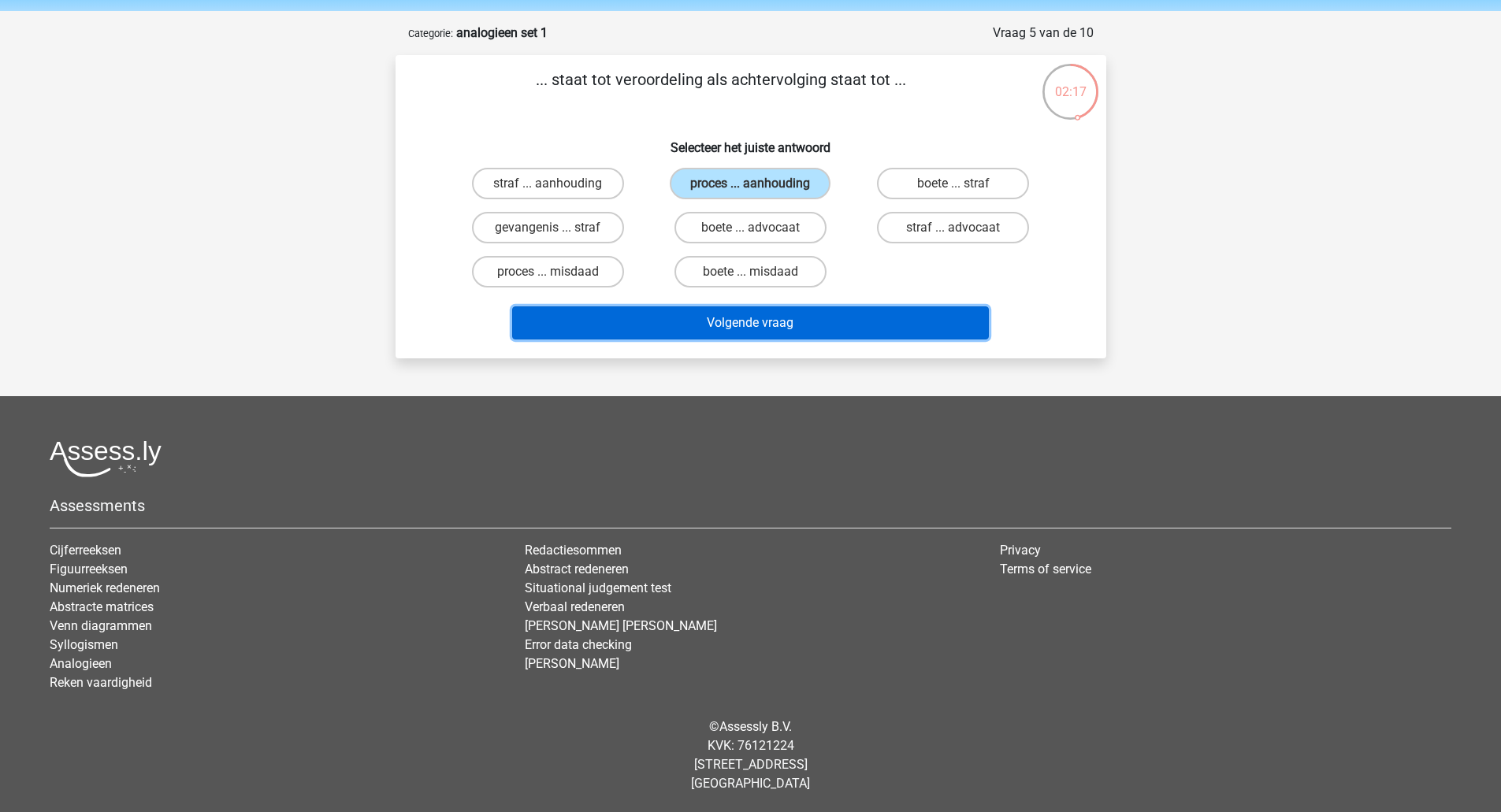
click at [672, 319] on button "Volgende vraag" at bounding box center [750, 323] width 476 height 33
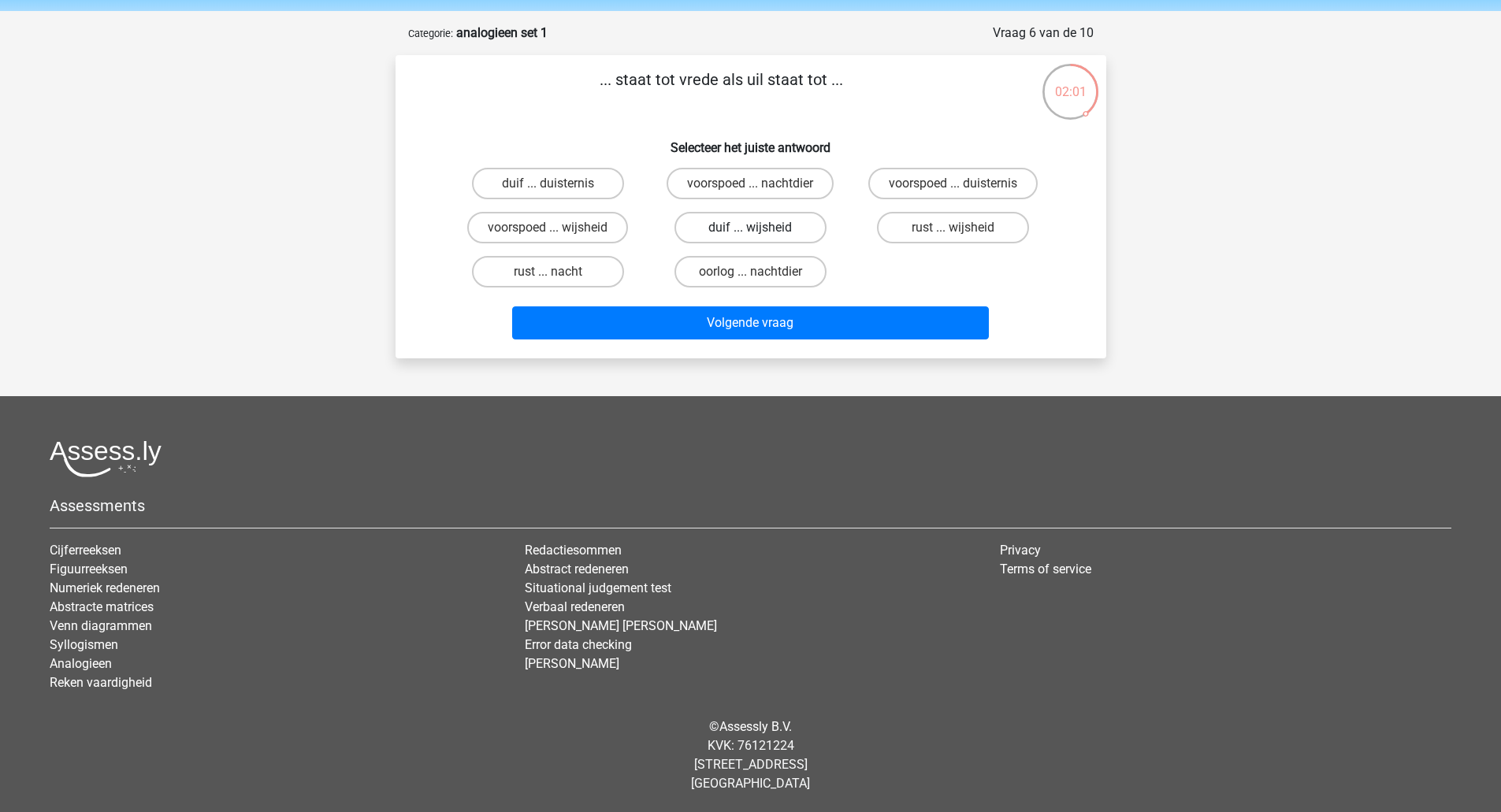
click at [757, 214] on label "duif ... wijsheid" at bounding box center [750, 227] width 152 height 31
click at [757, 227] on input "duif ... wijsheid" at bounding box center [755, 232] width 10 height 10
radio input "true"
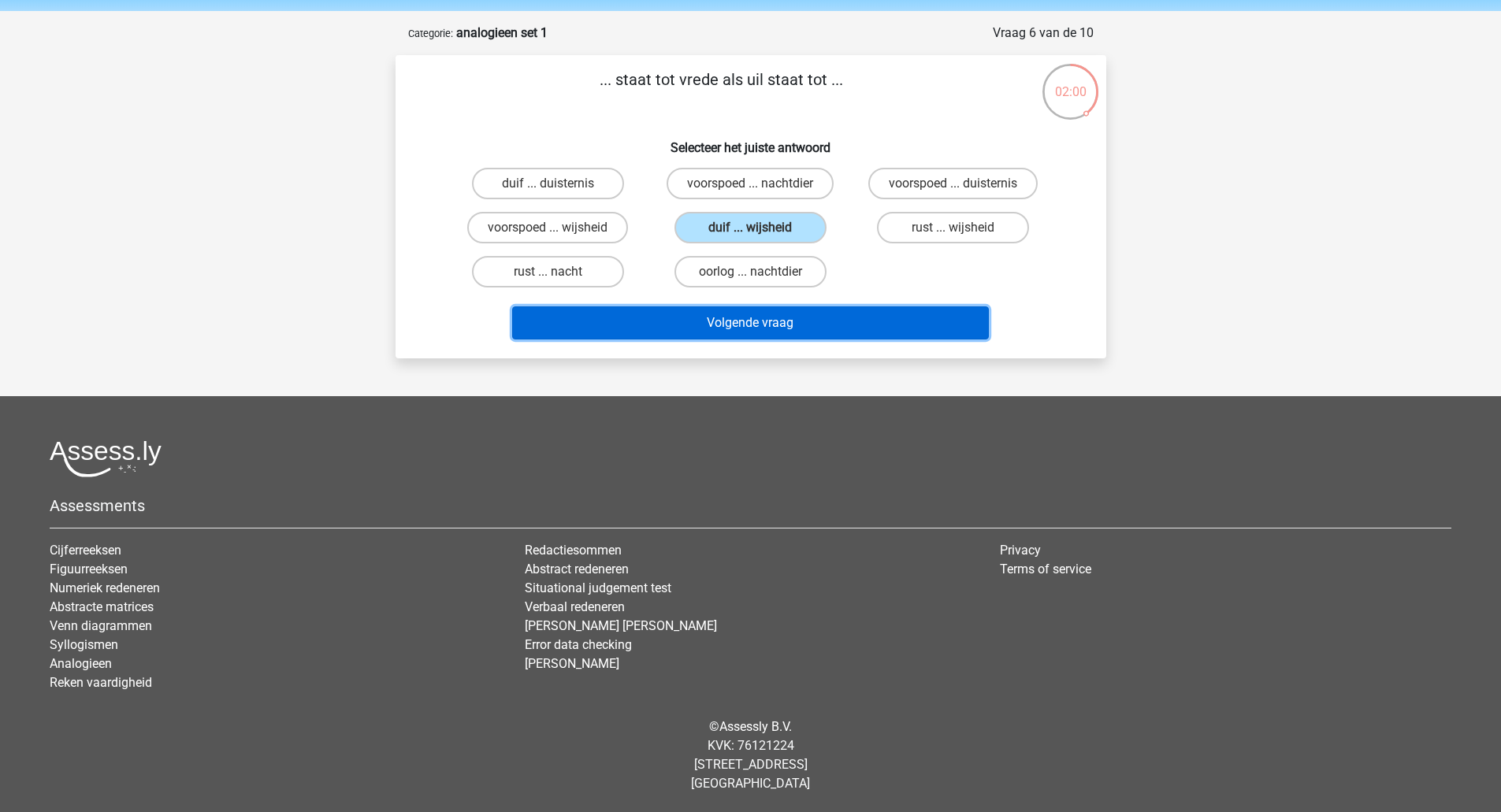
click at [706, 317] on button "Volgende vraag" at bounding box center [750, 323] width 476 height 33
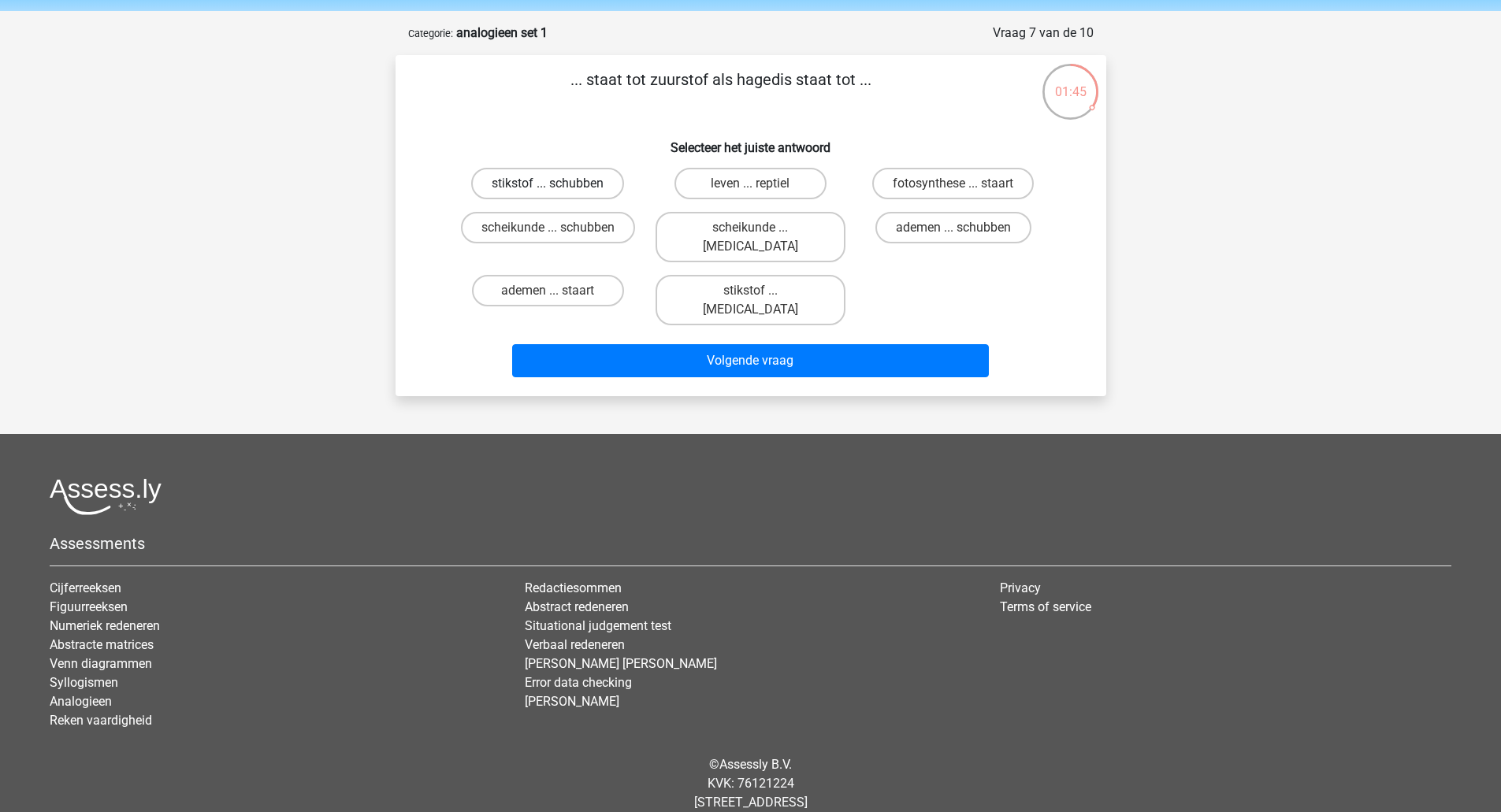
click at [561, 179] on label "stikstof ... schubben" at bounding box center [547, 183] width 153 height 31
click at [558, 184] on input "stikstof ... schubben" at bounding box center [553, 189] width 10 height 10
radio input "true"
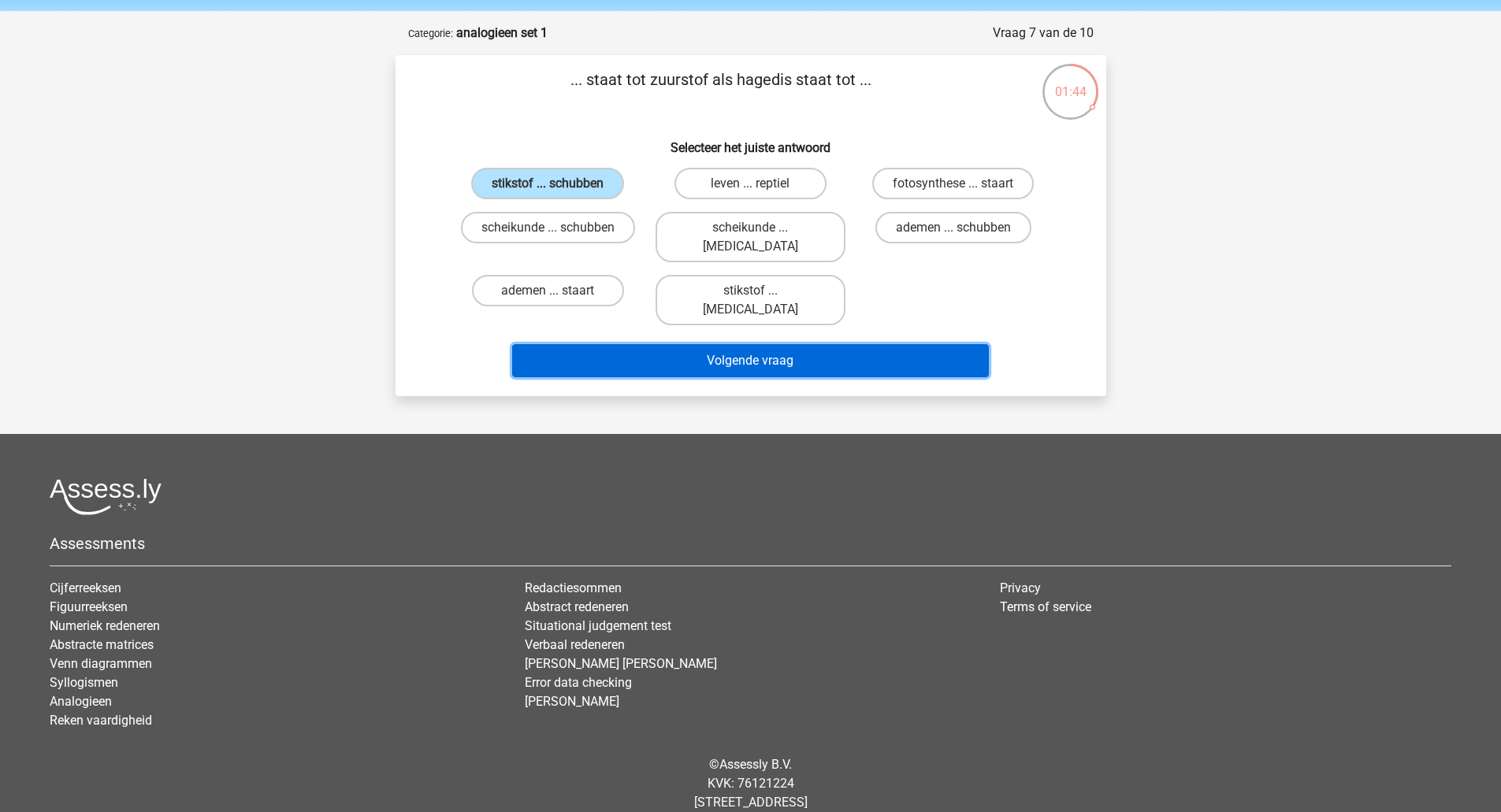
click at [771, 344] on button "Volgende vraag" at bounding box center [750, 361] width 476 height 33
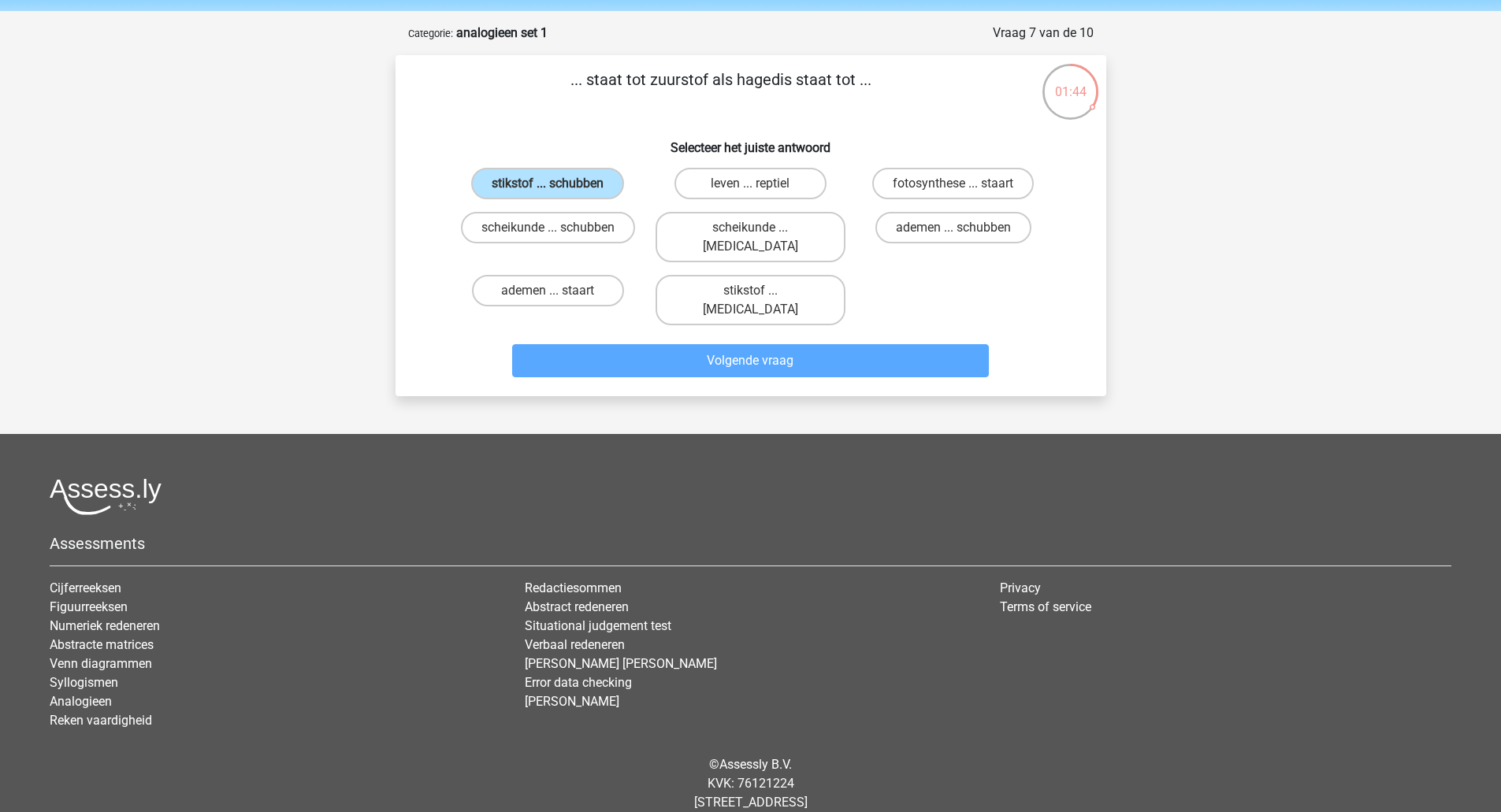
scroll to position [74, 0]
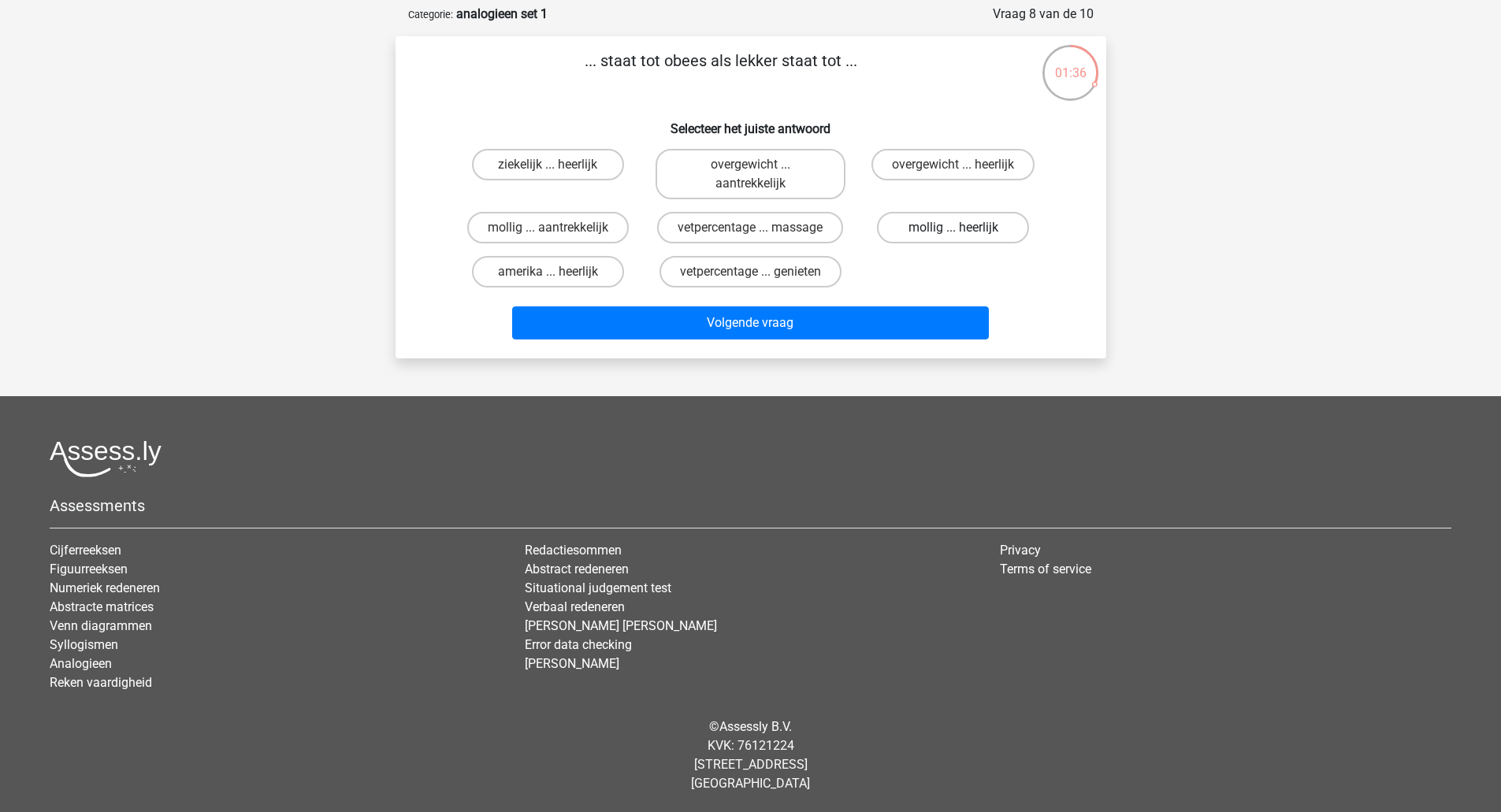
click at [973, 227] on label "mollig ... heerlijk" at bounding box center [953, 227] width 152 height 31
click at [963, 227] on input "mollig ... heerlijk" at bounding box center [959, 232] width 10 height 10
radio input "true"
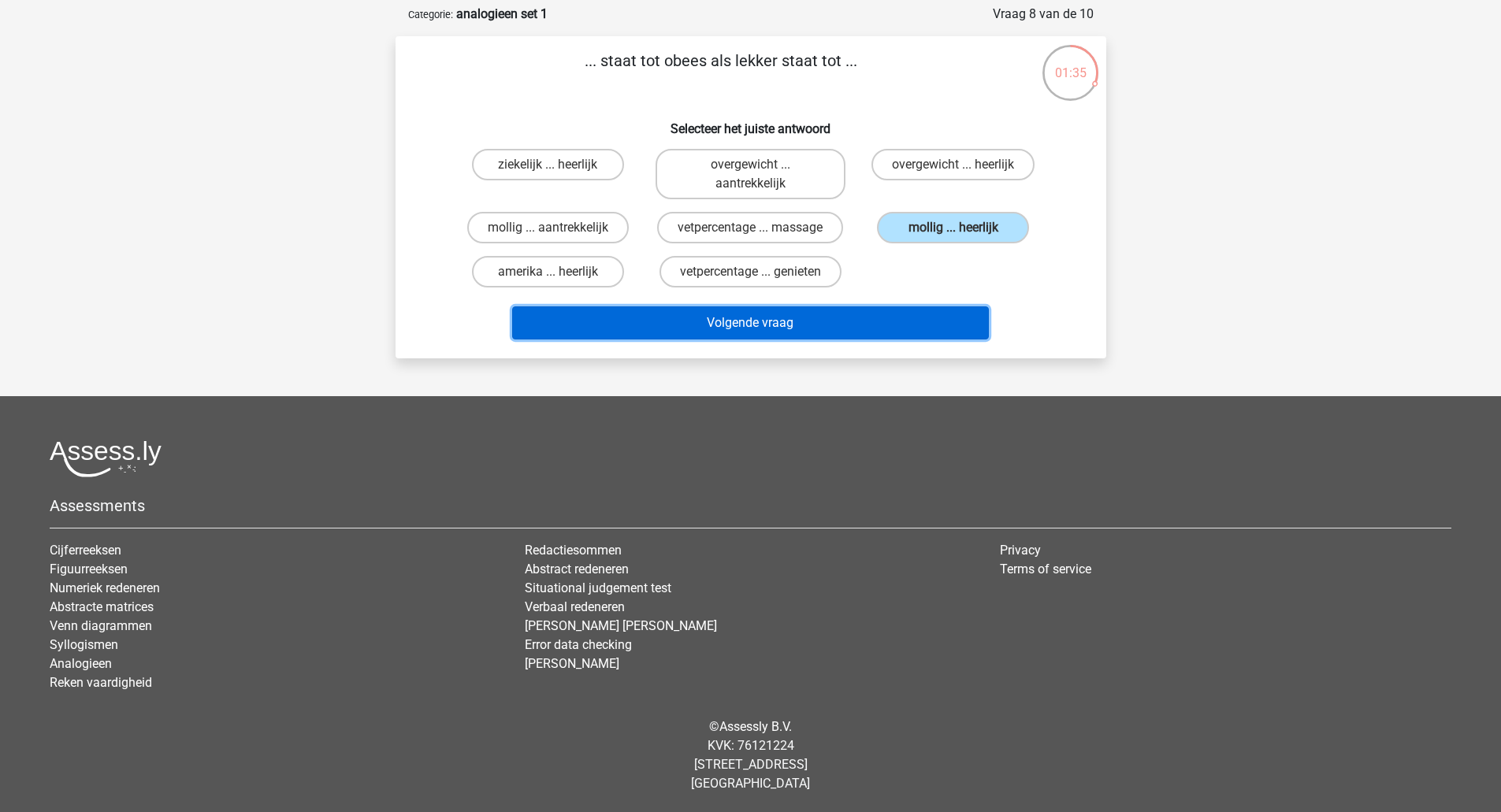
click at [810, 322] on button "Volgende vraag" at bounding box center [750, 323] width 476 height 33
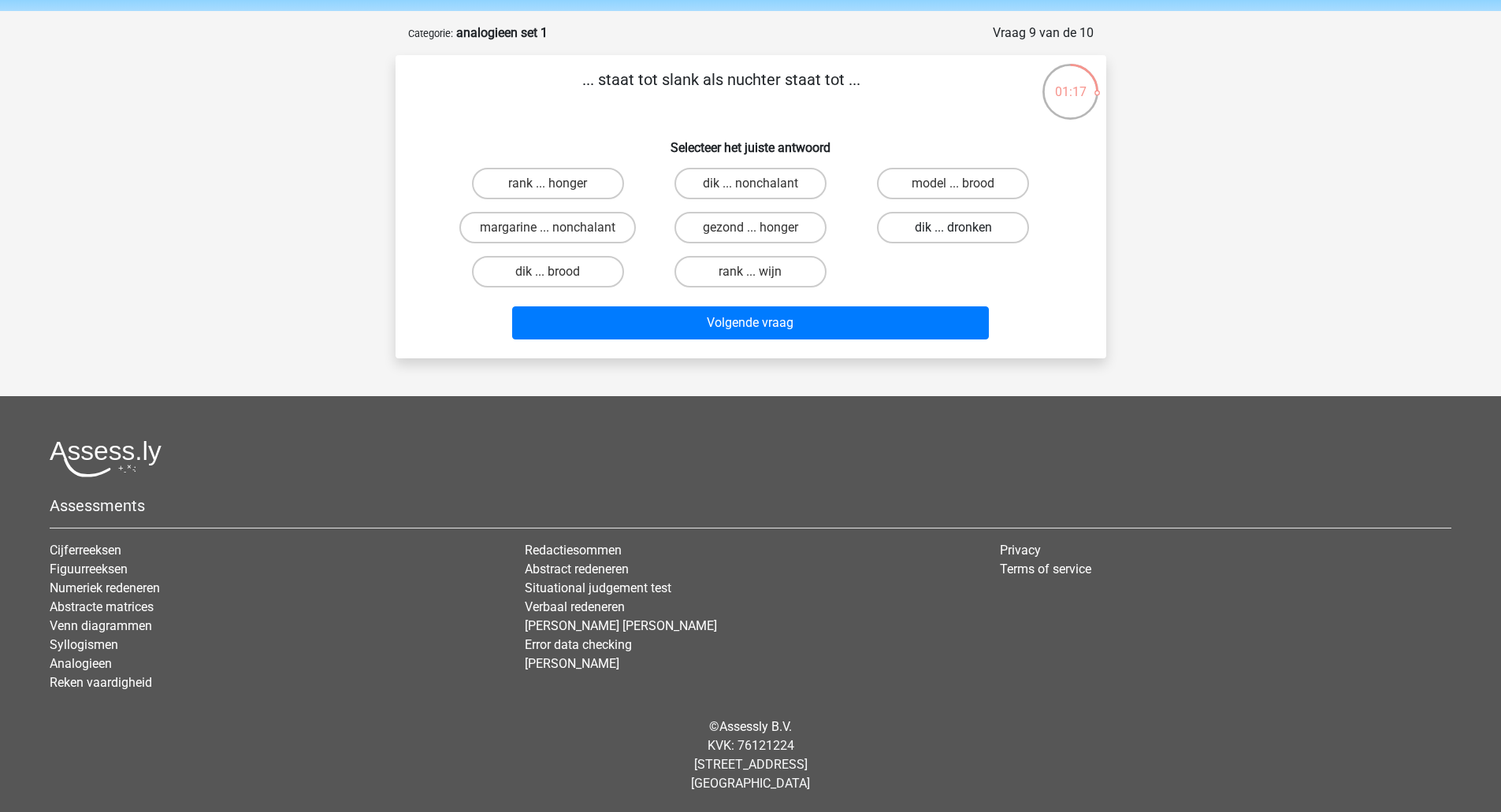
click at [917, 234] on label "dik ... dronken" at bounding box center [953, 227] width 152 height 31
click at [954, 234] on input "dik ... dronken" at bounding box center [959, 232] width 10 height 10
radio input "true"
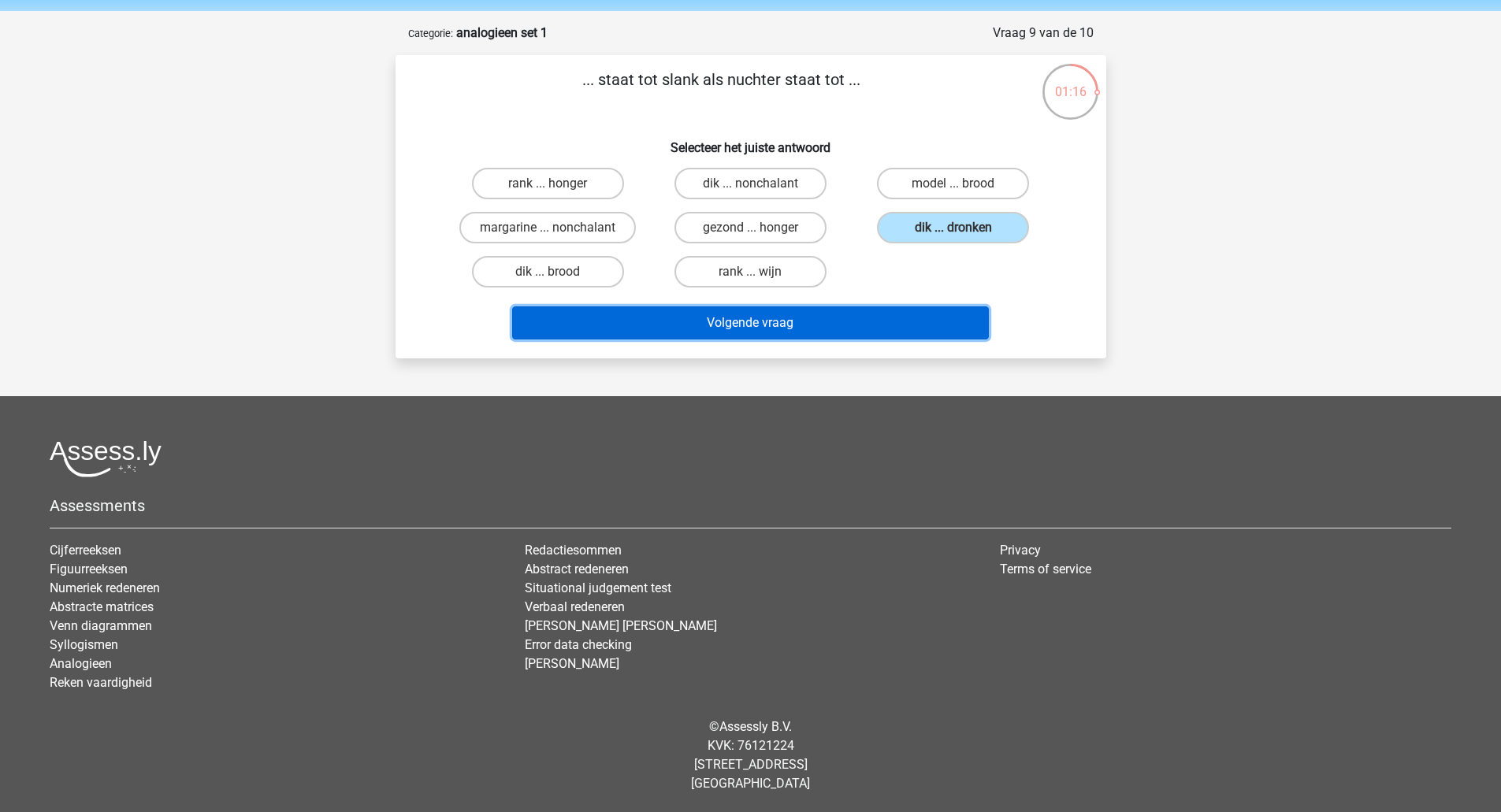
click at [732, 326] on button "Volgende vraag" at bounding box center [750, 323] width 476 height 33
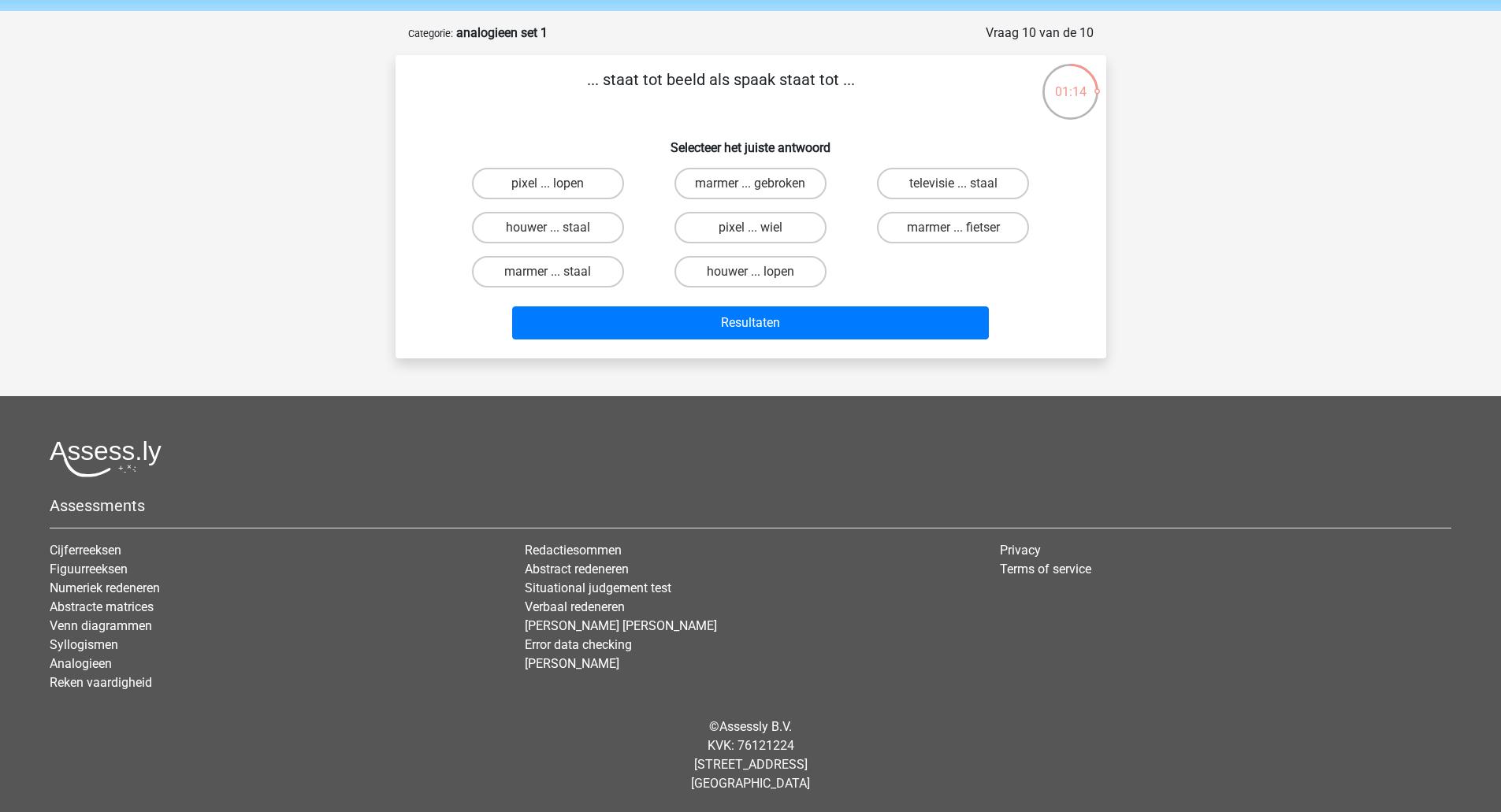
drag, startPoint x: 619, startPoint y: 88, endPoint x: 729, endPoint y: 82, distance: 110.2
click at [689, 80] on p "... staat tot beeld als spaak staat tot ..." at bounding box center [721, 91] width 601 height 47
click at [733, 84] on p "... staat tot beeld als spaak staat tot ..." at bounding box center [721, 91] width 601 height 47
drag, startPoint x: 920, startPoint y: 191, endPoint x: 846, endPoint y: 244, distance: 91.0
click at [920, 190] on label "televisie ... staal" at bounding box center [953, 183] width 152 height 31
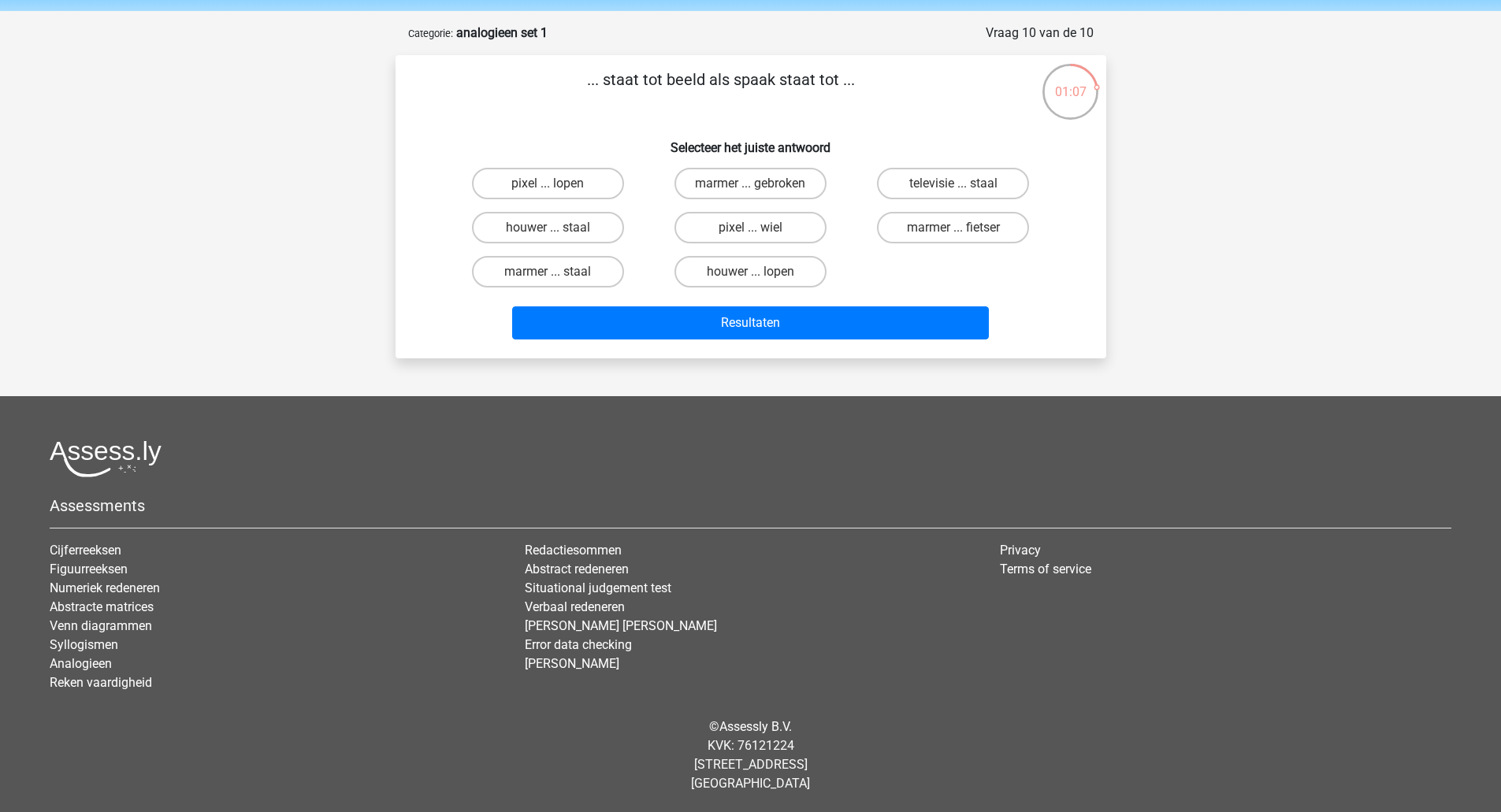
click at [954, 190] on input "televisie ... staal" at bounding box center [959, 189] width 10 height 10
radio input "true"
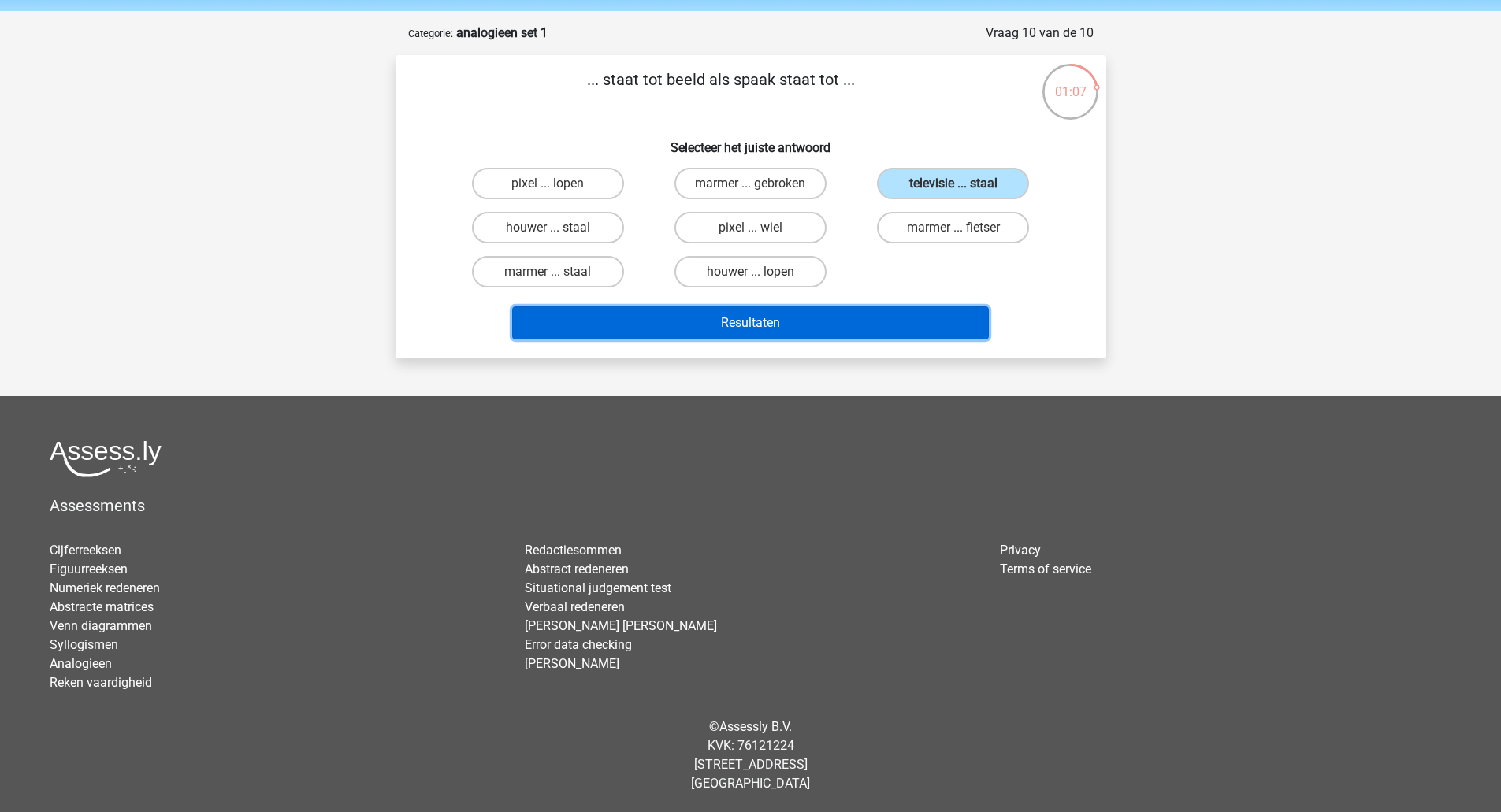
click at [725, 335] on button "Resultaten" at bounding box center [750, 323] width 476 height 33
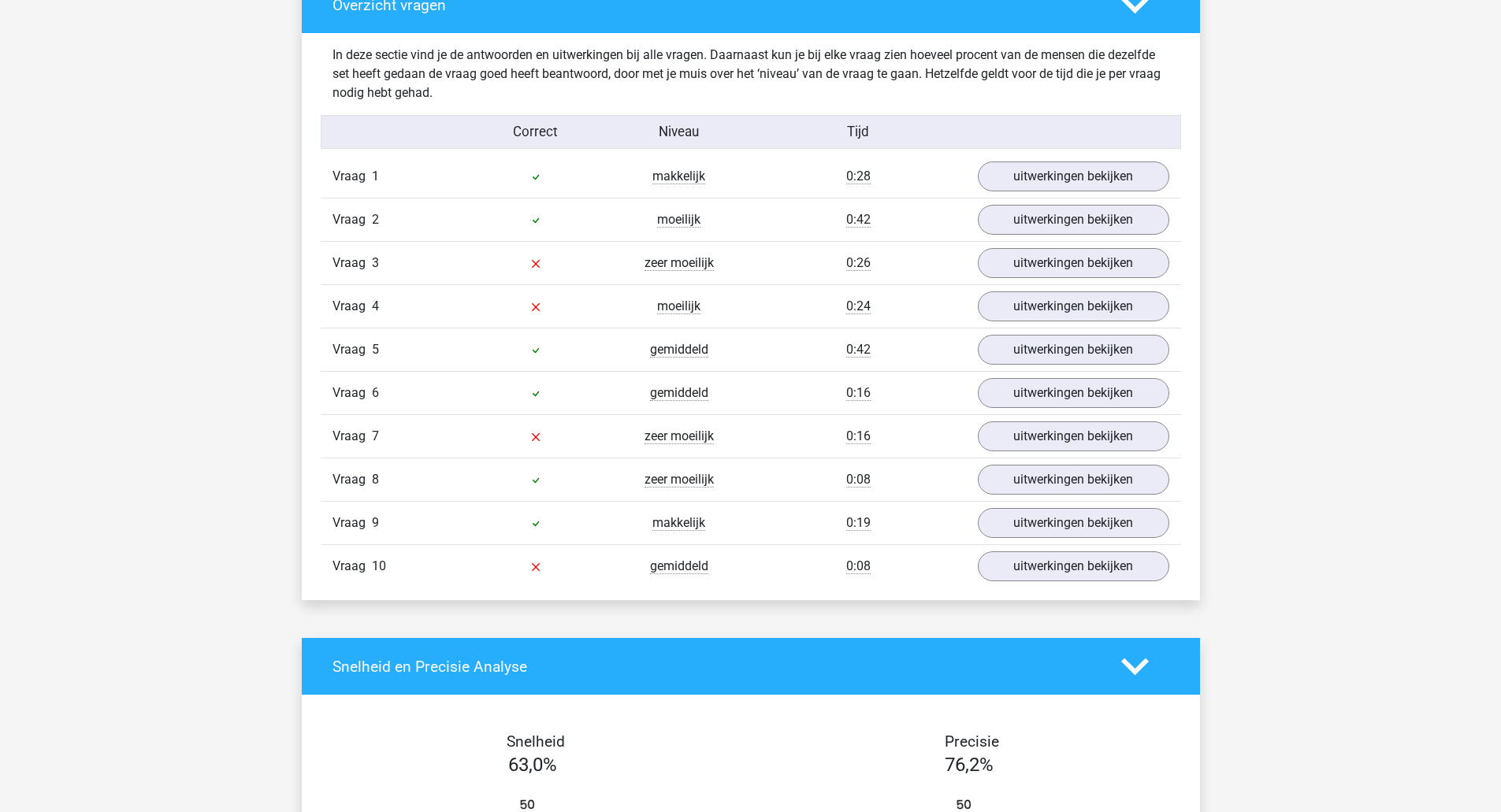
scroll to position [1182, 0]
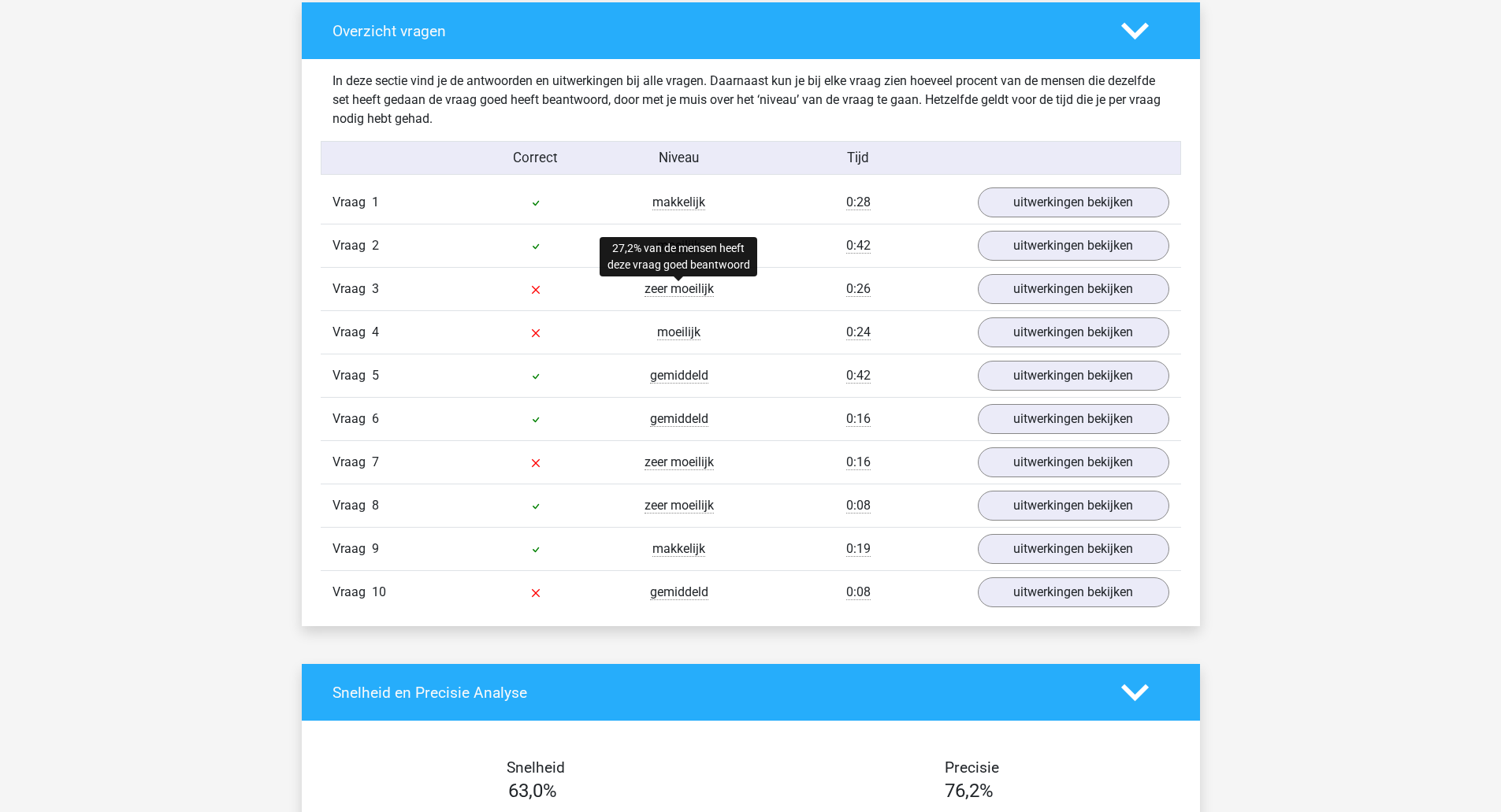
click at [696, 286] on span "zeer moeilijk" at bounding box center [679, 289] width 69 height 16
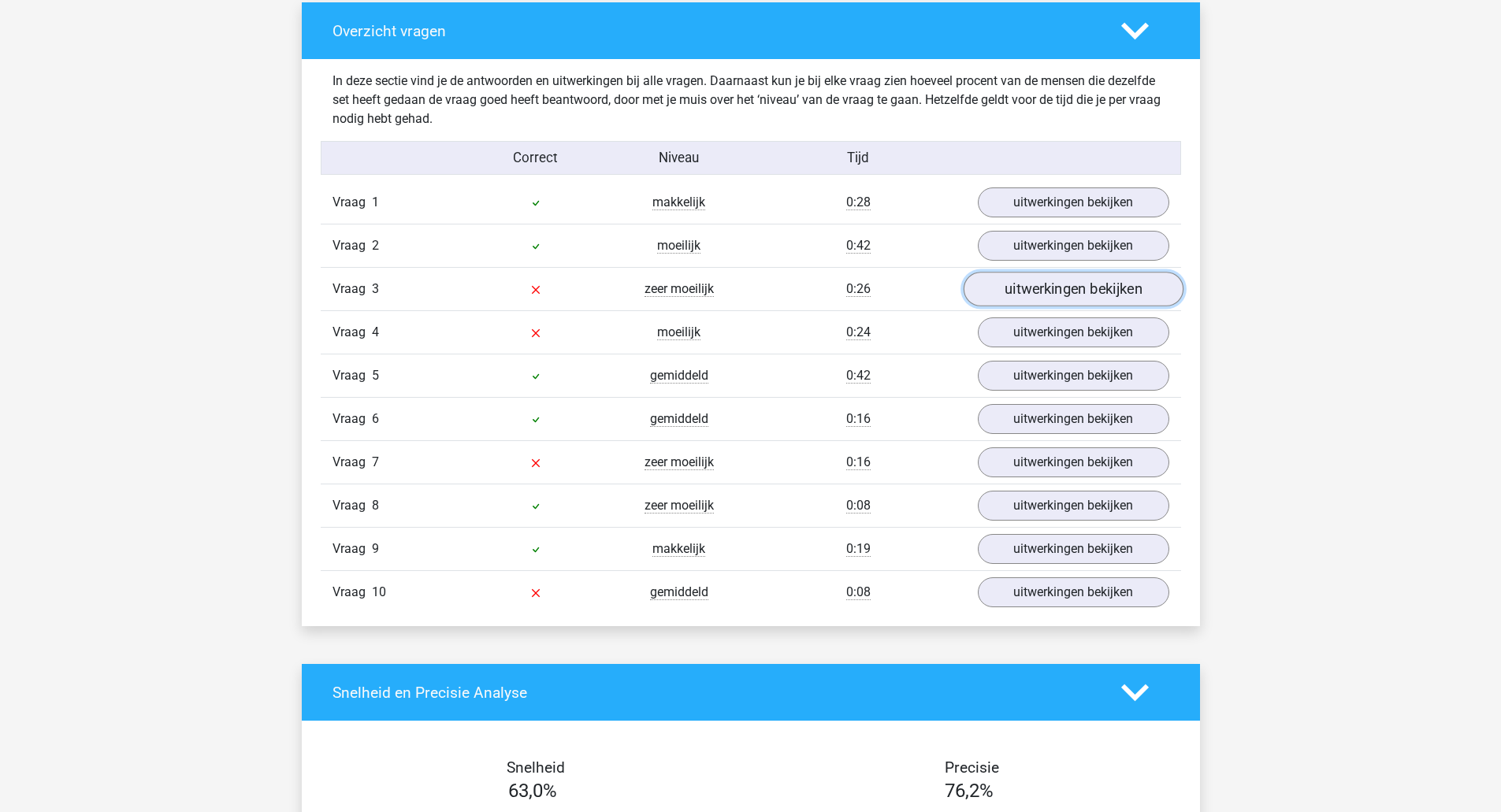
click at [1089, 292] on link "uitwerkingen bekijken" at bounding box center [1072, 290] width 220 height 35
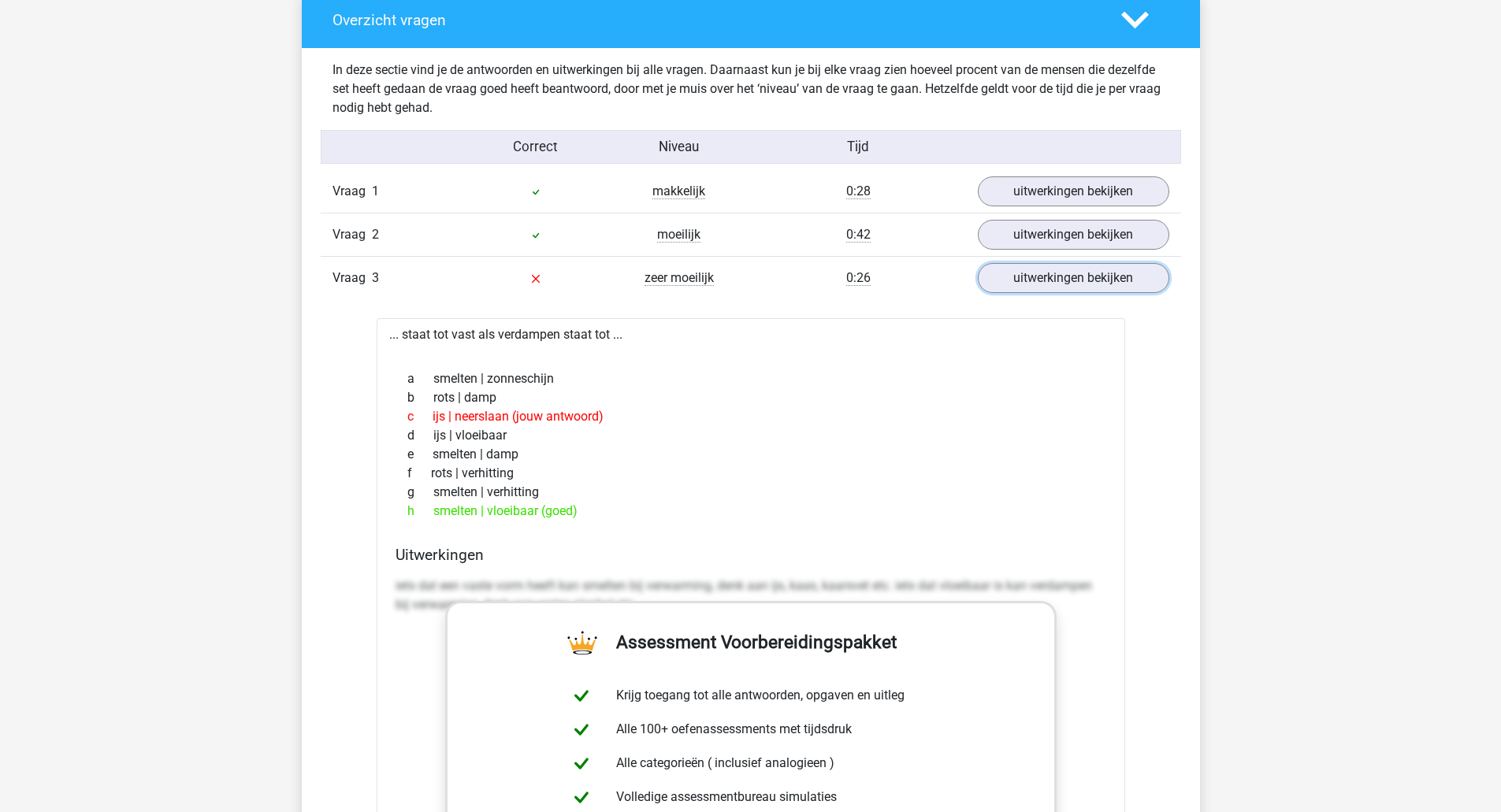
scroll to position [1103, 0]
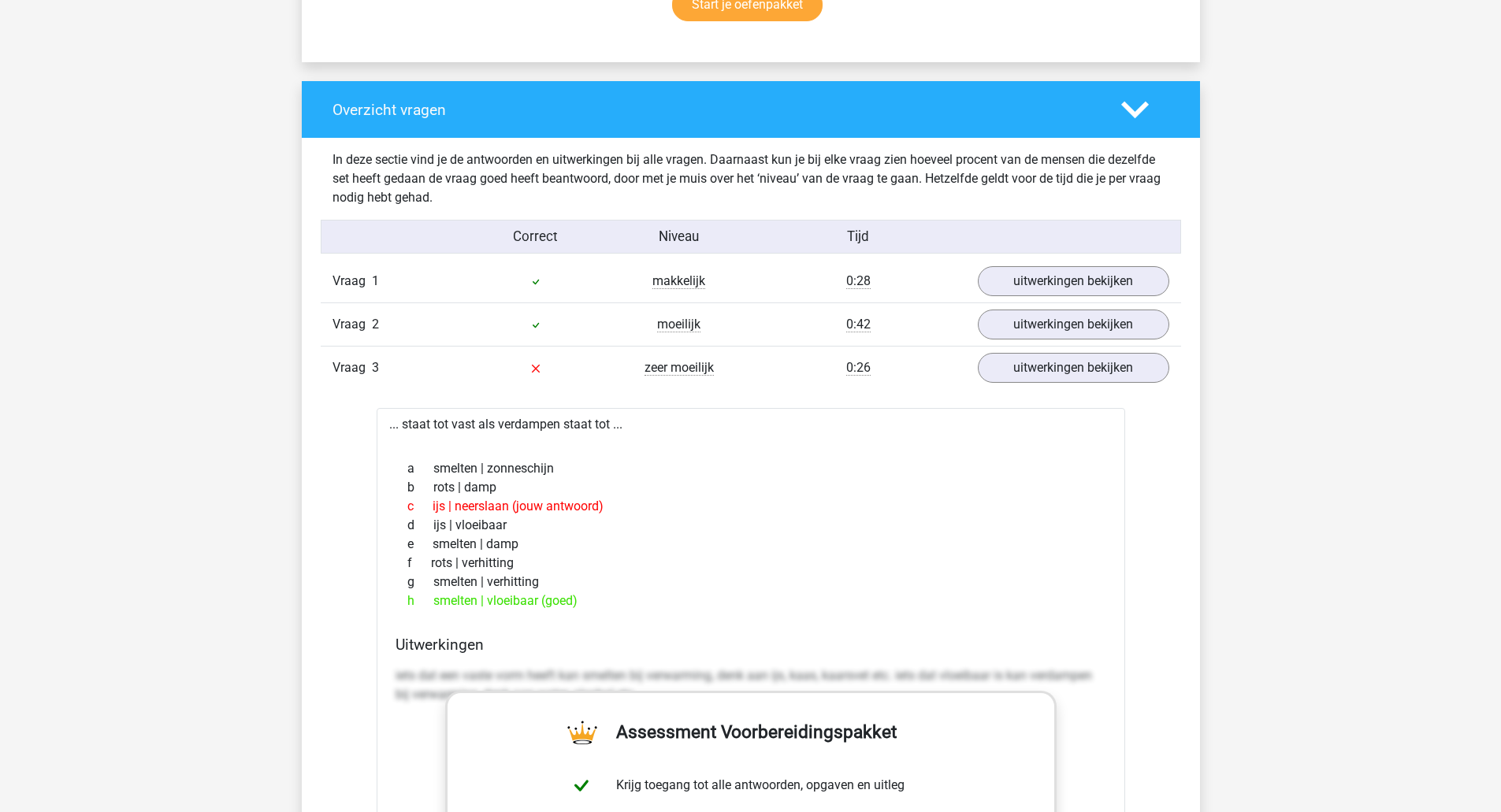
drag, startPoint x: 408, startPoint y: 676, endPoint x: 1054, endPoint y: 686, distance: 646.1
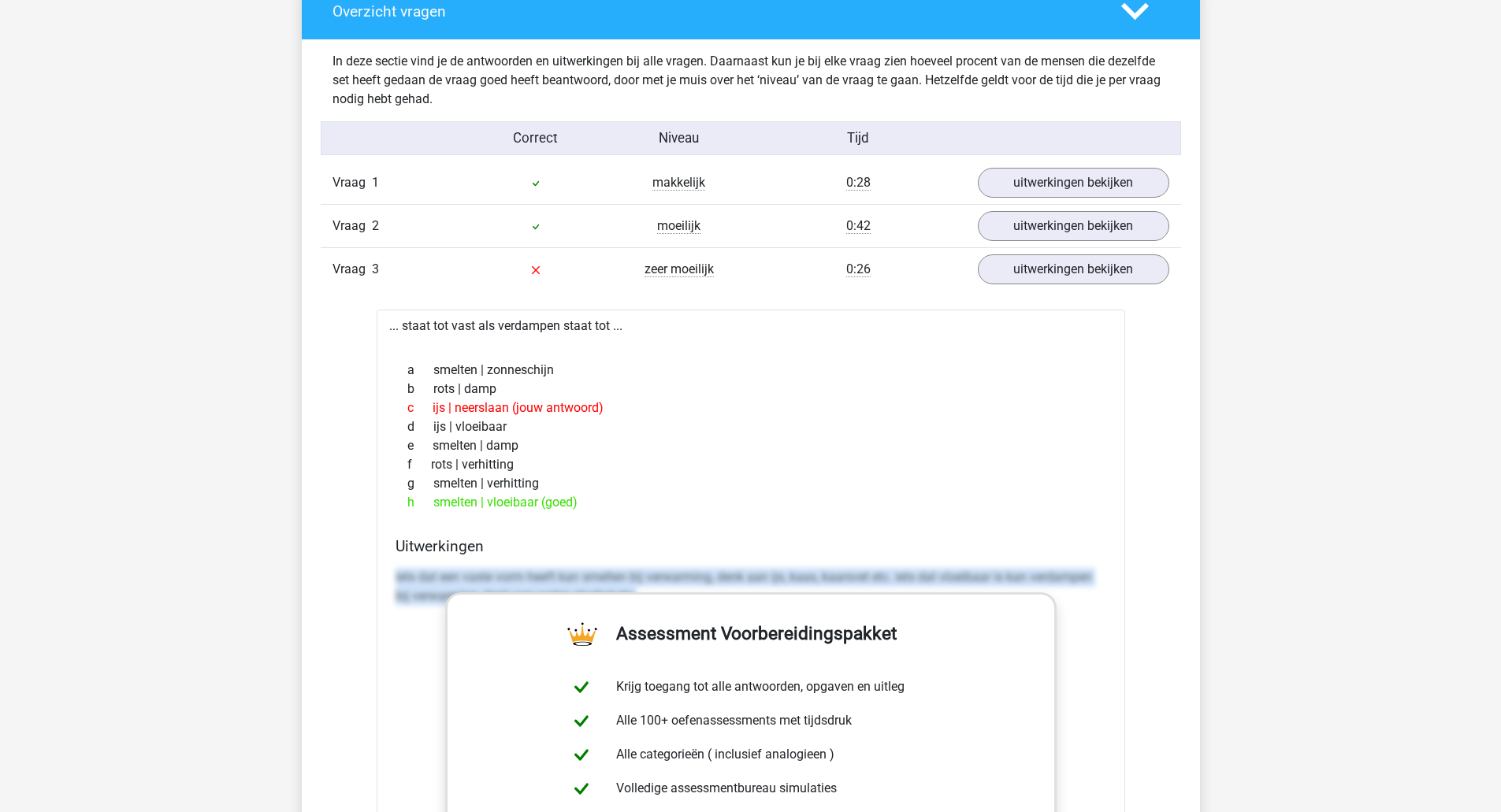
scroll to position [1418, 0]
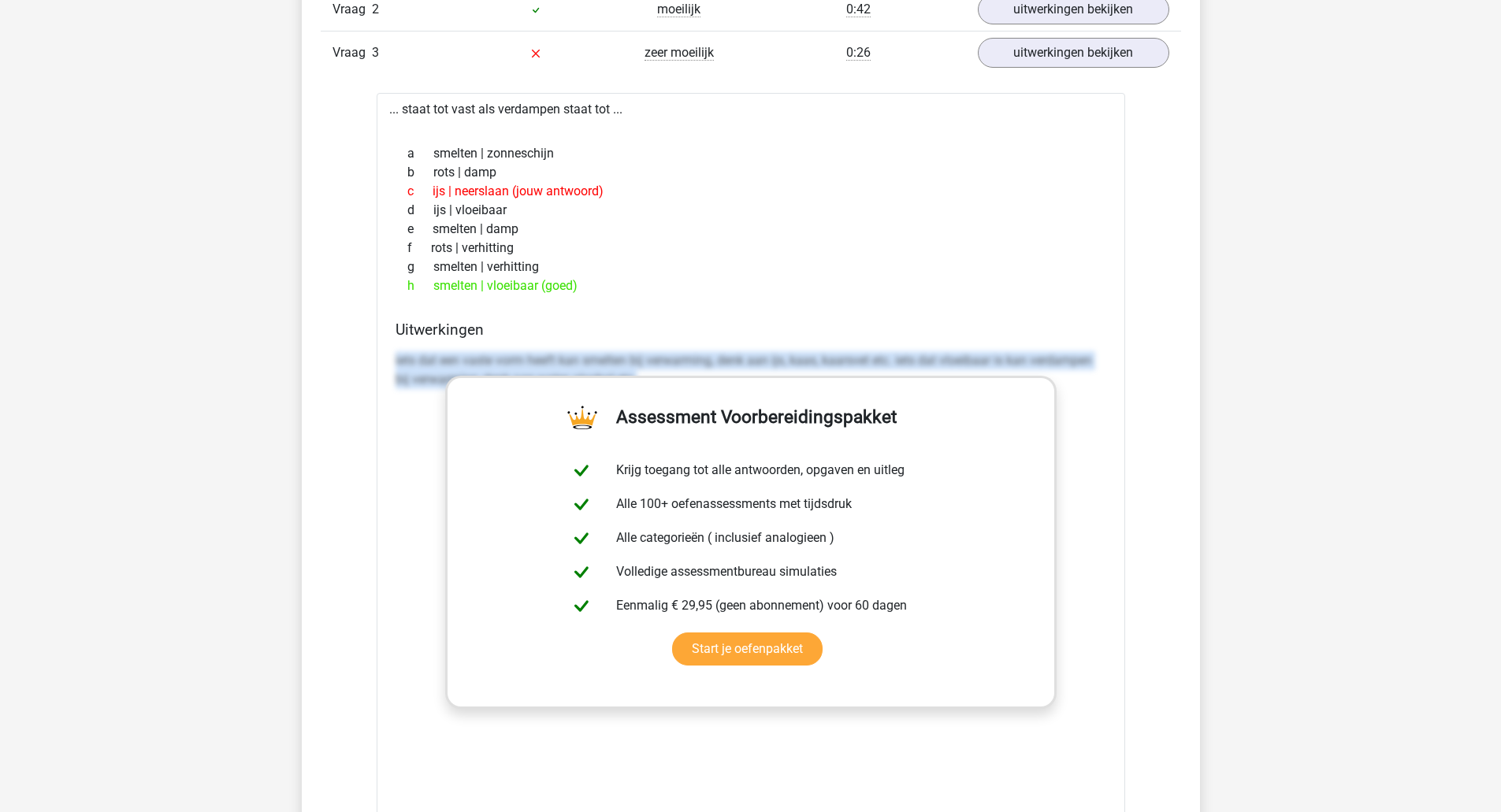
click at [1101, 617] on div "iets dat een vaste vorm heeft kan smelten bij verwarming, denk aan ijs, kaas, k…" at bounding box center [750, 581] width 711 height 473
drag, startPoint x: 1091, startPoint y: 593, endPoint x: 560, endPoint y: 327, distance: 593.9
click at [560, 327] on div "Uitwerkingen iets dat een vaste vorm heeft kan smelten bij verwarming, denk aan…" at bounding box center [750, 569] width 723 height 497
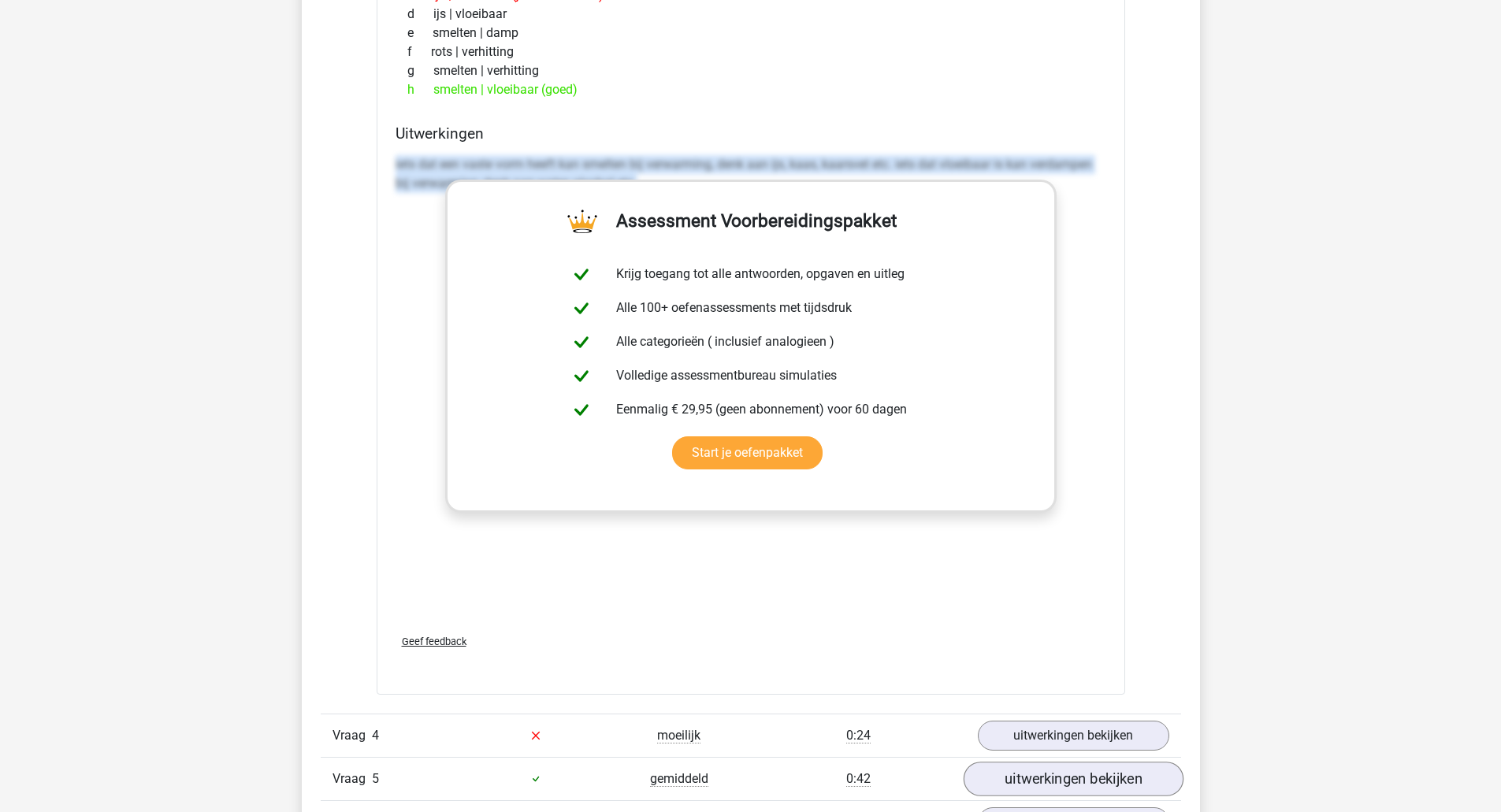
scroll to position [1969, 0]
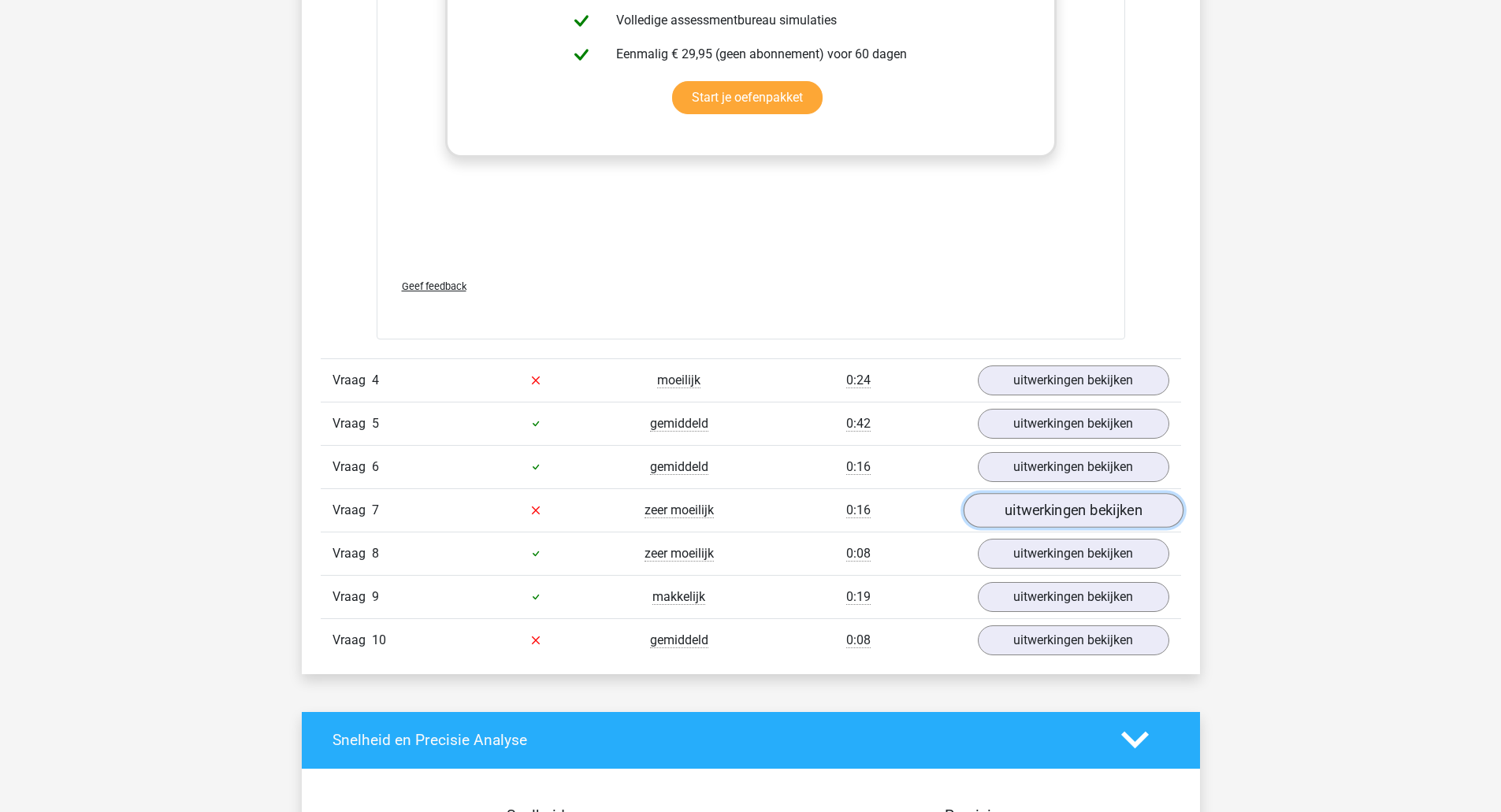
click at [1079, 511] on link "uitwerkingen bekijken" at bounding box center [1072, 510] width 220 height 35
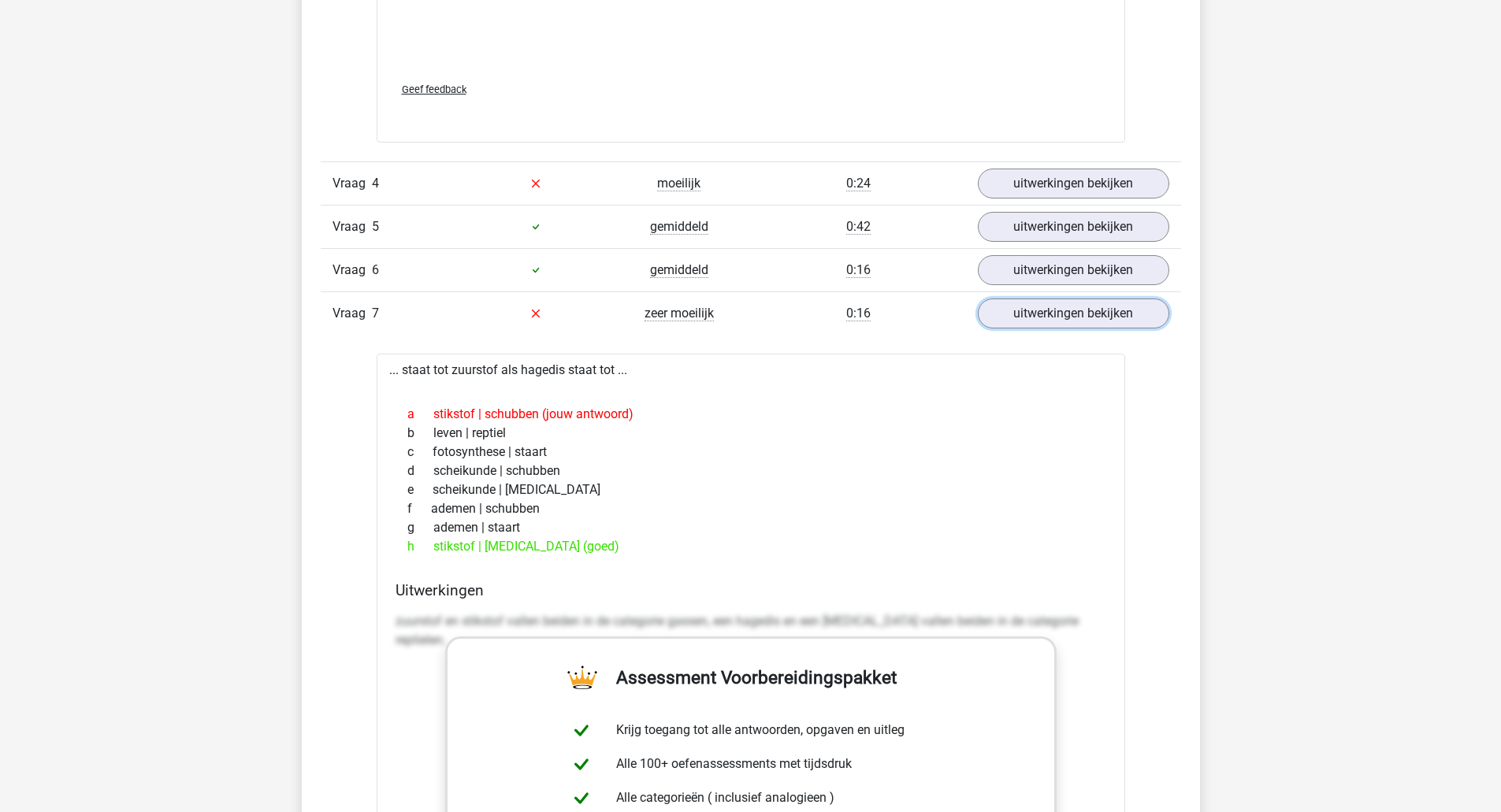
scroll to position [2205, 0]
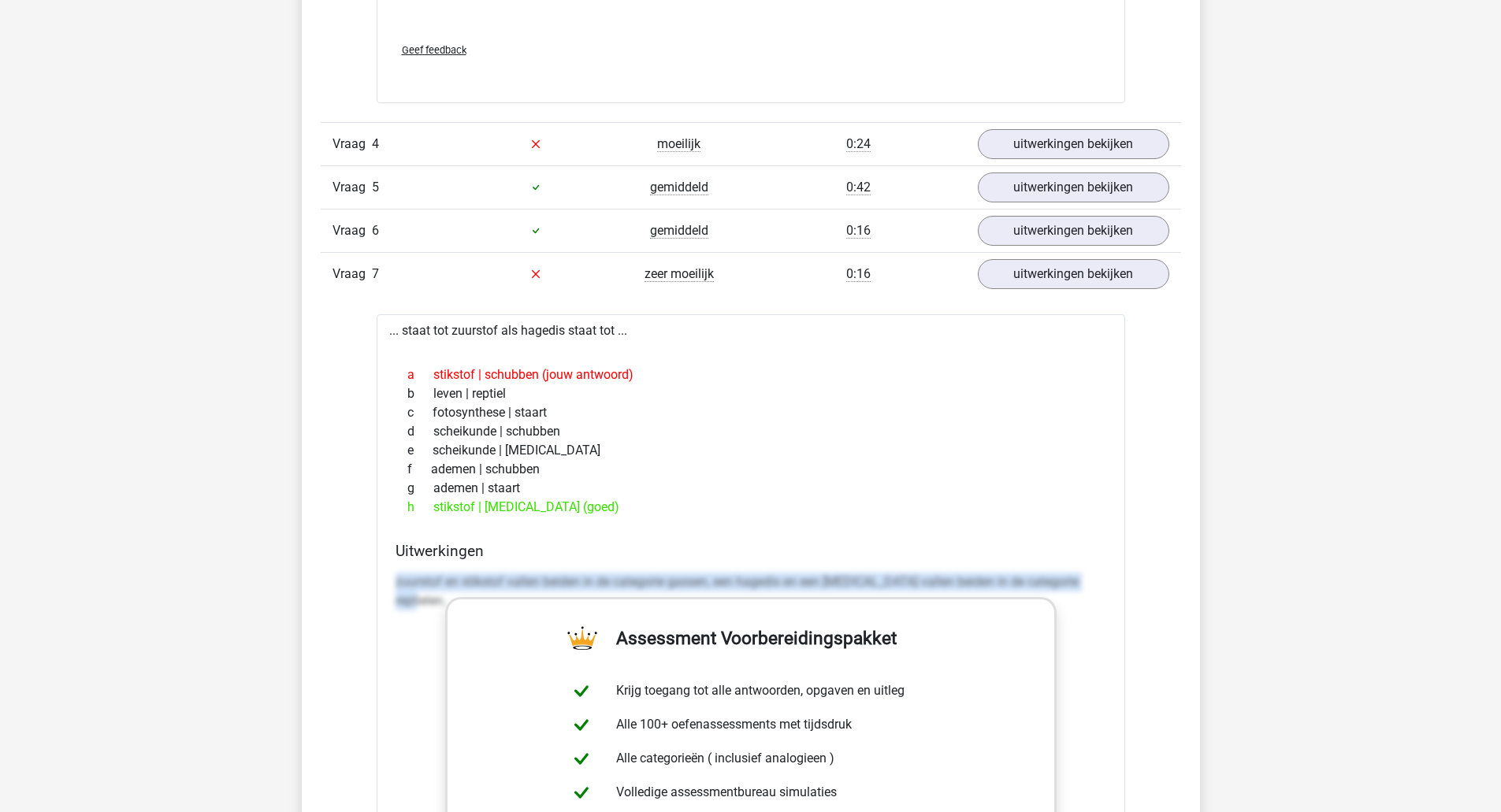
drag, startPoint x: 397, startPoint y: 579, endPoint x: 1126, endPoint y: 589, distance: 729.1
click at [1126, 589] on div "Vraag 1 makkelijk 0:28 uitwerkingen bekijken ... staat tot kleuterklas als vlin…" at bounding box center [750, 208] width 836 height 2102
copy p "zuurstof en stikstof vallen beiden in de categorie gassen, een hagedis en een k…"
